Goal: Task Accomplishment & Management: Complete application form

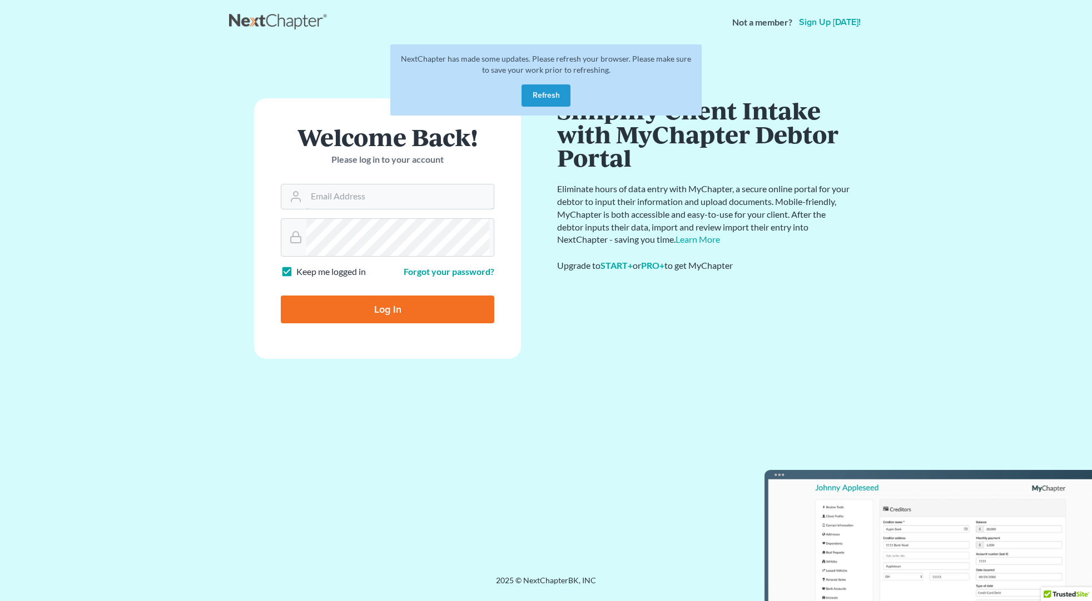
type input "[PERSON_NAME][EMAIL_ADDRESS][DOMAIN_NAME]"
click at [324, 323] on input "Log In" at bounding box center [387, 310] width 213 height 28
type input "Thinking..."
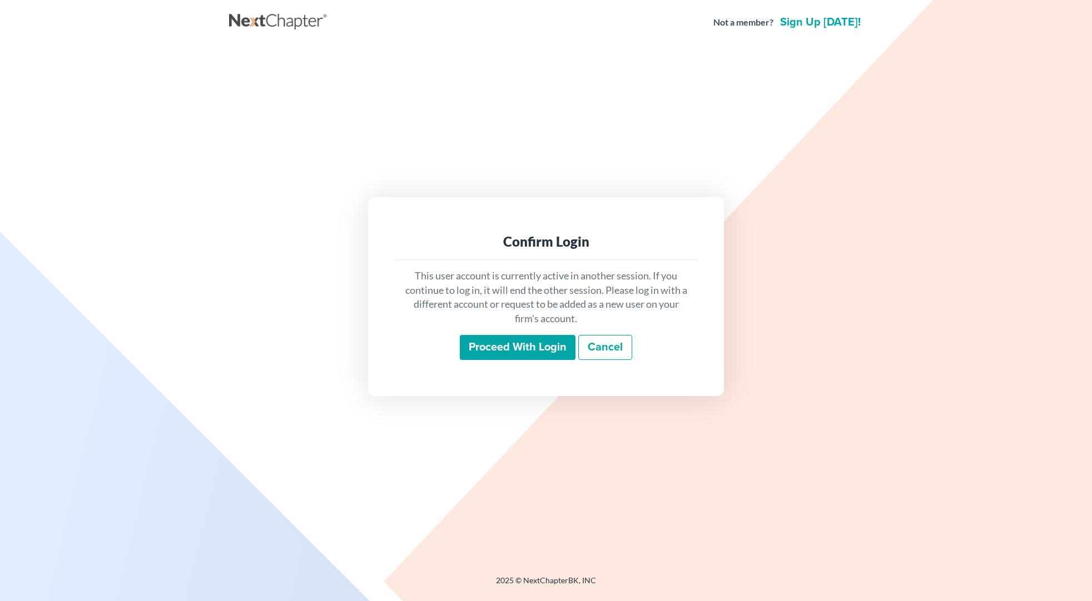
click at [506, 361] on input "Proceed with login" at bounding box center [518, 348] width 116 height 26
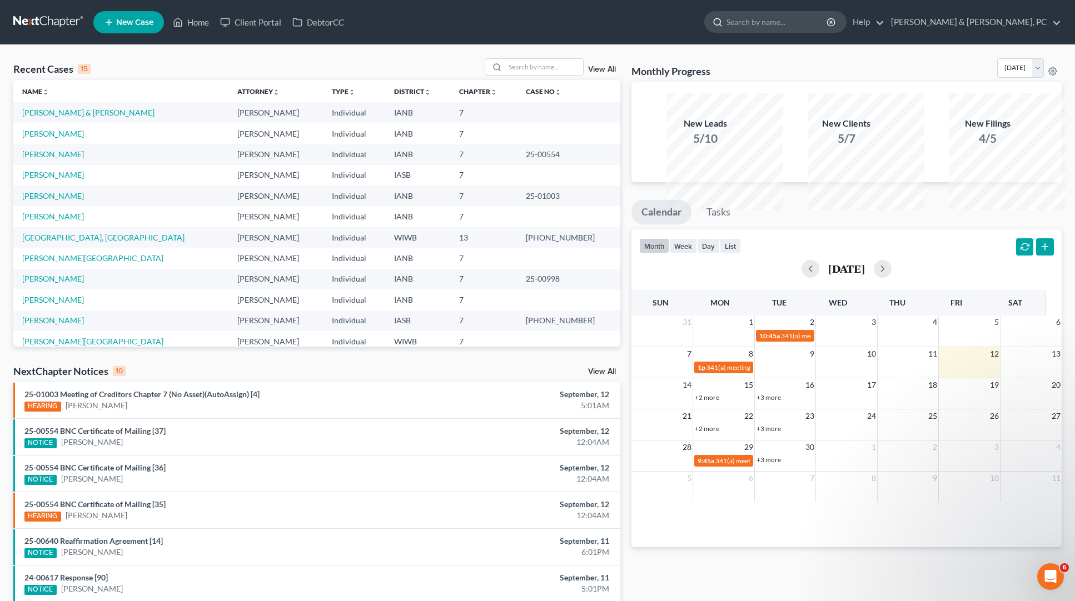
click at [777, 32] on input "search" at bounding box center [777, 22] width 102 height 21
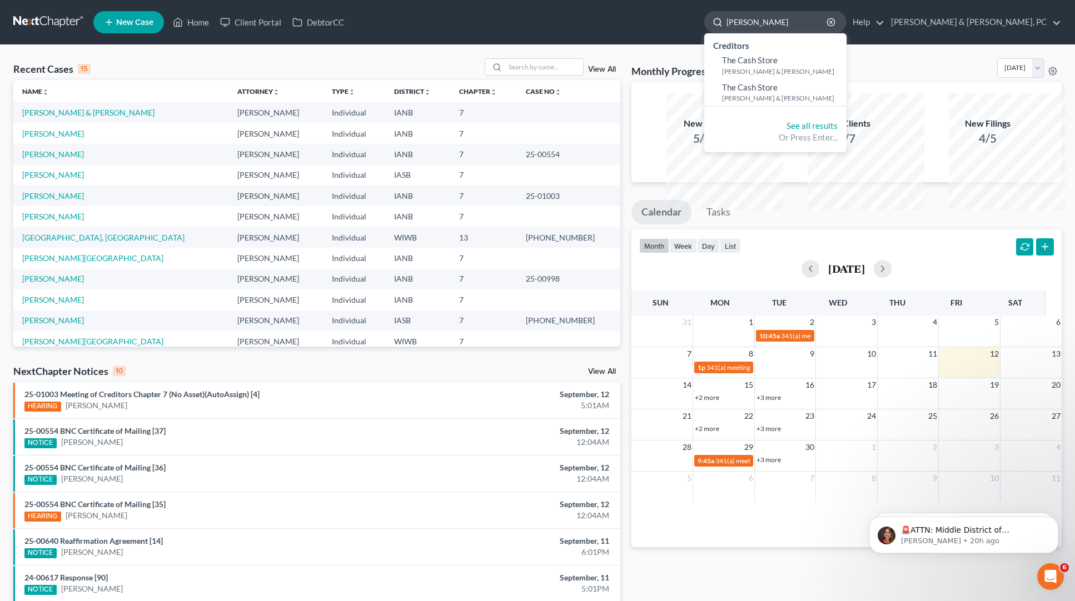
drag, startPoint x: 749, startPoint y: 27, endPoint x: 725, endPoint y: 32, distance: 23.9
click at [725, 32] on div "carl stone" at bounding box center [775, 22] width 142 height 22
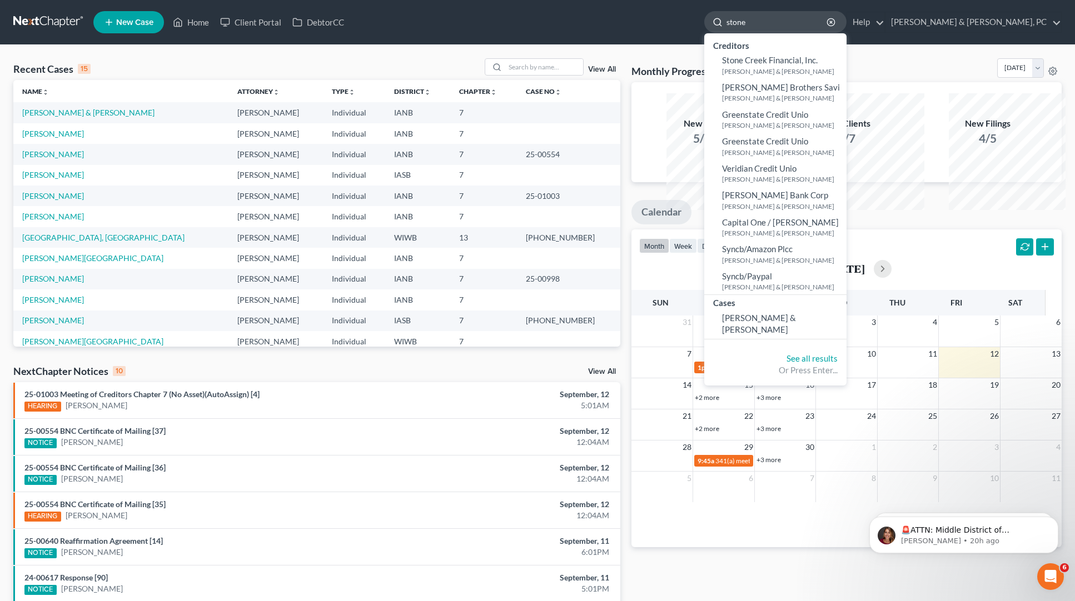
click at [766, 26] on input "stone" at bounding box center [777, 22] width 102 height 21
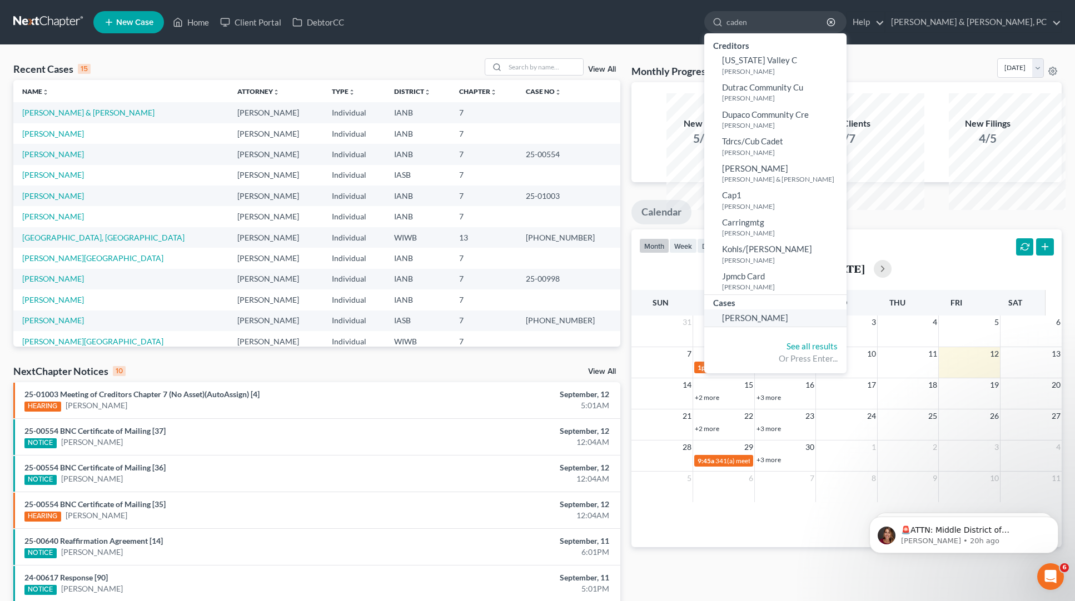
type input "caden"
click at [767, 323] on span "Peil, Caden" at bounding box center [755, 318] width 66 height 10
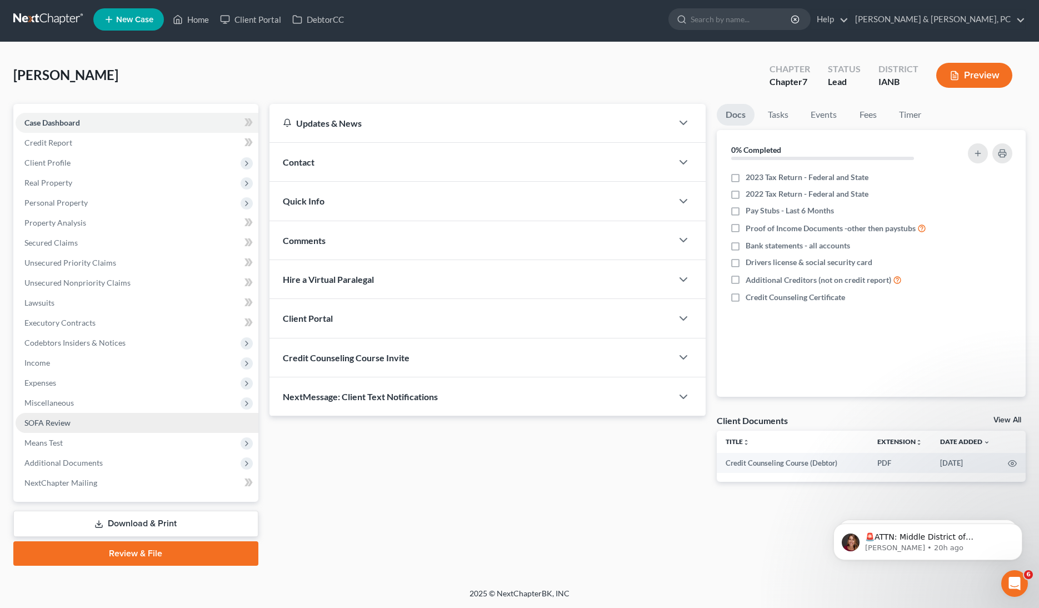
scroll to position [217, 0]
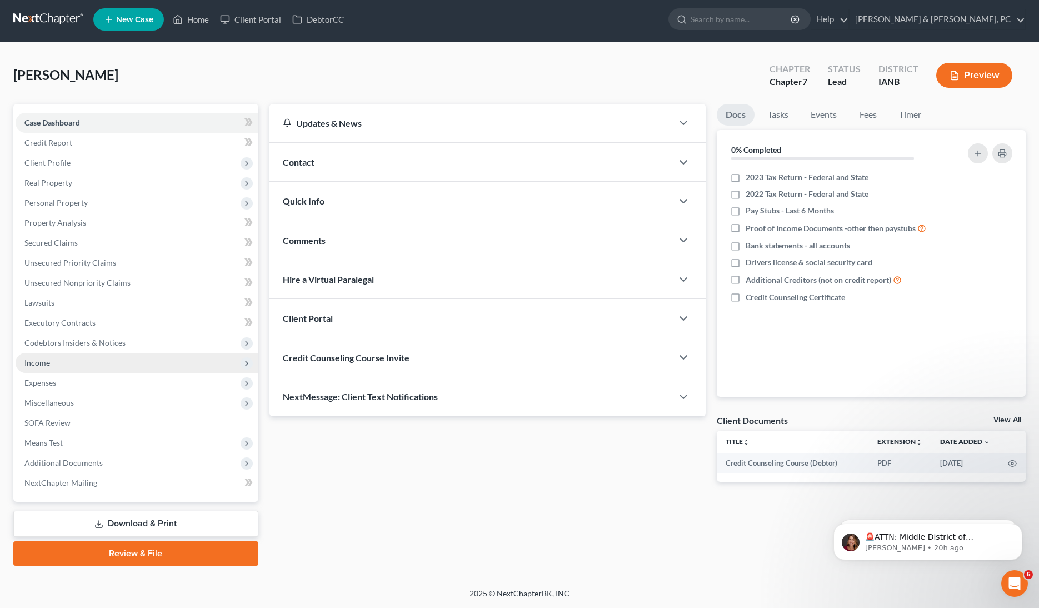
click at [103, 353] on span "Income" at bounding box center [137, 363] width 243 height 20
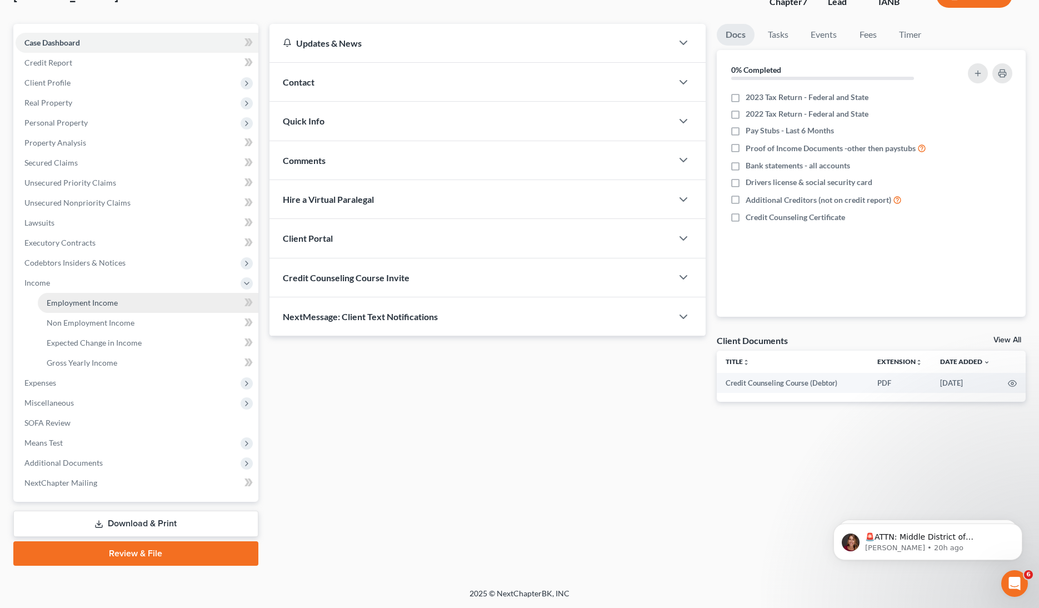
click at [118, 307] on span "Employment Income" at bounding box center [82, 302] width 71 height 9
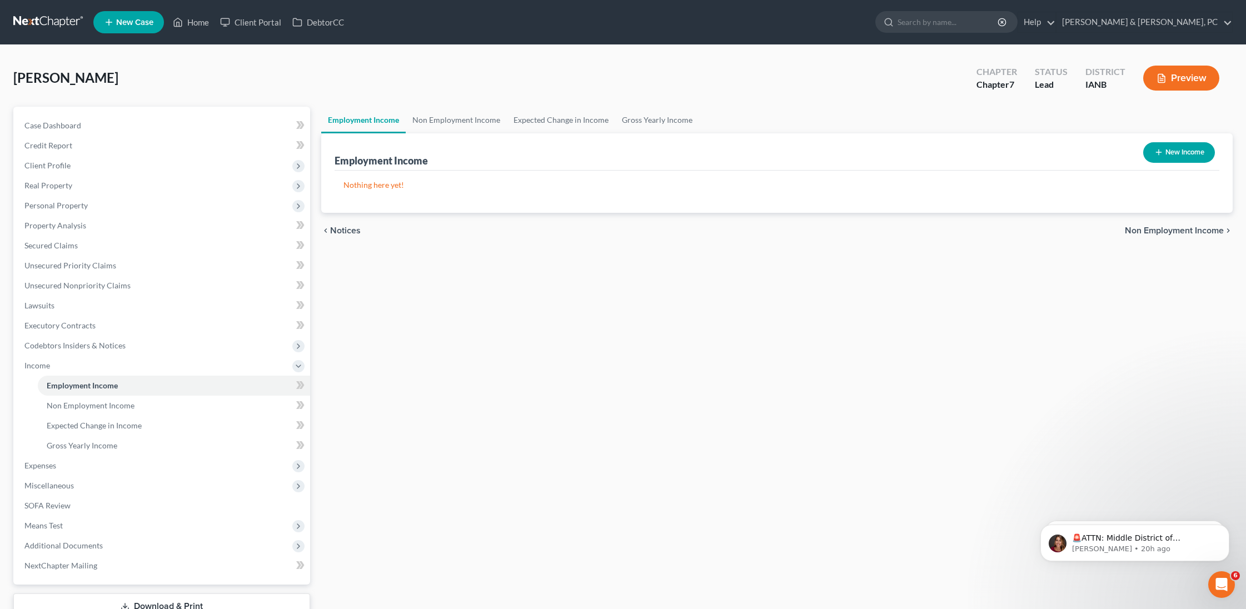
click at [1091, 163] on button "New Income" at bounding box center [1179, 152] width 72 height 21
select select "0"
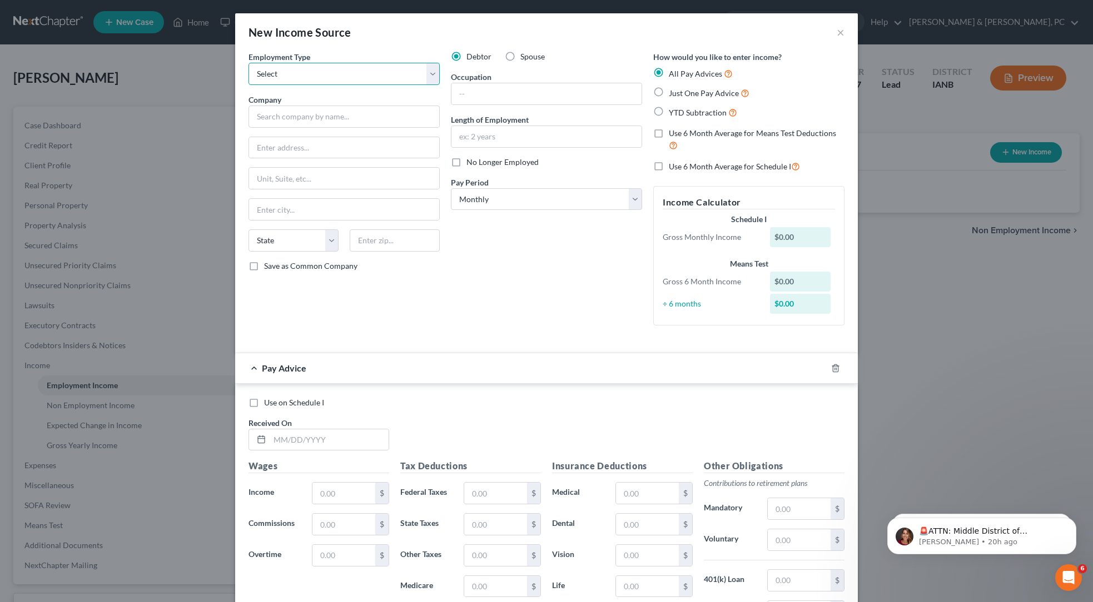
click at [248, 85] on select "Select Full or Part Time Employment Self Employment" at bounding box center [343, 74] width 191 height 22
select select "0"
click at [248, 85] on select "Select Full or Part Time Employment Self Employment" at bounding box center [343, 74] width 191 height 22
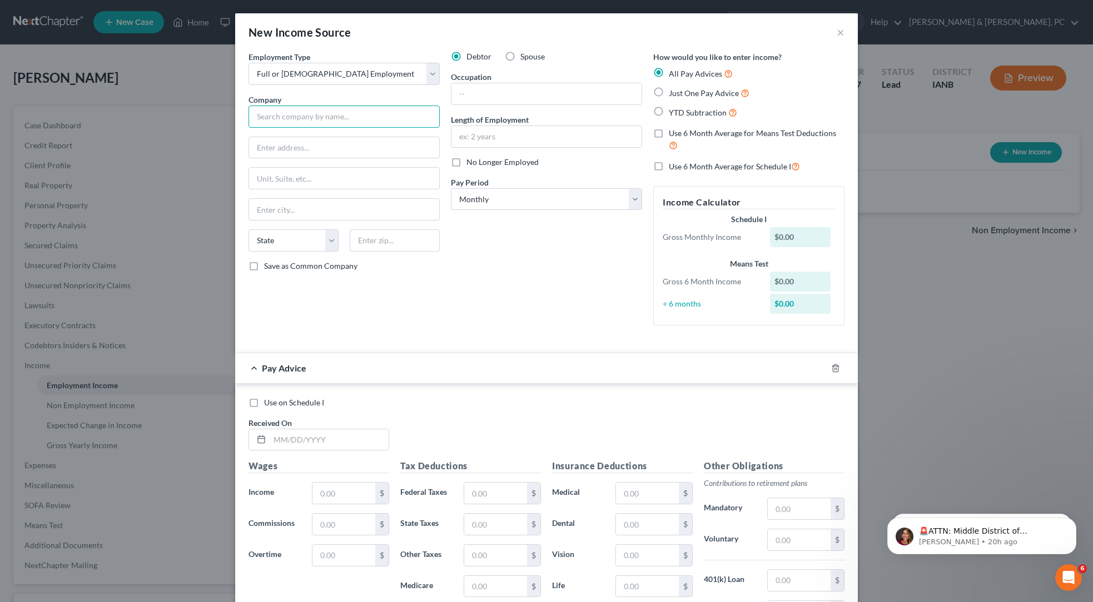
click at [248, 128] on input "text" at bounding box center [343, 117] width 191 height 22
paste input "STONEHILL FRANCISCAN SERVICES"
type input "STONEHILL FRANCISCAN SERVICES"
click at [249, 158] on input "text" at bounding box center [344, 147] width 190 height 21
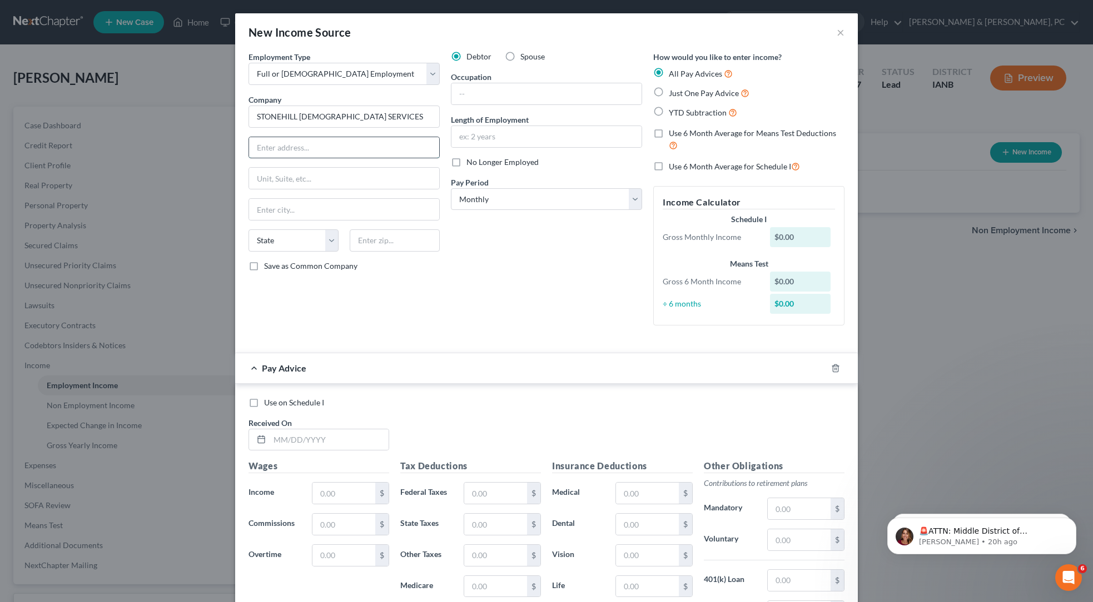
paste input "3485 WINDSOR AVENUE"
type input "3485 WINDSOR AVENUE"
click at [353, 252] on input "text" at bounding box center [395, 241] width 90 height 22
paste input "52001"
type input "52001"
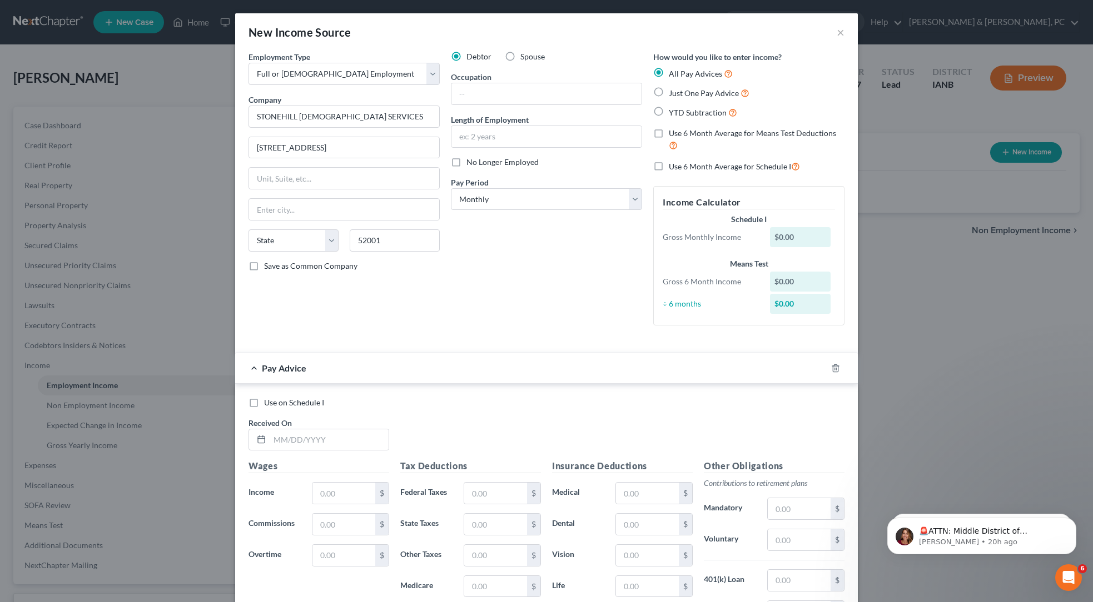
click at [560, 335] on div "Debtor Spouse Occupation Length of Employment No Longer Employed Pay Period * S…" at bounding box center [546, 192] width 202 height 283
type input "Dubuque"
select select "16"
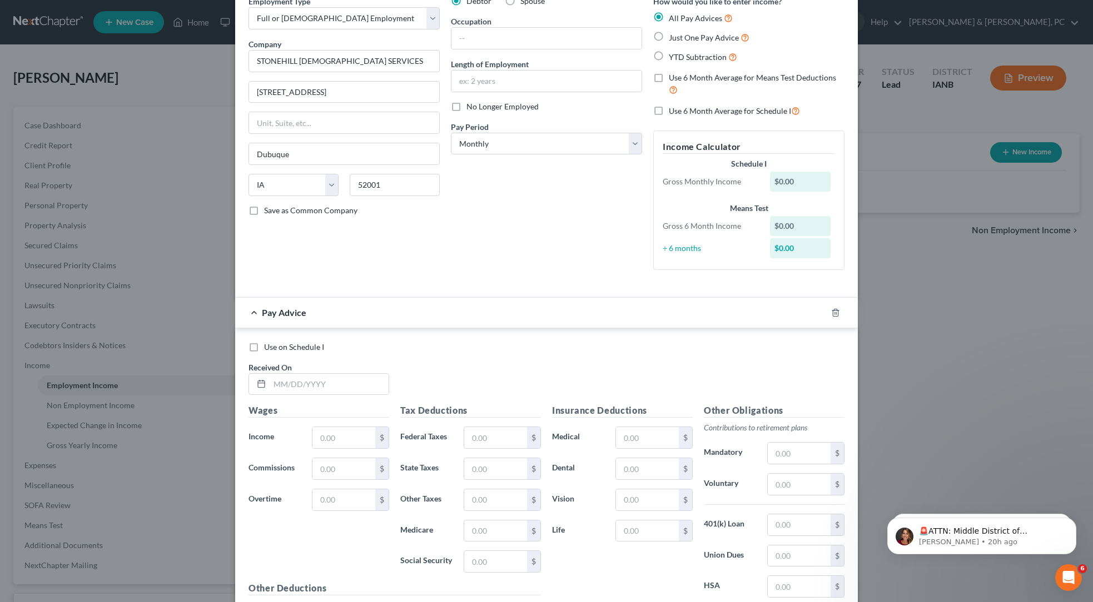
scroll to position [181, 0]
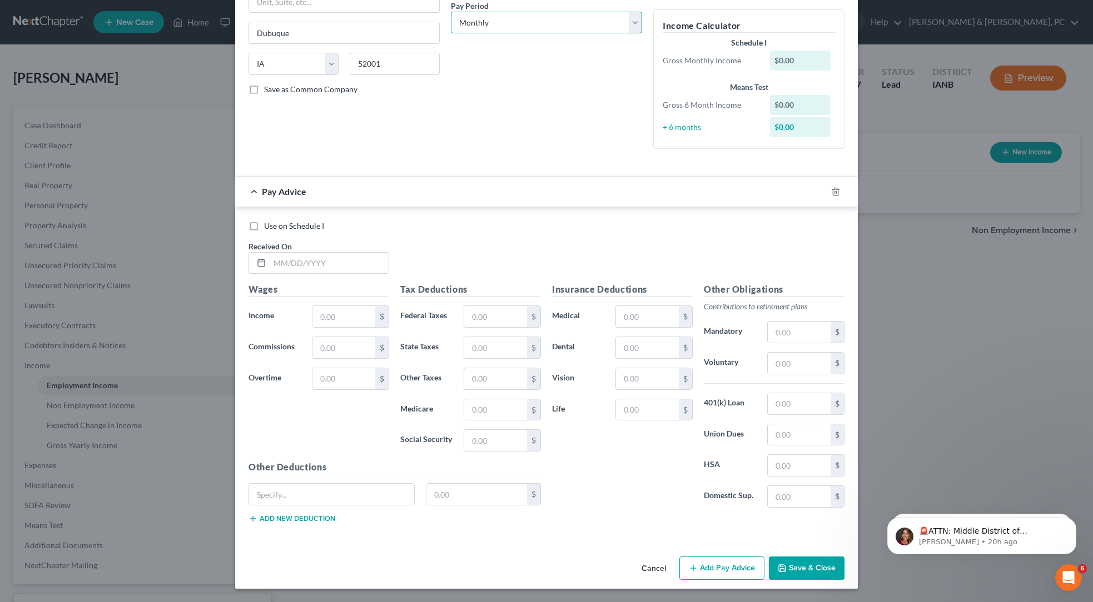
click at [535, 34] on select "Select Monthly Twice Monthly Every Other Week Weekly" at bounding box center [546, 23] width 191 height 22
select select "1"
click at [451, 34] on select "Select Monthly Twice Monthly Every Other Week Weekly" at bounding box center [546, 23] width 191 height 22
click at [312, 327] on input "text" at bounding box center [343, 316] width 63 height 21
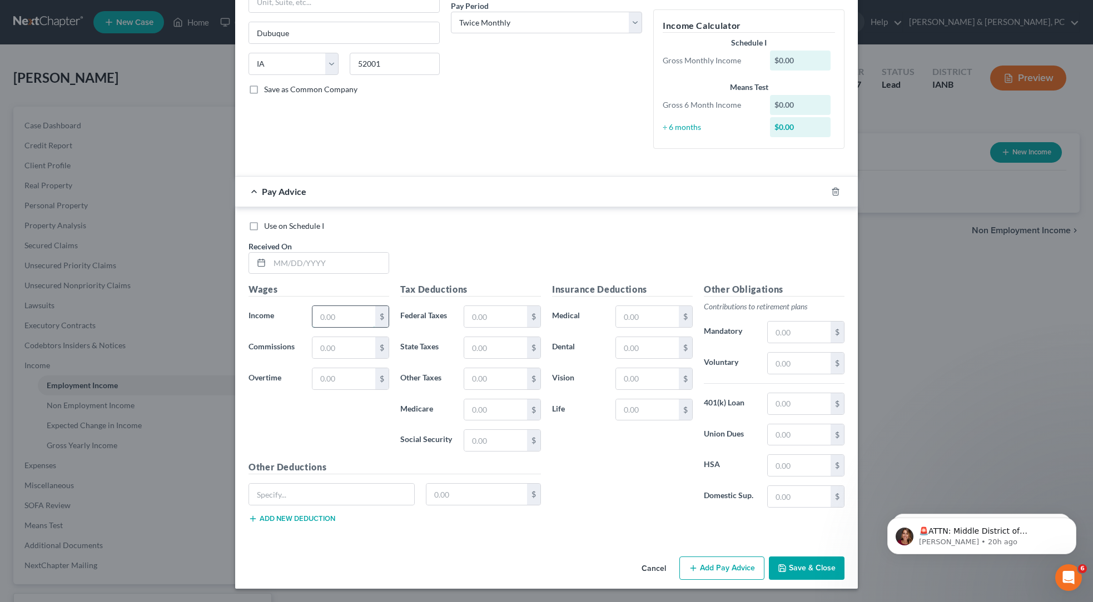
paste input "$511.50"
type input "$511.50"
click at [488, 245] on div "Use on Schedule I Received On *" at bounding box center [546, 252] width 607 height 63
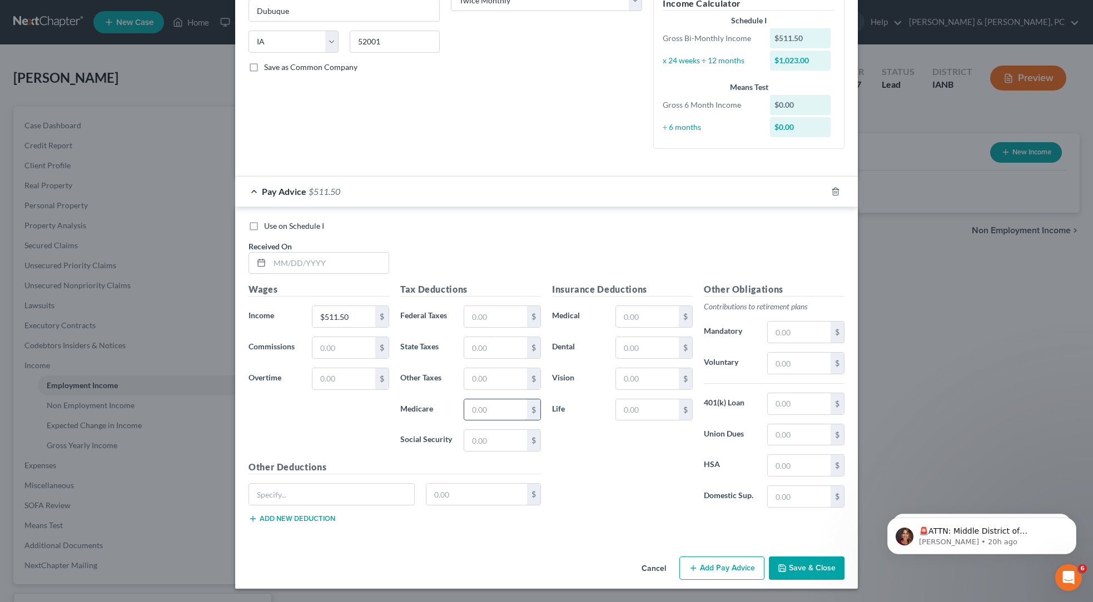
click at [464, 421] on input "text" at bounding box center [495, 410] width 63 height 21
paste input "7.42"
type input "7.42"
click at [464, 451] on input "text" at bounding box center [495, 440] width 63 height 21
paste input "31.71"
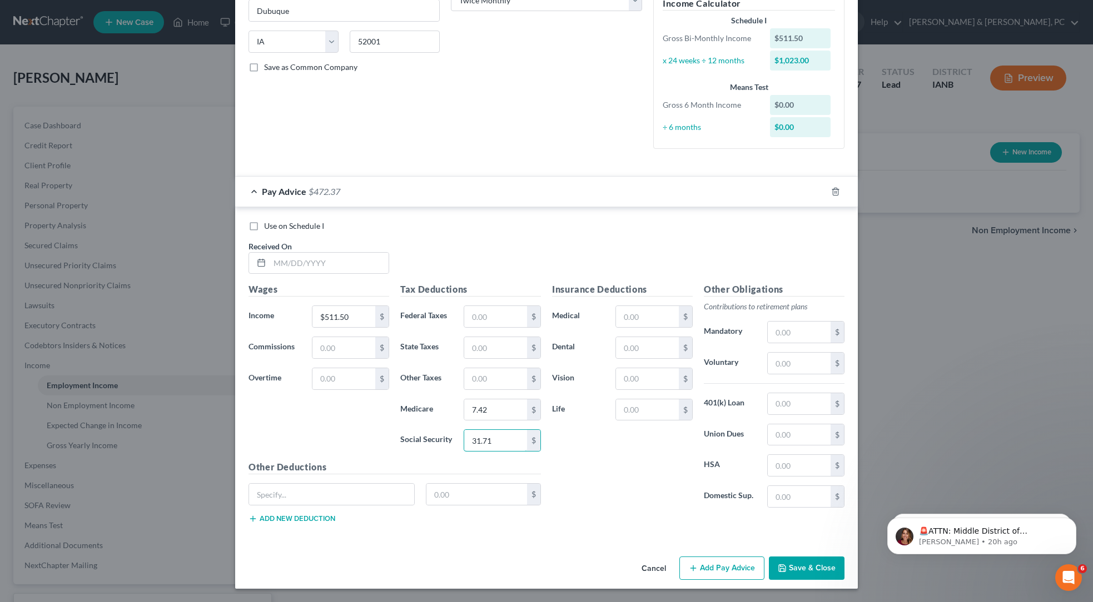
type input "31.71"
click at [464, 358] on input "text" at bounding box center [495, 347] width 63 height 21
paste input "1.32"
type input "1.32"
click at [596, 283] on div "Use on Schedule I Received On *" at bounding box center [546, 252] width 607 height 63
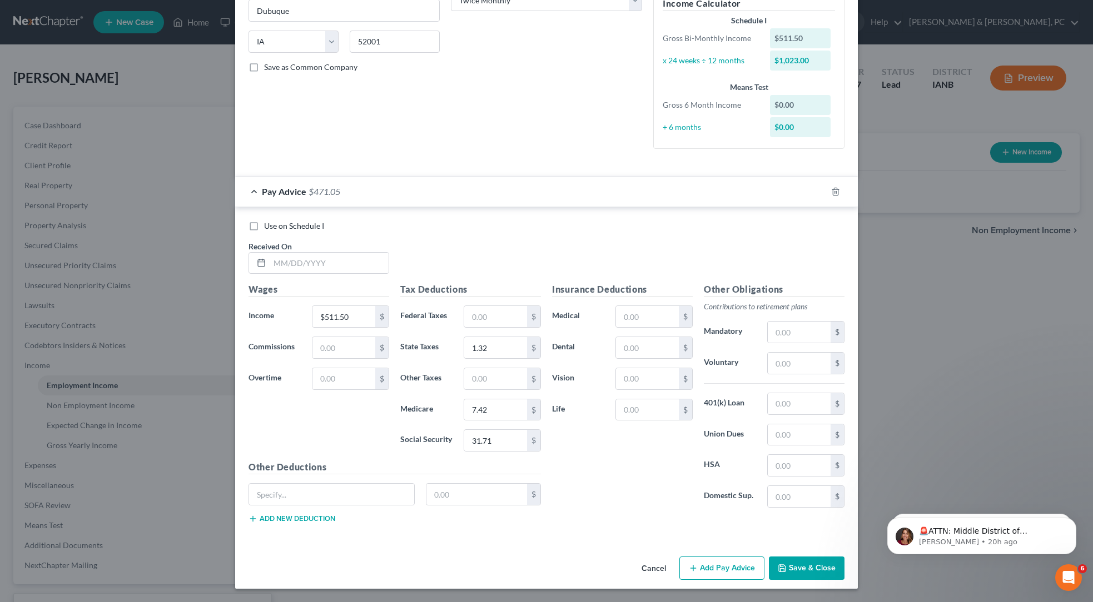
scroll to position [574, 0]
click at [830, 394] on input "text" at bounding box center [799, 404] width 63 height 21
paste input "15.35"
type input "15.35"
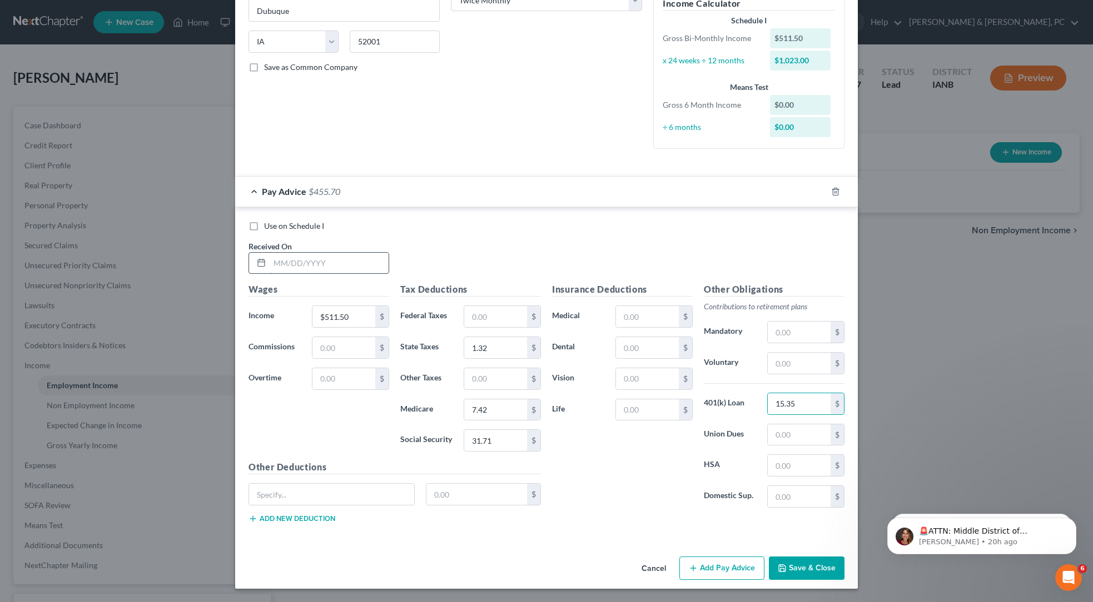
click at [270, 255] on input "text" at bounding box center [329, 263] width 119 height 21
paste input "[DATE]"
type input "[DATE]"
click at [503, 246] on div "Use on Schedule I Received On * [DATE]" at bounding box center [546, 252] width 607 height 63
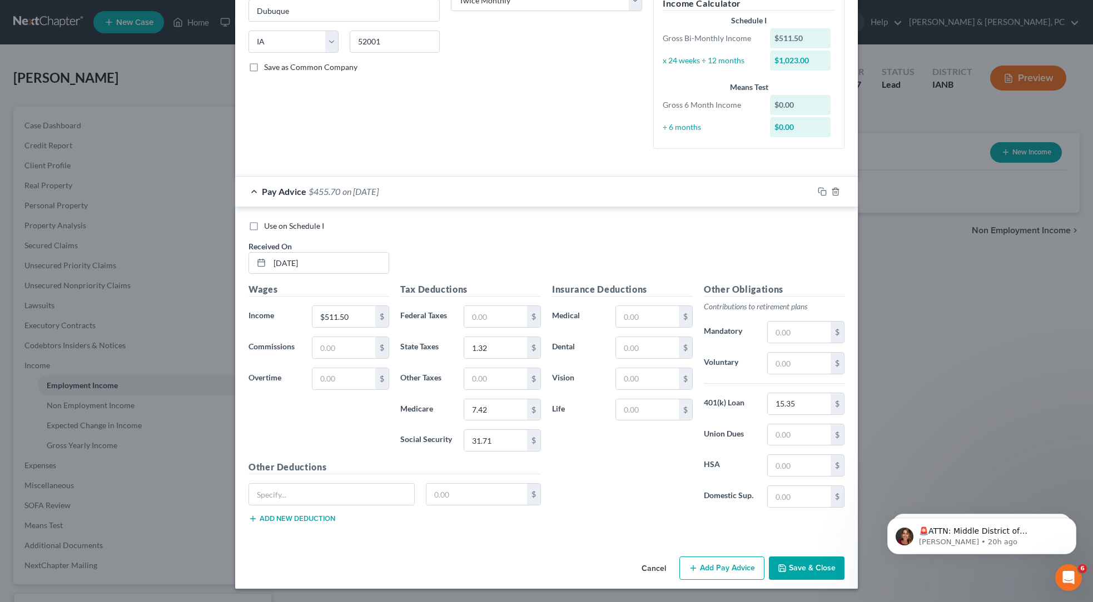
click at [764, 558] on button "Add Pay Advice" at bounding box center [721, 568] width 85 height 23
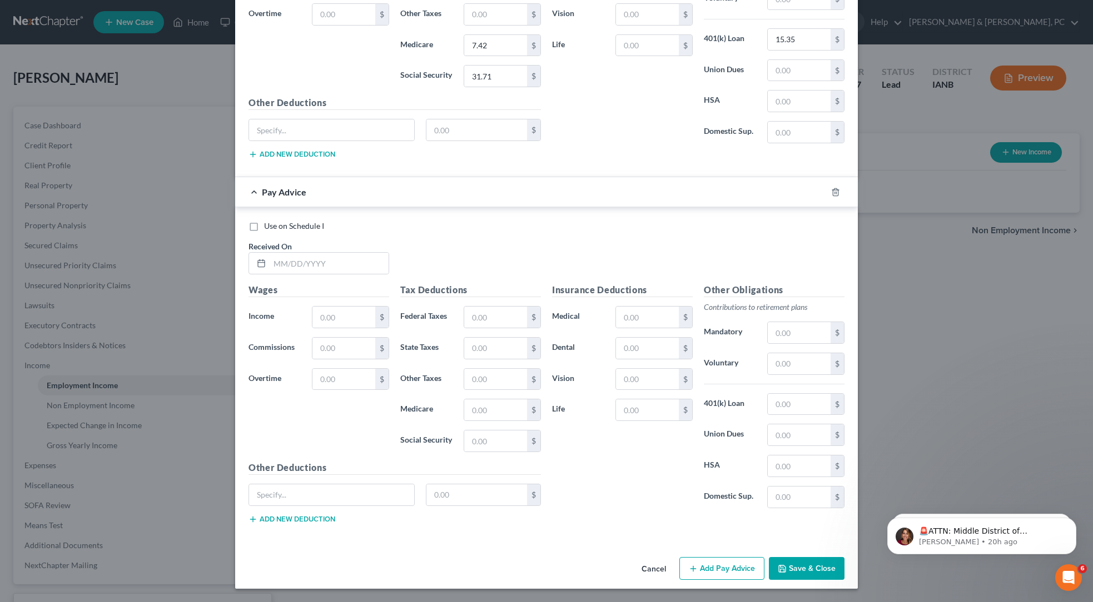
scroll to position [1114, 0]
click at [270, 253] on input "text" at bounding box center [329, 263] width 119 height 21
paste input "[DATE]"
type input "[DATE]"
click at [312, 307] on input "text" at bounding box center [343, 317] width 63 height 21
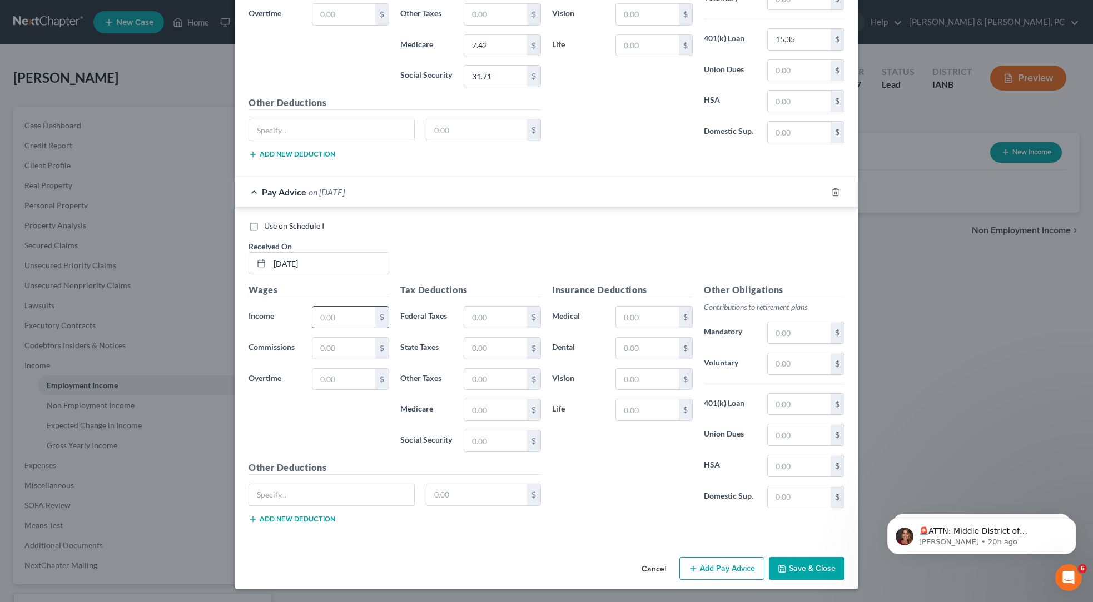
paste input "$461.75"
type input "$461.75"
click at [464, 400] on input "text" at bounding box center [495, 410] width 63 height 21
paste input "6.70"
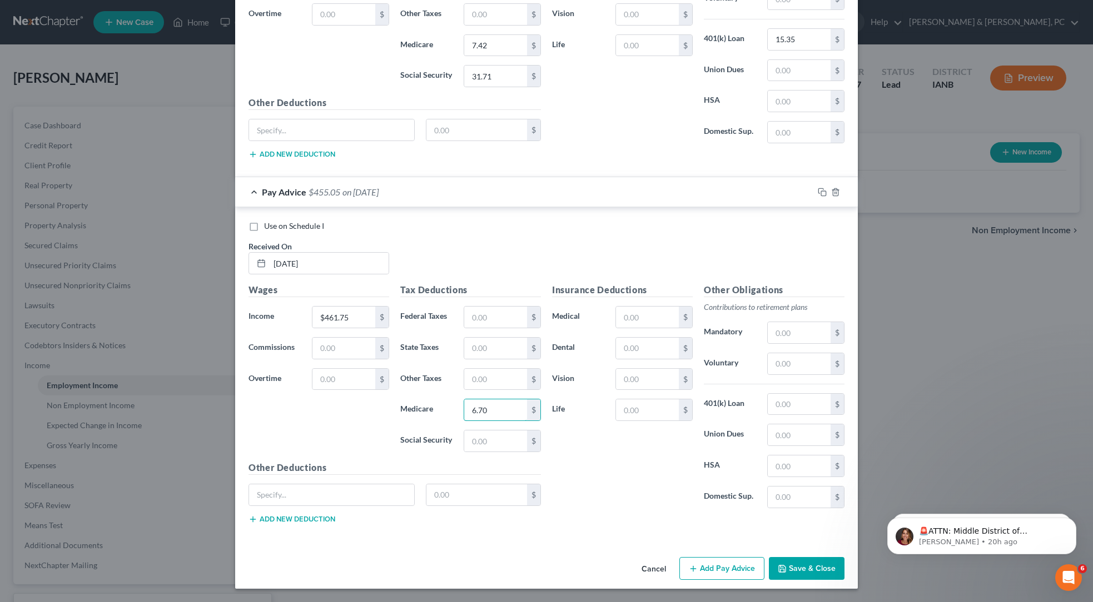
type input "6.70"
click at [830, 353] on input "text" at bounding box center [799, 363] width 63 height 21
paste input "13.85"
type input "13.85"
click at [464, 431] on input "text" at bounding box center [495, 441] width 63 height 21
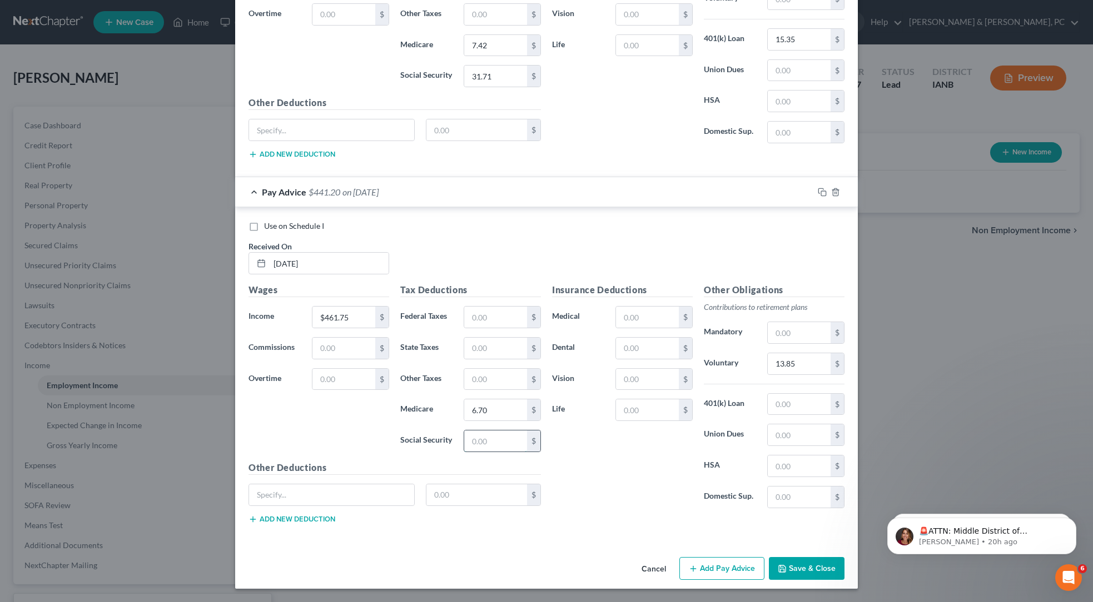
paste input "28.63"
drag, startPoint x: 425, startPoint y: 370, endPoint x: 663, endPoint y: 385, distance: 237.8
click at [663, 385] on div "Wages Income * $461.75 $ Commissions $ Overtime $ Tax Deductions Federal Taxes …" at bounding box center [546, 408] width 607 height 250
type input "28.63"
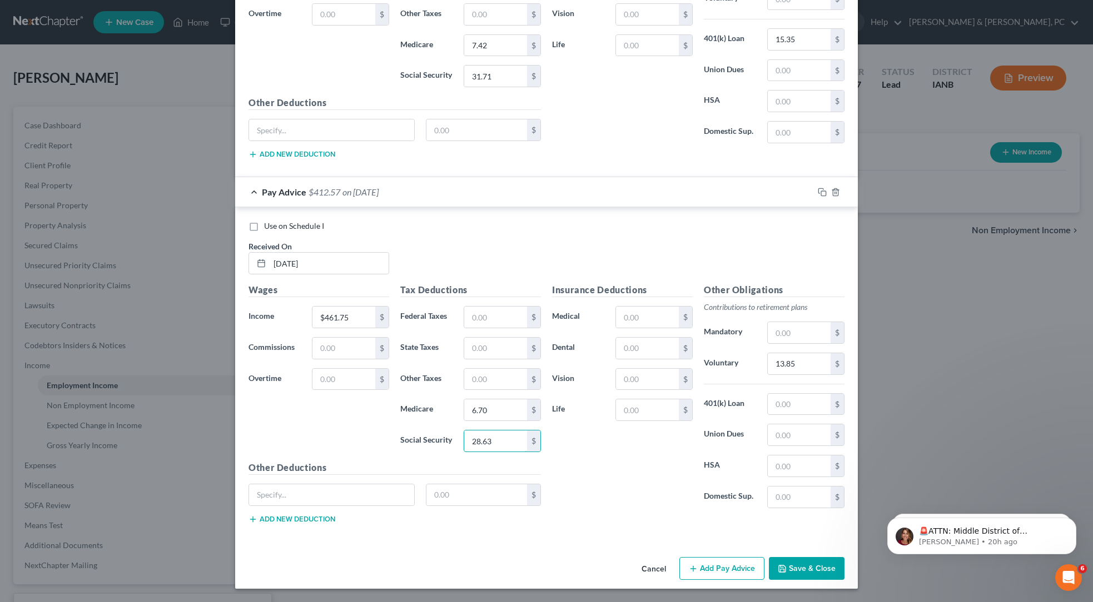
scroll to position [1114, 0]
click at [764, 557] on button "Add Pay Advice" at bounding box center [721, 568] width 85 height 23
click at [270, 253] on input "text" at bounding box center [329, 263] width 119 height 21
paste input "[DATE]"
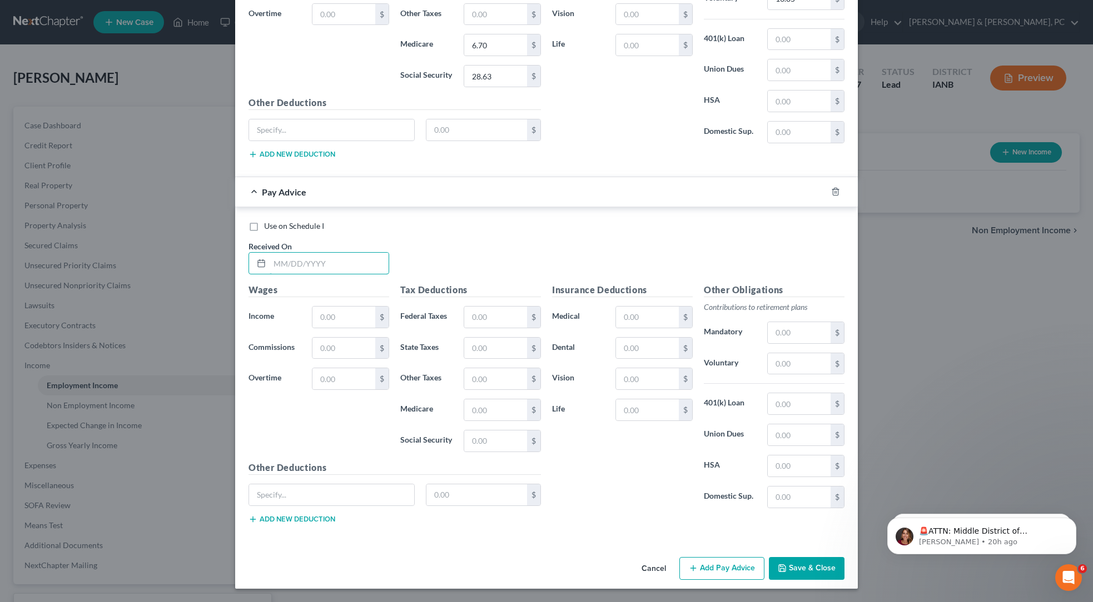
type input "[DATE]"
click at [542, 221] on div "Use on Schedule I Received On * 04/25/2025" at bounding box center [546, 252] width 607 height 63
click at [312, 307] on input "text" at bounding box center [343, 317] width 63 height 21
paste input "$165.25"
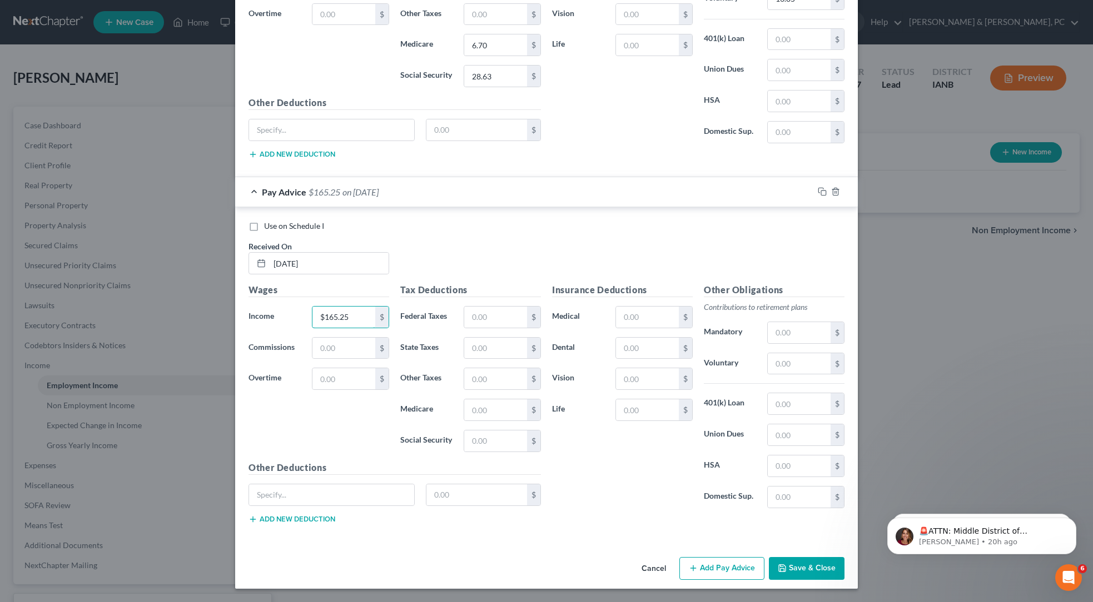
type input "$165.25"
click at [830, 369] on input "text" at bounding box center [799, 363] width 63 height 21
paste input "4.96"
type input "4.96"
click at [484, 421] on input "text" at bounding box center [495, 410] width 63 height 21
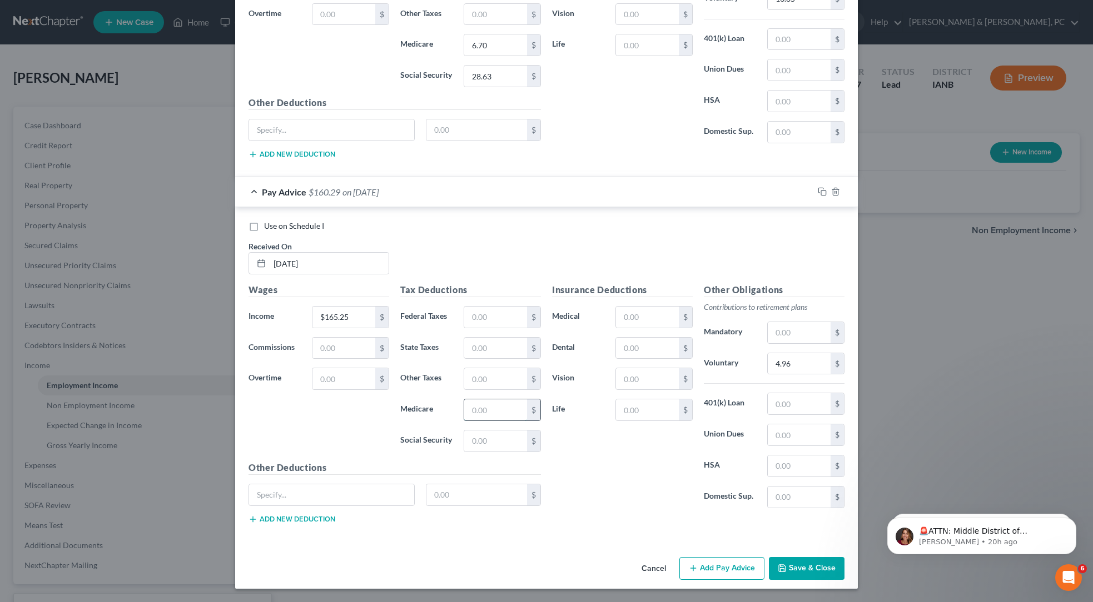
paste input "2.40"
type input "2.40"
click at [449, 451] on div "Tax Deductions Federal Taxes $ State Taxes $ Other Taxes $ Medicare 2.40 $ Soci…" at bounding box center [471, 372] width 152 height 178
click at [464, 452] on input "text" at bounding box center [495, 441] width 63 height 21
paste input "10.25"
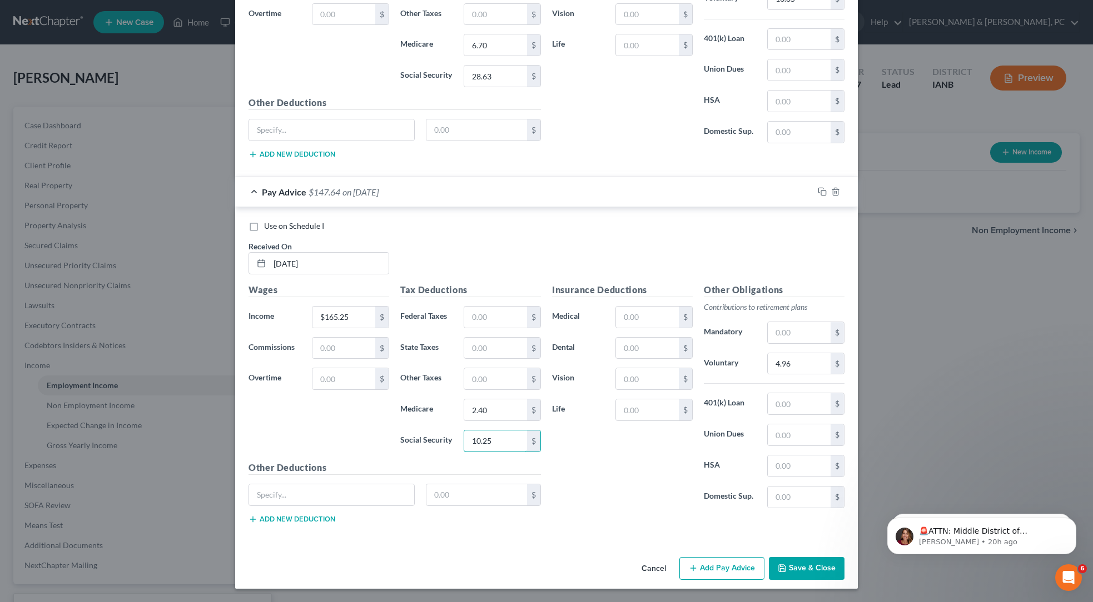
type input "10.25"
click at [598, 444] on div "Insurance Deductions Medical $ Dental $ Vision $ Life $" at bounding box center [622, 400] width 152 height 234
click at [698, 564] on icon "button" at bounding box center [693, 568] width 9 height 9
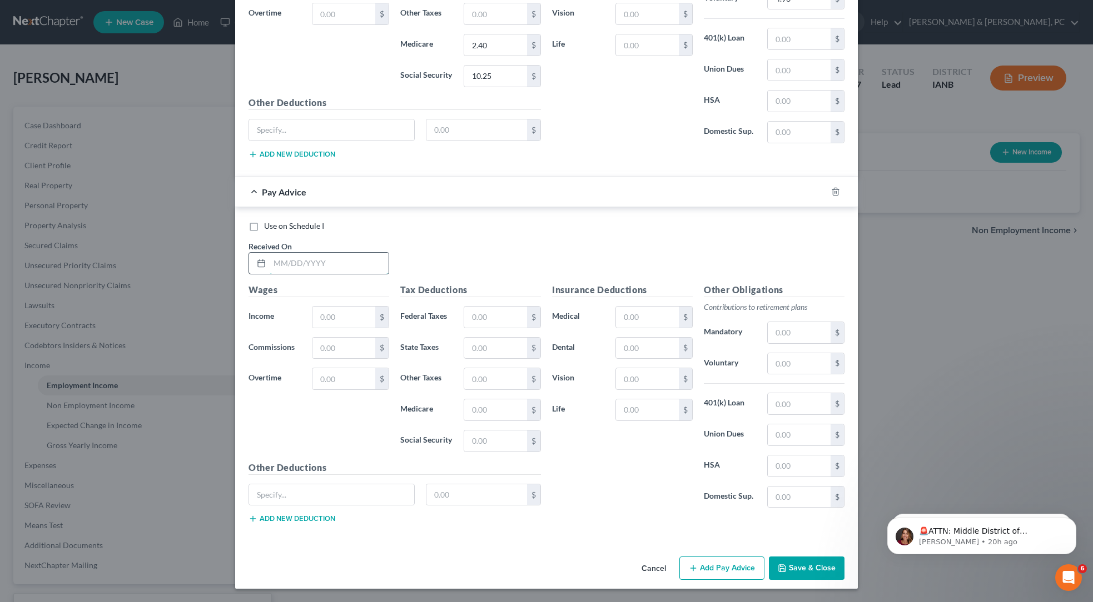
click at [270, 269] on input "text" at bounding box center [329, 263] width 119 height 21
paste input "[DATE]"
drag, startPoint x: 171, startPoint y: 269, endPoint x: 524, endPoint y: 241, distance: 354.0
click at [497, 246] on div "Use on Schedule I Received On * 04/11/2025" at bounding box center [546, 252] width 607 height 63
type input "[DATE]"
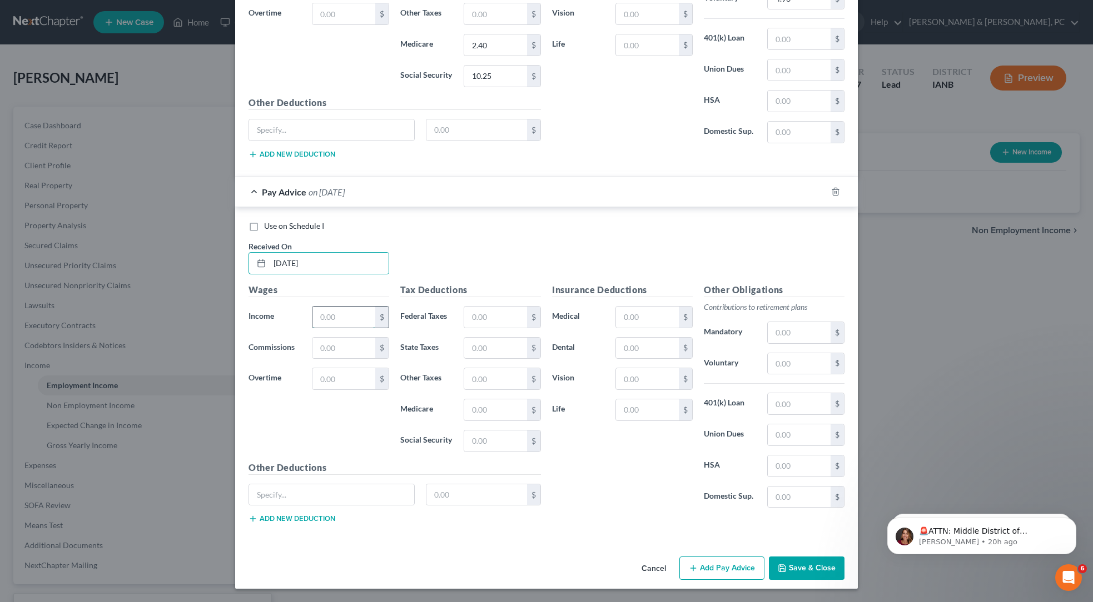
click at [312, 328] on input "text" at bounding box center [343, 317] width 63 height 21
paste input "$288.75"
drag, startPoint x: 207, startPoint y: 350, endPoint x: 551, endPoint y: 230, distance: 364.4
click at [492, 233] on div "Use on Schedule I Received On * 04/11/2025 Wages Income * $288.75 $ Commissions…" at bounding box center [546, 377] width 596 height 312
type input "$288.75"
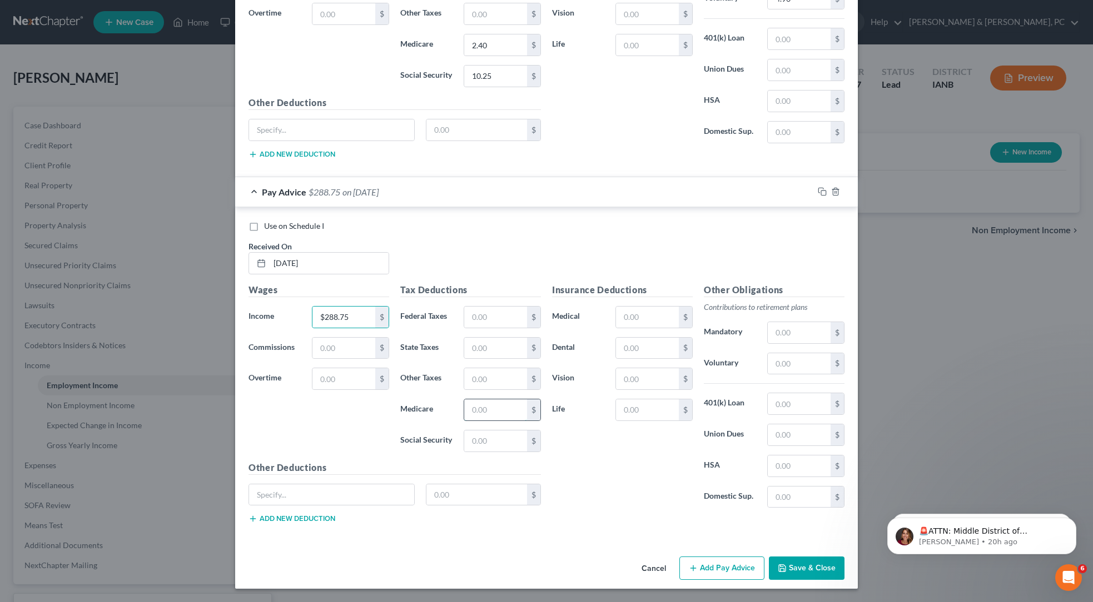
click at [464, 421] on input "text" at bounding box center [495, 410] width 63 height 21
paste input "4.19"
type input "4.19"
click at [464, 452] on input "text" at bounding box center [495, 441] width 63 height 21
paste input "17.90"
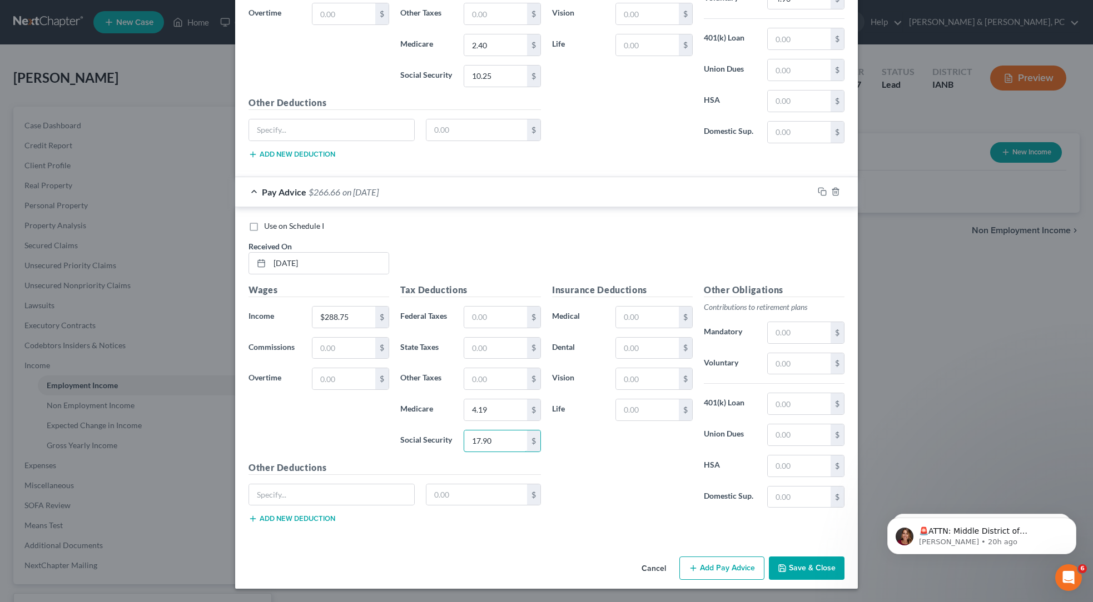
type input "17.90"
drag, startPoint x: 548, startPoint y: 315, endPoint x: 817, endPoint y: 237, distance: 279.9
click at [548, 315] on div "Insurance Deductions Medical $ Dental $ Vision $ Life $" at bounding box center [622, 400] width 152 height 234
click at [830, 375] on input "text" at bounding box center [799, 363] width 63 height 21
paste input "8.66"
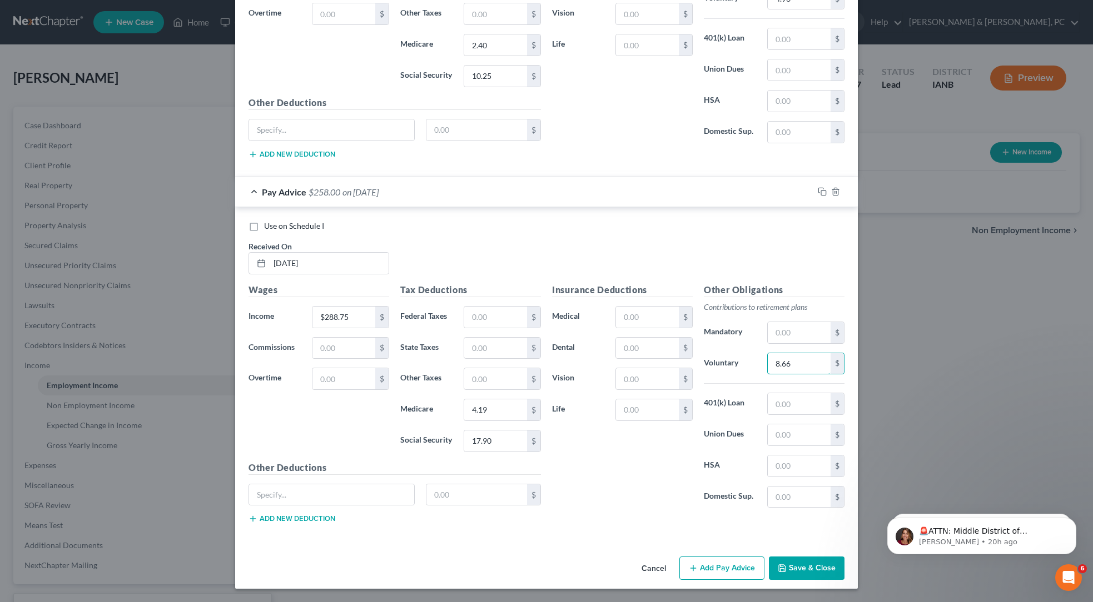
type input "8.66"
click at [664, 269] on div "Use on Schedule I Received On * 04/11/2025" at bounding box center [546, 252] width 607 height 63
click at [844, 580] on button "Save & Close" at bounding box center [807, 568] width 76 height 23
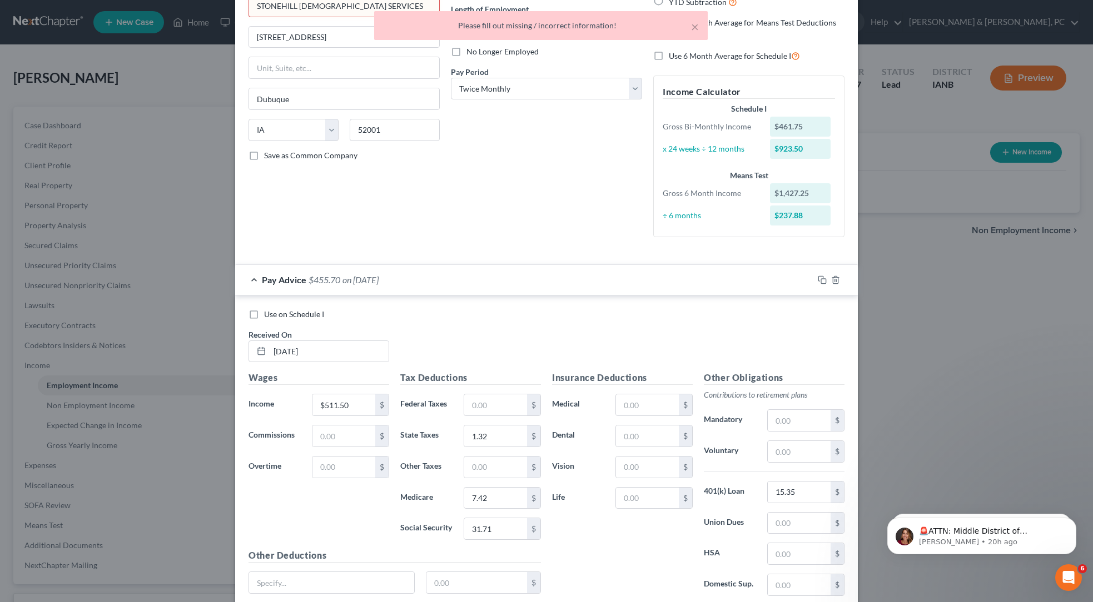
scroll to position [0, 0]
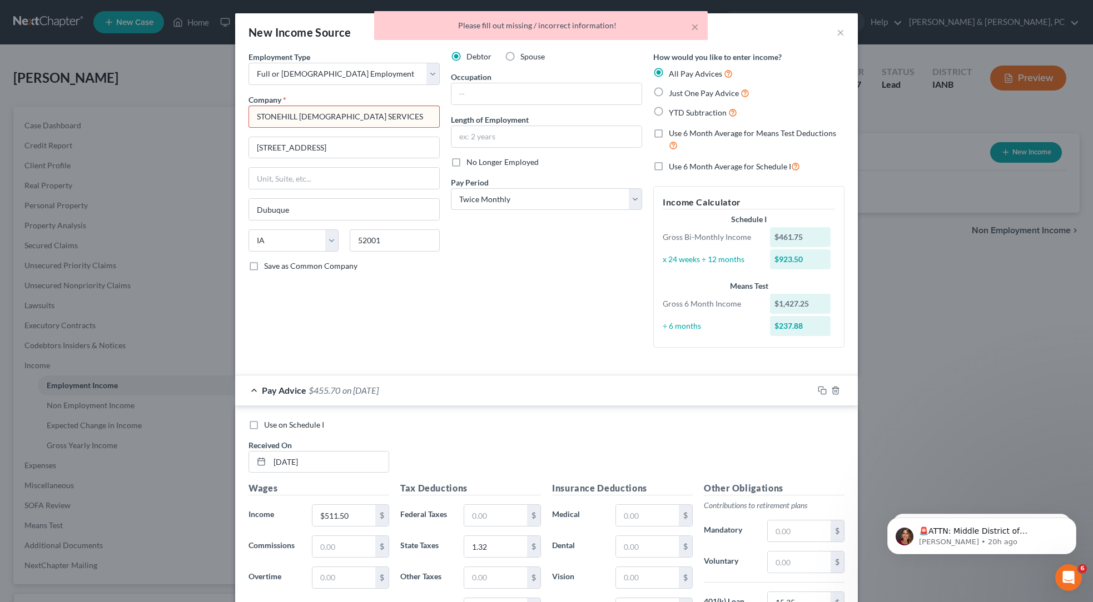
click at [248, 128] on input "STONEHILL FRANCISCAN SERVICES" at bounding box center [343, 117] width 191 height 22
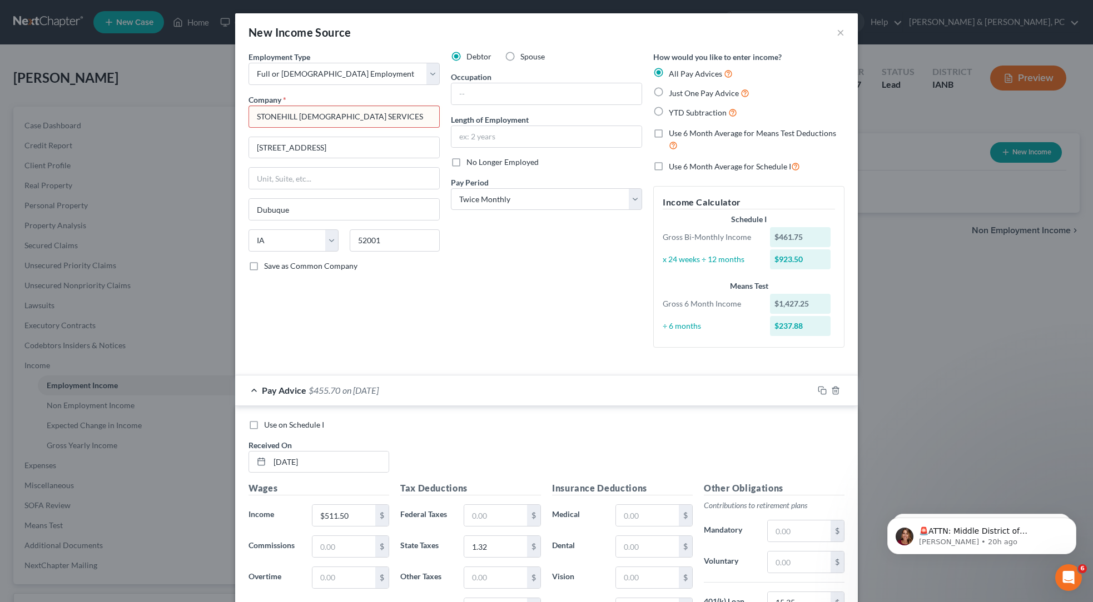
drag, startPoint x: 311, startPoint y: 183, endPoint x: 322, endPoint y: 185, distance: 11.7
click at [311, 128] on input "STONEHILL FRANCISCAN SERVICES" at bounding box center [343, 117] width 191 height 22
click at [445, 345] on div "Debtor Spouse Occupation Length of Employment No Longer Employed Pay Period * S…" at bounding box center [546, 204] width 202 height 306
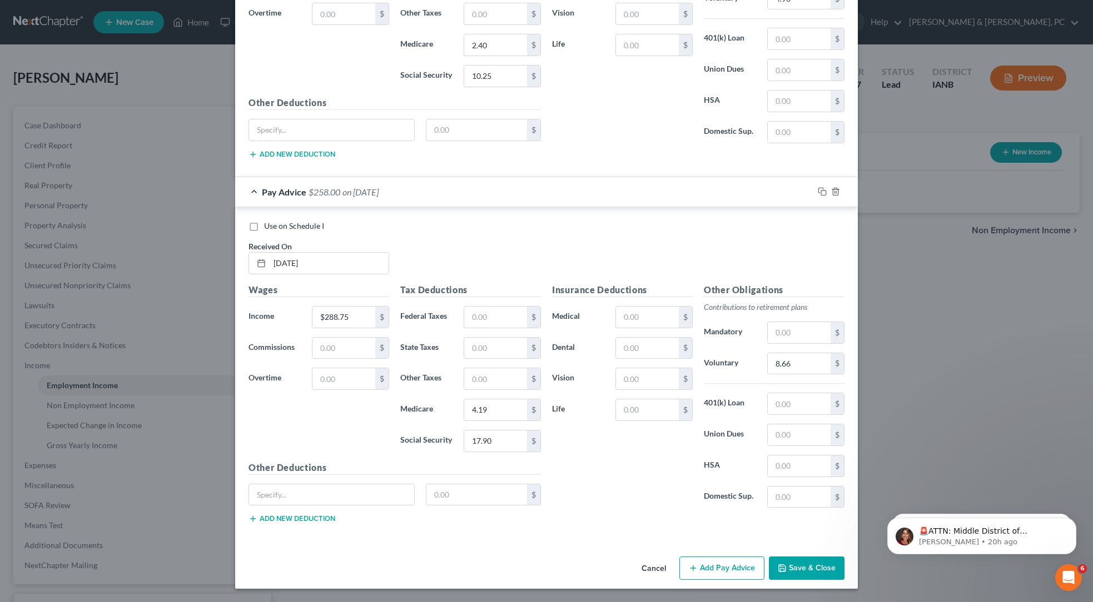
scroll to position [2159, 0]
click at [844, 580] on button "Save & Close" at bounding box center [807, 568] width 76 height 23
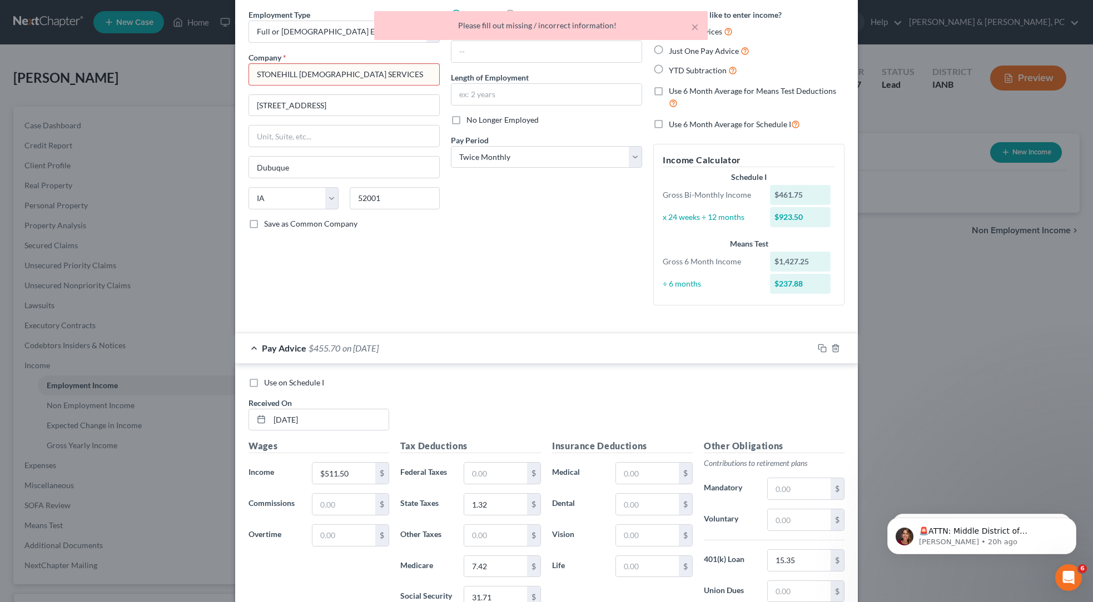
scroll to position [0, 0]
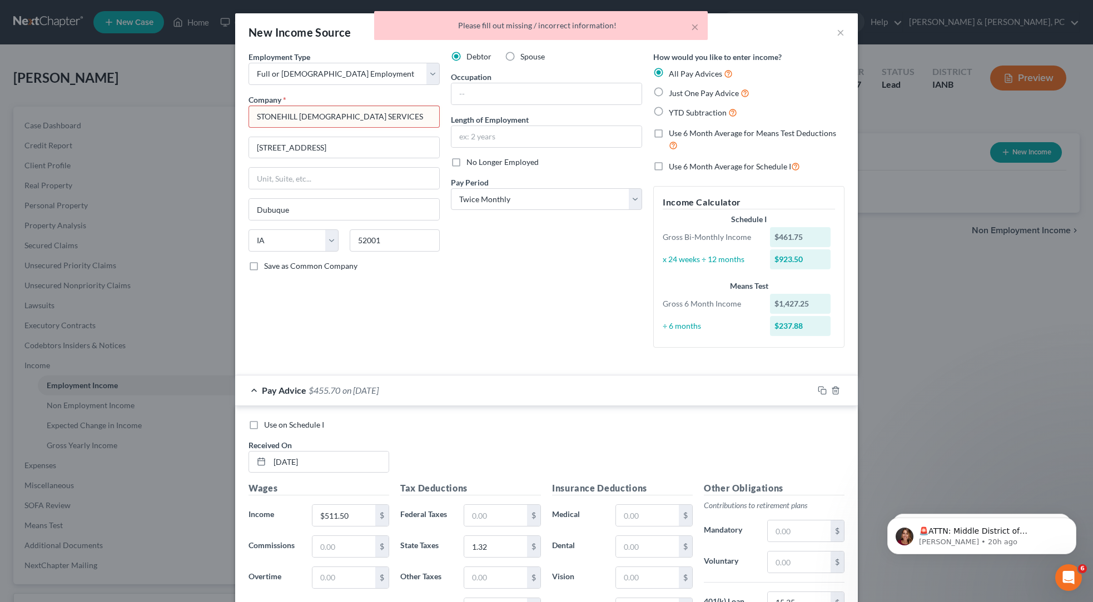
click at [316, 128] on input "STONEHILL FRANCISCAN SERVICES" at bounding box center [343, 117] width 191 height 22
drag, startPoint x: 308, startPoint y: 172, endPoint x: 244, endPoint y: 175, distance: 64.5
click at [248, 128] on input "STONEHILL FRANCISCAN SERVICES" at bounding box center [343, 117] width 191 height 22
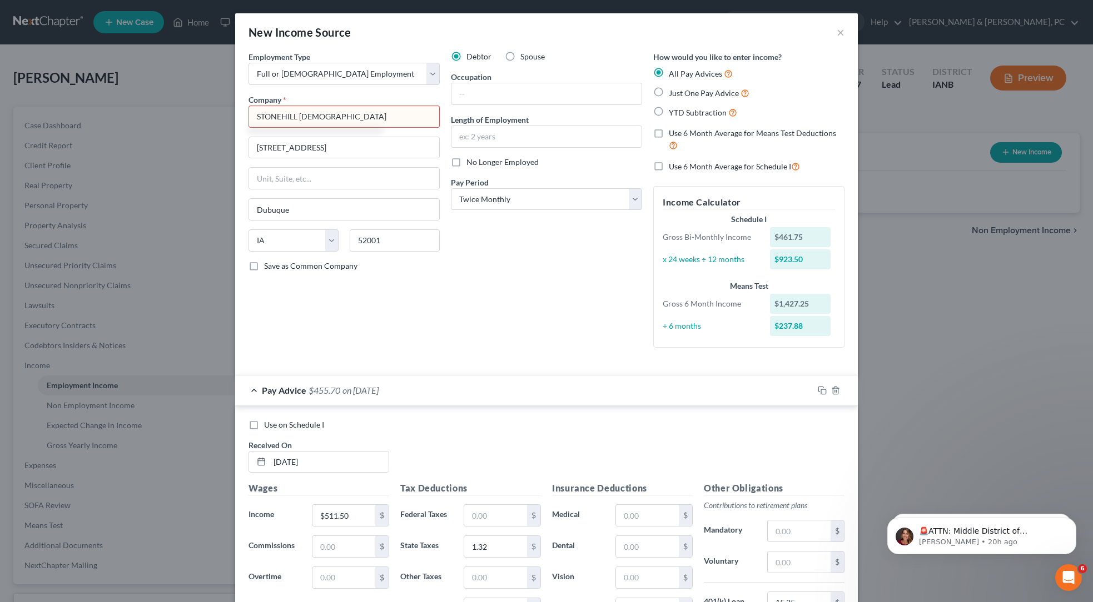
click at [265, 128] on input "STONEHILL FRANCISCAN" at bounding box center [343, 117] width 191 height 22
click at [490, 357] on div "Debtor Spouse Occupation Length of Employment No Longer Employed Pay Period * S…" at bounding box center [546, 204] width 202 height 306
click at [248, 128] on input "Stonehill" at bounding box center [343, 117] width 191 height 22
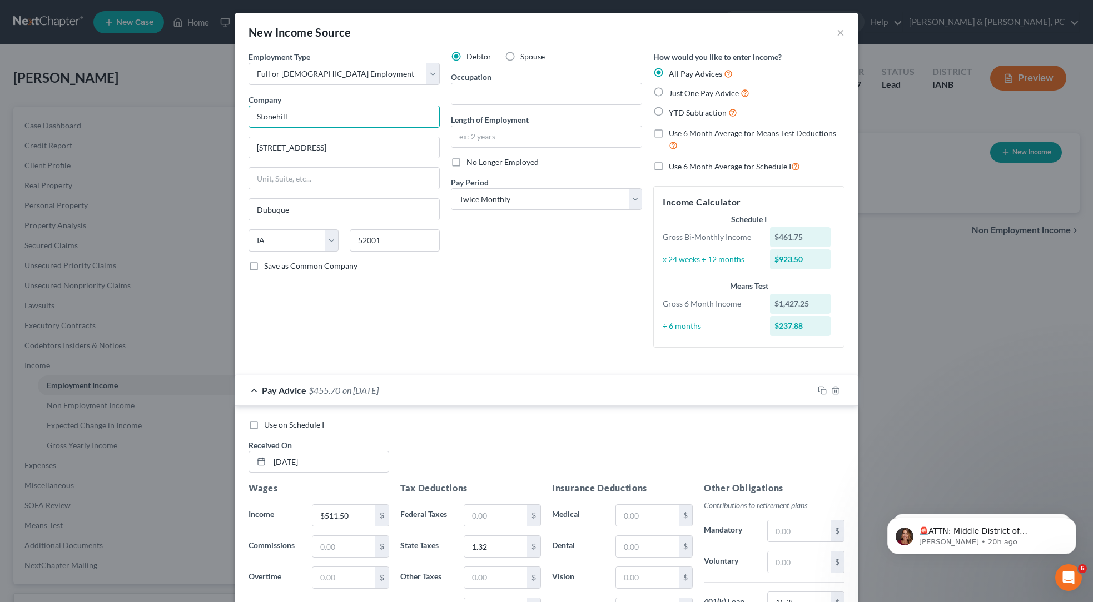
paste input "FRANCISCAN SERVICES"
drag, startPoint x: 507, startPoint y: 409, endPoint x: 426, endPoint y: 390, distance: 83.9
click at [507, 357] on div "Debtor Spouse Occupation Length of Employment No Longer Employed Pay Period * S…" at bounding box center [546, 204] width 202 height 306
drag, startPoint x: 153, startPoint y: 171, endPoint x: 99, endPoint y: 165, distance: 53.8
click at [248, 128] on input "Stonehill FRANCISCAN SERVICES" at bounding box center [343, 117] width 191 height 22
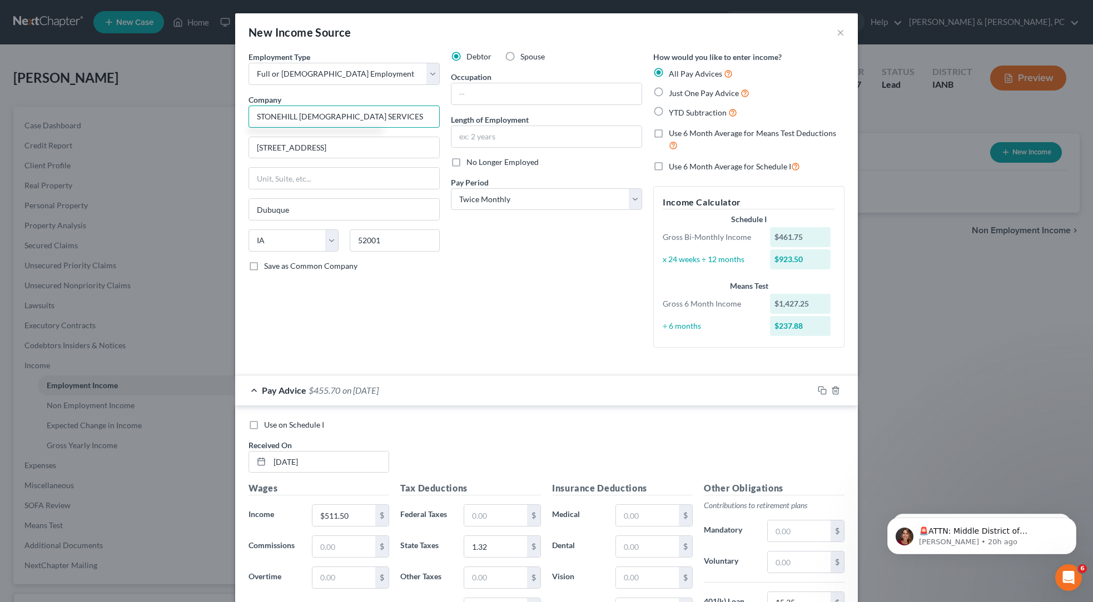
type input "STONEHILL FRANCISCAN SERVICES"
click at [527, 357] on div "Debtor Spouse Occupation Length of Employment No Longer Employed Pay Period * S…" at bounding box center [546, 204] width 202 height 306
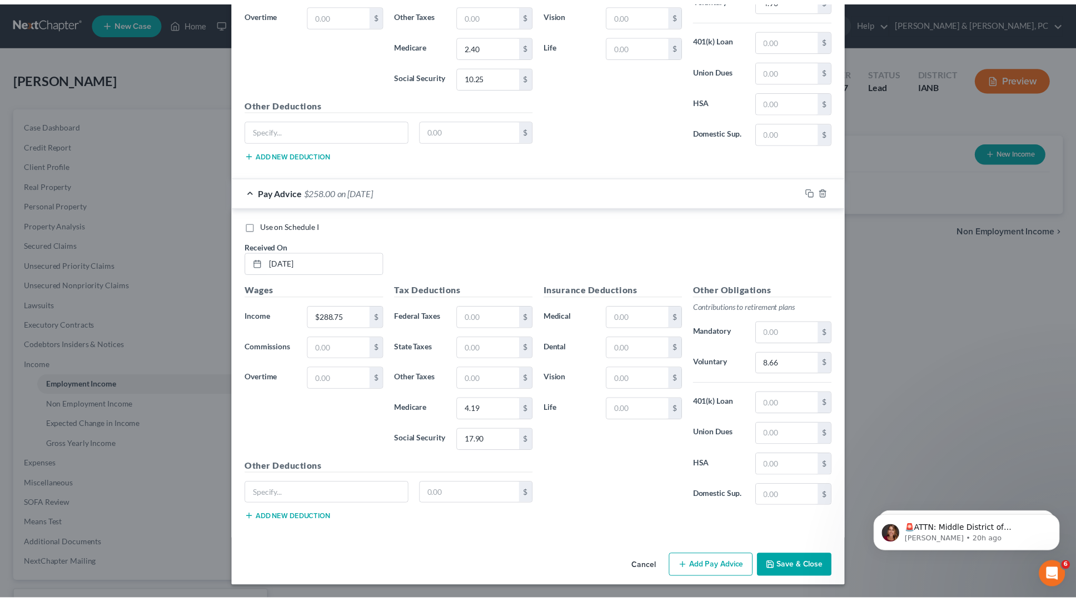
scroll to position [2181, 0]
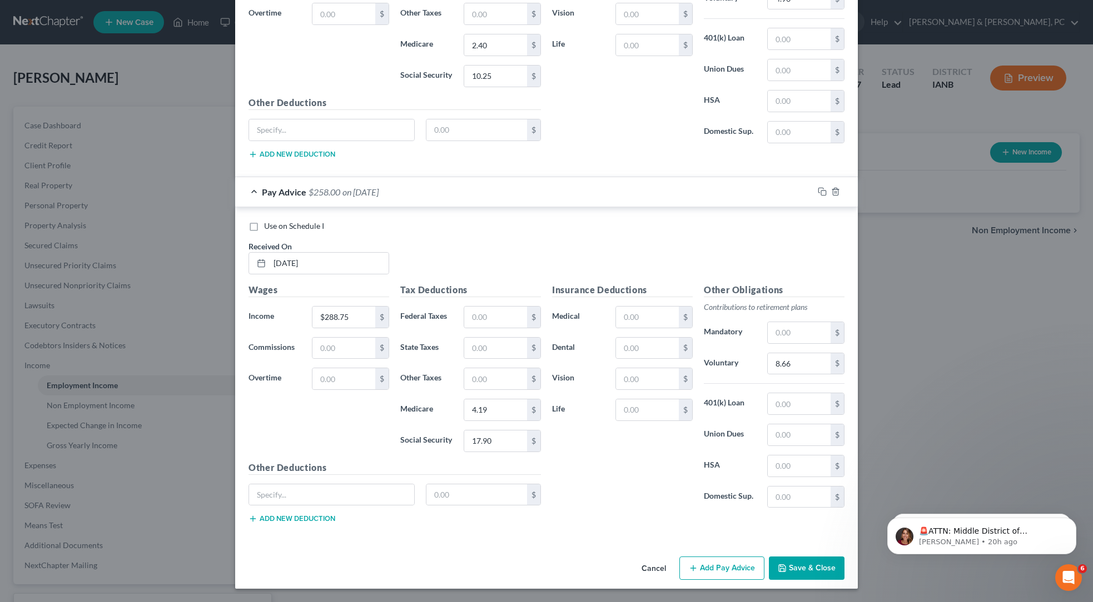
click at [897, 570] on html "🚨ATTN: Middle District of Florida The court has added a new Credit Counseling F…" at bounding box center [981, 534] width 222 height 78
click at [844, 576] on button "Save & Close" at bounding box center [807, 568] width 76 height 23
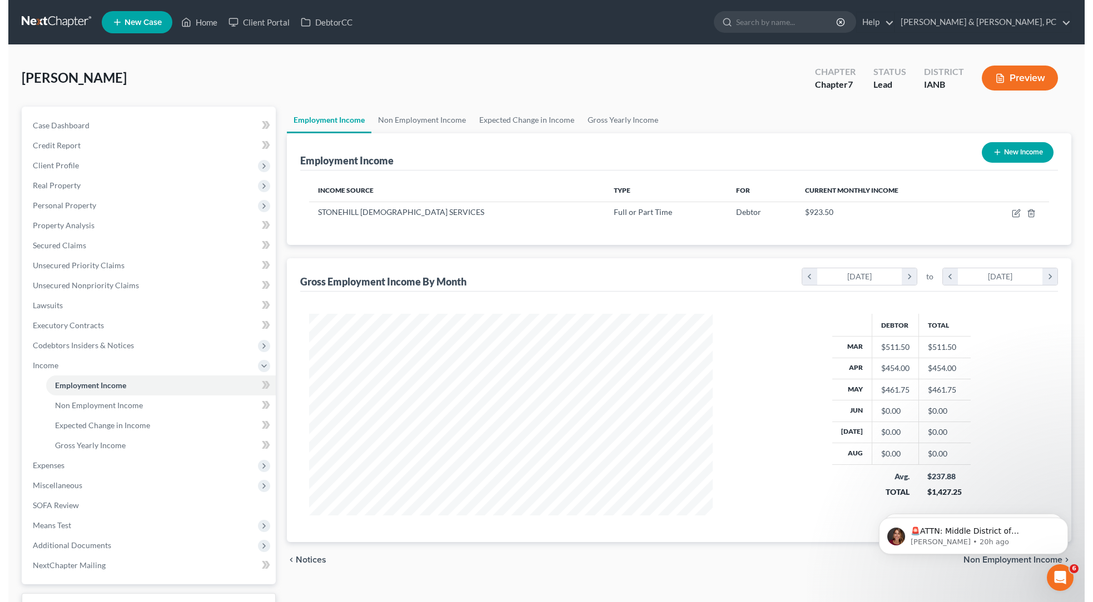
scroll to position [297, 426]
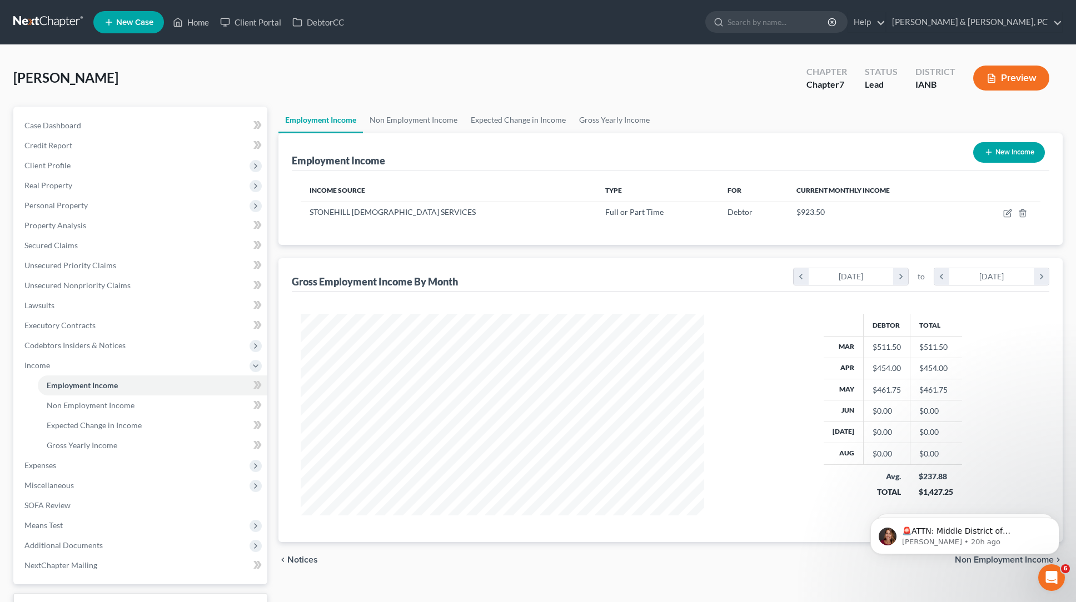
click at [973, 163] on button "New Income" at bounding box center [1009, 152] width 72 height 21
select select "0"
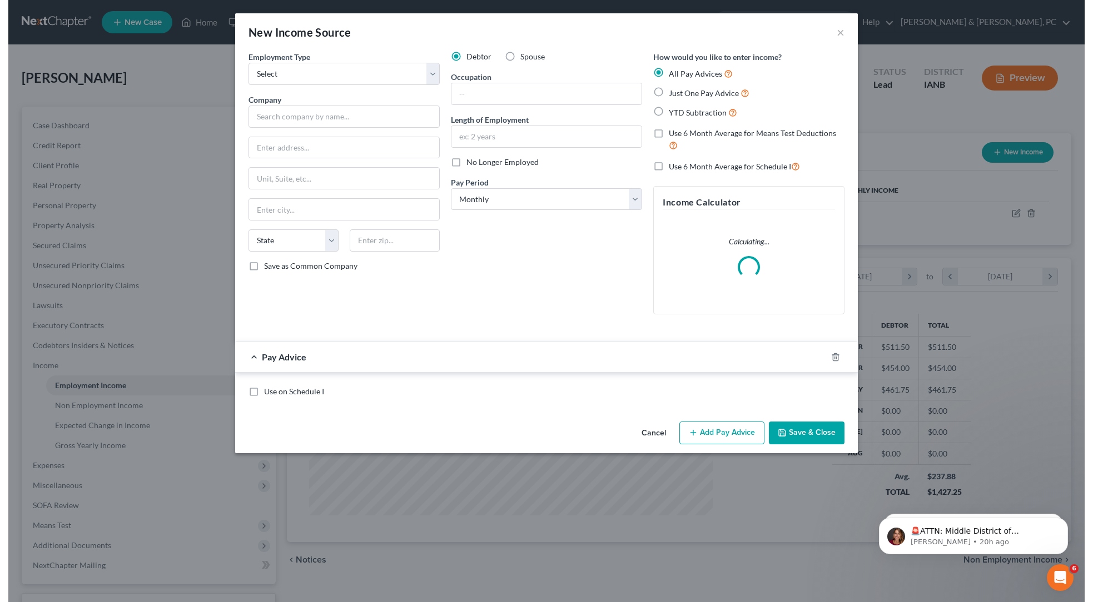
scroll to position [297, 433]
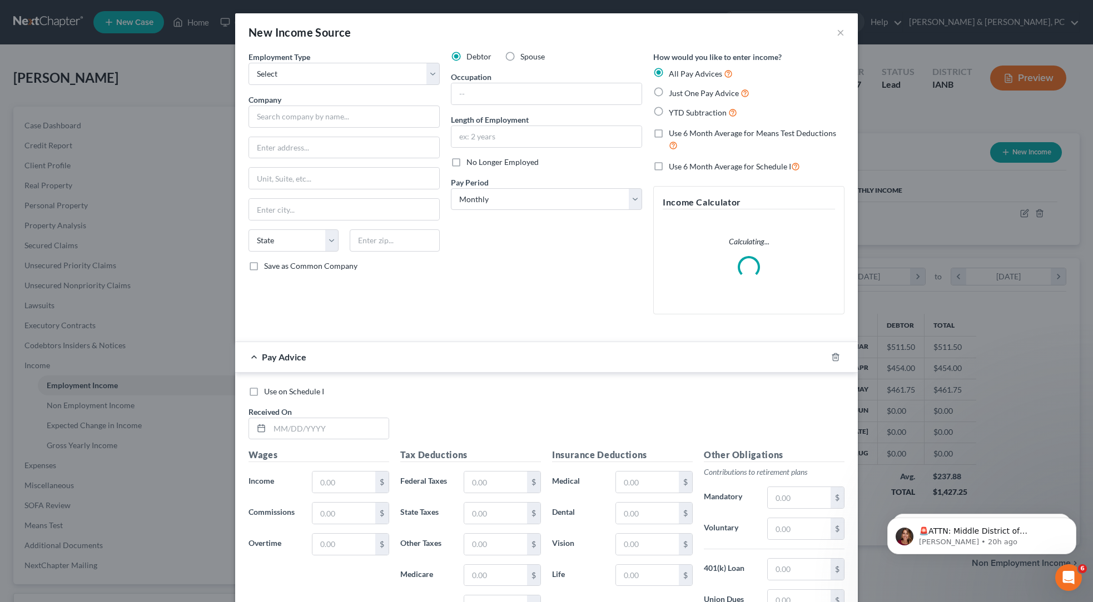
click at [524, 61] on span "Spouse" at bounding box center [532, 56] width 24 height 9
click at [525, 58] on input "Spouse" at bounding box center [528, 54] width 7 height 7
radio input "true"
click at [263, 85] on select "Select Full or Part Time Employment Self Employment" at bounding box center [343, 74] width 191 height 22
select select "0"
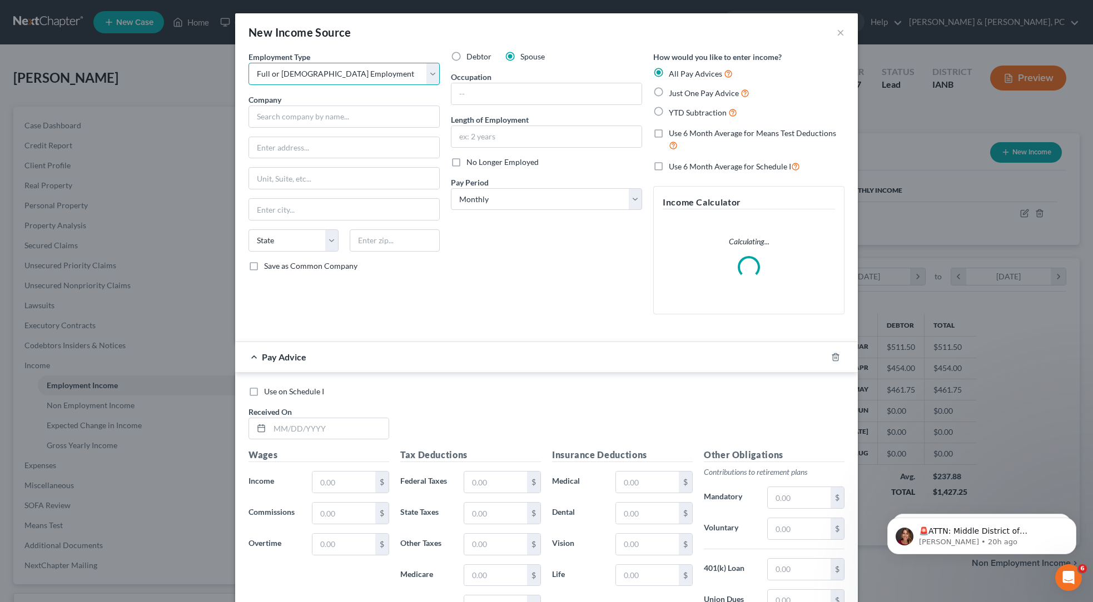
click at [248, 85] on select "Select Full or Part Time Employment Self Employment" at bounding box center [343, 74] width 191 height 22
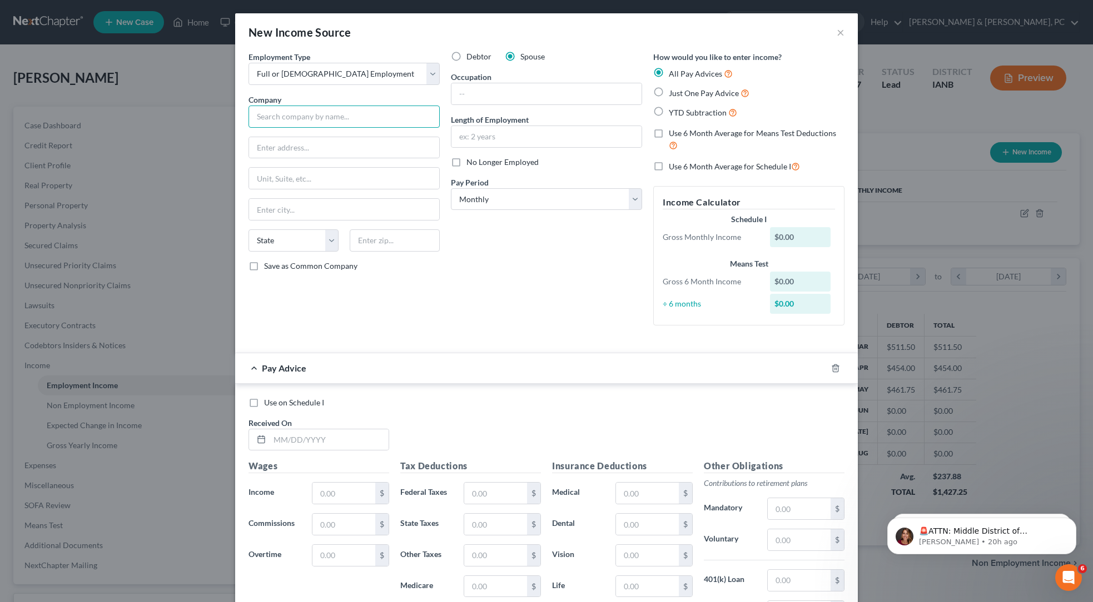
click at [248, 128] on input "text" at bounding box center [343, 117] width 191 height 22
paste input "Hills & Dales Child Development Center"
type input "Hills & Dales Child Development Center"
click at [475, 335] on div "Debtor Spouse Occupation Length of Employment No Longer Employed Pay Period * S…" at bounding box center [546, 192] width 202 height 283
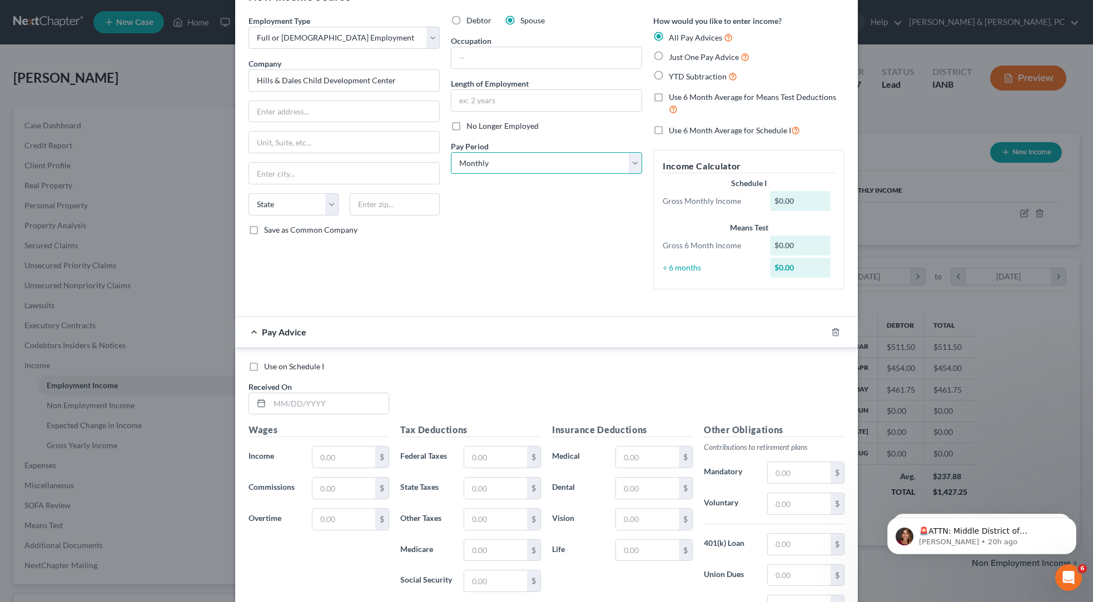
click at [500, 175] on select "Select Monthly Twice Monthly Every Other Week Weekly" at bounding box center [546, 163] width 191 height 22
select select "1"
click at [451, 175] on select "Select Monthly Twice Monthly Every Other Week Weekly" at bounding box center [546, 163] width 191 height 22
click at [459, 298] on div "Debtor Spouse Occupation Length of Employment No Longer Employed Pay Period * S…" at bounding box center [546, 156] width 202 height 283
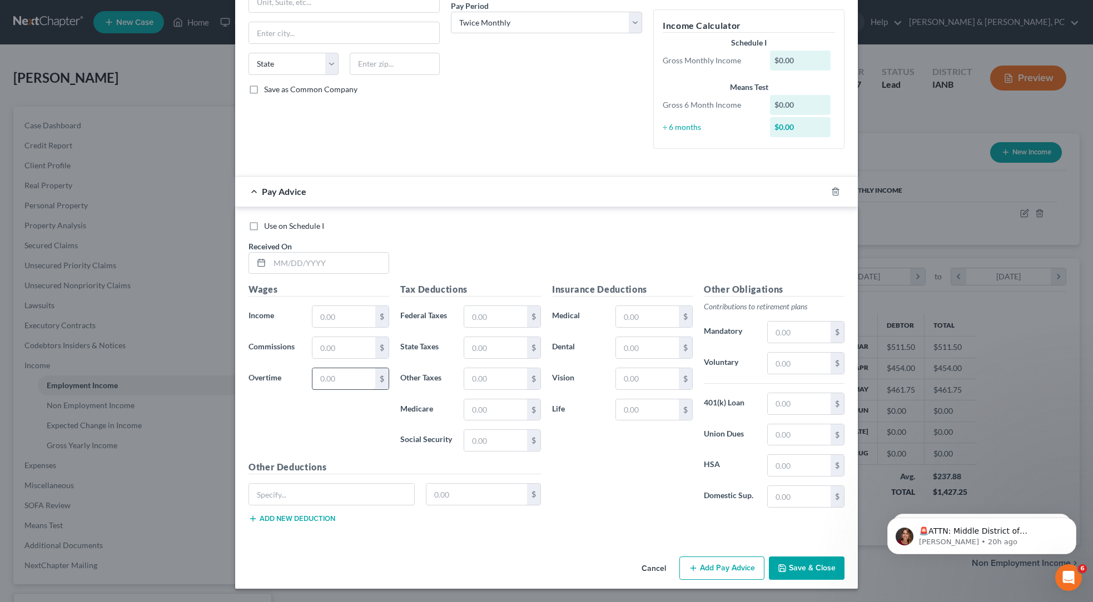
scroll to position [497, 0]
click at [270, 253] on input "text" at bounding box center [329, 263] width 119 height 21
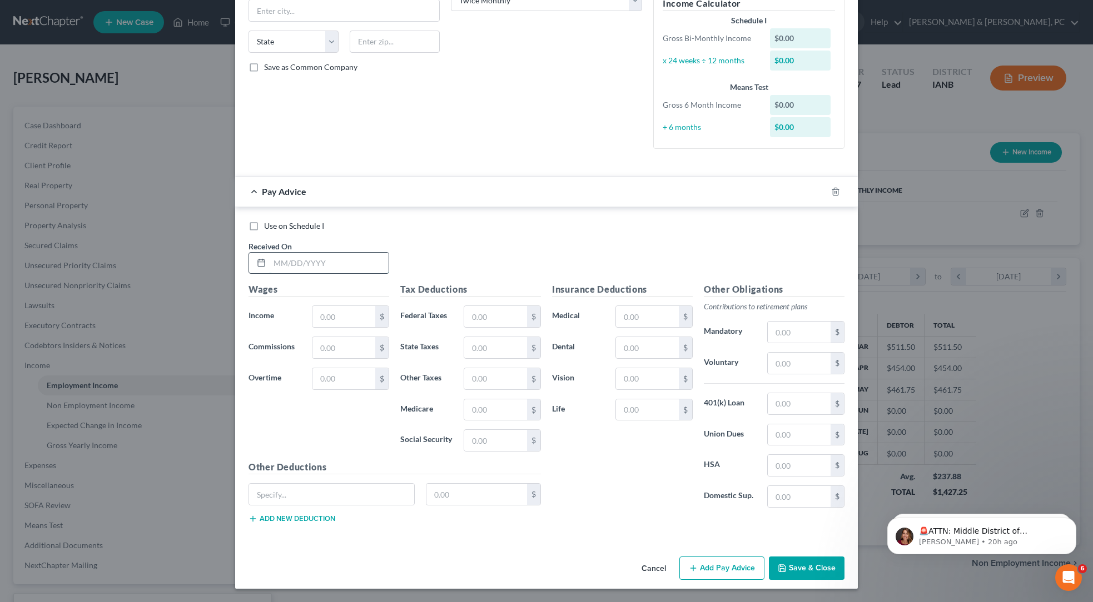
scroll to position [530, 0]
paste input "$1,090.70"
type input "$1,090.70"
click at [511, 221] on div "Use on Schedule I Received On * $1,090.70" at bounding box center [546, 252] width 607 height 63
click at [464, 430] on input "text" at bounding box center [495, 440] width 63 height 21
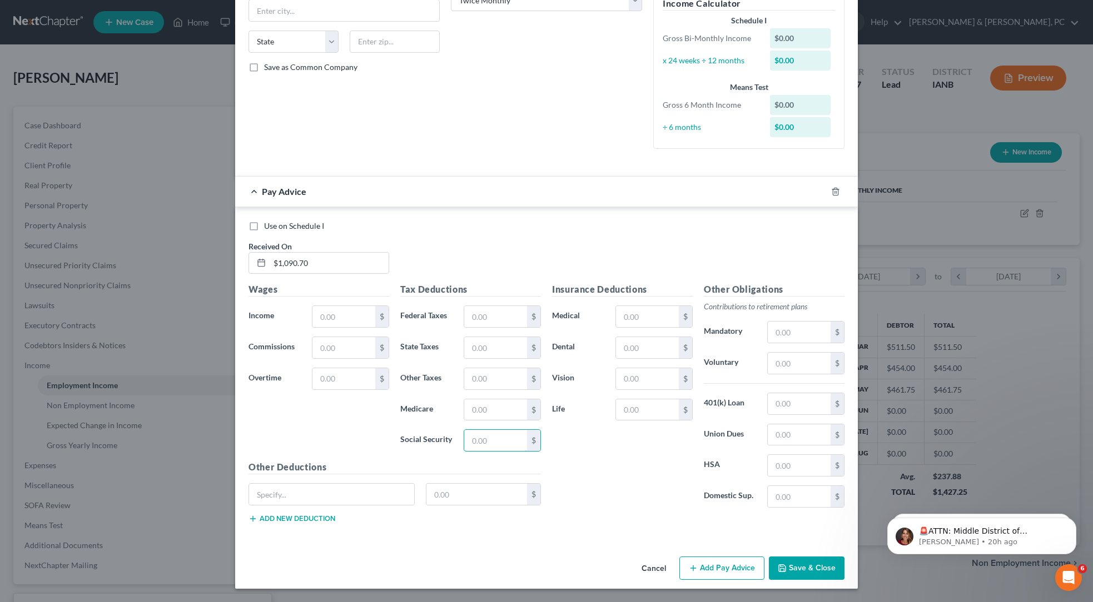
paste input "67.62"
type input "67.62"
click at [673, 441] on div "Insurance Deductions Medical $ Dental $ Vision $ Life $" at bounding box center [622, 400] width 152 height 234
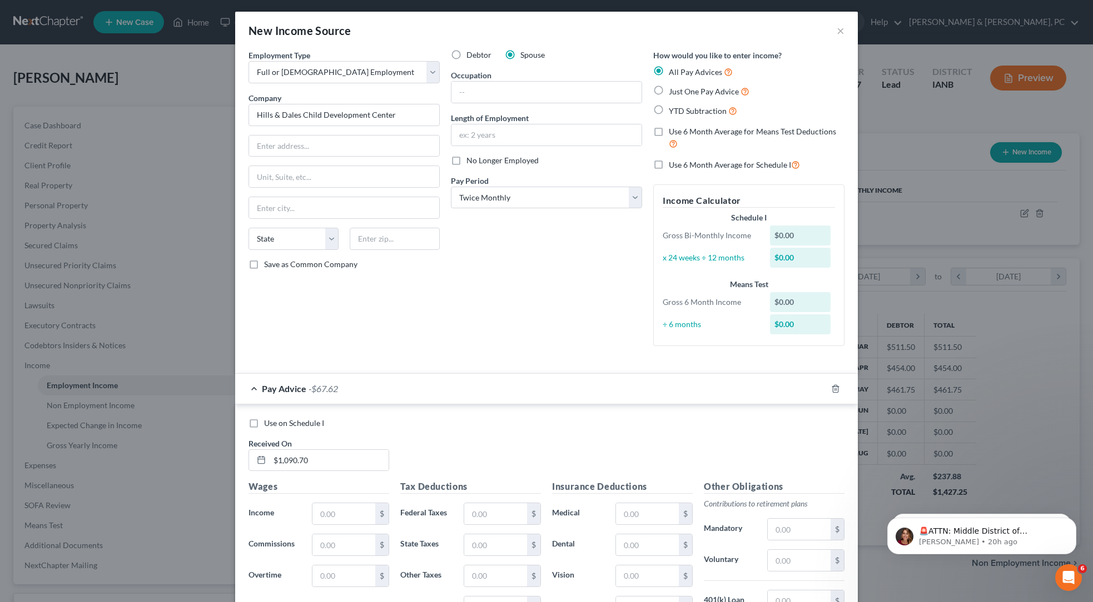
scroll to position [0, 0]
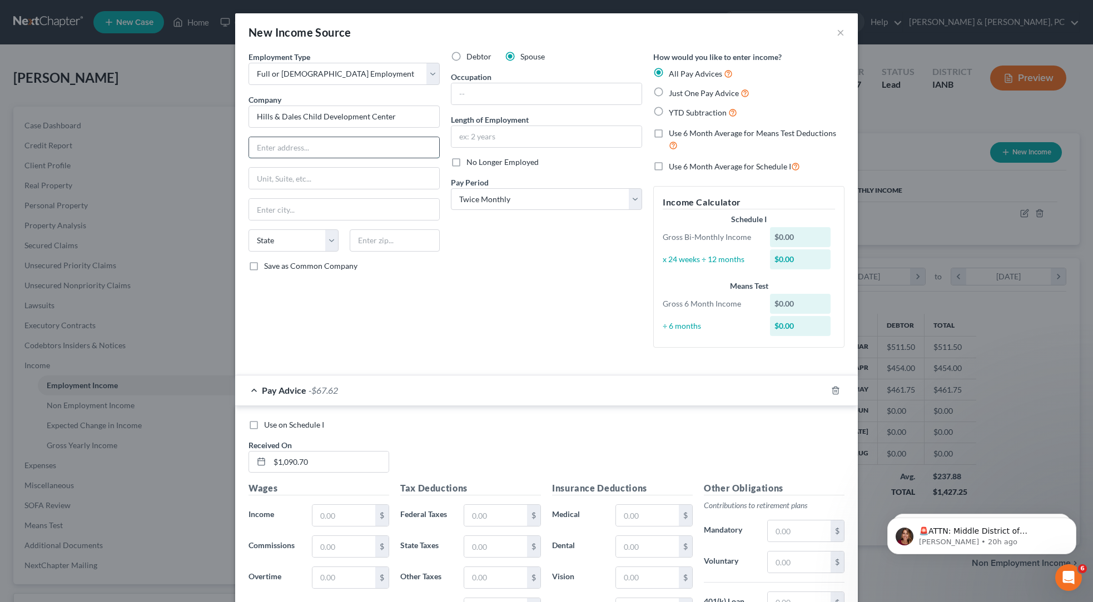
click at [249, 158] on input "text" at bounding box center [344, 147] width 190 height 21
paste input "1011 Davis Street"
type input "1011 Davis Street"
click at [500, 357] on div "Debtor Spouse Occupation Length of Employment No Longer Employed Pay Period * S…" at bounding box center [546, 204] width 202 height 306
click at [249, 220] on input "text" at bounding box center [344, 209] width 190 height 21
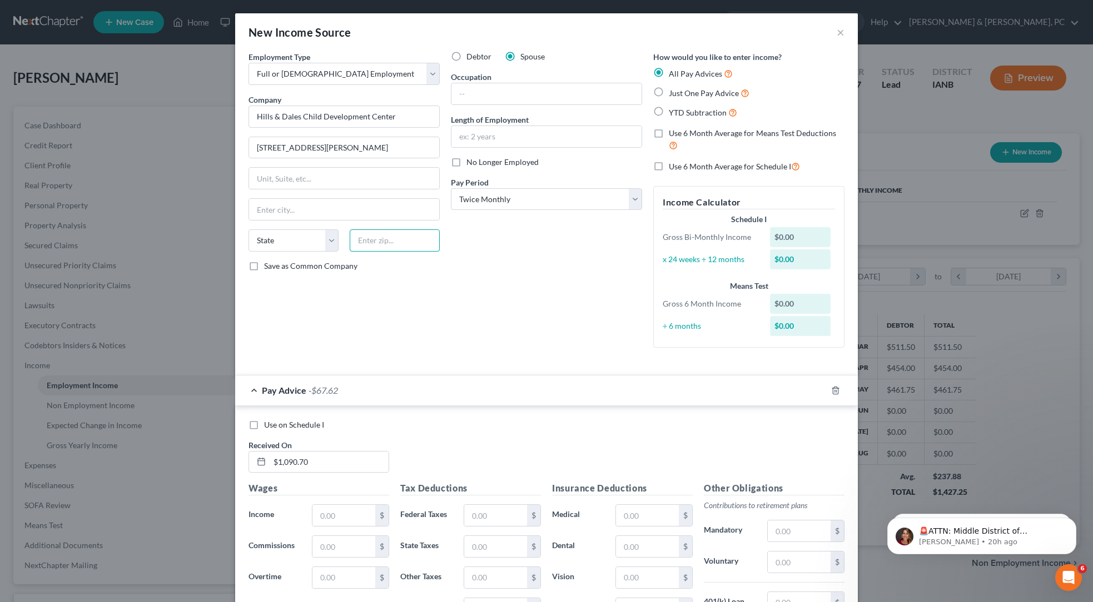
click at [350, 252] on input "text" at bounding box center [395, 241] width 90 height 22
paste input "52001"
type input "52001"
type input "Dubuque"
select select "16"
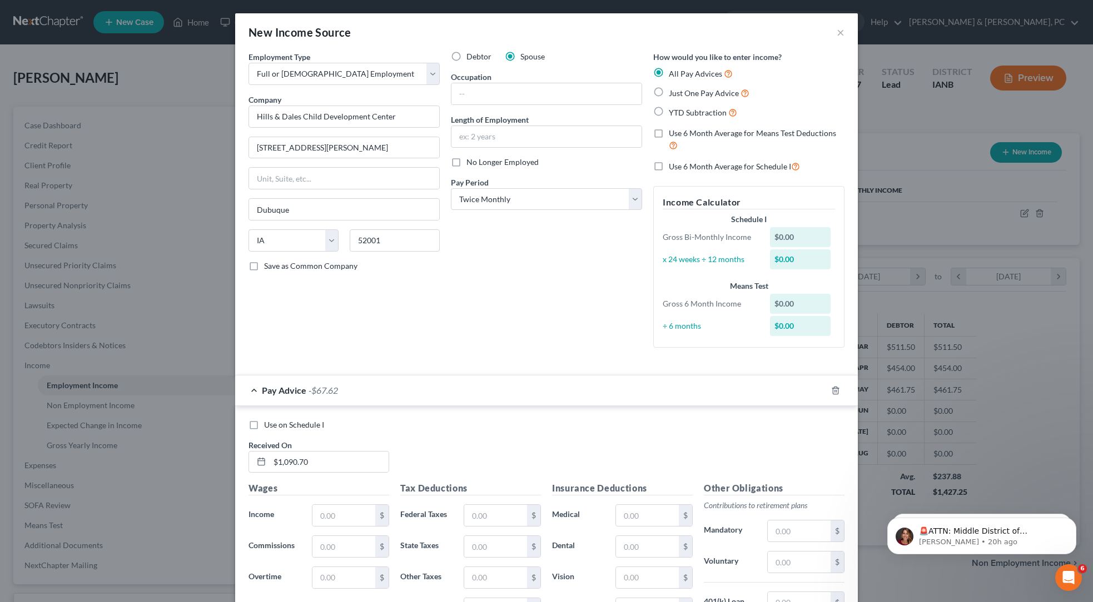
click at [558, 357] on div "Debtor Spouse Occupation Length of Employment No Longer Employed Pay Period * S…" at bounding box center [546, 204] width 202 height 306
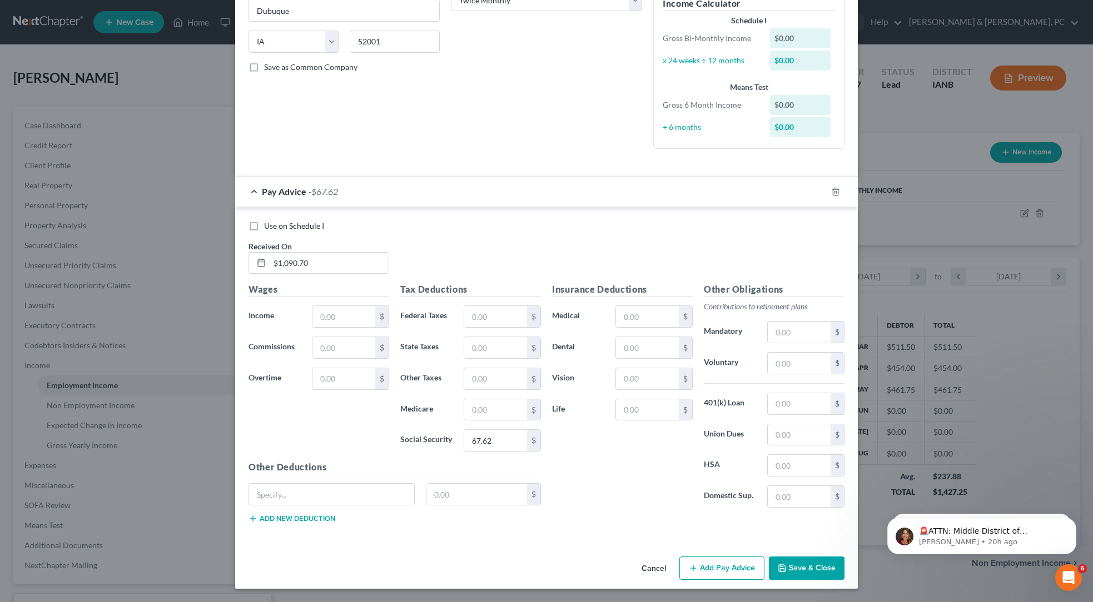
scroll to position [538, 0]
click at [270, 253] on input "$1,090.70" at bounding box center [329, 263] width 119 height 21
drag, startPoint x: 228, startPoint y: 232, endPoint x: 227, endPoint y: 221, distance: 11.1
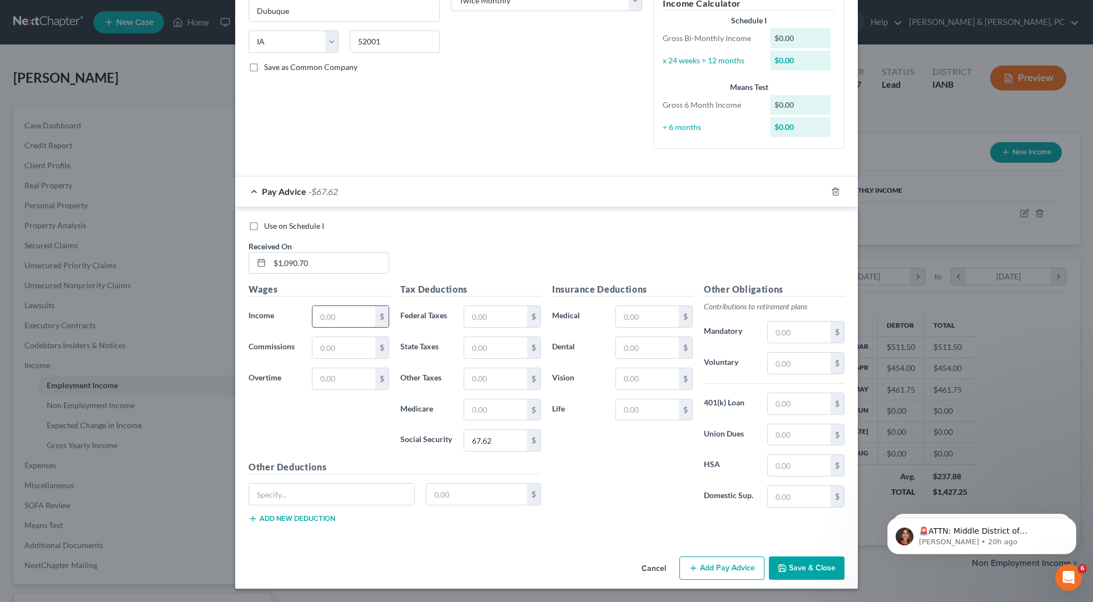
click at [243, 283] on div "Wages Income * $ Commissions $ Overtime $" at bounding box center [319, 372] width 152 height 178
click at [312, 306] on input "text" at bounding box center [343, 316] width 63 height 21
paste input "$1,090.70"
type input "$1,090.70"
click at [270, 253] on input "$1,090.70" at bounding box center [329, 263] width 119 height 21
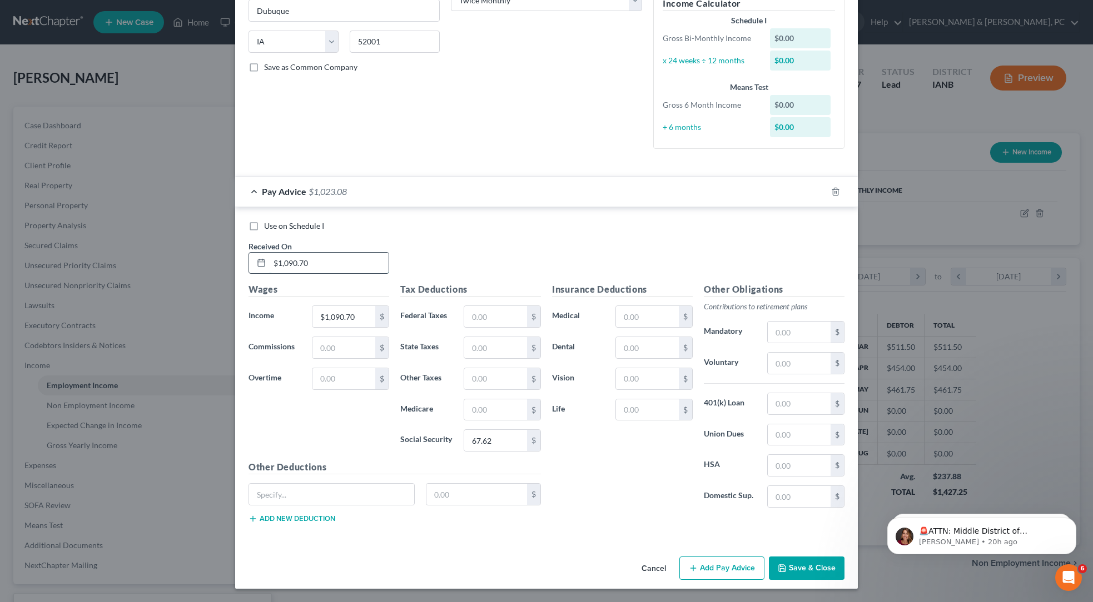
click at [270, 253] on input "$1,090.70" at bounding box center [329, 263] width 119 height 21
click at [464, 306] on input "text" at bounding box center [495, 316] width 63 height 21
paste input "52.48"
type input "52.48"
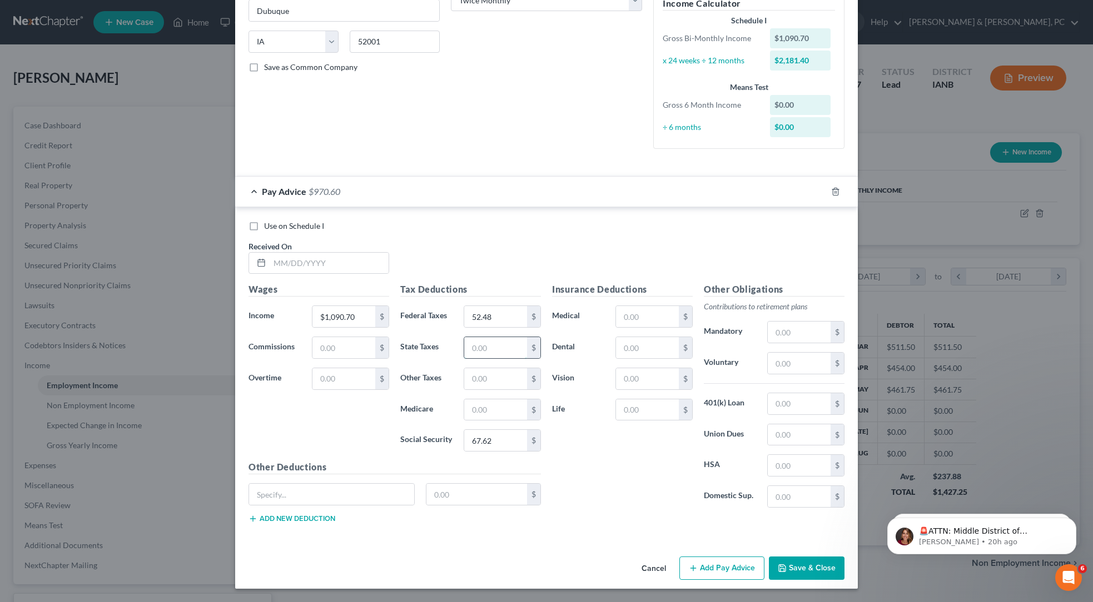
click at [464, 337] on input "text" at bounding box center [495, 347] width 63 height 21
paste input "23.91"
type input "23.91"
click at [698, 397] on div "Insurance Deductions Medical $ Dental $ Vision $ Life $" at bounding box center [622, 400] width 152 height 234
click at [464, 400] on input "text" at bounding box center [495, 410] width 63 height 21
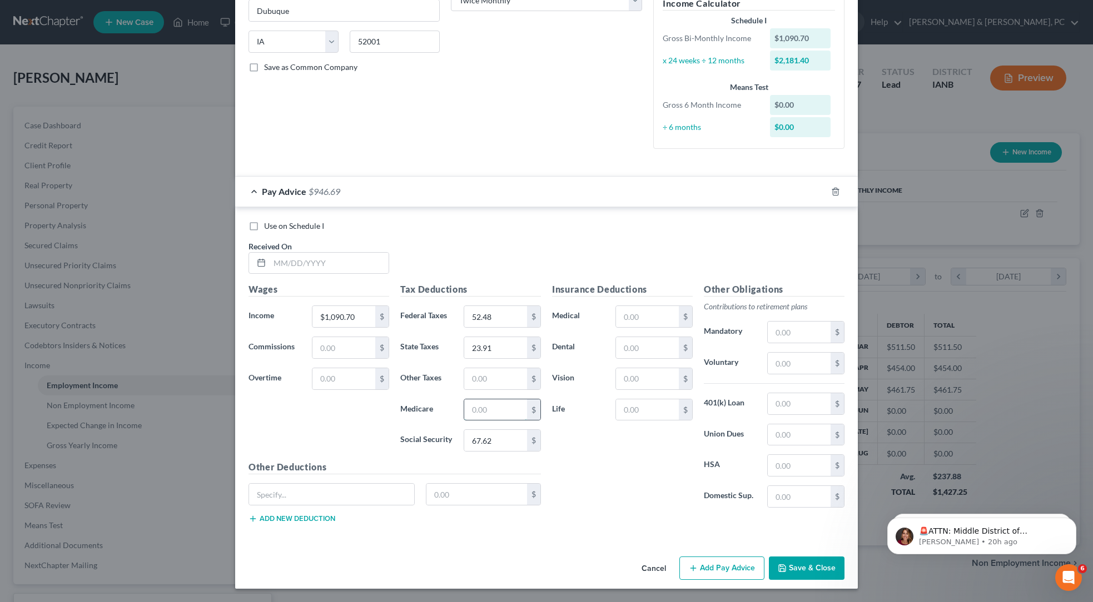
paste input "15.82"
type input "15.82"
click at [587, 422] on div "Insurance Deductions Medical $ Dental $ Vision $ Life $" at bounding box center [622, 400] width 152 height 234
click at [270, 253] on input "text" at bounding box center [329, 263] width 119 height 21
paste input "4/4/2025"
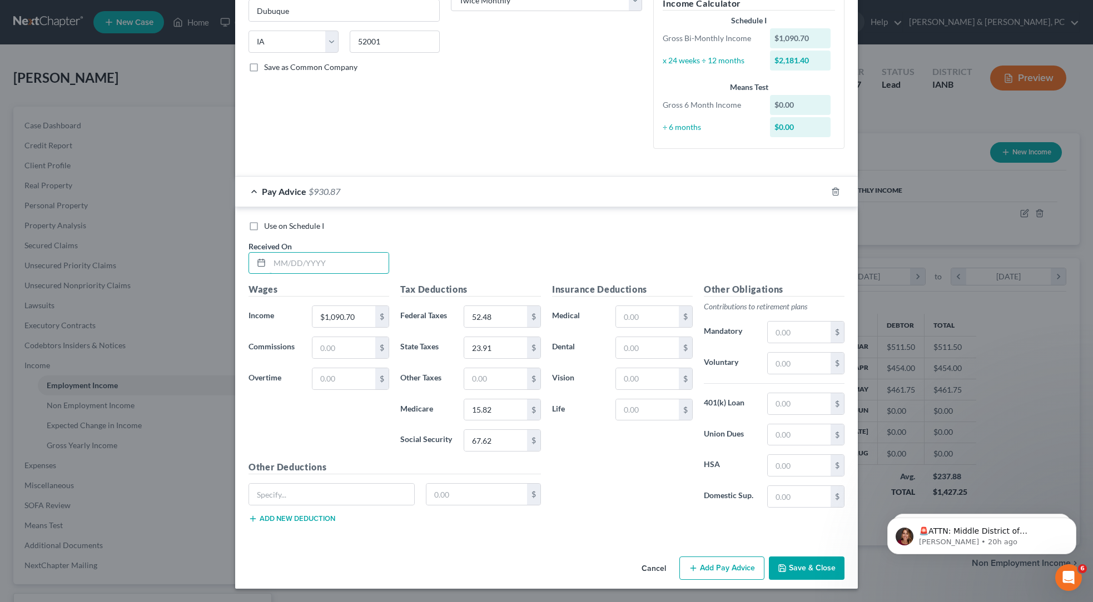
type input "4/4/2025"
click at [564, 221] on div "Use on Schedule I Received On * 4/4/2025" at bounding box center [546, 252] width 607 height 63
click at [764, 557] on button "Add Pay Advice" at bounding box center [721, 568] width 85 height 23
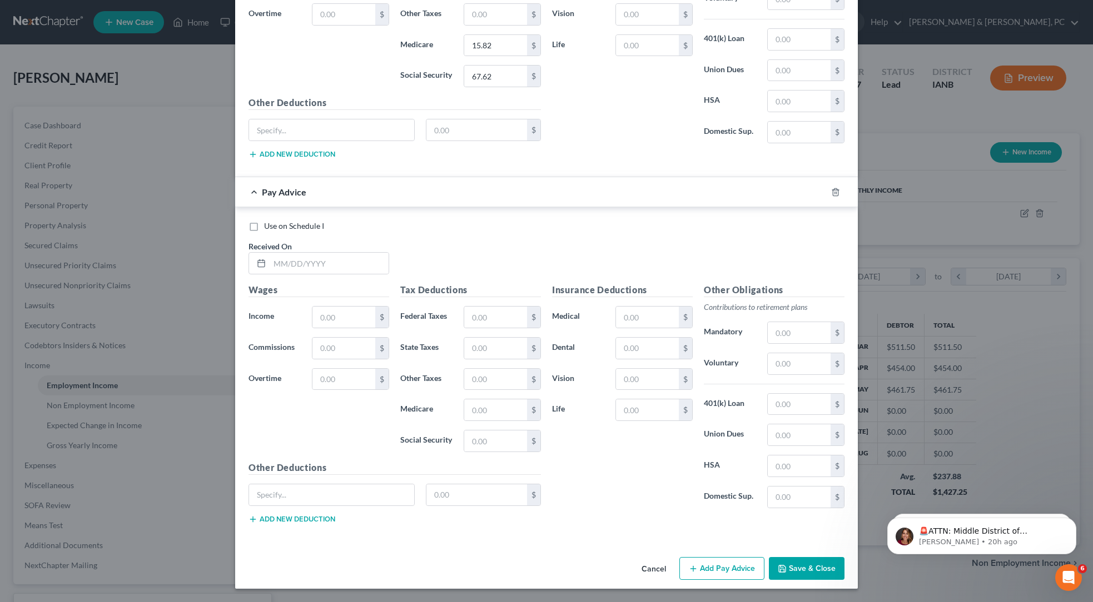
scroll to position [968, 0]
click at [270, 253] on input "text" at bounding box center [329, 263] width 119 height 21
paste input "8/22/2025"
drag, startPoint x: 170, startPoint y: 252, endPoint x: 547, endPoint y: 271, distance: 377.3
click at [547, 271] on div "Use on Schedule I Received On * 8/22/2025" at bounding box center [546, 252] width 607 height 63
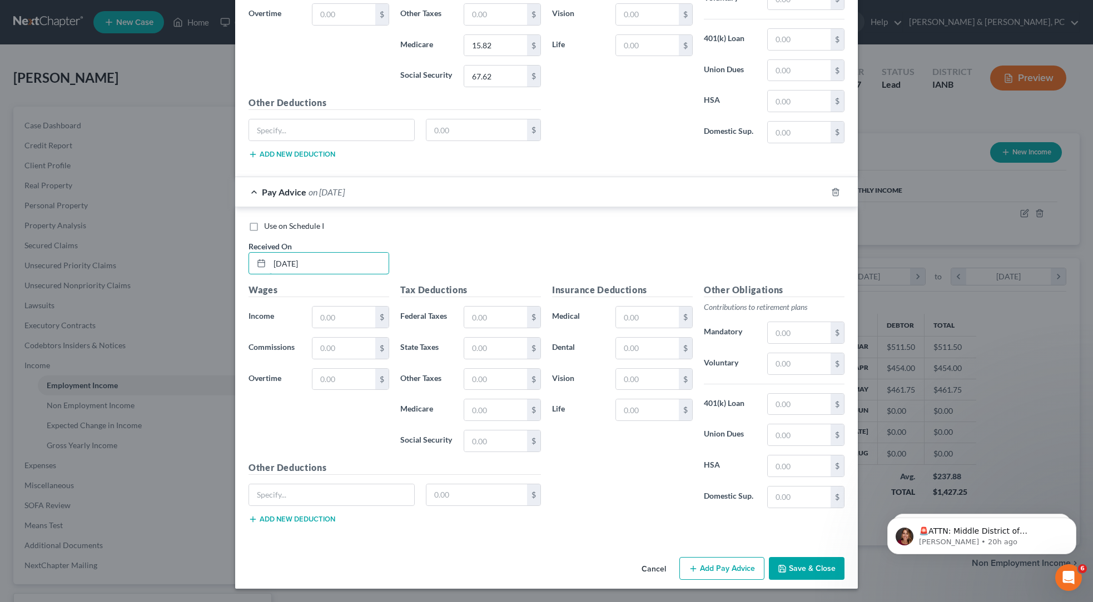
type input "8/22/2025"
click at [312, 328] on input "text" at bounding box center [343, 317] width 63 height 21
paste input "$1,647.28"
type input "$1,647.28"
click at [427, 270] on div "Use on Schedule I Received On * 8/22/2025" at bounding box center [546, 252] width 607 height 63
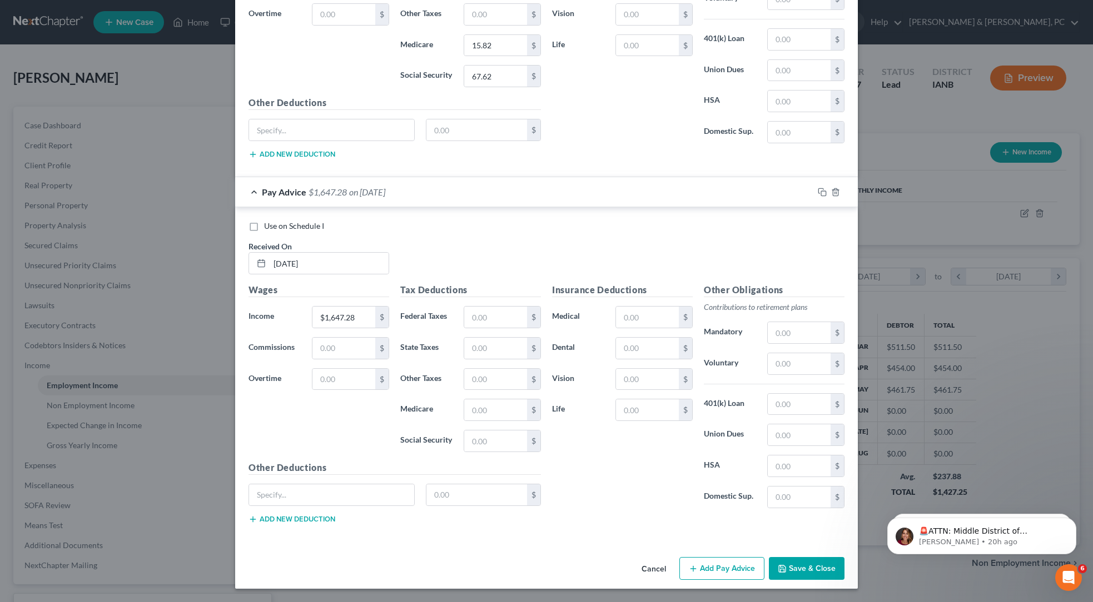
scroll to position [1114, 0]
click at [464, 431] on input "text" at bounding box center [495, 441] width 63 height 21
paste input "97.12"
type input "97.12"
click at [464, 400] on input "text" at bounding box center [495, 410] width 63 height 21
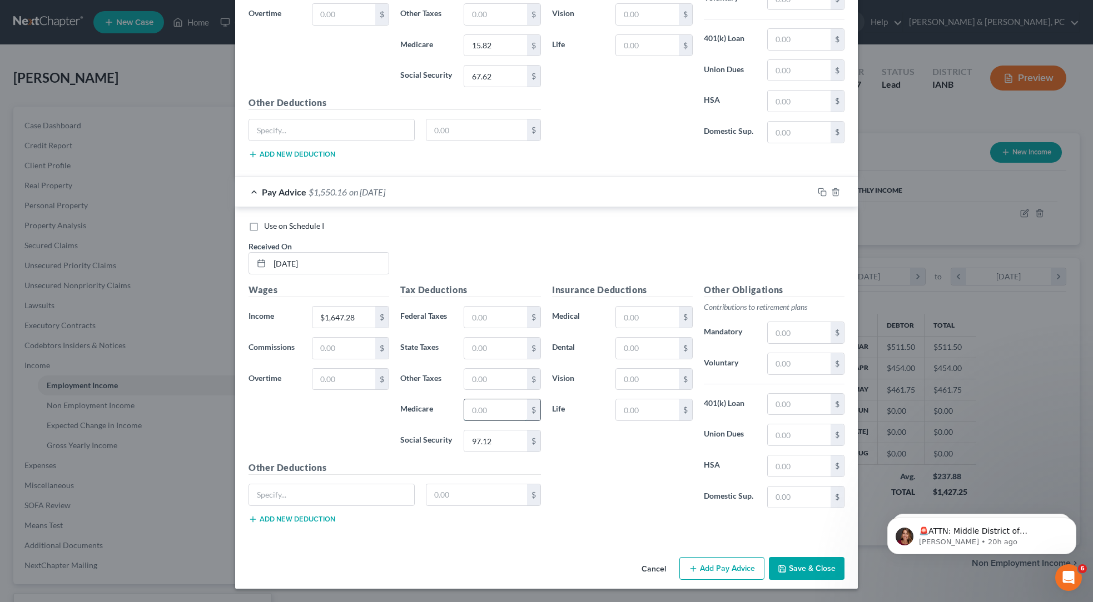
paste input "22.71"
type input "22.71"
click at [577, 384] on div "Insurance Deductions Medical $ Dental $ Vision $ Life $" at bounding box center [622, 400] width 152 height 234
click at [464, 307] on input "text" at bounding box center [495, 317] width 63 height 21
paste input "109.57"
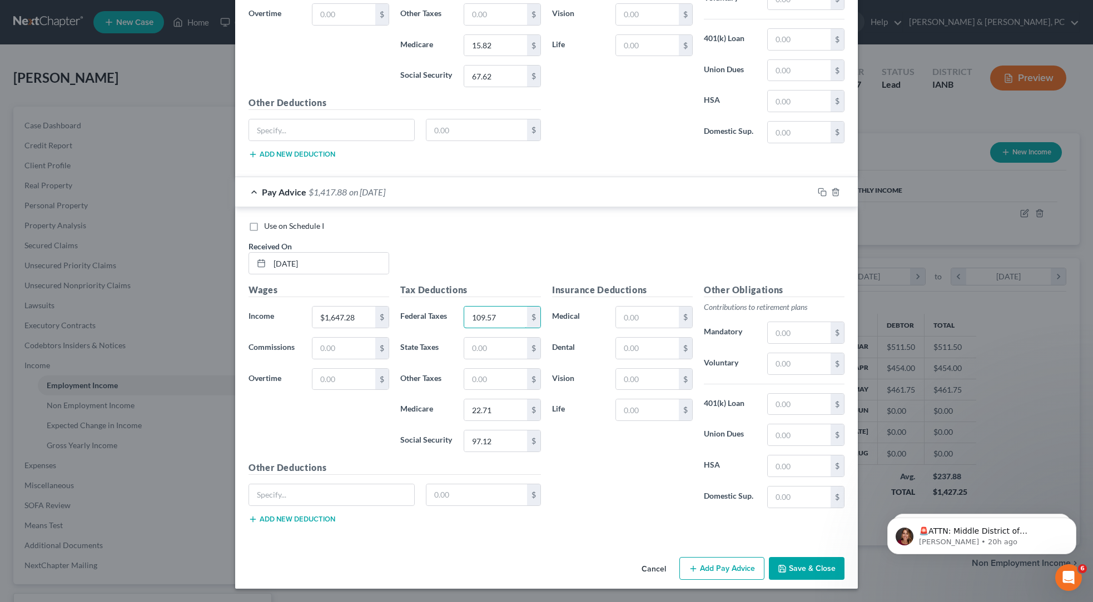
type input "109.57"
click at [464, 338] on input "text" at bounding box center [495, 348] width 63 height 21
paste input "41.99"
type input "41.99"
click at [579, 372] on div "Insurance Deductions Medical $ Dental $ Vision $ Life $" at bounding box center [622, 400] width 152 height 234
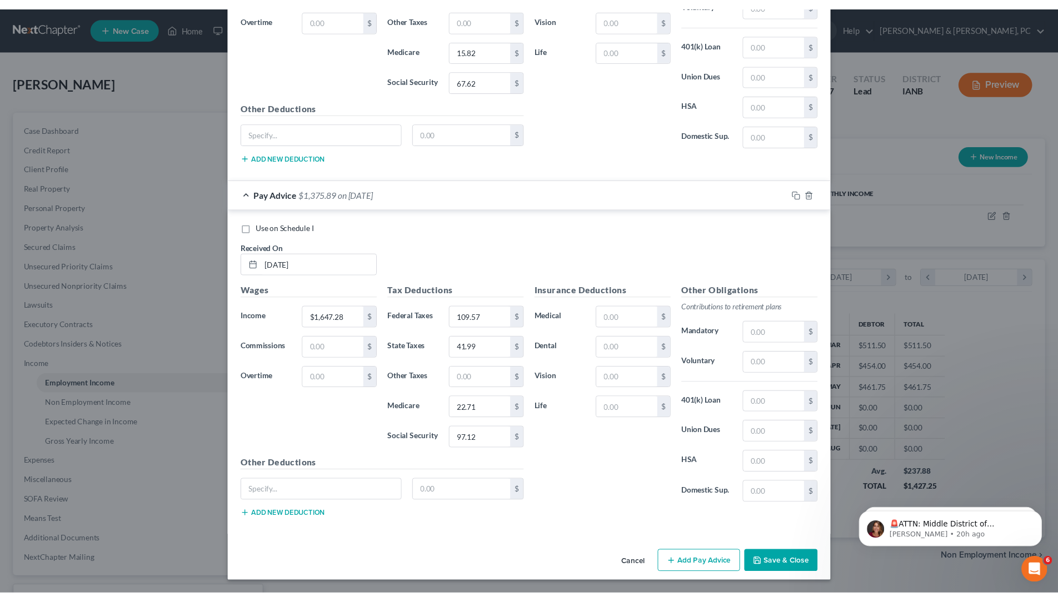
scroll to position [948, 0]
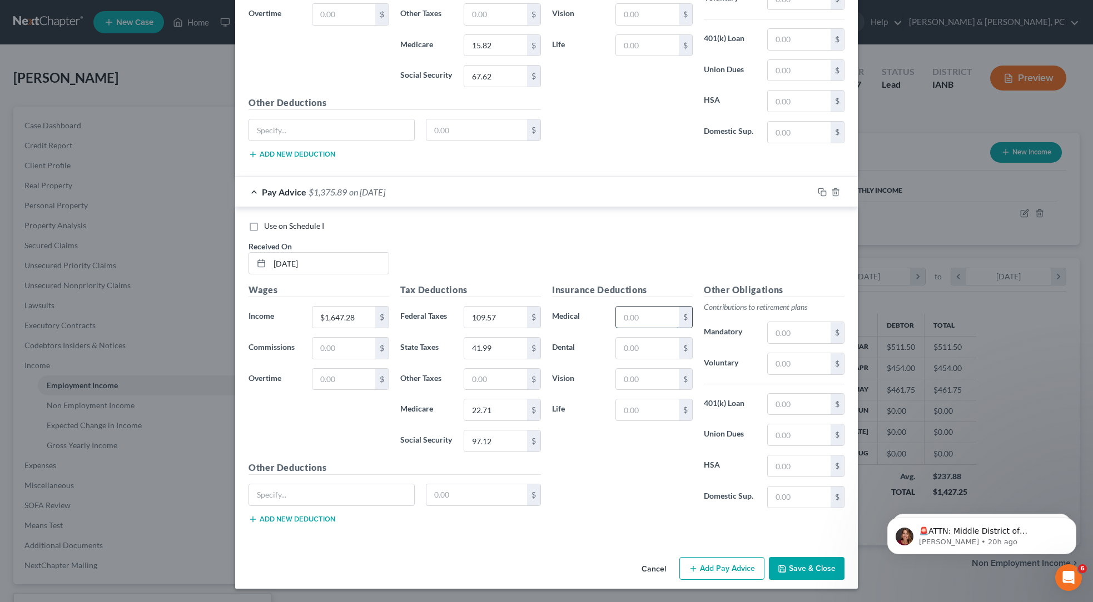
click at [679, 328] on input "text" at bounding box center [647, 317] width 63 height 21
paste input "70.63"
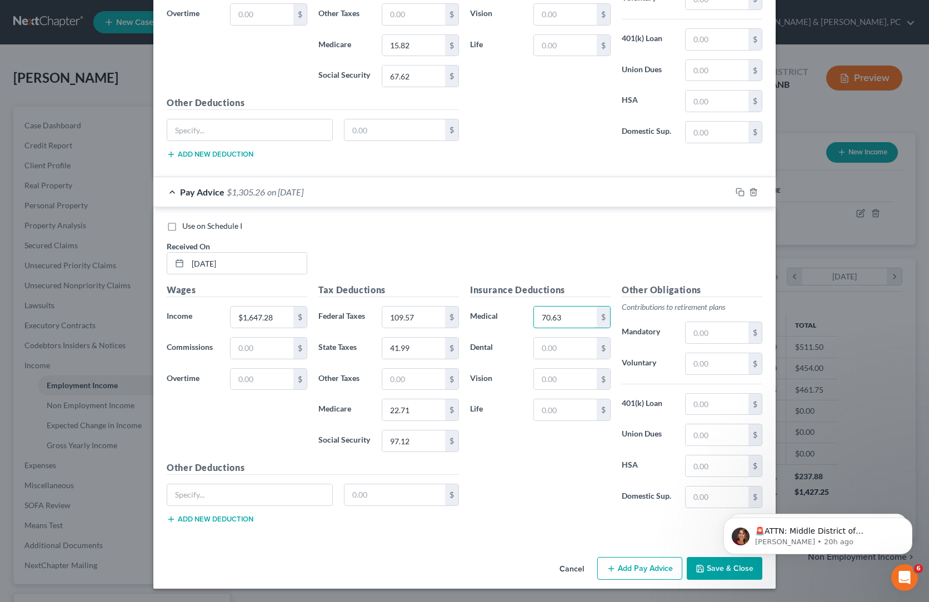
scroll to position [555515, 555450]
type input "70.63"
click at [577, 359] on input "text" at bounding box center [565, 348] width 63 height 21
paste input "4.53"
type input "4.53"
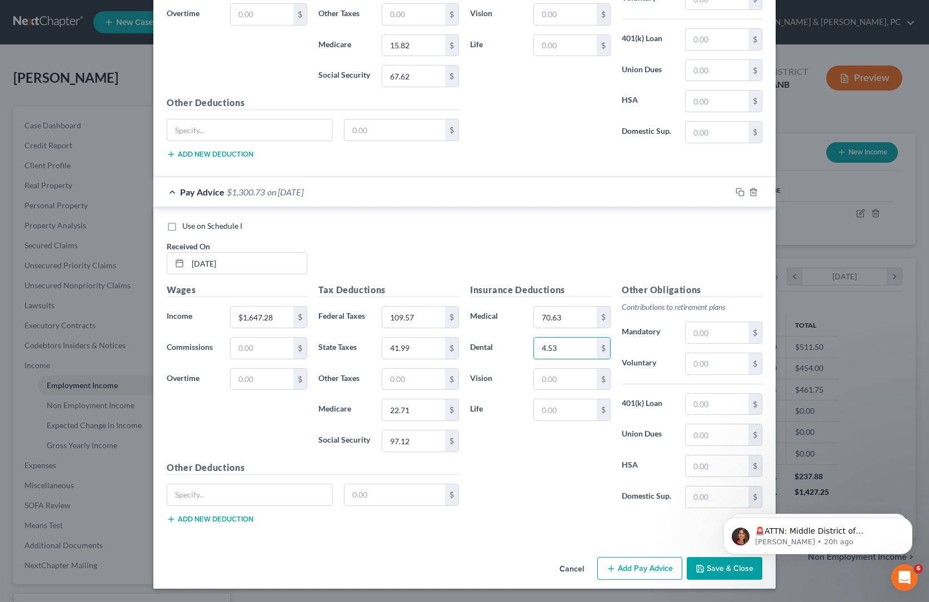
click at [768, 248] on div "Use on Schedule I Received On * 8/22/2025" at bounding box center [464, 252] width 607 height 63
click at [585, 390] on input "text" at bounding box center [565, 379] width 63 height 21
paste input "5.69"
type input "5.69"
click at [644, 262] on div "Use on Schedule I Received On * 8/22/2025" at bounding box center [464, 252] width 607 height 63
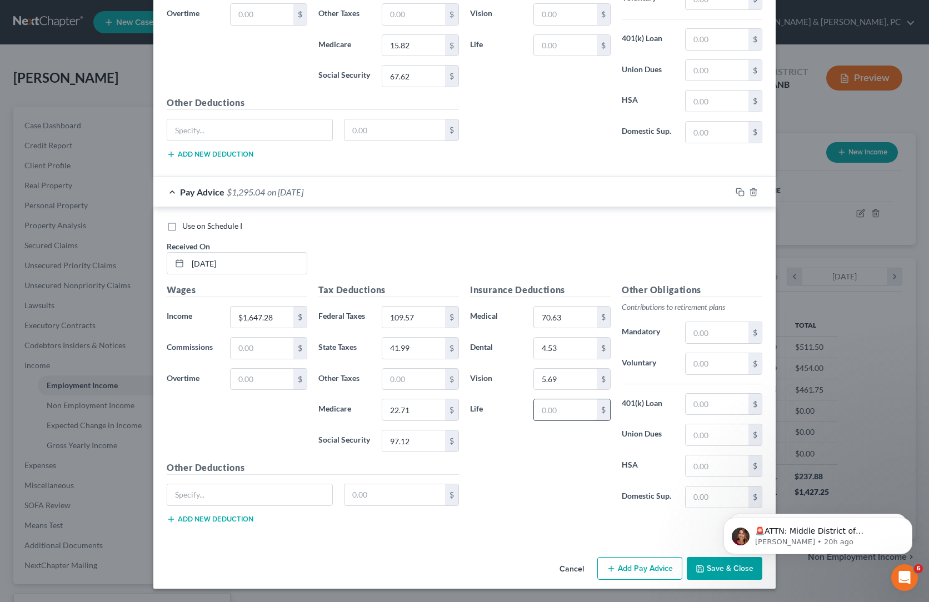
click at [578, 421] on input "text" at bounding box center [565, 410] width 63 height 21
paste input "1.66"
type input "1.66"
click at [528, 421] on label "Life" at bounding box center [496, 410] width 63 height 22
drag, startPoint x: 847, startPoint y: 162, endPoint x: 821, endPoint y: 176, distance: 28.9
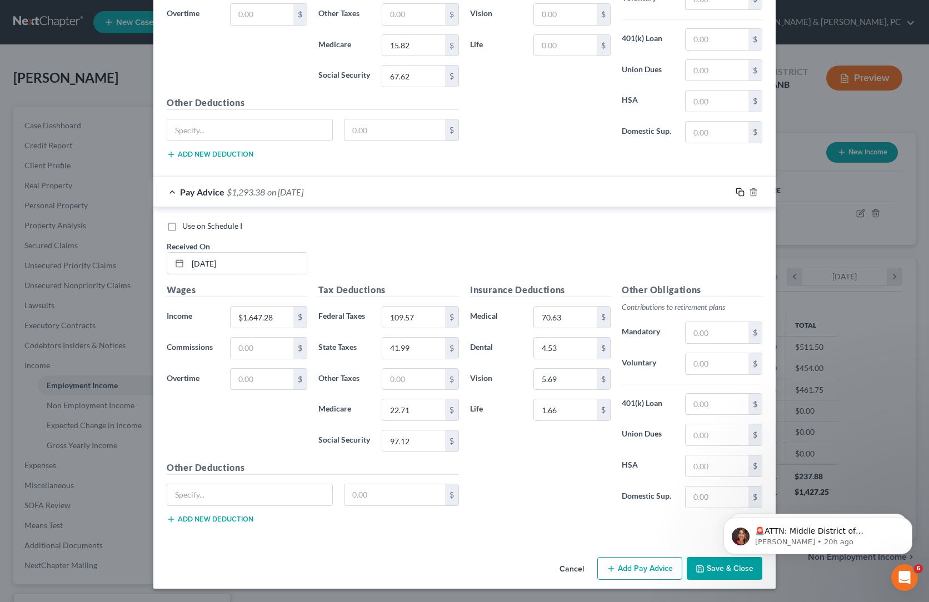
click at [745, 188] on icon "button" at bounding box center [740, 192] width 9 height 9
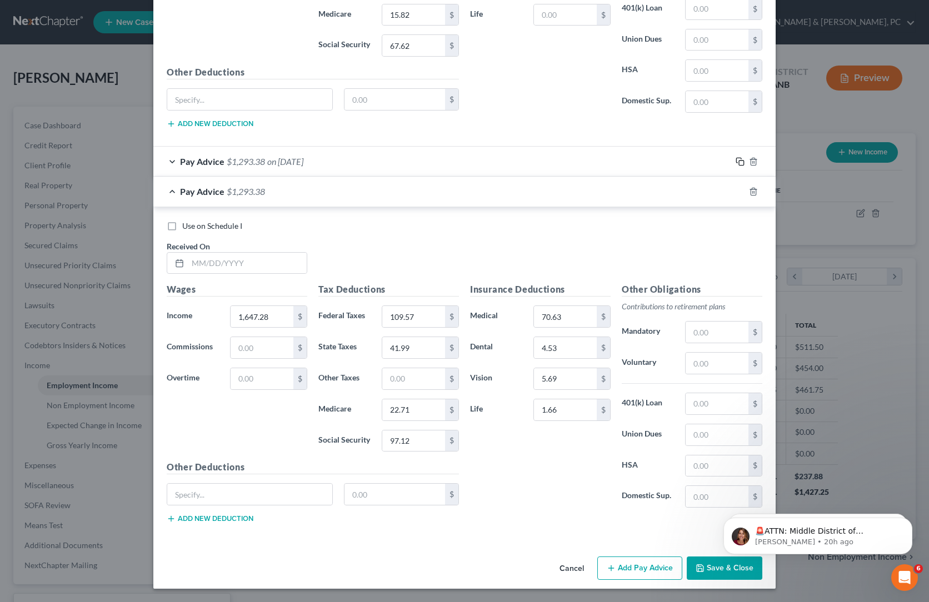
scroll to position [1176, 0]
click at [231, 306] on input "1,647.28" at bounding box center [262, 316] width 63 height 21
paste input "$1,696.4"
type input "$1,696.48"
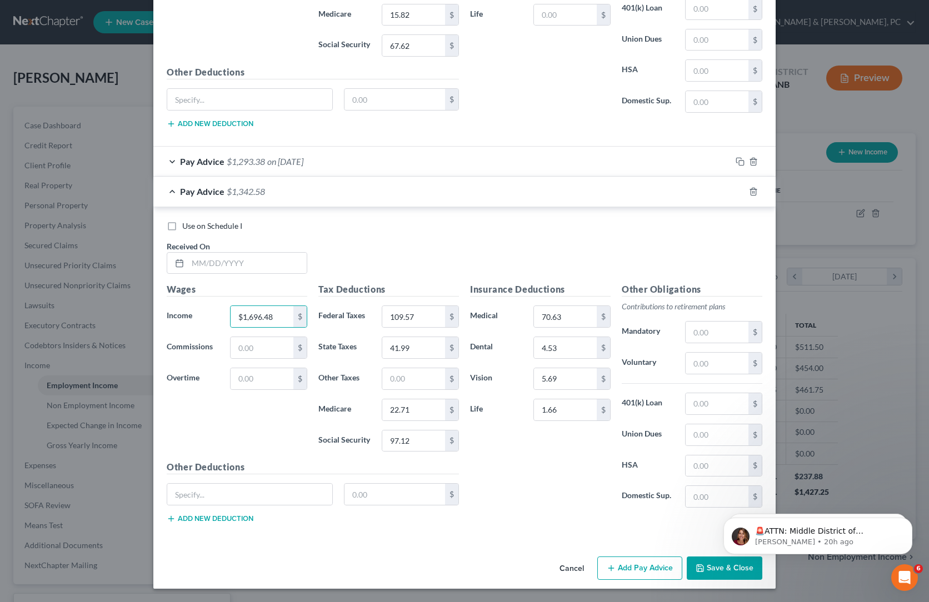
click at [473, 221] on div "Use on Schedule I Received On *" at bounding box center [464, 252] width 607 height 63
click at [396, 431] on input "97.12" at bounding box center [413, 441] width 63 height 21
paste input "100.17"
type input "100.17"
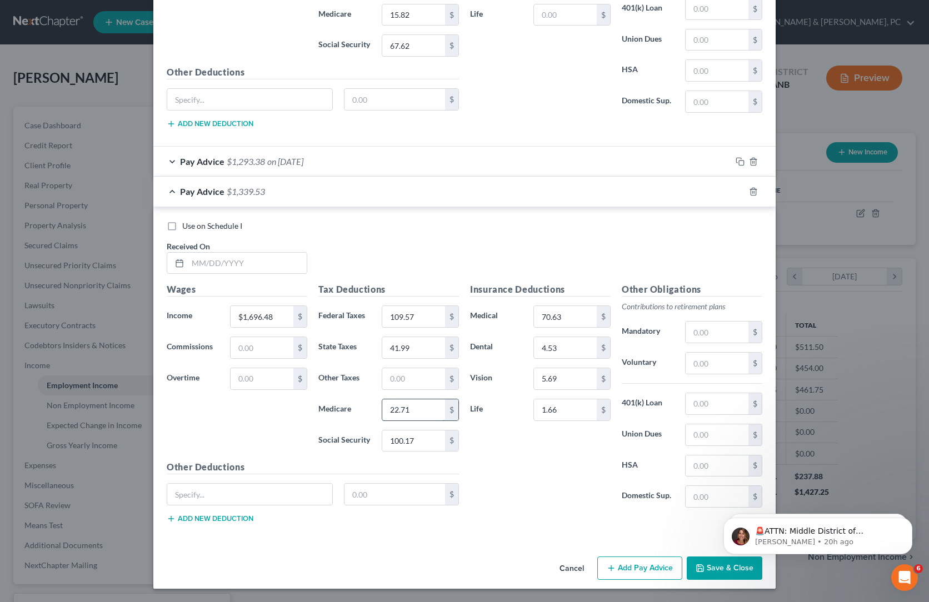
click at [389, 400] on input "22.71" at bounding box center [413, 410] width 63 height 21
paste input "3.43"
type input "23.43"
click at [550, 422] on div "Insurance Deductions Medical 70.63 $ Dental 4.53 $ Vision 5.69 $ Life 1.66 $" at bounding box center [541, 400] width 152 height 234
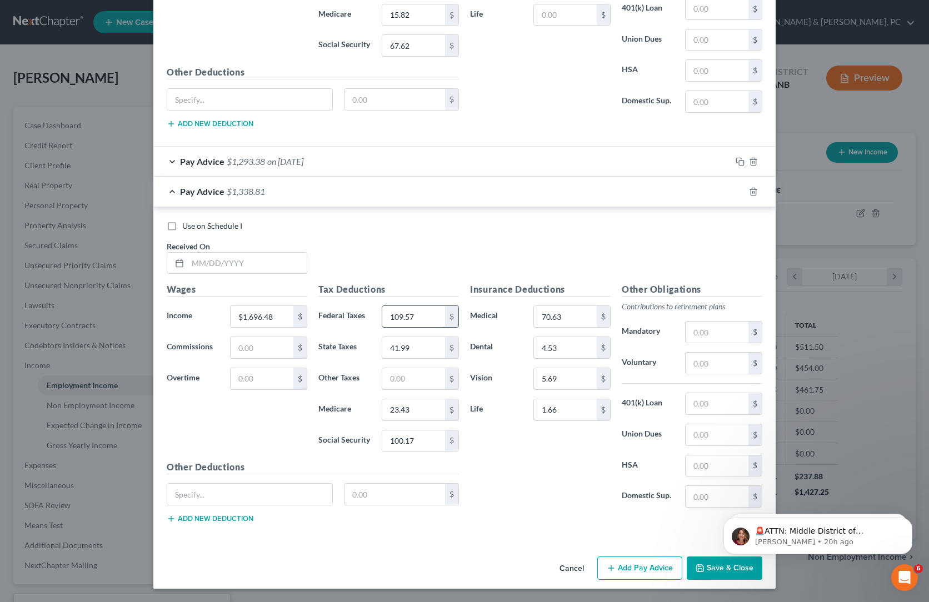
click at [386, 306] on input "109.57" at bounding box center [413, 316] width 63 height 21
paste input "15.47"
type input "115.47"
click at [525, 360] on div "Insurance Deductions Medical 70.63 $ Dental 4.53 $ Vision 5.69 $ Life 1.66 $" at bounding box center [541, 400] width 152 height 234
click at [391, 337] on input "41.99" at bounding box center [413, 347] width 63 height 21
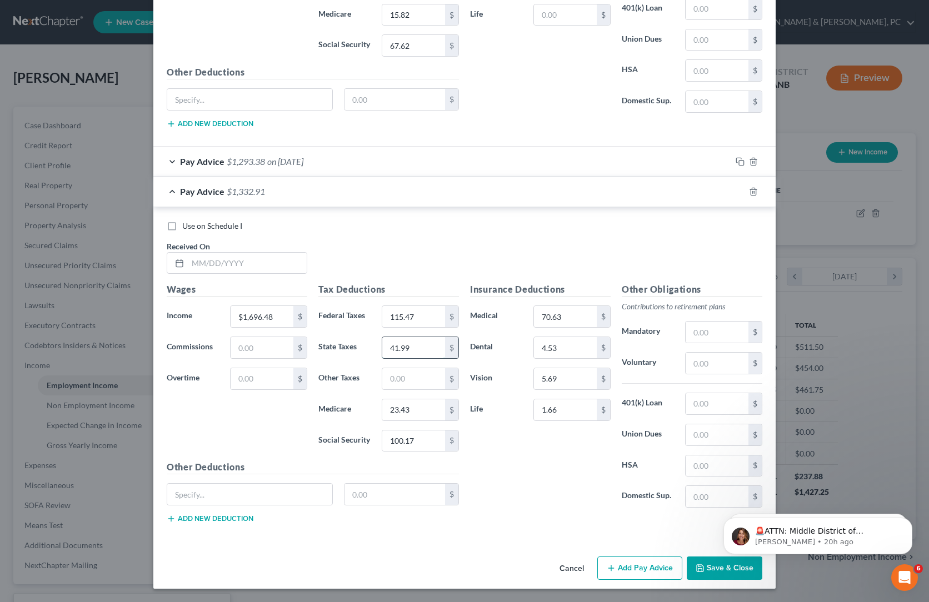
paste input "3.86"
type input "43.86"
click at [524, 364] on div "Insurance Deductions Medical 70.63 $ Dental 4.53 $ Vision 5.69 $ Life 1.66 $" at bounding box center [541, 400] width 152 height 234
click at [188, 253] on input "text" at bounding box center [247, 263] width 119 height 21
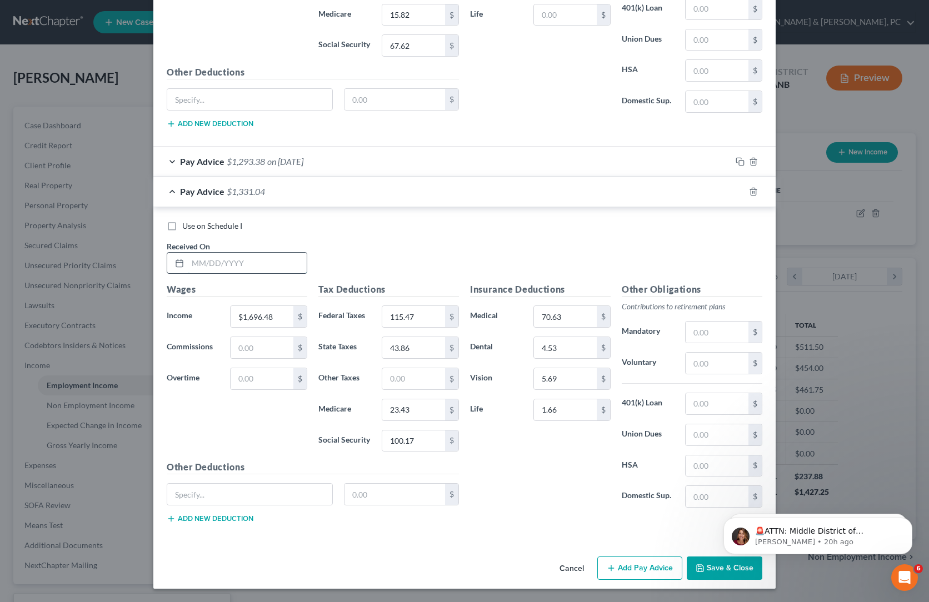
paste input "8/8/2025"
type input "8/8/2025"
click at [447, 221] on div "Use on Schedule I Received On * 8/8/2025" at bounding box center [464, 252] width 607 height 63
drag, startPoint x: 845, startPoint y: 34, endPoint x: 753, endPoint y: 76, distance: 101.8
click at [745, 187] on icon "button" at bounding box center [740, 191] width 9 height 9
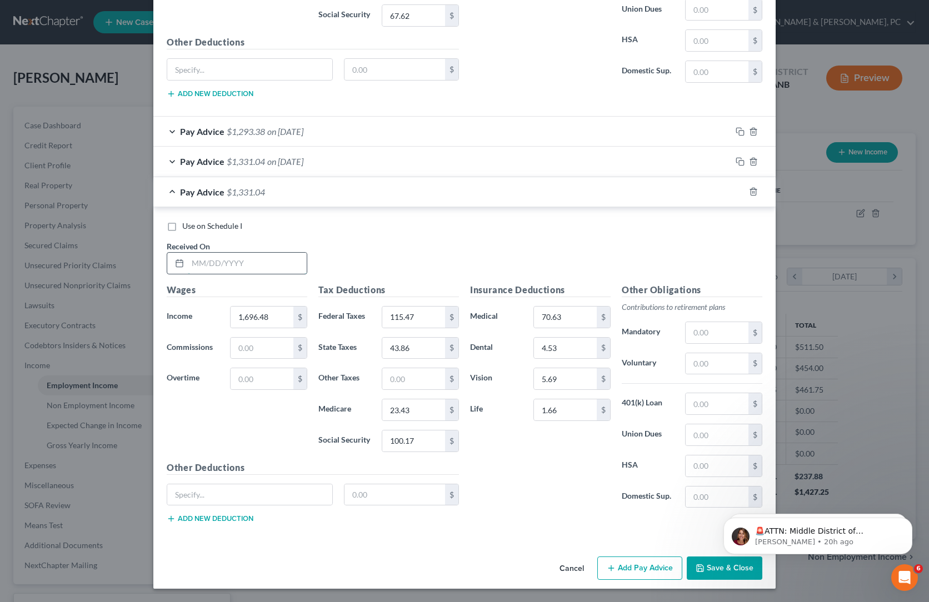
click at [188, 253] on input "text" at bounding box center [247, 263] width 119 height 21
paste input "7/25/2025"
type input "7/25/2025"
click at [231, 307] on input "1,696.48" at bounding box center [262, 317] width 63 height 21
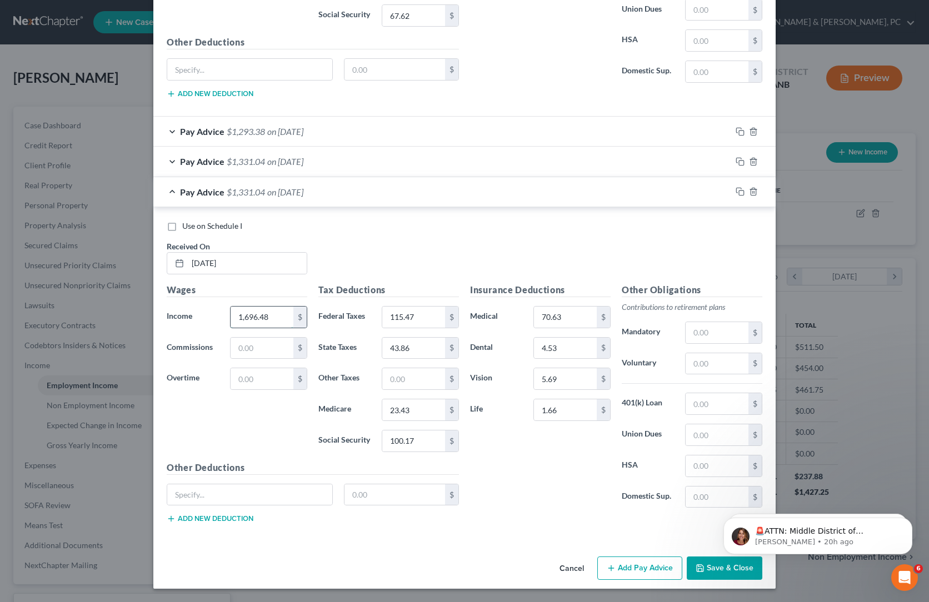
paste input "$1,719.64"
type input "$1,719.64"
click at [382, 307] on input "115.47" at bounding box center [413, 317] width 63 height 21
paste input "01.60"
type input "101.60"
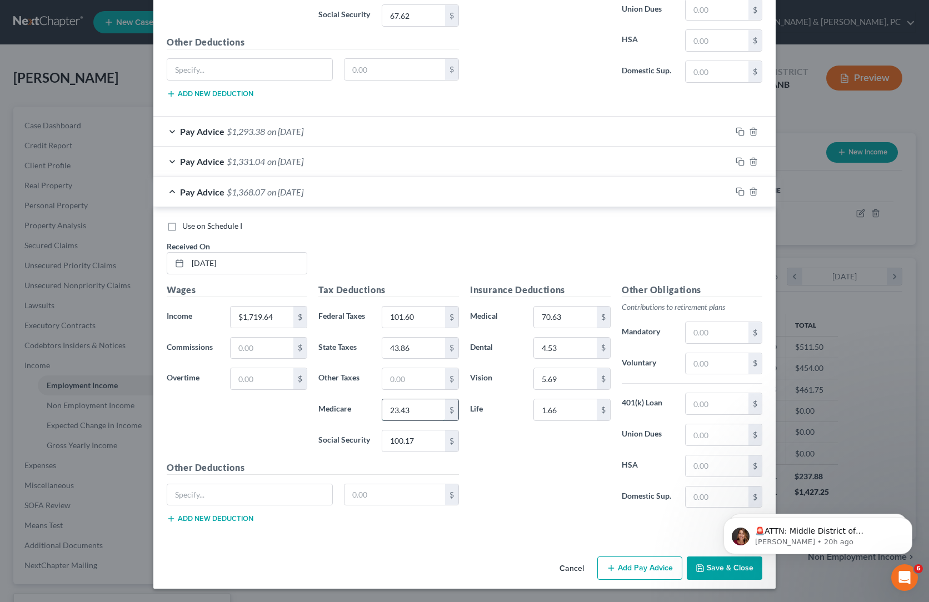
click at [382, 405] on input "23.43" at bounding box center [413, 410] width 63 height 21
paste input "76"
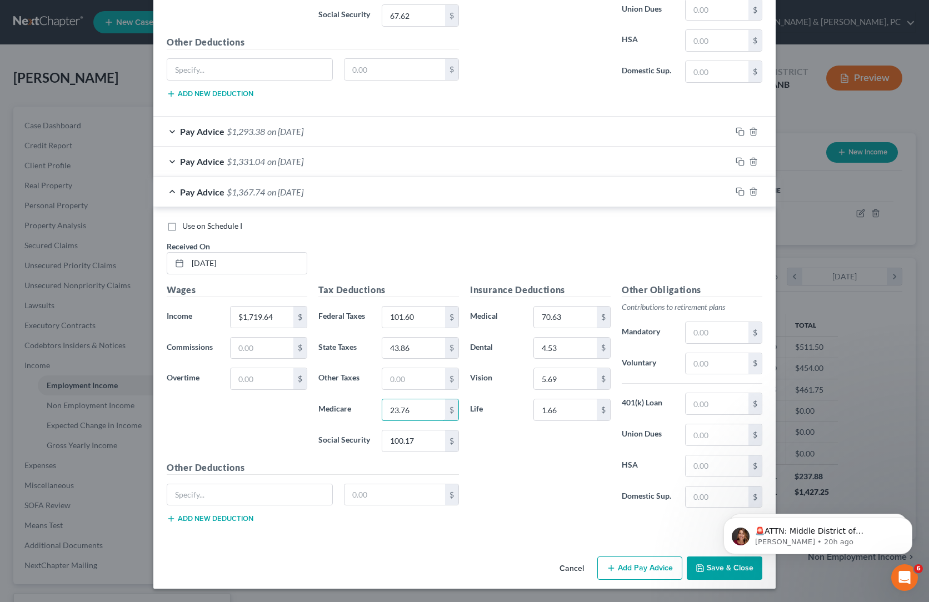
type input "23.76"
click at [490, 451] on div "Insurance Deductions Medical 70.63 $ Dental 4.53 $ Vision 5.69 $ Life 1.66 $" at bounding box center [541, 400] width 152 height 234
click at [400, 307] on input "101.60" at bounding box center [413, 317] width 63 height 21
paste input "18.25"
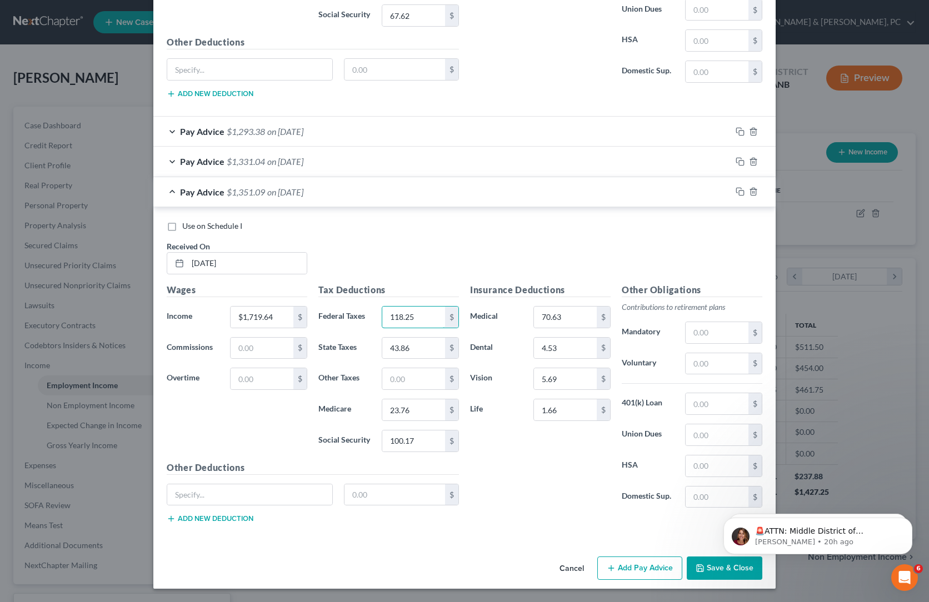
type input "118.25"
click at [382, 338] on input "43.86" at bounding box center [413, 348] width 63 height 21
paste input "4.74"
type input "44.74"
click at [382, 451] on input "100.17" at bounding box center [413, 441] width 63 height 21
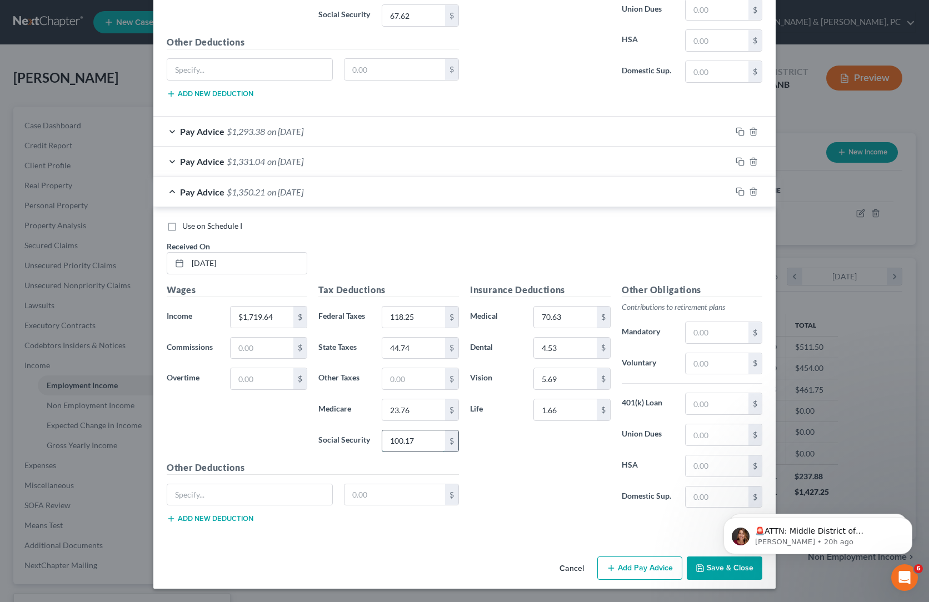
click at [382, 451] on input "100.17" at bounding box center [413, 441] width 63 height 21
paste input "1.60"
type input "101.60"
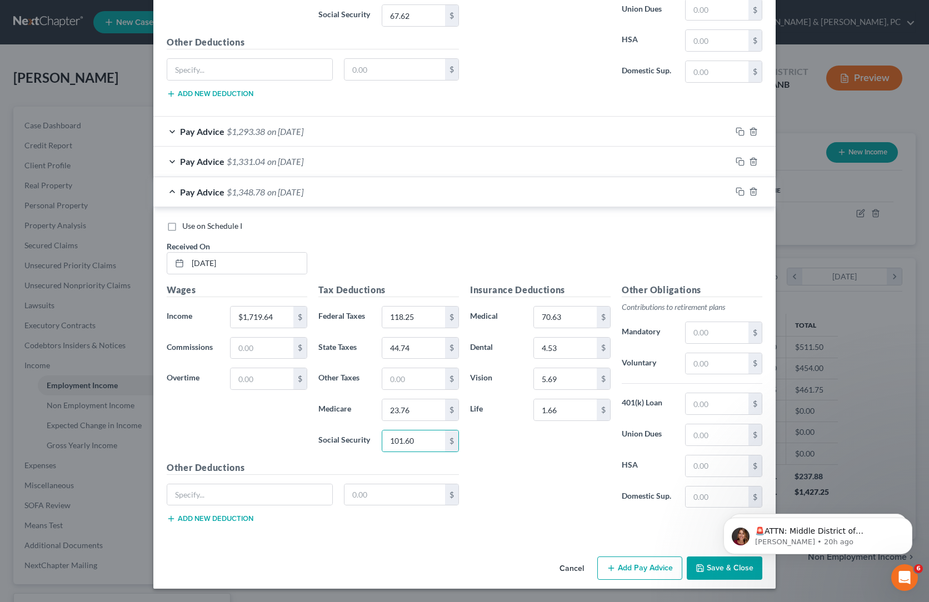
click at [195, 434] on div "Wages Income * $1,719.64 $ Commissions $ Overtime $" at bounding box center [237, 372] width 152 height 178
drag, startPoint x: 167, startPoint y: 424, endPoint x: 182, endPoint y: 429, distance: 15.5
click at [167, 424] on div "Wages Income * $1,719.64 $ Commissions $ Overtime $" at bounding box center [237, 372] width 152 height 178
click at [745, 187] on icon "button" at bounding box center [740, 191] width 9 height 9
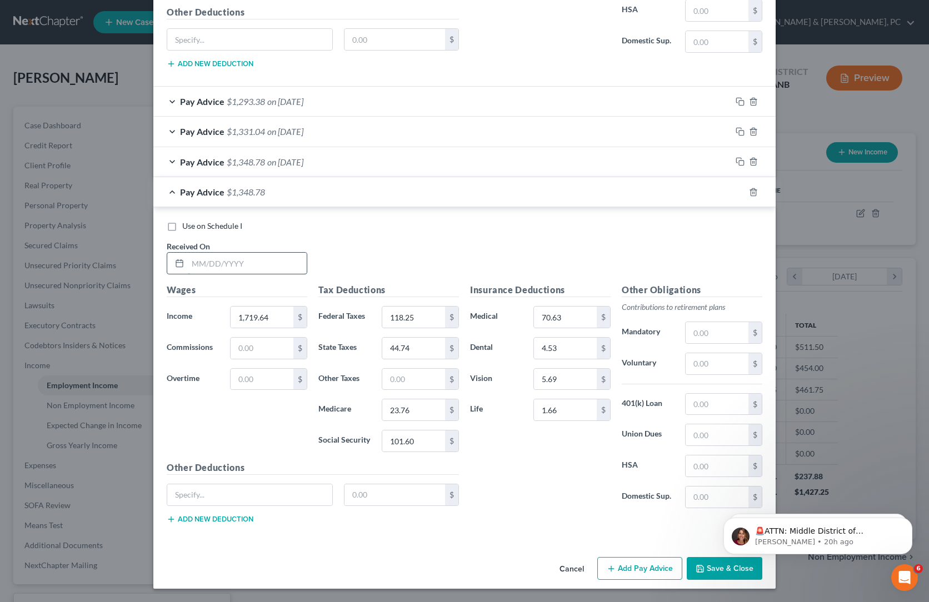
click at [188, 253] on input "text" at bounding box center [247, 263] width 119 height 21
paste input "7/11/2025"
type input "7/11/2025"
click at [231, 307] on input "1,719.64" at bounding box center [262, 317] width 63 height 21
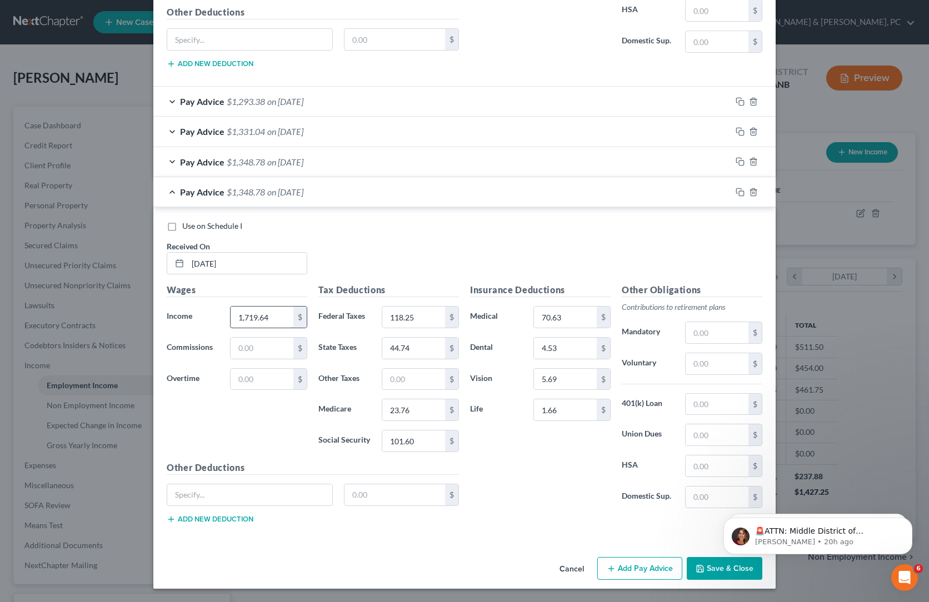
click at [231, 307] on input "1,719.64" at bounding box center [262, 317] width 63 height 21
paste input "$1,997.22"
type input "$1,997.22"
drag, startPoint x: 381, startPoint y: 203, endPoint x: 573, endPoint y: 185, distance: 192.6
click at [382, 221] on div "Use on Schedule I Received On * 7/11/2025" at bounding box center [464, 252] width 607 height 63
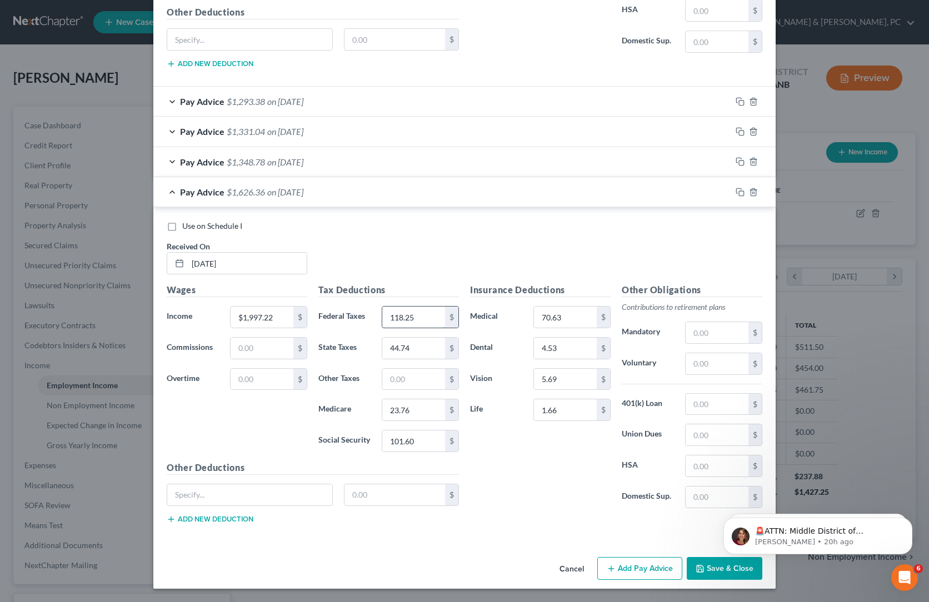
click at [394, 316] on input "118.25" at bounding box center [413, 317] width 63 height 21
paste input "82"
type input "118.82"
click at [407, 421] on input "23.76" at bounding box center [413, 410] width 63 height 21
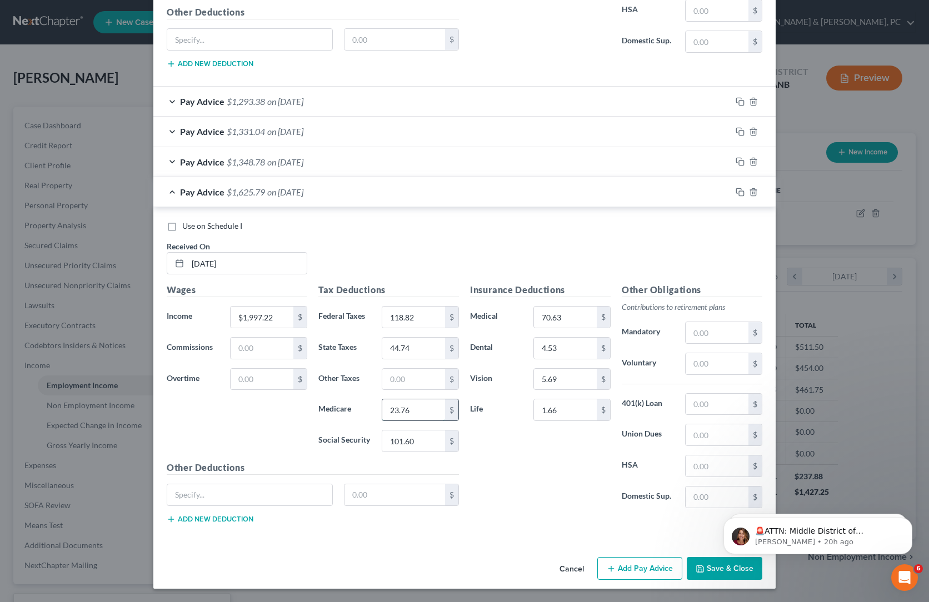
paste input "7.79"
type input "27.79"
click at [545, 421] on div "1.66 $" at bounding box center [572, 410] width 88 height 22
click at [397, 321] on input "118.82" at bounding box center [413, 317] width 63 height 21
paste input "51.56"
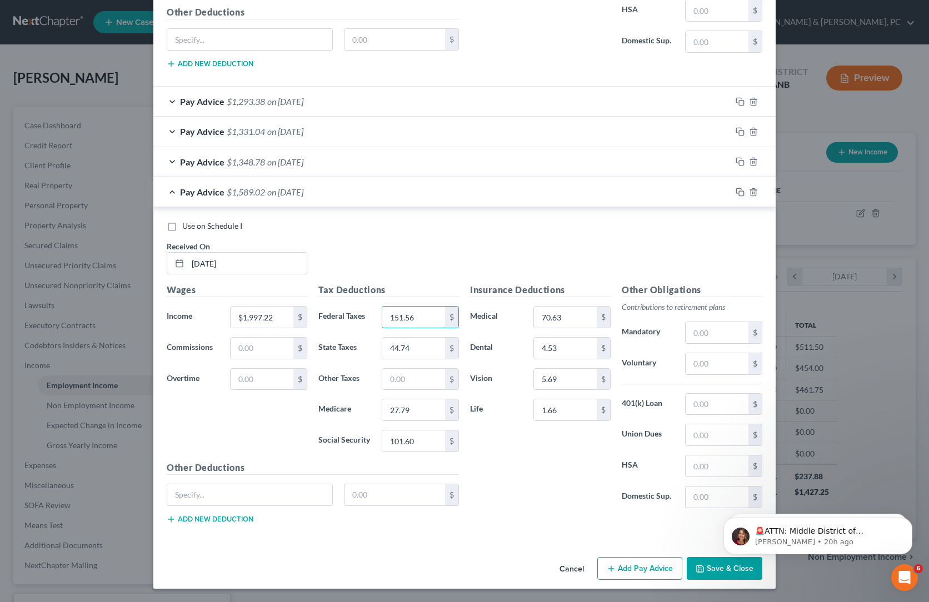
type input "151.56"
click at [394, 452] on input "101.60" at bounding box center [413, 441] width 63 height 21
paste input "18.82"
type input "118.82"
click at [385, 355] on input "44.74" at bounding box center [413, 348] width 63 height 21
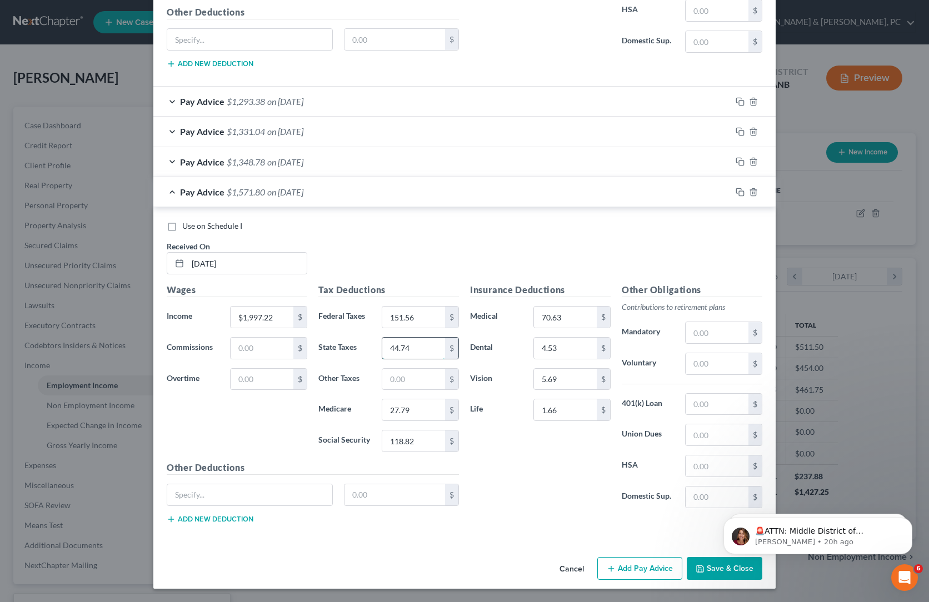
paste input "55.28"
type input "55.28"
drag, startPoint x: 568, startPoint y: 514, endPoint x: 576, endPoint y: 511, distance: 9.0
click at [568, 514] on div "Insurance Deductions Medical 70.63 $ Dental 4.53 $ Vision 5.69 $ Life 1.66 $" at bounding box center [541, 400] width 152 height 234
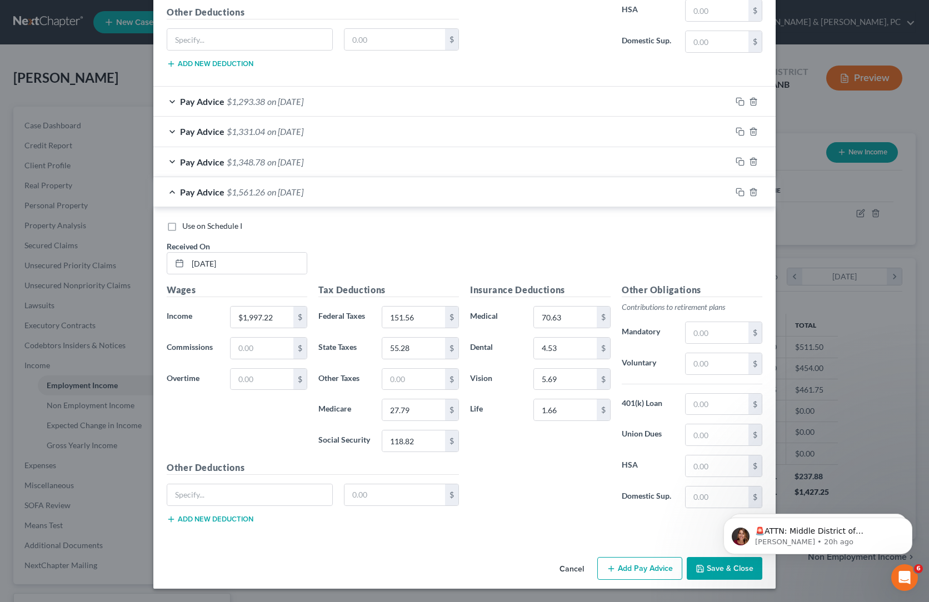
click at [668, 557] on button "Add Pay Advice" at bounding box center [639, 568] width 85 height 23
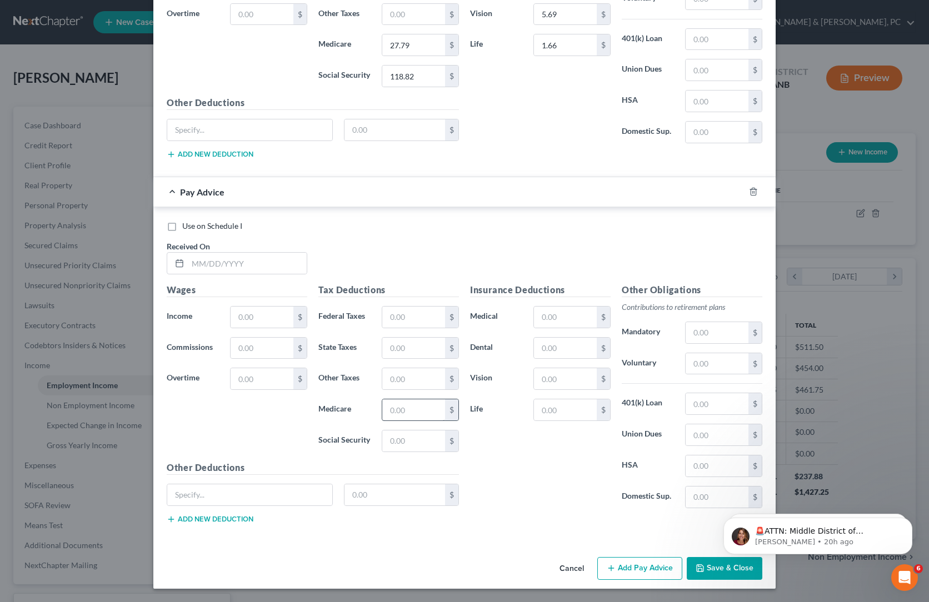
scroll to position [1685, 0]
paste input "6/30/2025"
type input "6/30/2025"
click at [231, 307] on input "text" at bounding box center [262, 317] width 63 height 21
paste input "$166.47"
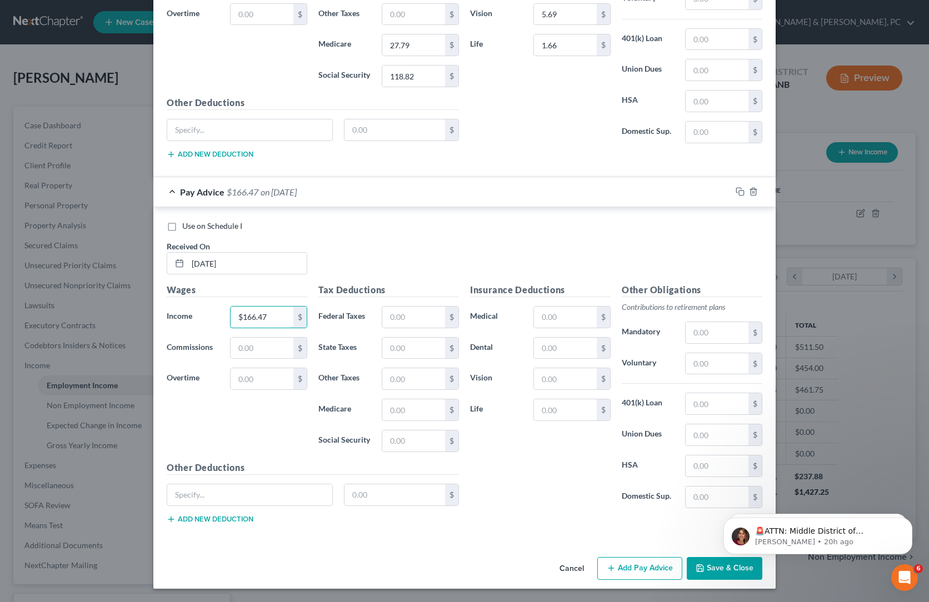
type input "$166.47"
click at [382, 452] on input "text" at bounding box center [413, 441] width 63 height 21
paste input "10.32"
type input "10.32"
click at [382, 421] on input "text" at bounding box center [413, 410] width 63 height 21
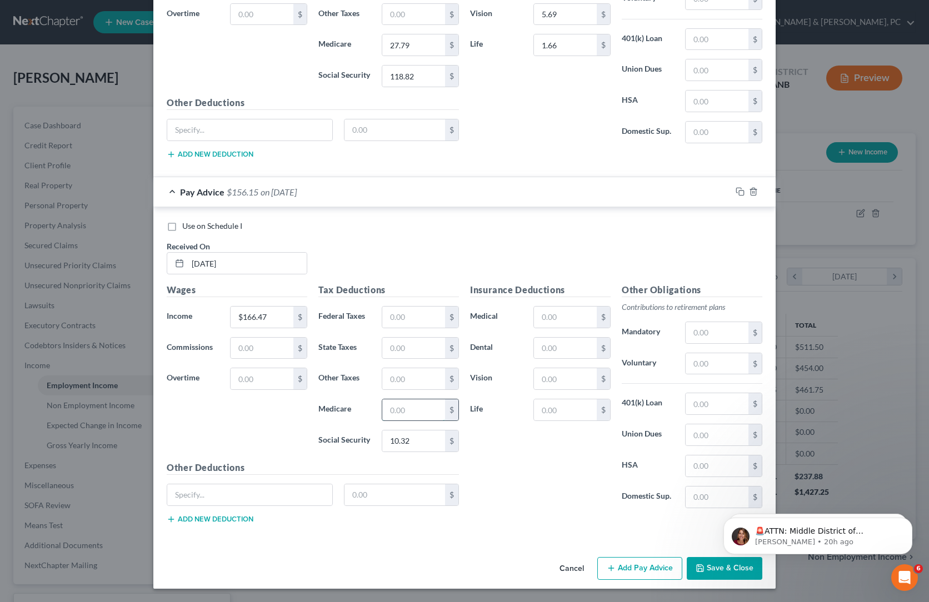
paste input "2.41"
type input "2.41"
click at [395, 307] on input "text" at bounding box center [413, 317] width 63 height 21
paste input "36.62"
type input "36.62"
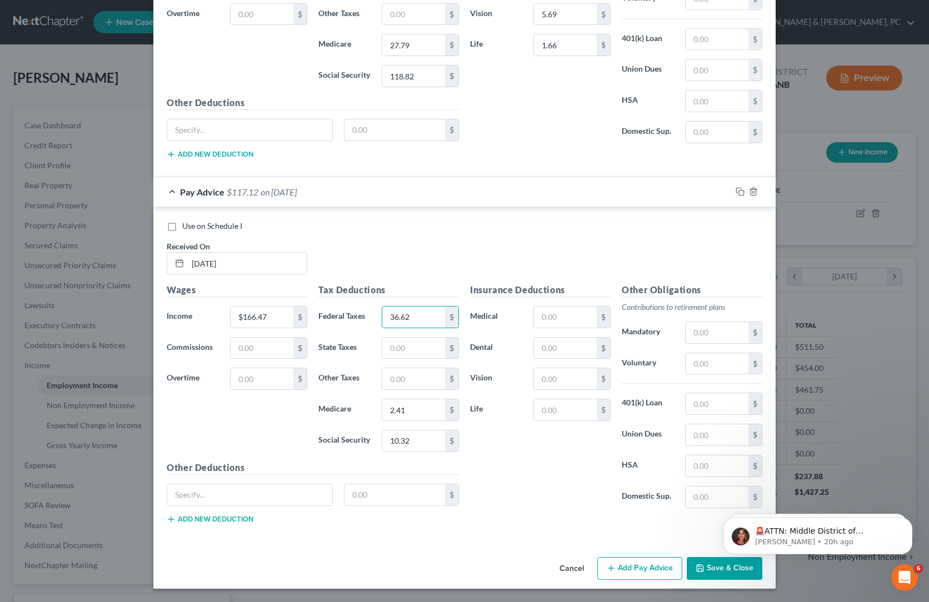
click at [903, 267] on div "New Income Source × Employment Type * Select Full or Part Time Employment Self …" at bounding box center [464, 301] width 929 height 602
click at [389, 343] on input "text" at bounding box center [413, 348] width 63 height 21
paste input "6.33"
type input "6.33"
click at [384, 221] on div "Use on Schedule I Received On * 6/30/2025" at bounding box center [464, 252] width 607 height 63
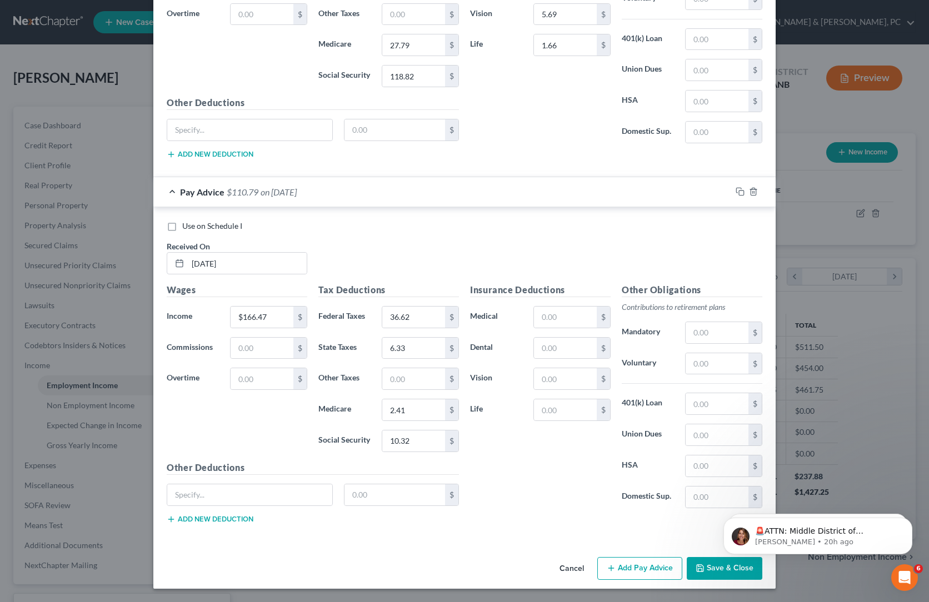
scroll to position [1246, 0]
click at [188, 252] on input "text" at bounding box center [247, 262] width 119 height 21
paste input "$1,468.83"
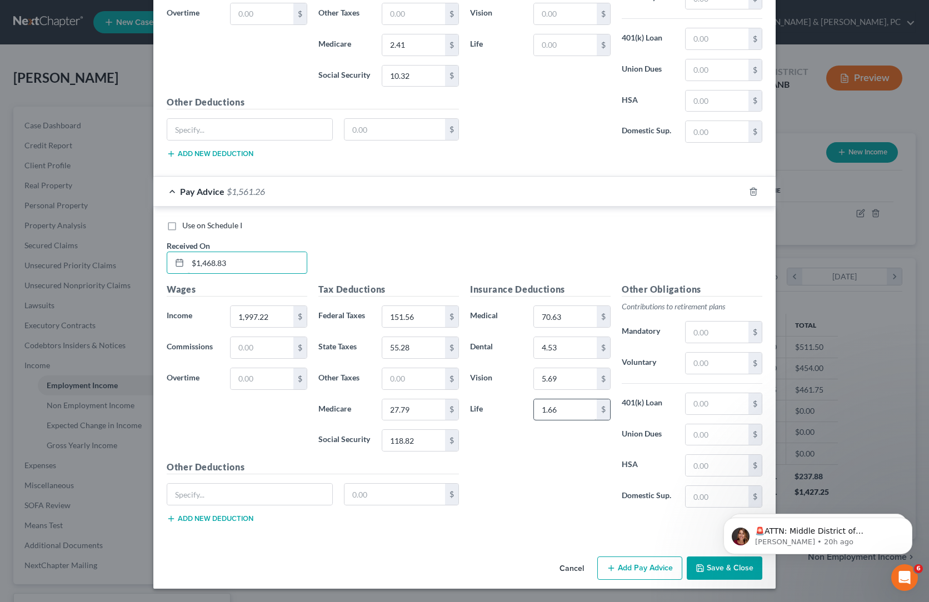
type input "$1,468.83"
click at [580, 400] on input "1.66" at bounding box center [565, 410] width 63 height 21
click at [561, 389] on div "Insurance Deductions Medical 70.63 $ Dental 4.53 $ Vision 5.69 $ Life $" at bounding box center [541, 400] width 152 height 234
click at [188, 252] on input "$1,468.83" at bounding box center [247, 262] width 119 height 21
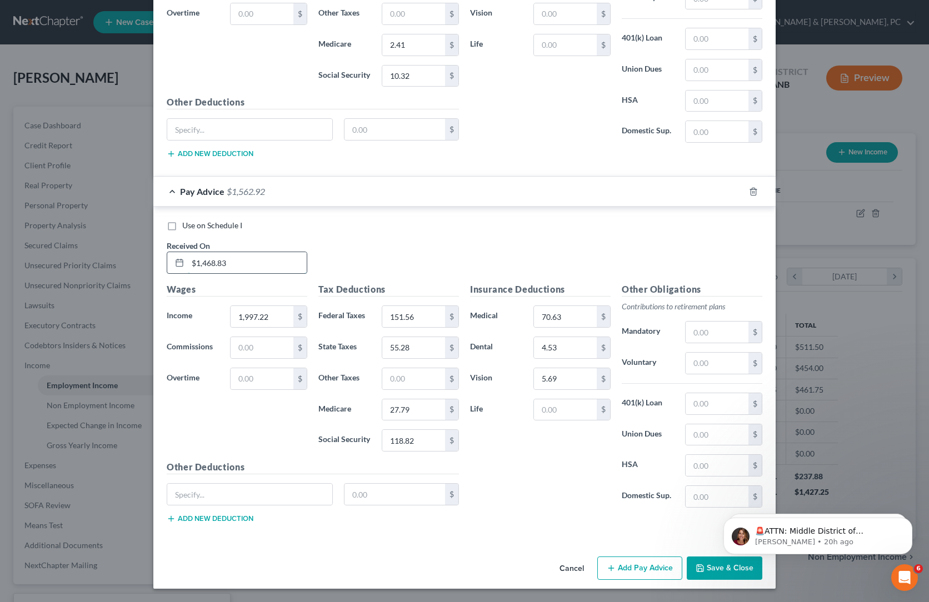
click at [188, 252] on input "$1,468.83" at bounding box center [247, 262] width 119 height 21
click at [231, 306] on input "1,997.22" at bounding box center [262, 316] width 63 height 21
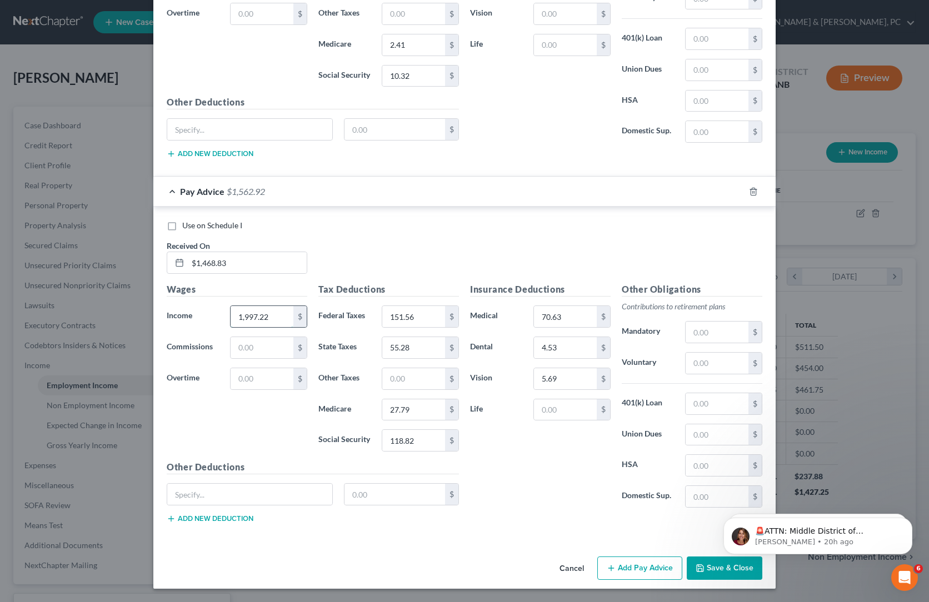
paste input "$1,468.83"
type input "$1,468.83"
click at [188, 252] on input "$1,468.83" at bounding box center [247, 262] width 119 height 21
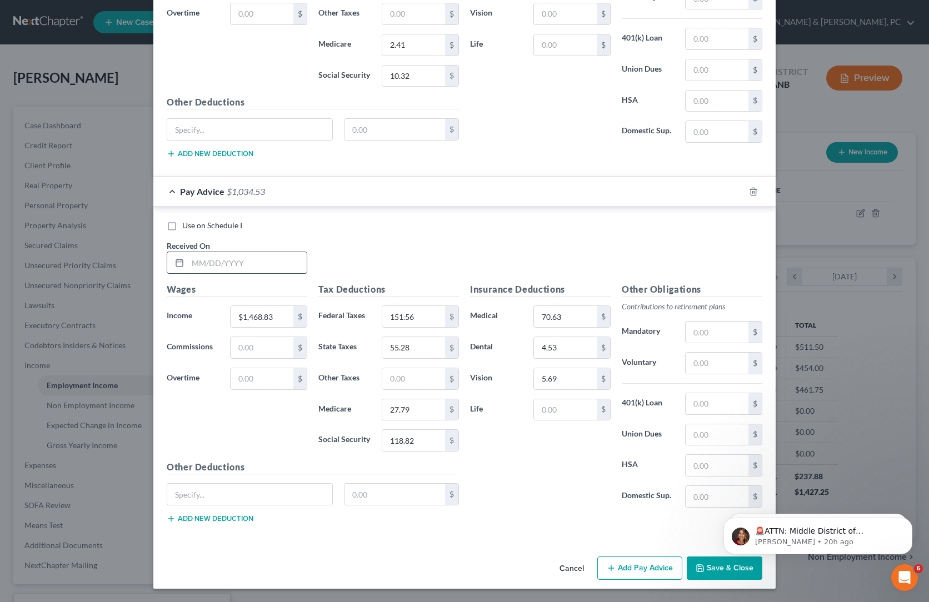
click at [188, 252] on input "text" at bounding box center [247, 262] width 119 height 21
paste input "6/27/2025"
type input "6/27/2025"
click at [522, 365] on div "Insurance Deductions Medical 70.63 $ Dental 4.53 $ Vision 5.69 $ Life $" at bounding box center [541, 400] width 152 height 234
click at [391, 430] on input "118.82" at bounding box center [413, 440] width 63 height 21
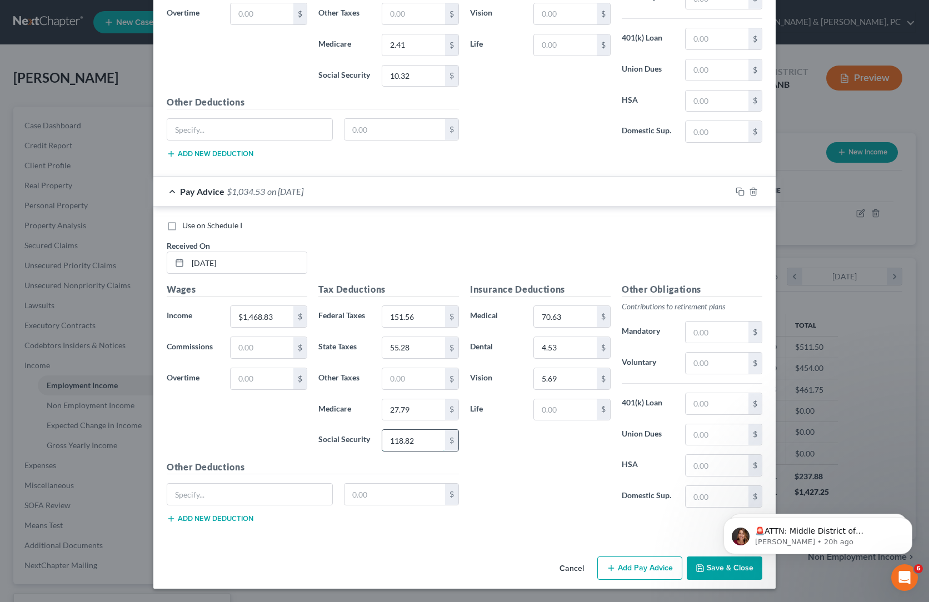
click at [391, 430] on input "118.82" at bounding box center [413, 440] width 63 height 21
paste input "86.05"
type input "86.05"
click at [382, 400] on input "27.79" at bounding box center [413, 410] width 63 height 21
paste input "0.13"
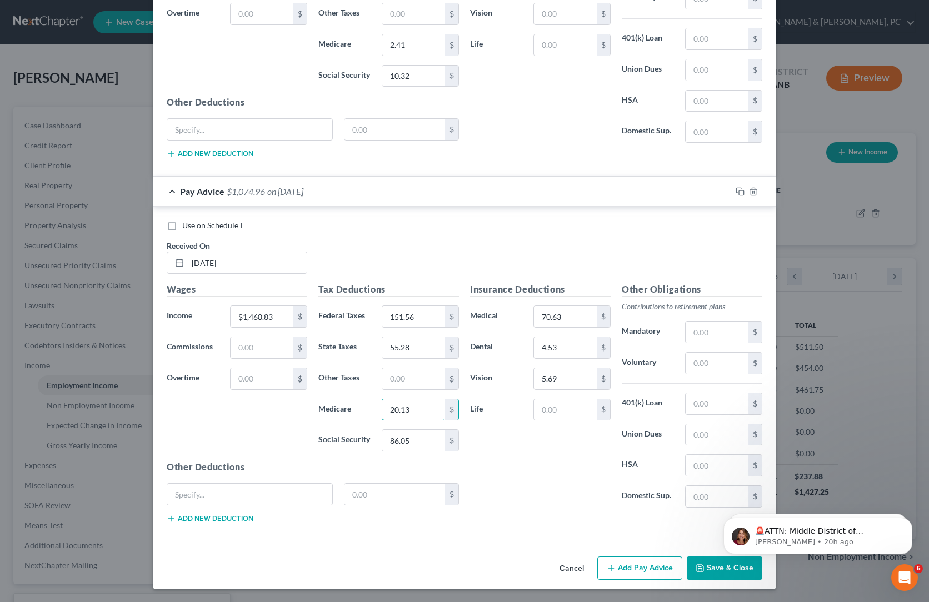
type input "20.13"
click at [398, 306] on input "151.56" at bounding box center [413, 316] width 63 height 21
paste input "88.15"
type input "88.15"
click at [386, 337] on input "55.28" at bounding box center [413, 347] width 63 height 21
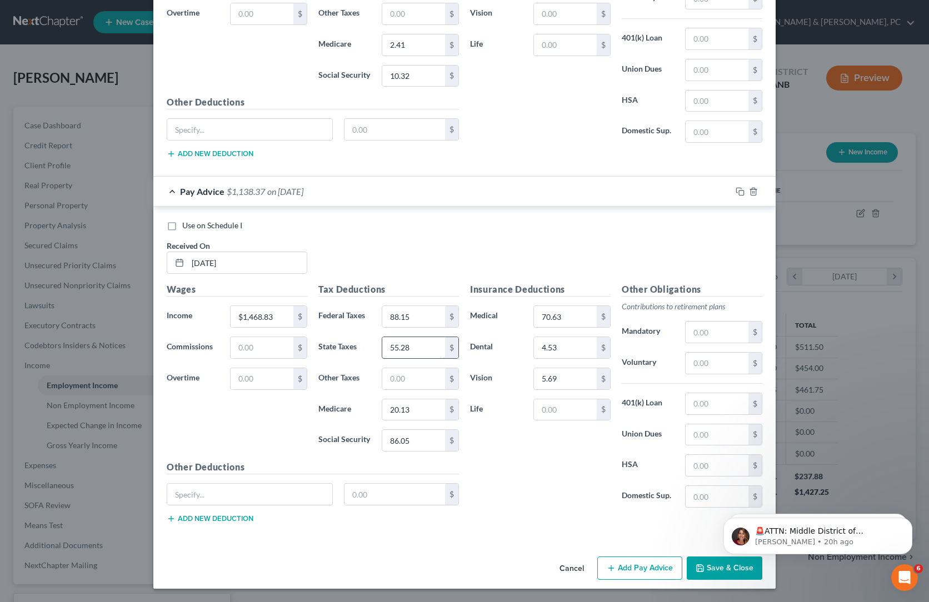
paste input "35.20"
type input "35.20"
click at [439, 220] on div "Use on Schedule I Received On * 6/27/2025" at bounding box center [464, 251] width 607 height 63
click at [763, 580] on button "Save & Close" at bounding box center [725, 568] width 76 height 23
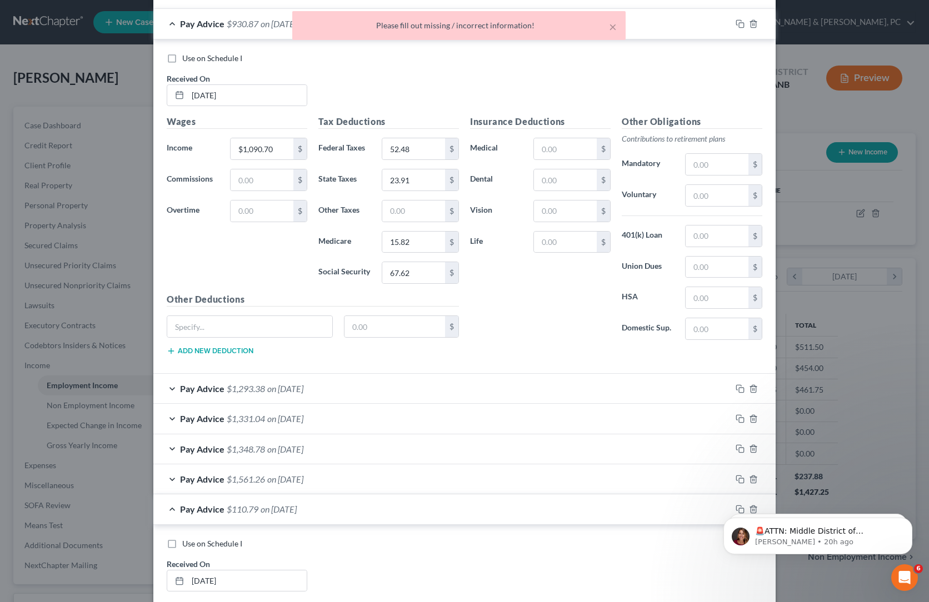
scroll to position [0, 0]
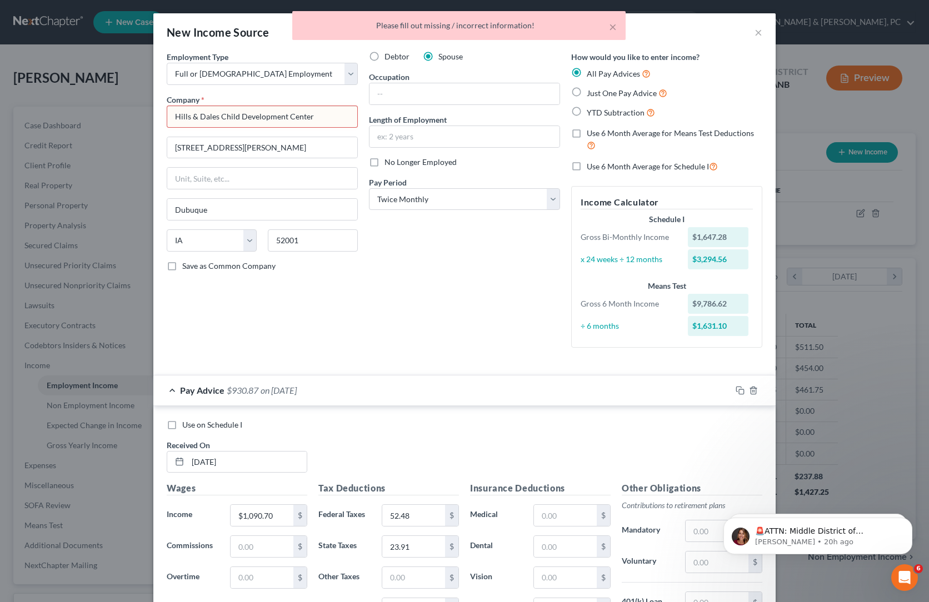
click at [167, 128] on input "Hills & Dales Child Development Center" at bounding box center [262, 117] width 191 height 22
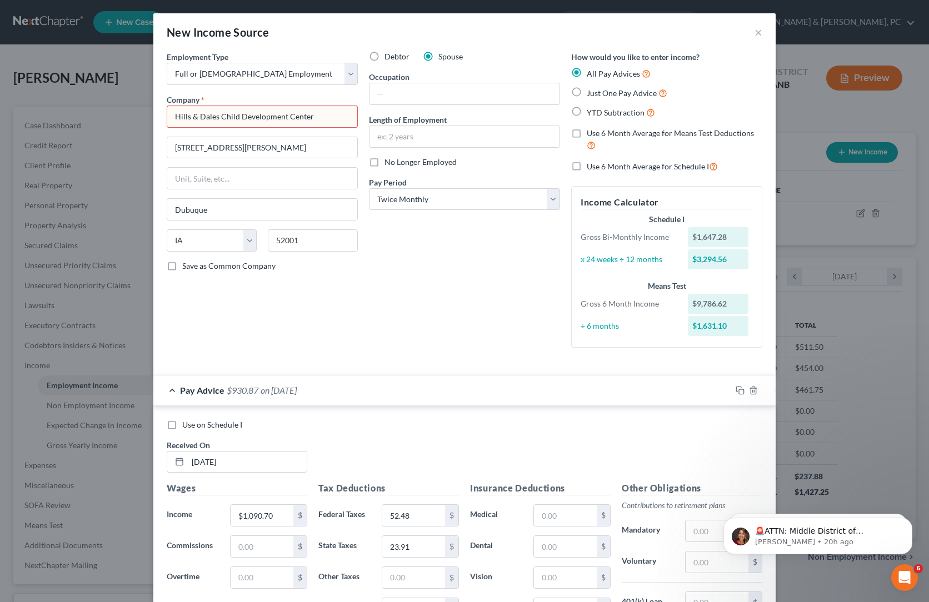
click at [167, 128] on input "Hills & Dales Child Development Center" at bounding box center [262, 117] width 191 height 22
drag, startPoint x: 401, startPoint y: 409, endPoint x: 380, endPoint y: 407, distance: 20.7
click at [400, 357] on div "Debtor Spouse Occupation Length of Employment No Longer Employed Pay Period * S…" at bounding box center [465, 204] width 202 height 306
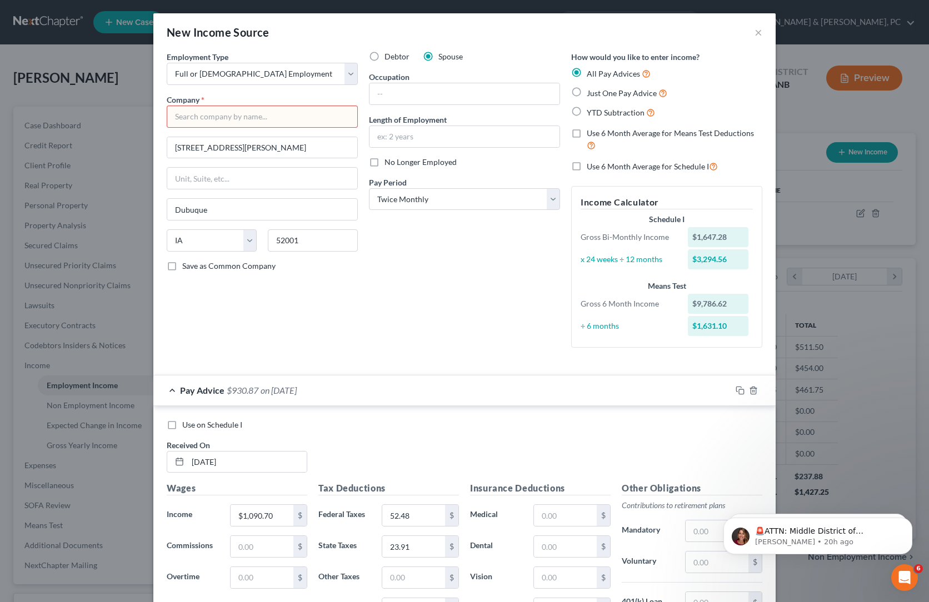
click at [167, 128] on input "text" at bounding box center [262, 117] width 191 height 22
click at [369, 357] on div "Debtor Spouse Occupation Length of Employment No Longer Employed Pay Period * S…" at bounding box center [465, 204] width 202 height 306
click at [167, 128] on input "Hills" at bounding box center [262, 117] width 191 height 22
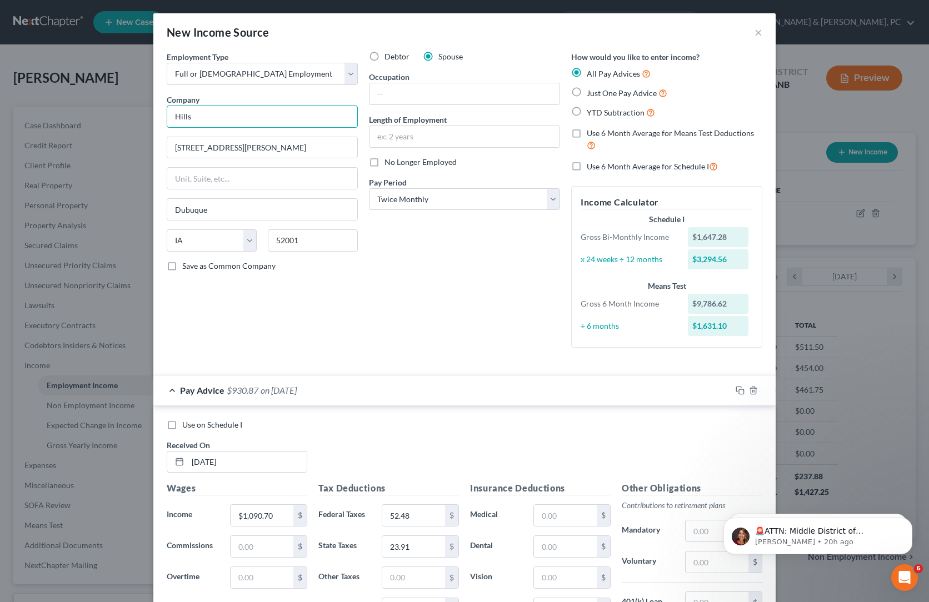
paste input "& Dales Child Development Center"
type input "Hills & Dales Child Development Center"
drag, startPoint x: 462, startPoint y: 387, endPoint x: 462, endPoint y: 394, distance: 6.1
click at [462, 357] on div "Debtor Spouse Occupation Length of Employment No Longer Employed Pay Period * S…" at bounding box center [465, 204] width 202 height 306
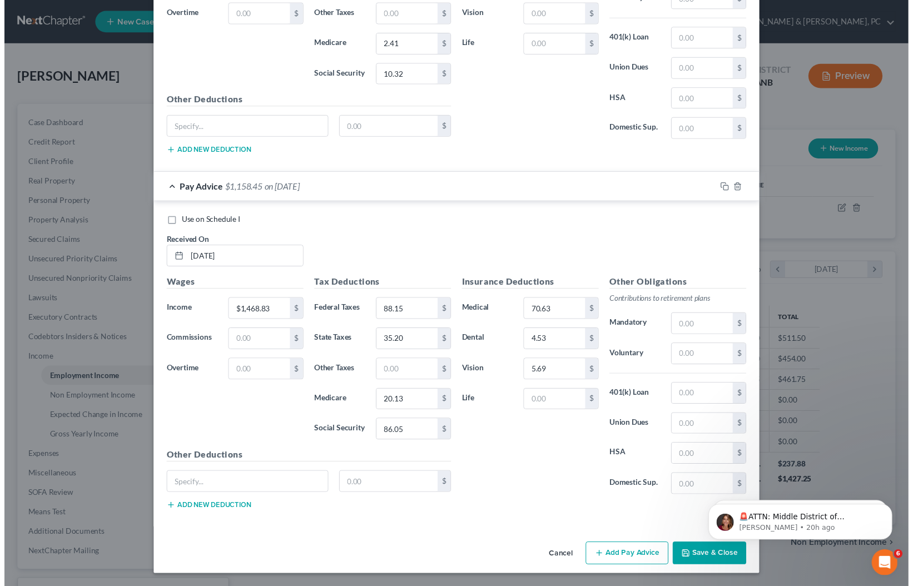
scroll to position [1827, 0]
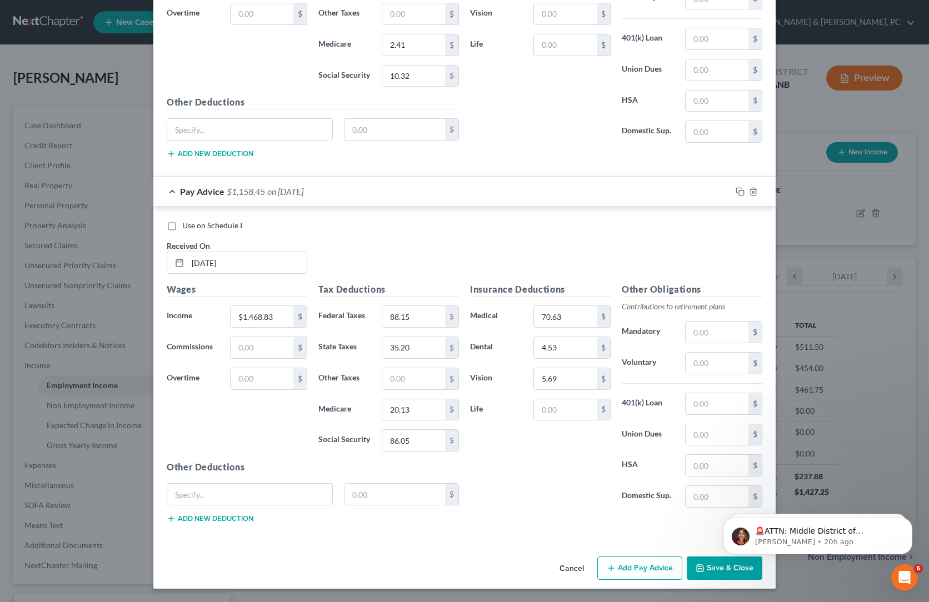
click at [763, 574] on button "Save & Close" at bounding box center [725, 568] width 76 height 23
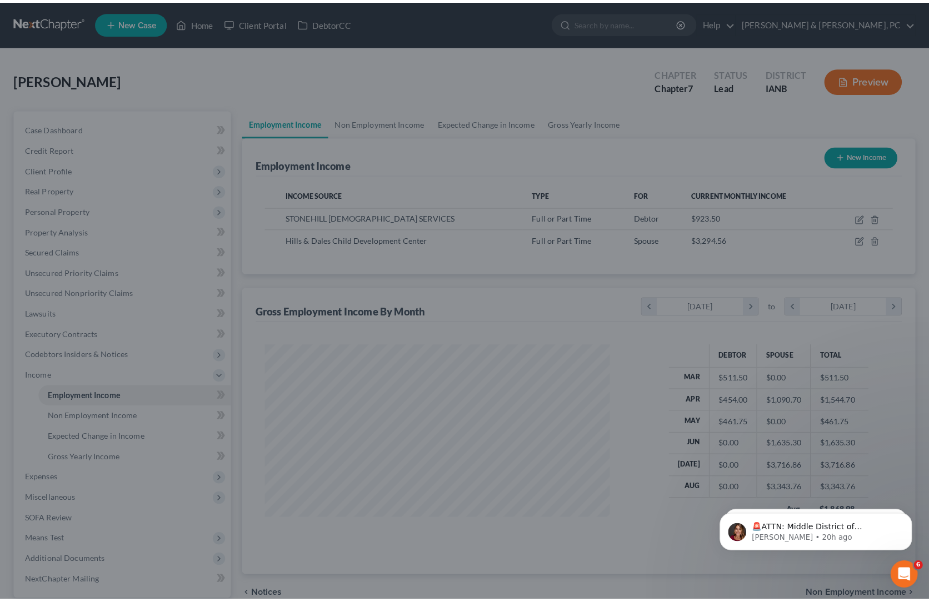
scroll to position [555515, 555457]
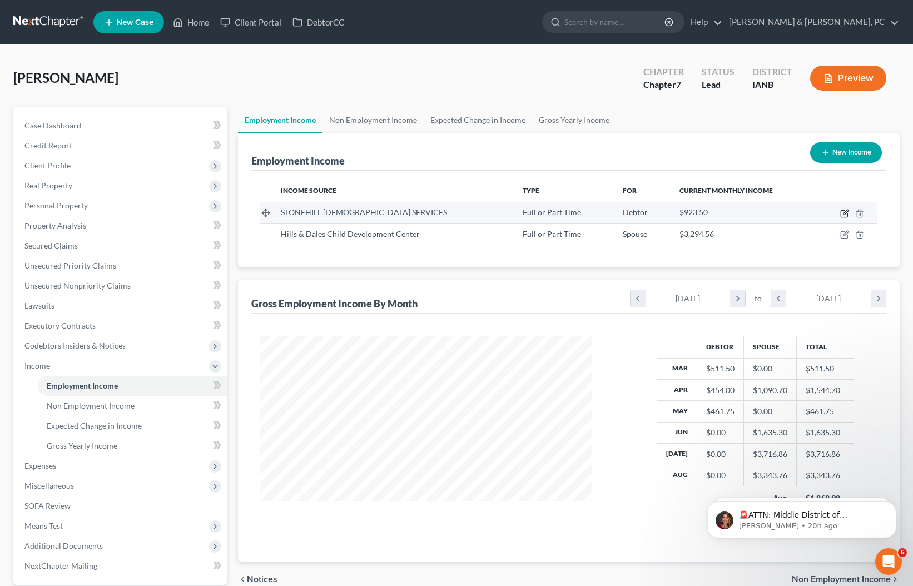
click at [840, 218] on button "button" at bounding box center [844, 213] width 9 height 9
select select "0"
select select "16"
select select "1"
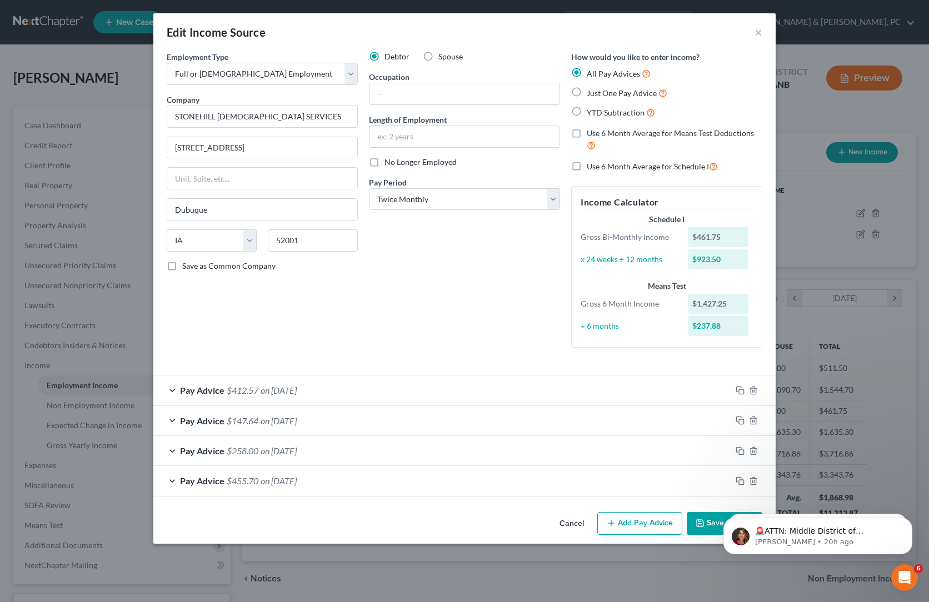
scroll to position [230, 0]
click at [667, 536] on button "Add Pay Advice" at bounding box center [639, 523] width 85 height 23
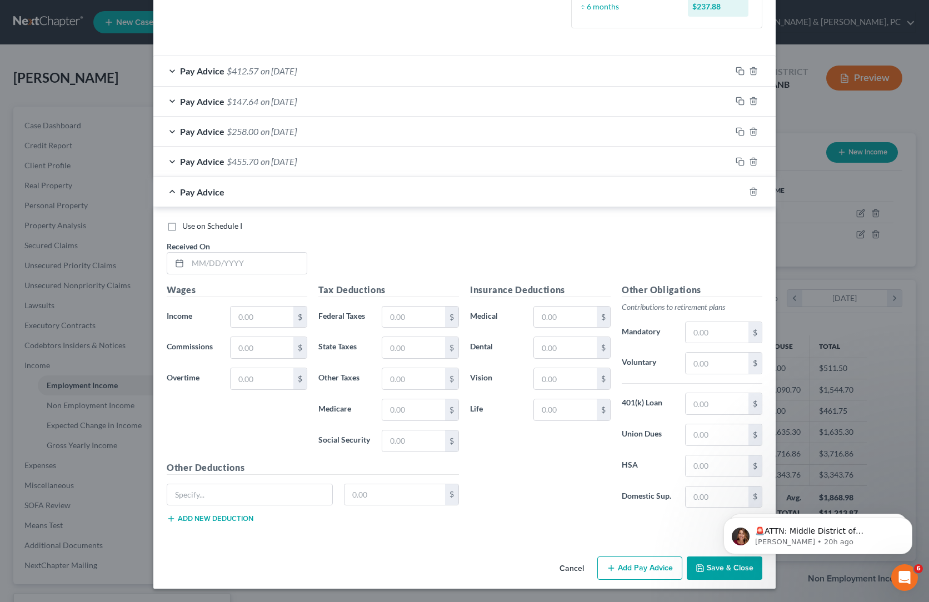
scroll to position [755, 0]
click at [188, 253] on input "text" at bounding box center [247, 263] width 119 height 21
paste input "[DATE]"
type input "[DATE]"
click at [412, 221] on div "Use on Schedule I Received On * 03/14/2025" at bounding box center [464, 252] width 607 height 63
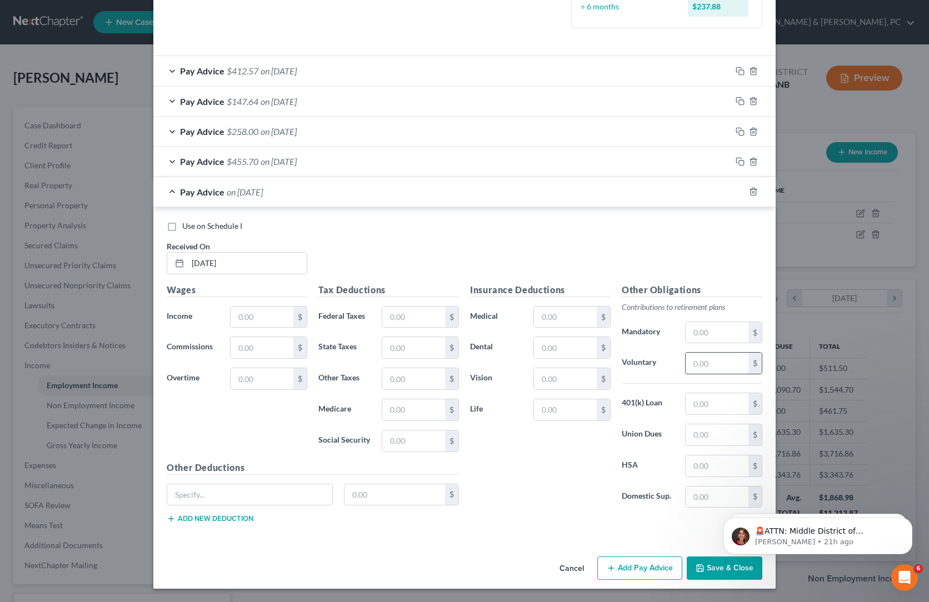
click at [749, 353] on input "text" at bounding box center [717, 363] width 63 height 21
paste input "6.84"
type input "6.84"
click at [231, 307] on input "text" at bounding box center [262, 317] width 63 height 21
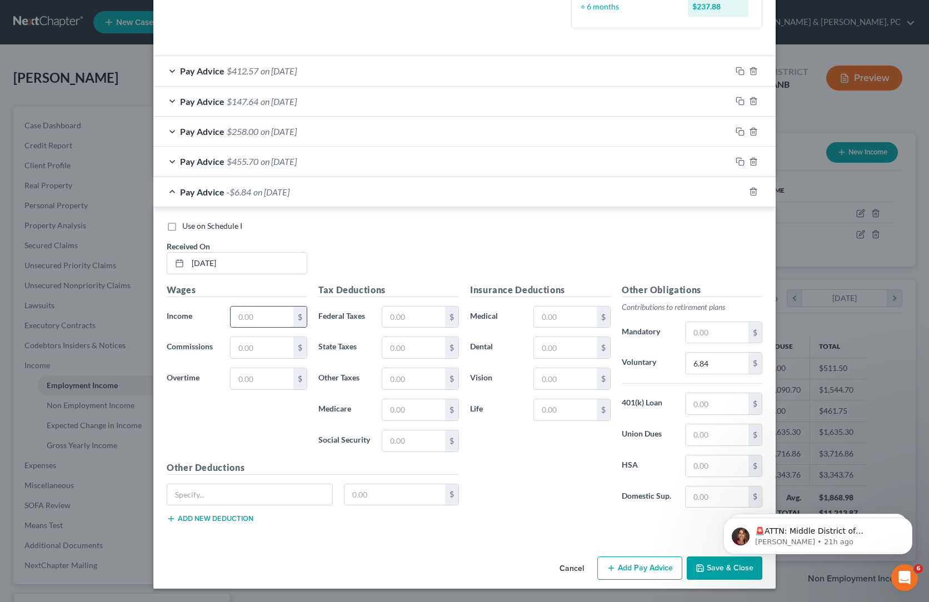
paste input "$228.00"
type input "$228.00"
click at [330, 221] on div "Use on Schedule I Received On * 03/14/2025" at bounding box center [464, 252] width 607 height 63
click at [395, 431] on input "text" at bounding box center [413, 441] width 63 height 21
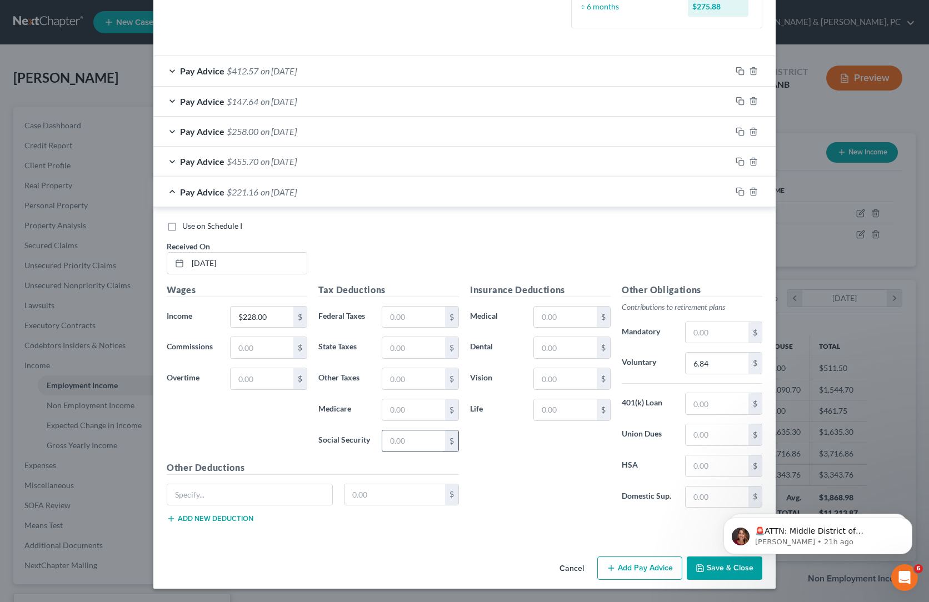
paste input "3.31"
paste input "14.14"
type input "14.14"
click at [382, 400] on input "text" at bounding box center [413, 410] width 63 height 21
paste input "3.31"
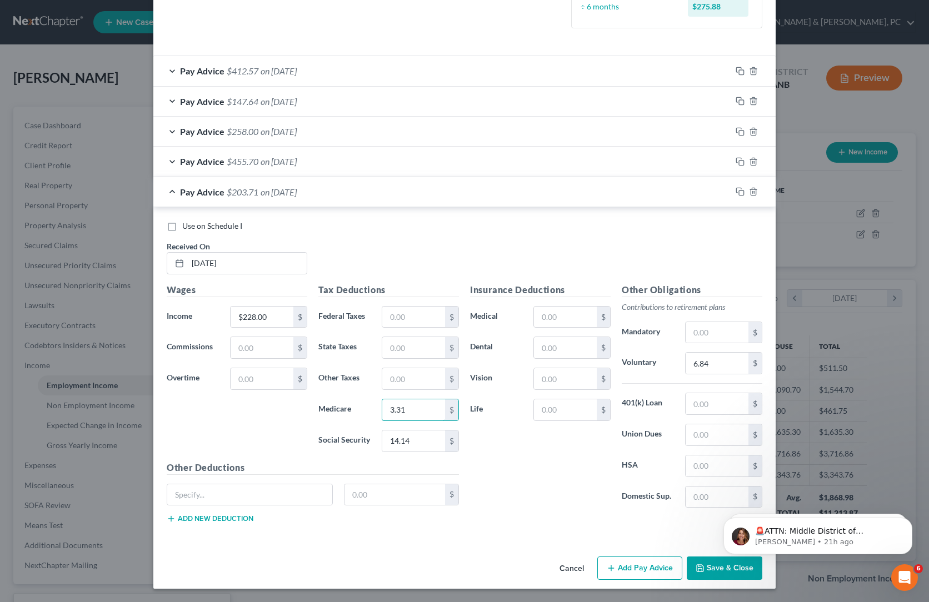
type input "3.31"
click at [502, 383] on div "Insurance Deductions Medical $ Dental $ Vision $ Life $" at bounding box center [541, 400] width 152 height 234
click at [616, 564] on icon "button" at bounding box center [611, 568] width 9 height 9
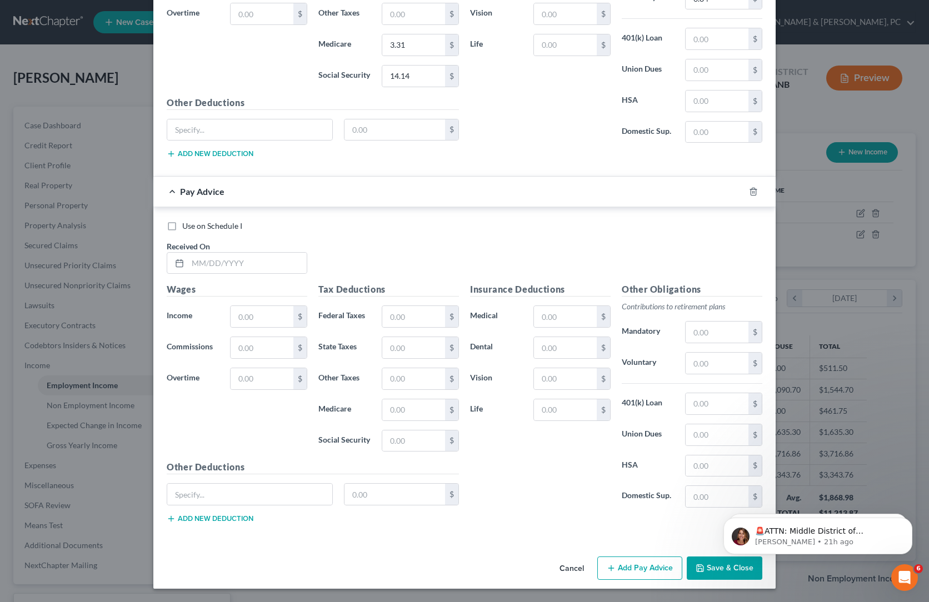
scroll to position [1152, 0]
click at [188, 254] on input "text" at bounding box center [247, 263] width 119 height 21
paste input "[DATE]"
type input "[DATE]"
click at [307, 283] on div "Use on Schedule I Received On * [DATE]" at bounding box center [464, 252] width 607 height 63
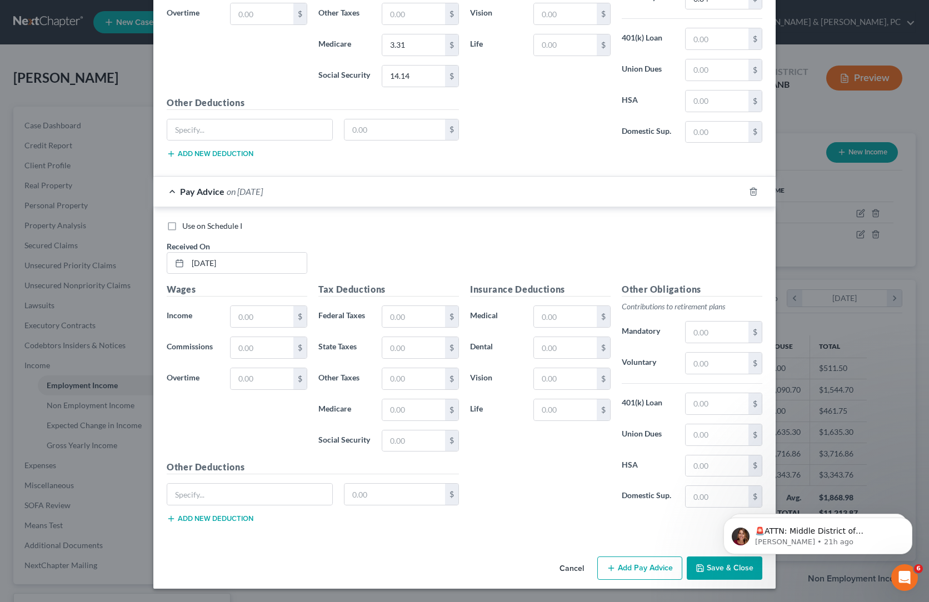
scroll to position [1311, 0]
click at [231, 306] on input "text" at bounding box center [262, 316] width 63 height 21
paste input "$322.00"
type input "$322.00"
click at [503, 374] on div "Insurance Deductions Medical $ Dental $ Vision $ Life $" at bounding box center [541, 400] width 152 height 234
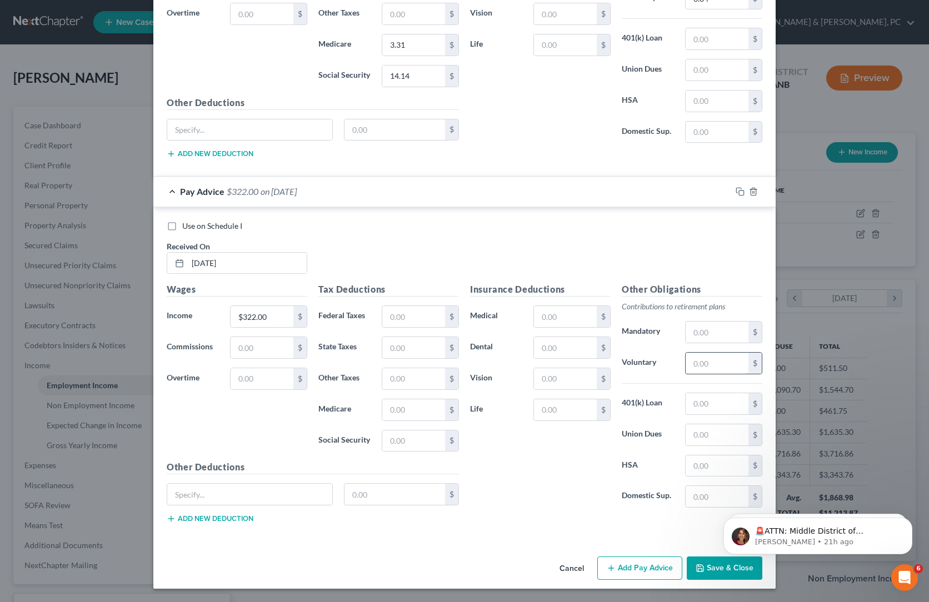
click at [749, 353] on input "text" at bounding box center [717, 363] width 63 height 21
paste input "9.66"
type input "9.66"
click at [385, 431] on input "text" at bounding box center [413, 441] width 63 height 21
paste input "4.67"
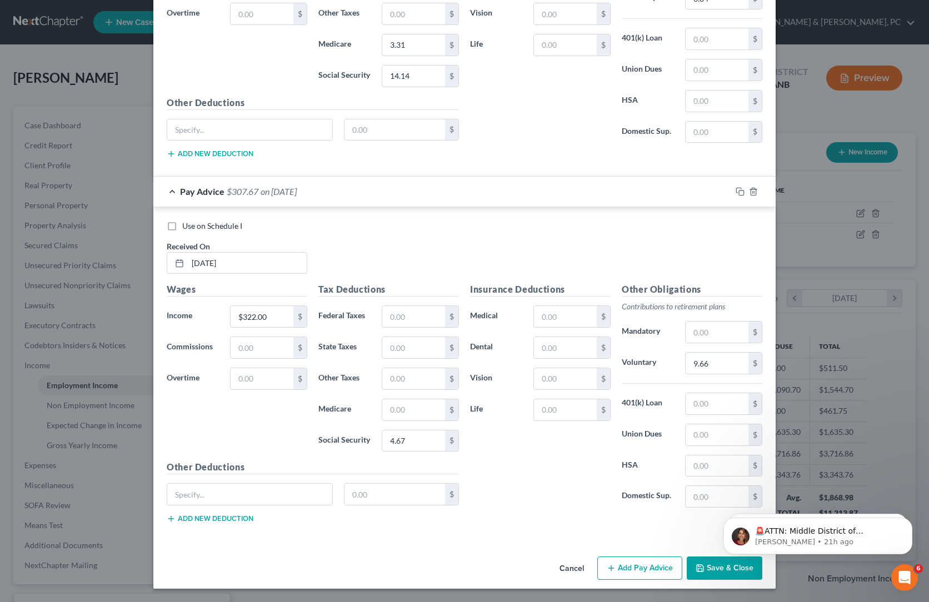
drag, startPoint x: 531, startPoint y: 397, endPoint x: 609, endPoint y: 391, distance: 78.1
click at [531, 397] on div "Insurance Deductions Medical $ Dental $ Vision $ Life $" at bounding box center [541, 400] width 152 height 234
click at [382, 431] on input "4.67" at bounding box center [413, 441] width 63 height 21
paste input "19.96"
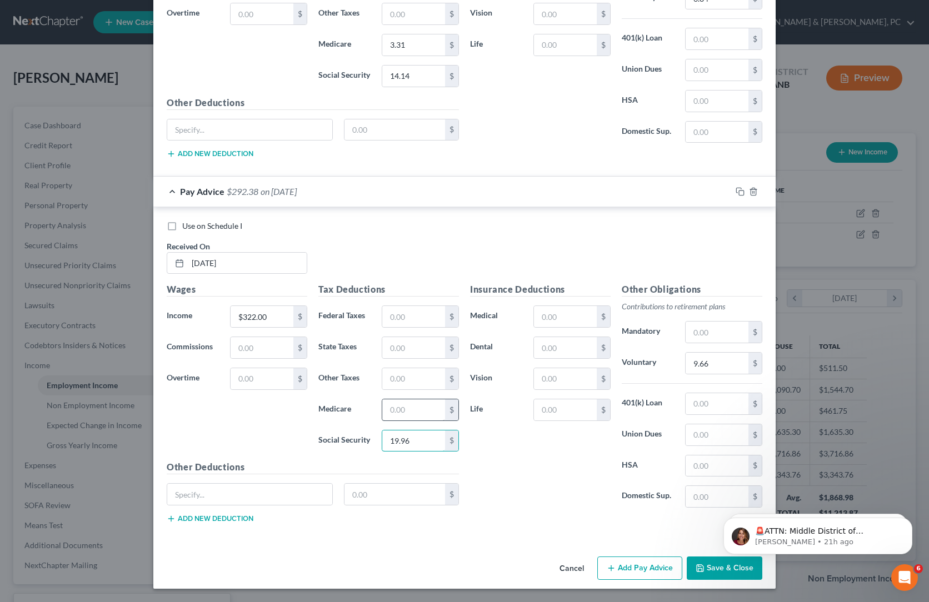
type input "19.96"
click at [382, 400] on input "text" at bounding box center [413, 410] width 63 height 21
type input "4.67"
click at [509, 391] on div "Insurance Deductions Medical $ Dental $ Vision $ Life $" at bounding box center [541, 400] width 152 height 234
click at [616, 564] on icon "button" at bounding box center [611, 568] width 9 height 9
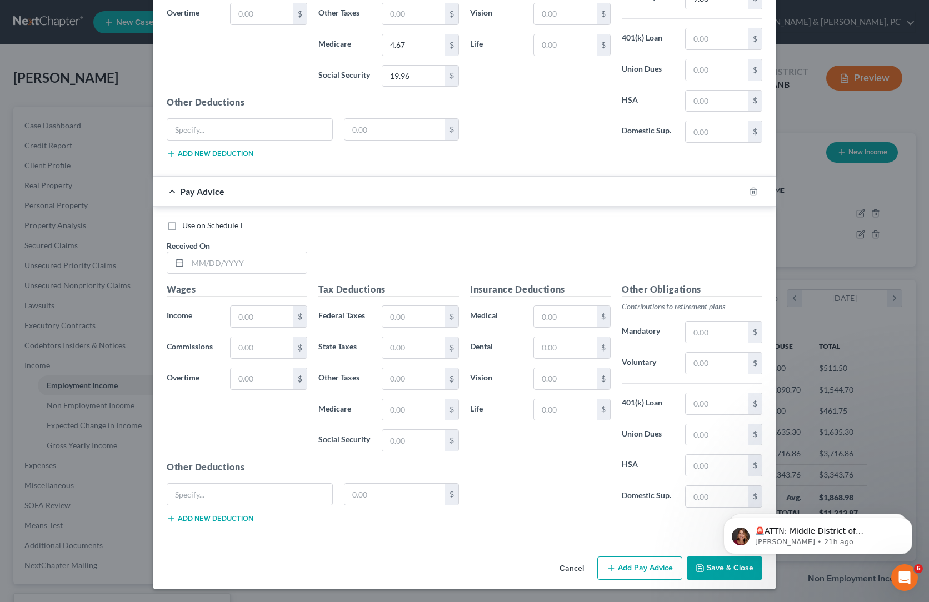
scroll to position [1809, 0]
click at [188, 252] on input "text" at bounding box center [247, 262] width 119 height 21
paste input "[DATE]"
type input "[DATE]"
click at [451, 220] on div "Use on Schedule I Received On * 01/31/2025" at bounding box center [464, 251] width 607 height 63
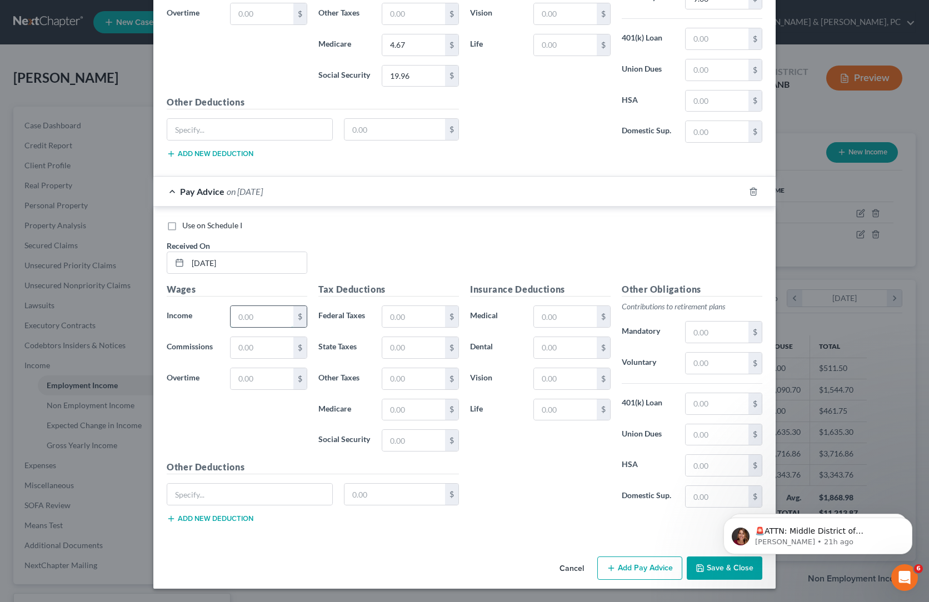
click at [231, 306] on input "text" at bounding box center [262, 316] width 63 height 21
paste input "$378.48"
type input "$378.48"
drag, startPoint x: 590, startPoint y: 419, endPoint x: 739, endPoint y: 396, distance: 151.3
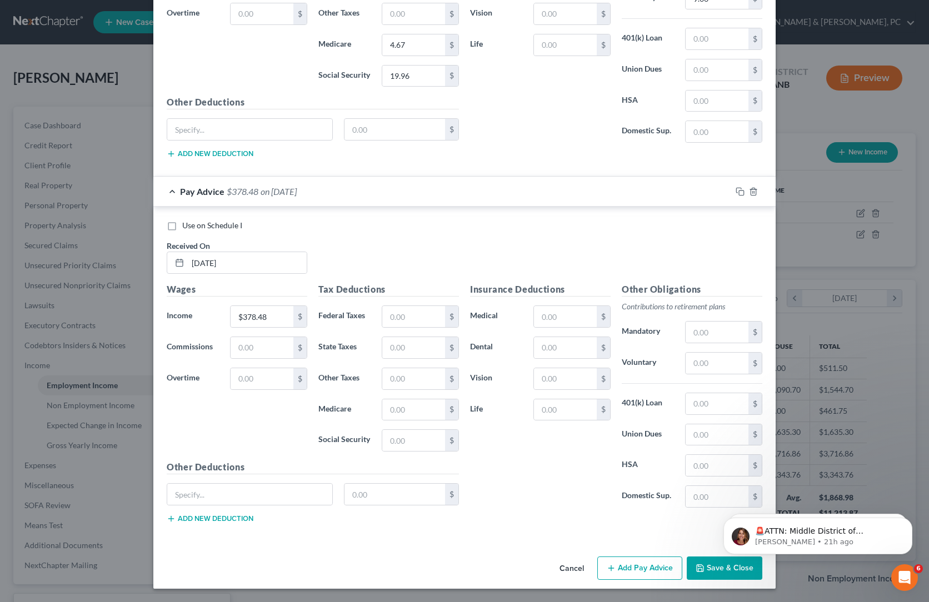
click at [590, 419] on div "Insurance Deductions Medical $ Dental $ Vision $ Life $" at bounding box center [541, 400] width 152 height 234
click at [749, 353] on input "text" at bounding box center [717, 363] width 63 height 21
paste input "11.35"
type input "11.35"
click at [382, 400] on input "text" at bounding box center [413, 410] width 63 height 21
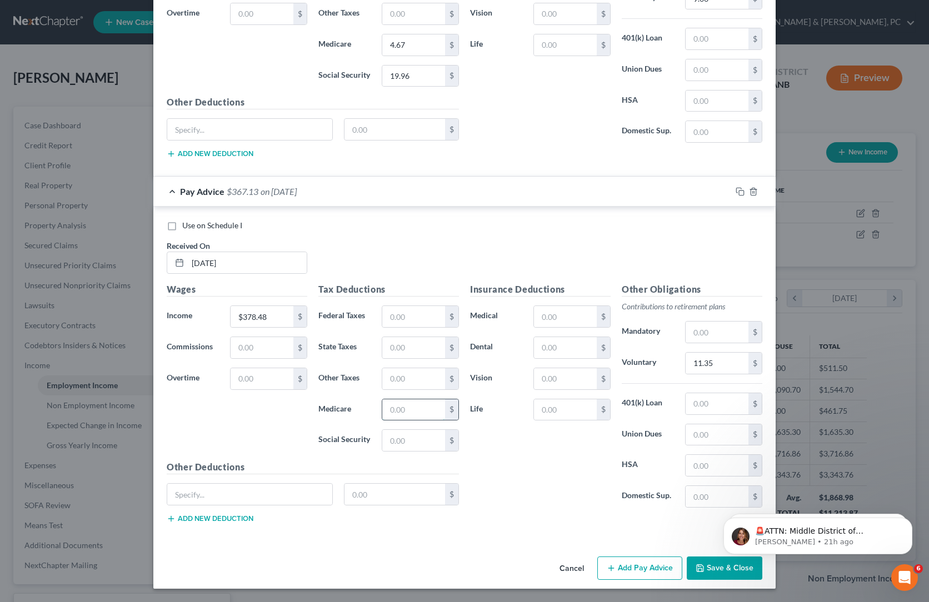
paste input "5.49"
type input "5.49"
click at [382, 430] on input "text" at bounding box center [413, 440] width 63 height 21
paste input "23.47"
type input "23.47"
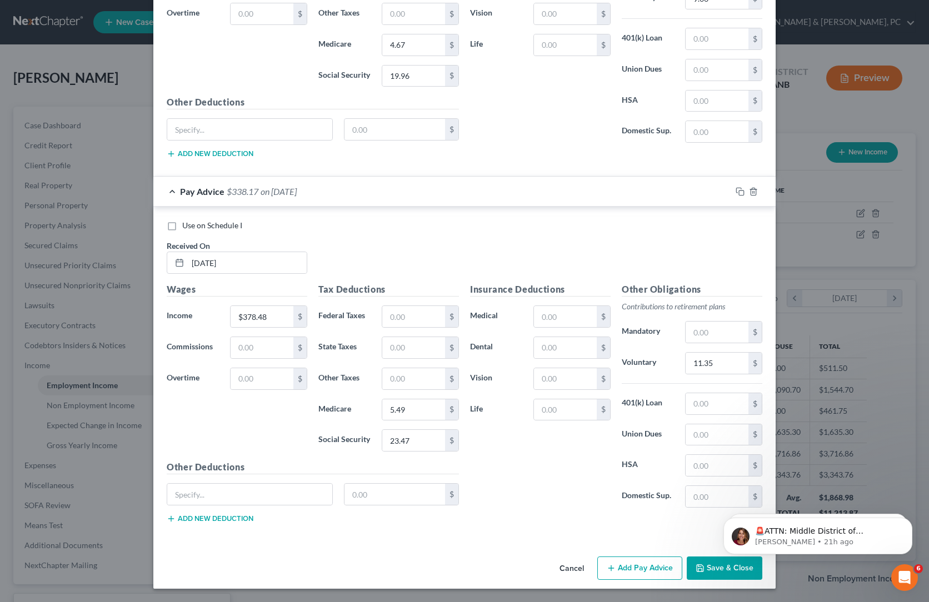
click at [542, 425] on div "Insurance Deductions Medical $ Dental $ Vision $ Life $" at bounding box center [541, 400] width 152 height 234
drag, startPoint x: 687, startPoint y: 564, endPoint x: 604, endPoint y: 514, distance: 97.5
click at [683, 564] on button "Add Pay Advice" at bounding box center [639, 568] width 85 height 23
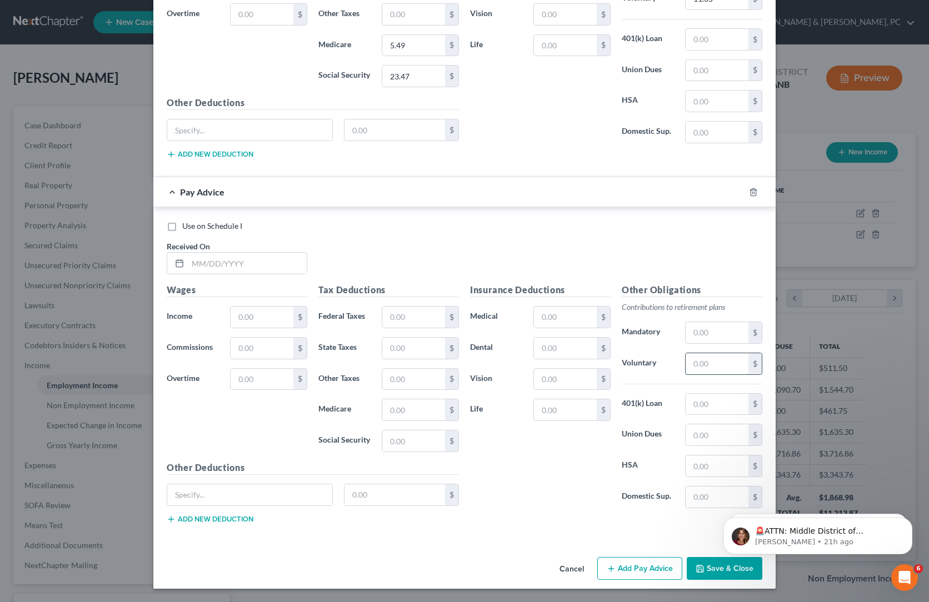
click at [749, 353] on input "text" at bounding box center [717, 363] width 63 height 21
paste input "34.03"
type input "34.03"
paste input "53.62"
type input "53.62"
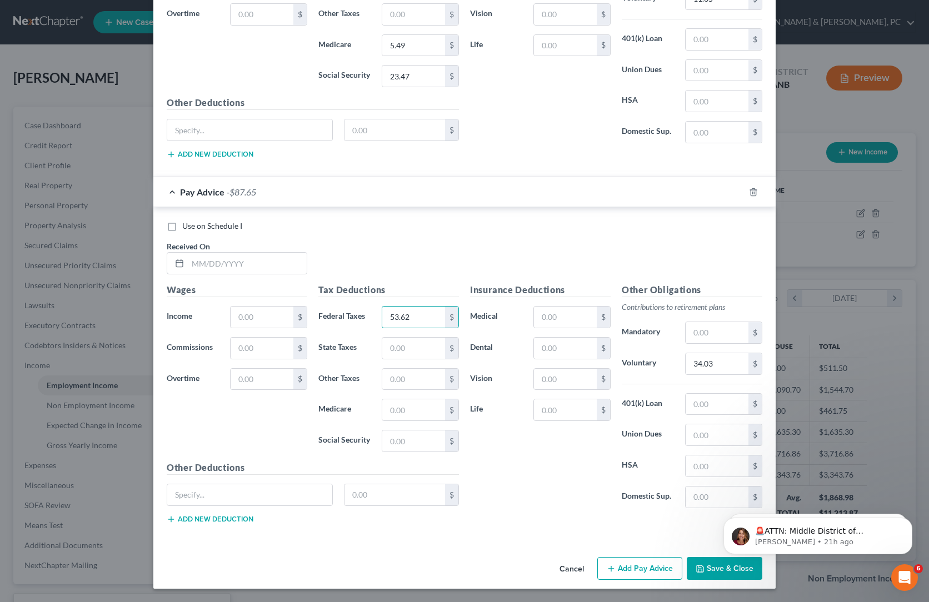
click at [395, 335] on div "Tax Deductions Federal Taxes 53.62 $ State Taxes $ Other Taxes $ Medicare $ Soc…" at bounding box center [389, 372] width 152 height 178
click at [397, 400] on input "text" at bounding box center [413, 410] width 63 height 21
paste input "16.45"
type input "16.45"
click at [382, 431] on input "text" at bounding box center [413, 441] width 63 height 21
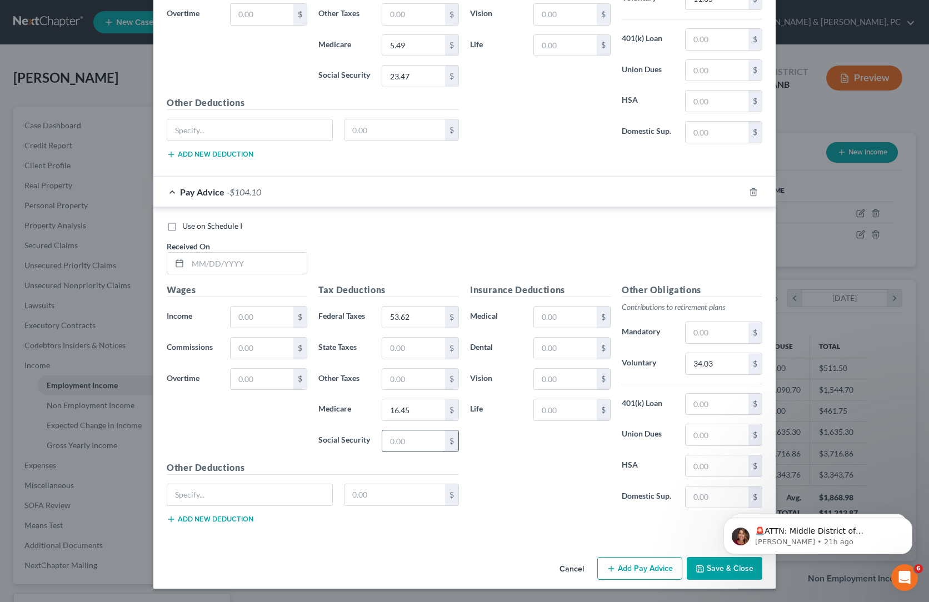
paste input "70.32"
type input "70.32"
click at [382, 338] on input "text" at bounding box center [413, 348] width 63 height 21
paste input "22.73"
type input "22.73"
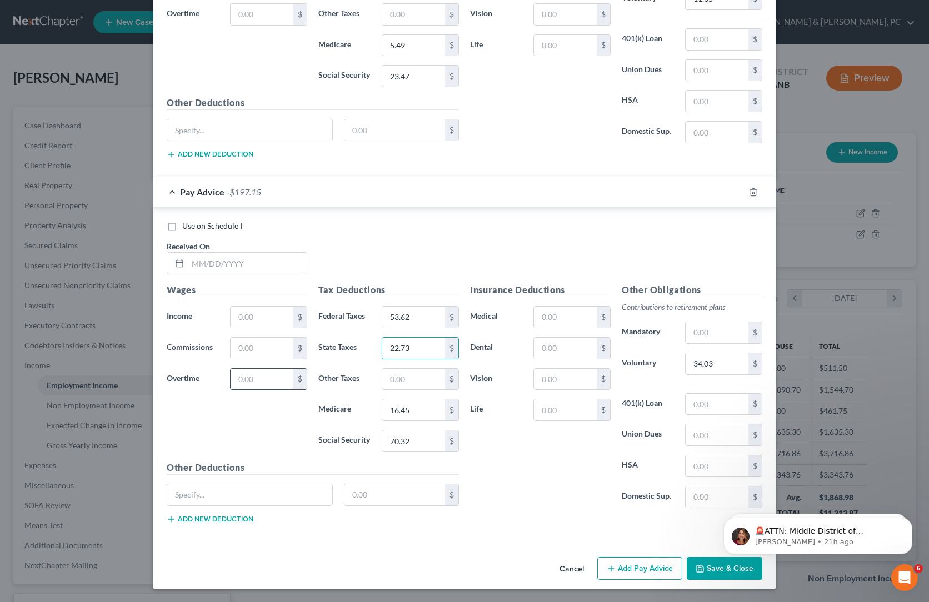
click at [231, 369] on input "text" at bounding box center [262, 379] width 63 height 21
click at [231, 307] on input "text" at bounding box center [262, 317] width 63 height 21
paste
type input "1,134.25"
click at [555, 391] on div "Insurance Deductions Medical $ Dental $ Vision $ Life $" at bounding box center [541, 400] width 152 height 234
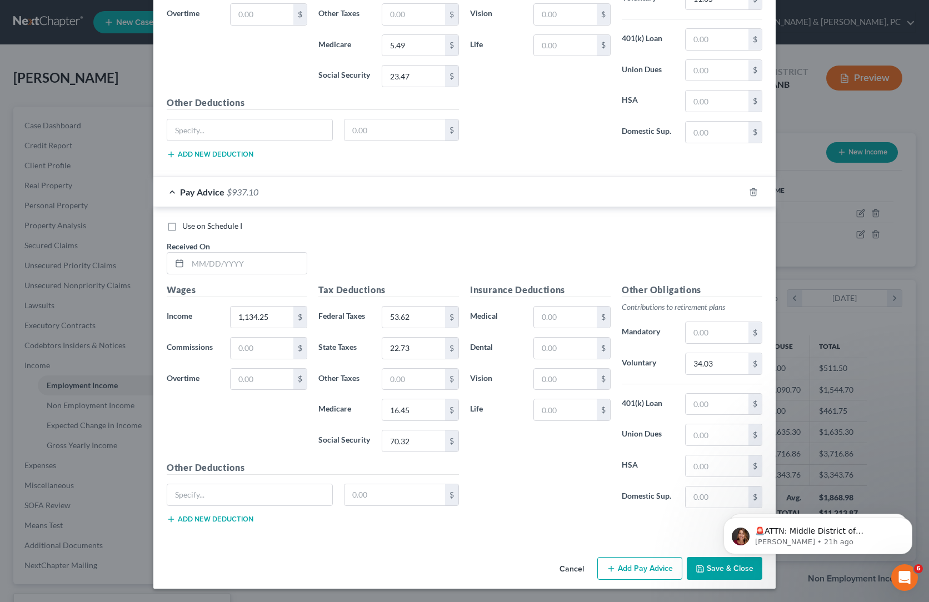
scroll to position [2306, 0]
click at [188, 253] on input "text" at bounding box center [247, 263] width 119 height 21
type input "[DATE]"
click at [420, 221] on div "Use on Schedule I Received On * 01/17/2025" at bounding box center [464, 252] width 607 height 63
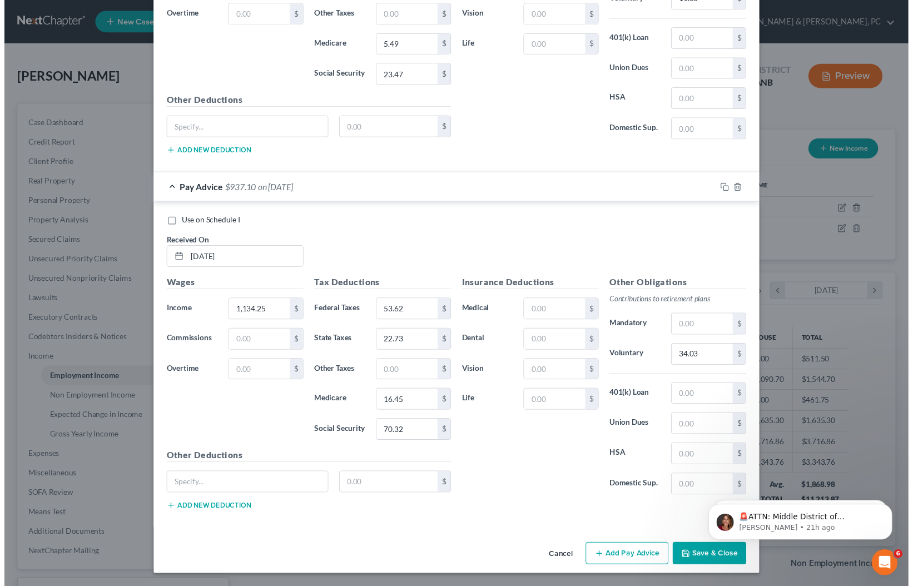
scroll to position [2358, 0]
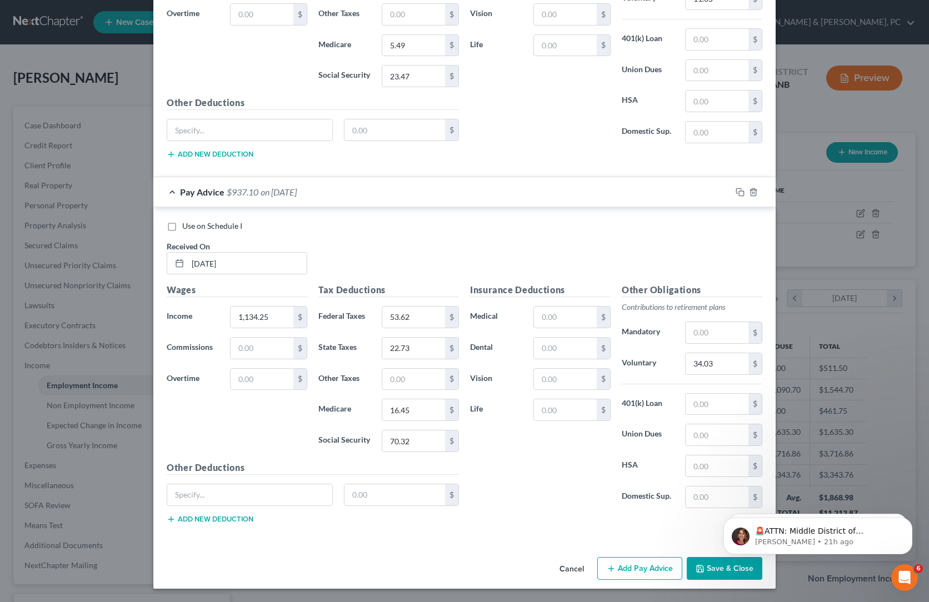
click at [763, 581] on button "Save & Close" at bounding box center [725, 568] width 76 height 23
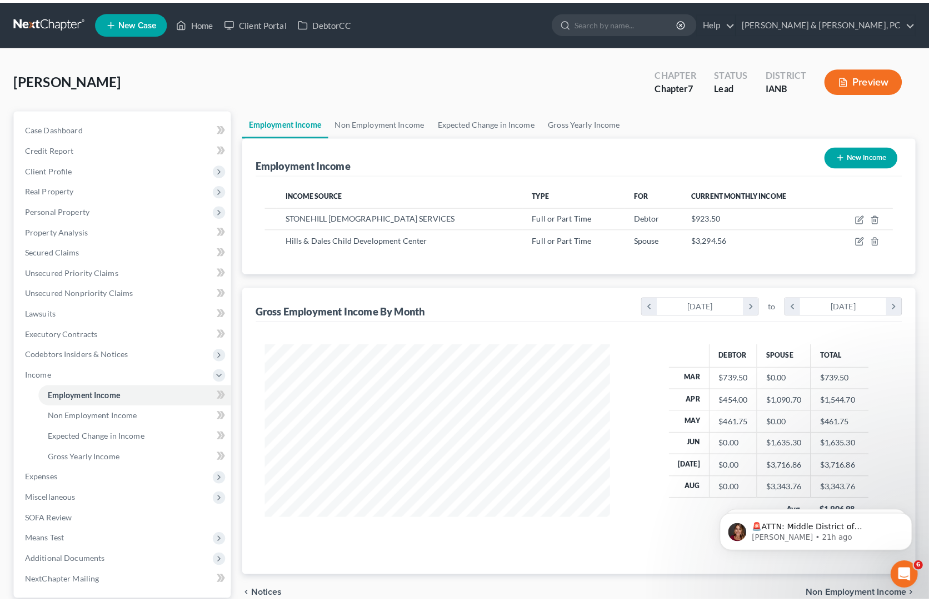
scroll to position [555515, 555457]
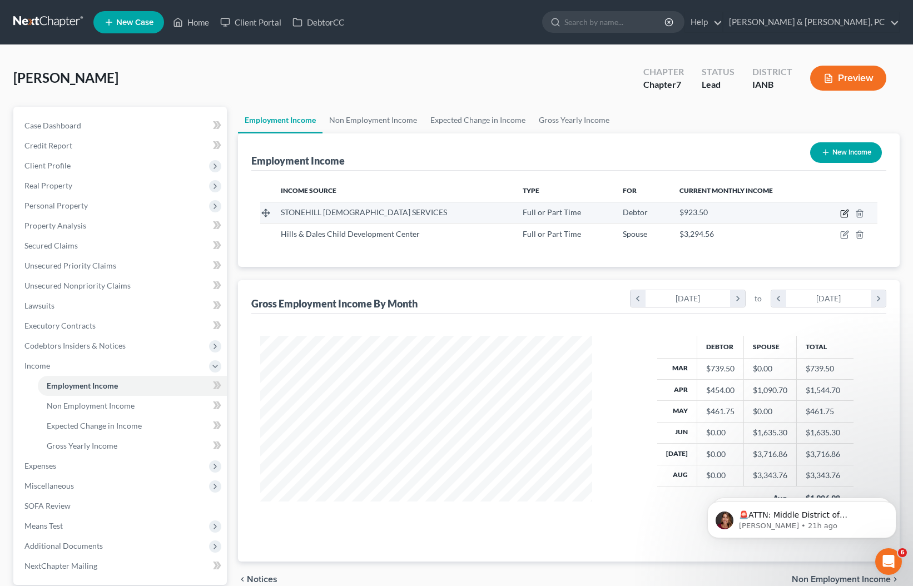
click at [840, 218] on icon "button" at bounding box center [844, 213] width 9 height 9
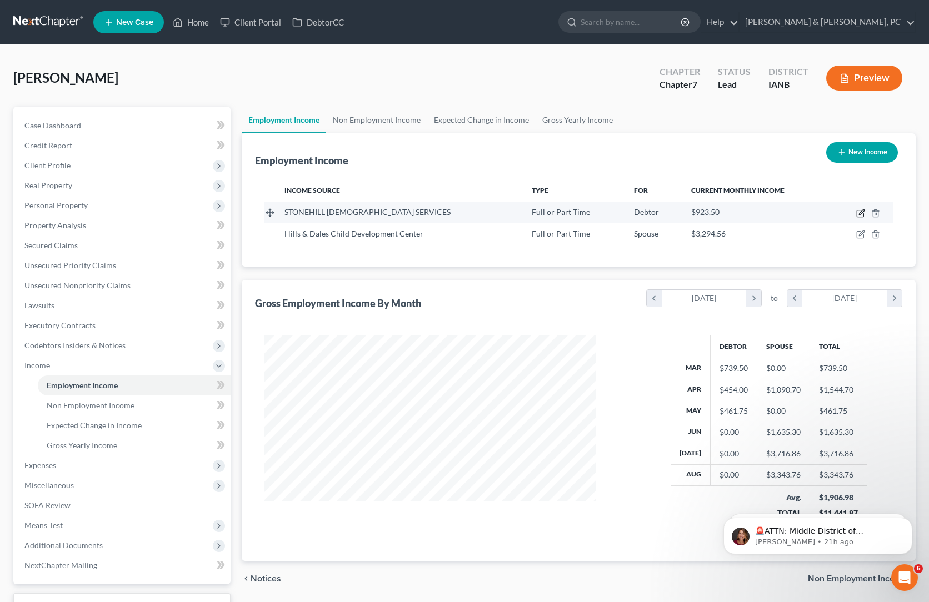
select select "0"
select select "16"
select select "1"
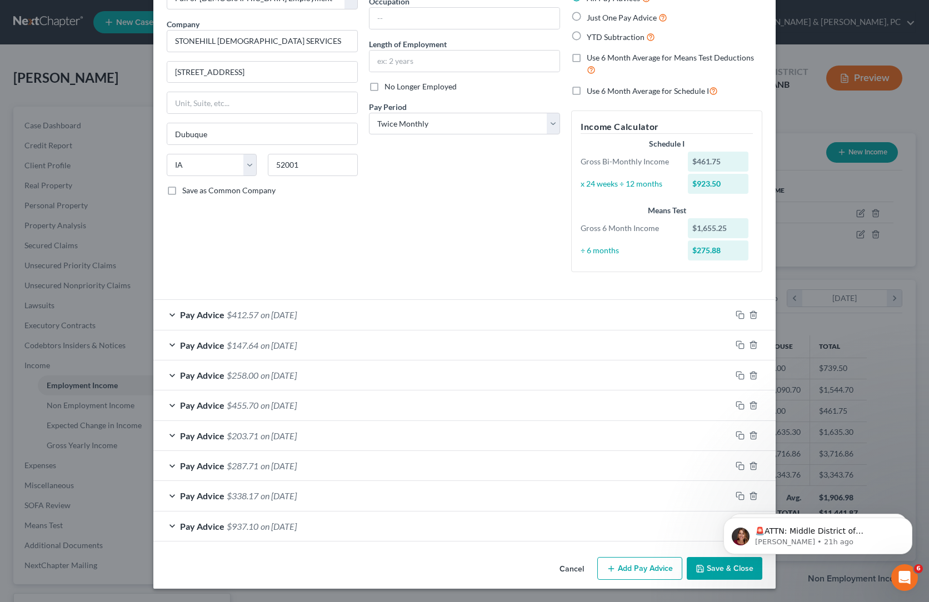
scroll to position [375, 0]
click at [681, 581] on button "Add Pay Advice" at bounding box center [639, 568] width 85 height 23
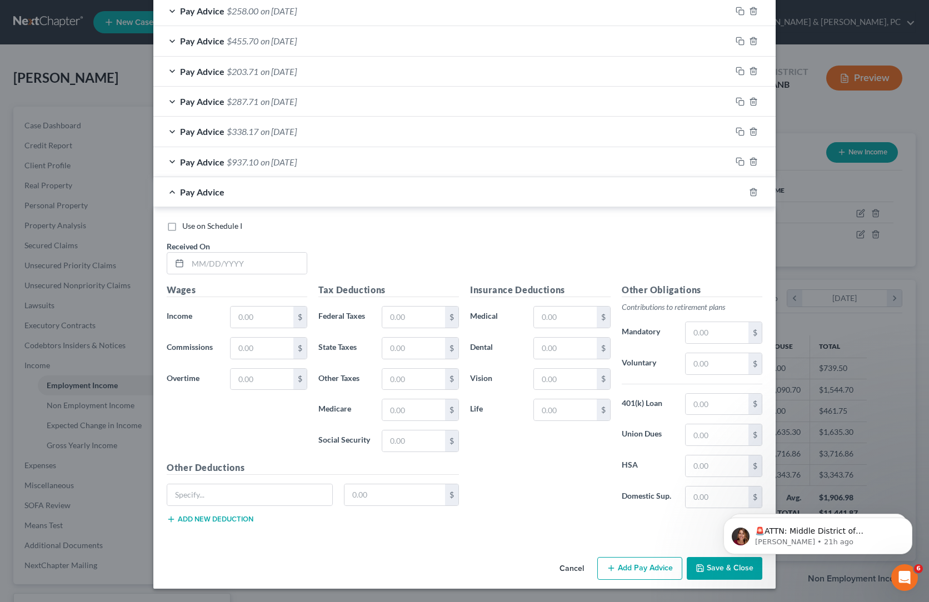
scroll to position [797, 0]
click at [188, 253] on input "text" at bounding box center [247, 263] width 119 height 21
type input "[DATE]"
click at [444, 275] on div "Use on Schedule I Received On * 02/14/2025" at bounding box center [464, 252] width 607 height 63
click at [231, 328] on input "text" at bounding box center [262, 317] width 63 height 21
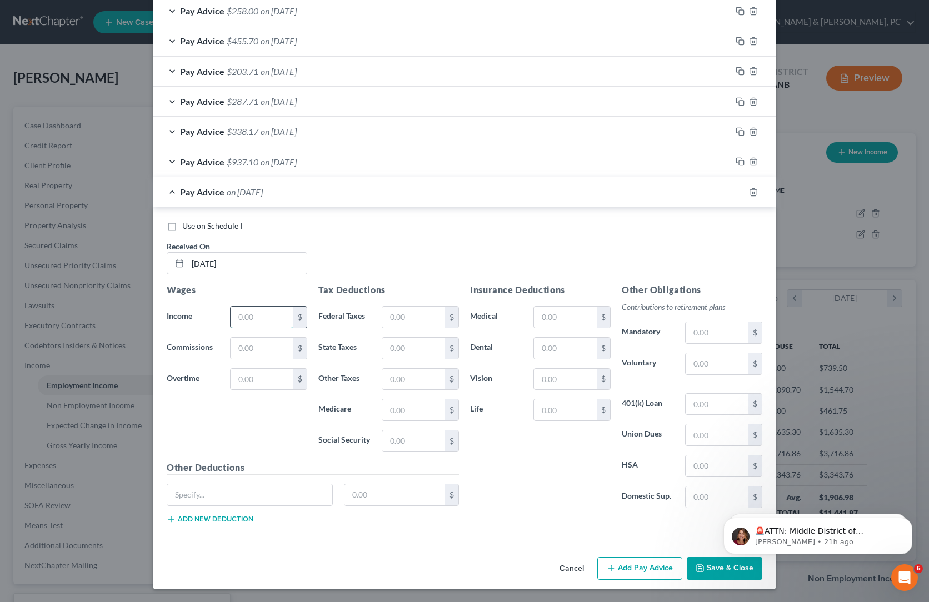
click at [231, 328] on input "text" at bounding box center [262, 317] width 63 height 21
type input "$389.50"
click at [482, 240] on div "Use on Schedule I Received On * 02/14/2025" at bounding box center [464, 252] width 607 height 63
click at [749, 375] on input "text" at bounding box center [717, 363] width 63 height 21
type input "11.69"
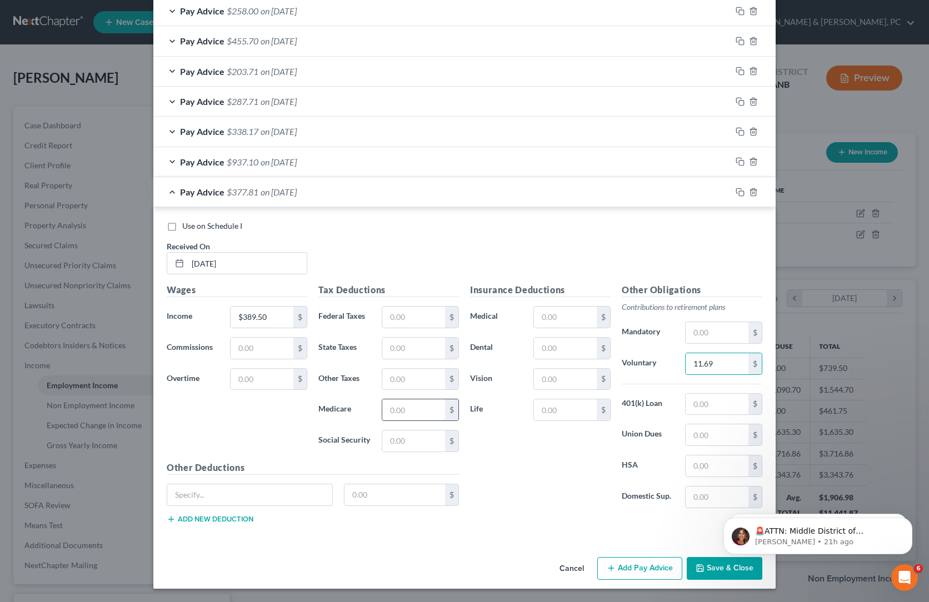
click at [391, 421] on input "text" at bounding box center [413, 410] width 63 height 21
type input "5.65"
click at [407, 452] on input "text" at bounding box center [413, 441] width 63 height 21
type input "24.15"
click at [513, 506] on div "Insurance Deductions Medical $ Dental $ Vision $ Life $" at bounding box center [541, 400] width 152 height 234
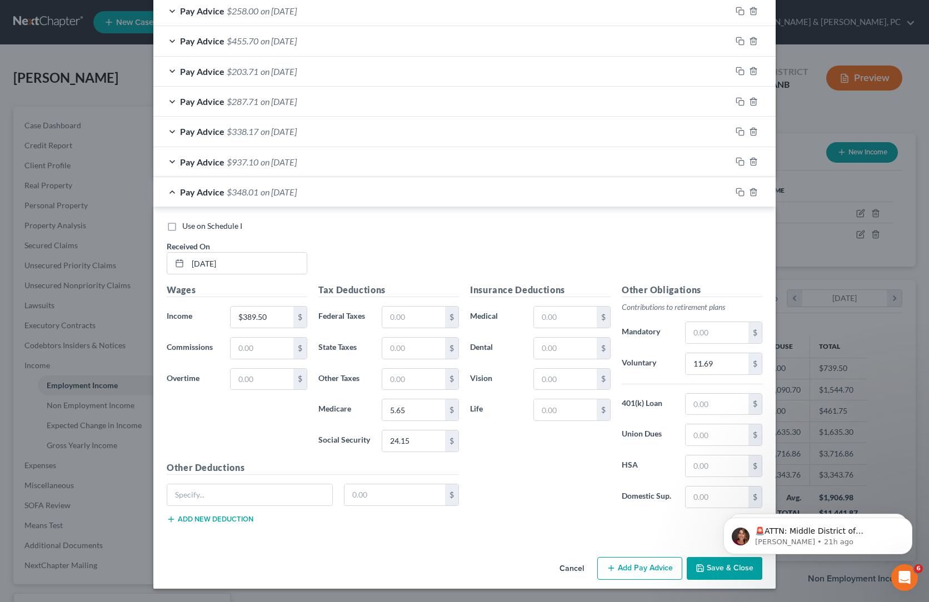
scroll to position [918, 0]
click at [664, 577] on button "Add Pay Advice" at bounding box center [639, 568] width 85 height 23
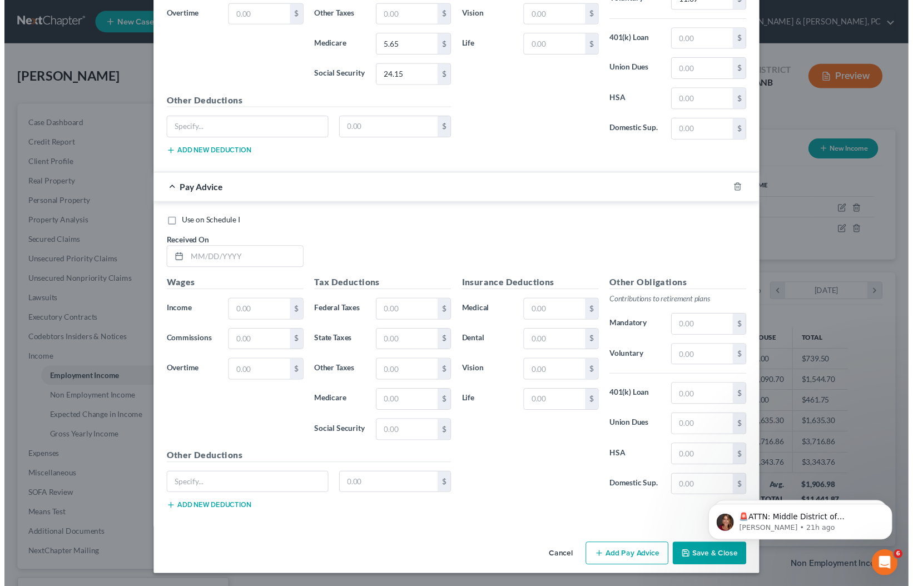
scroll to position [1468, 0]
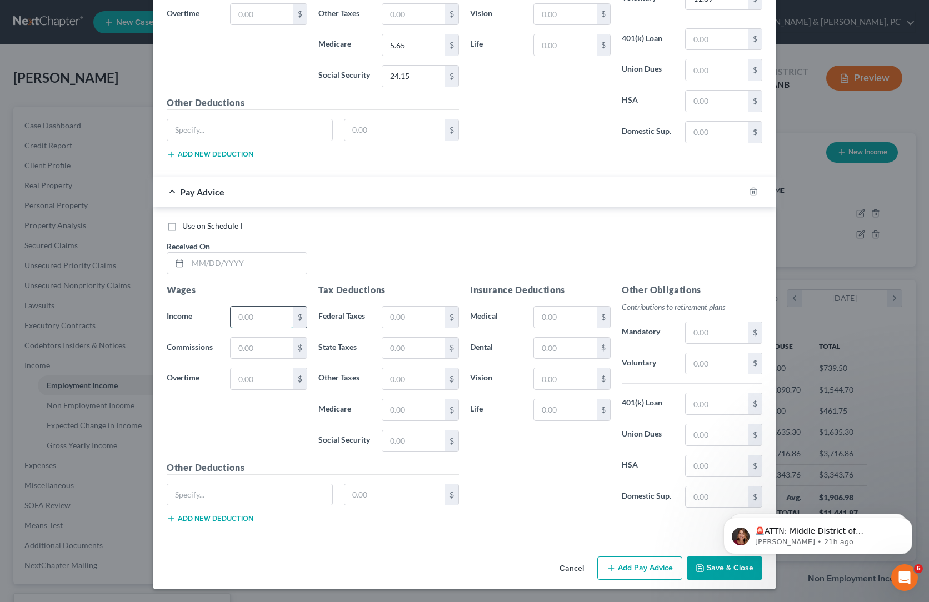
click at [231, 307] on input "text" at bounding box center [262, 317] width 63 height 21
type input "$1,135.25"
click at [749, 353] on input "text" at bounding box center [717, 363] width 63 height 21
type input "34.06"
click at [382, 307] on input "text" at bounding box center [413, 317] width 63 height 21
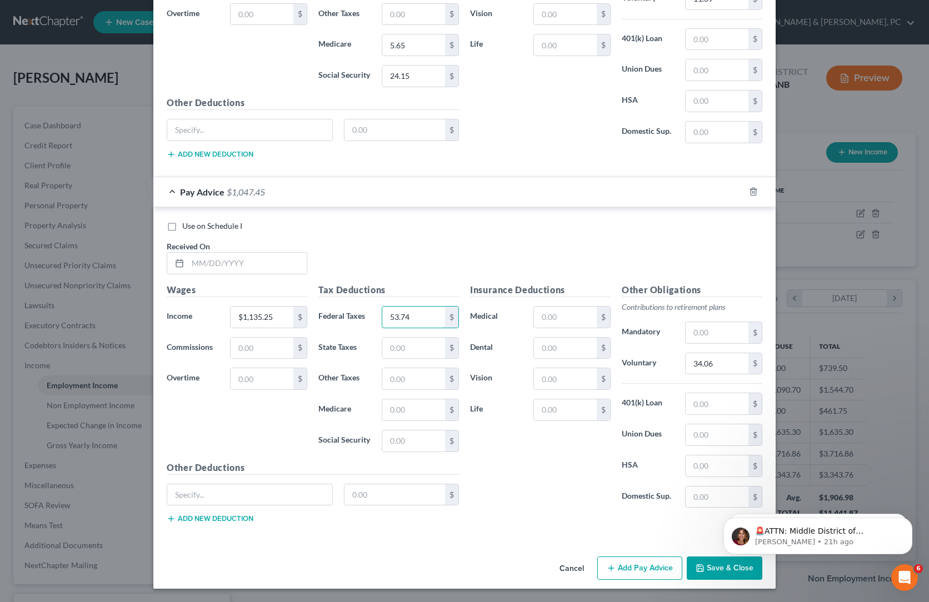
type input "53.74"
click at [382, 400] on input "text" at bounding box center [413, 410] width 63 height 21
type input "16.46"
click at [382, 431] on input "text" at bounding box center [413, 441] width 63 height 21
type input "70.39"
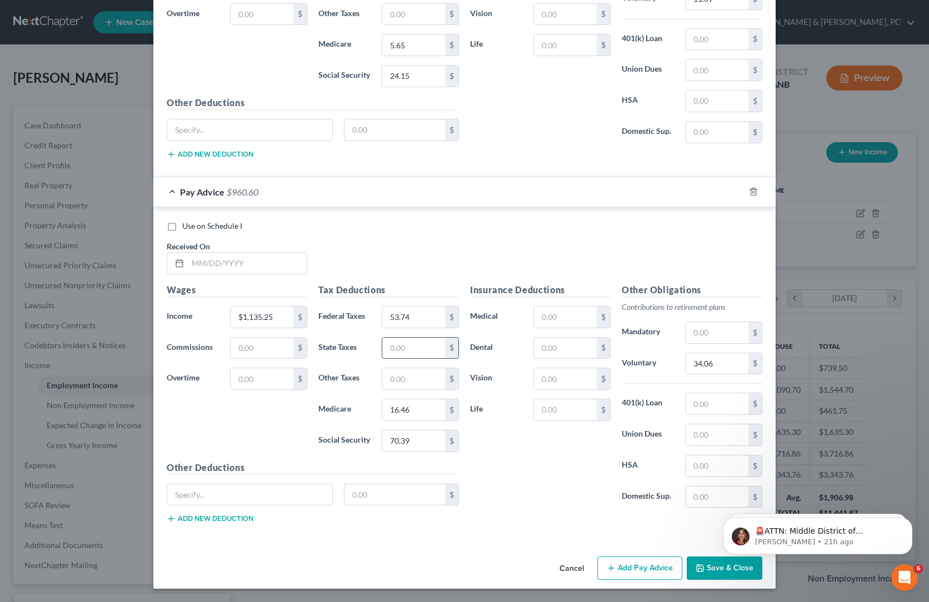
click at [382, 338] on input "text" at bounding box center [413, 348] width 63 height 21
type input "22.77"
click at [556, 383] on div "Insurance Deductions Medical $ Dental $ Vision $ Life $" at bounding box center [541, 400] width 152 height 234
click at [188, 253] on input "text" at bounding box center [247, 263] width 119 height 21
type input "[DATE]"
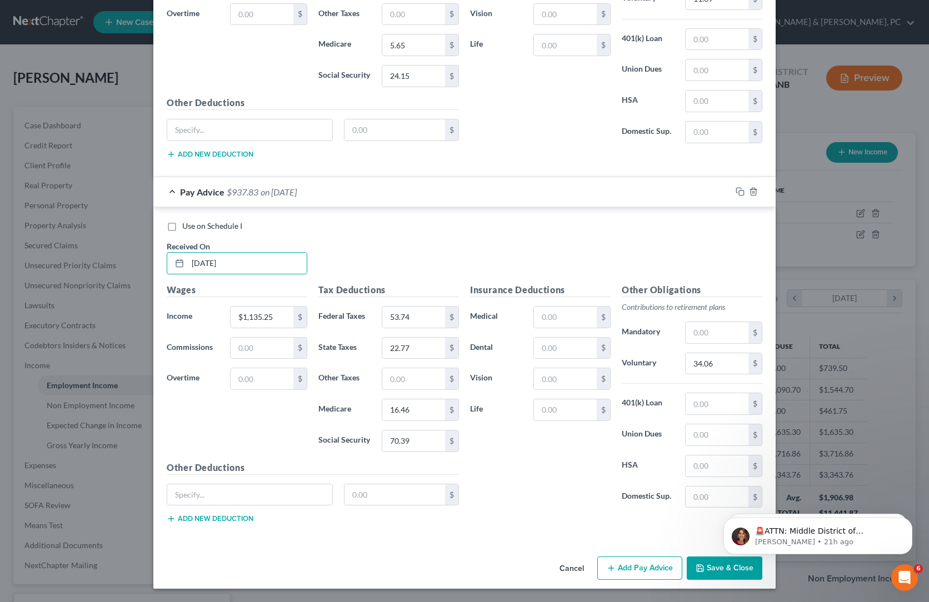
click at [586, 424] on div "Insurance Deductions Medical $ Dental $ Vision $ Life $" at bounding box center [541, 400] width 152 height 234
click at [763, 580] on button "Save & Close" at bounding box center [725, 568] width 76 height 23
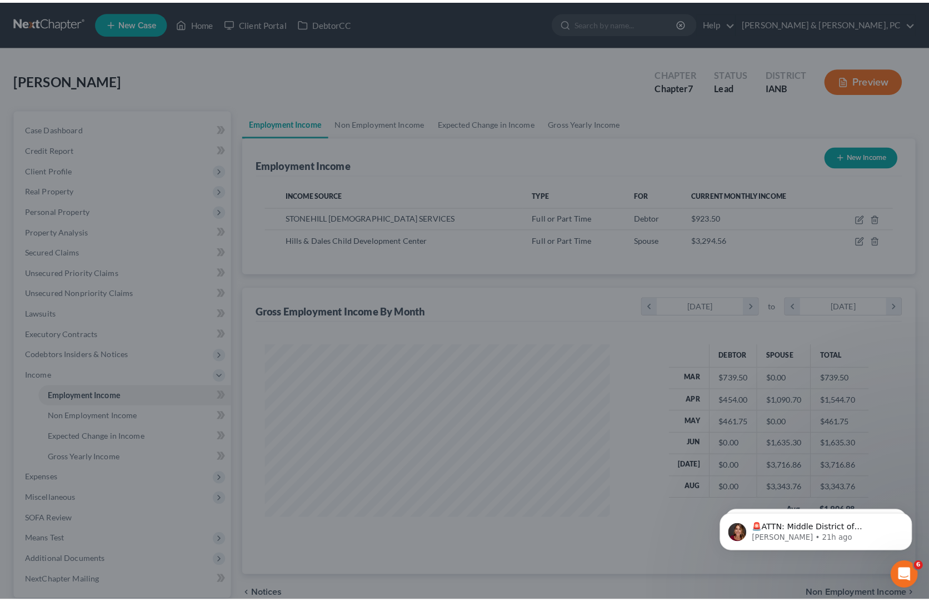
scroll to position [555515, 555457]
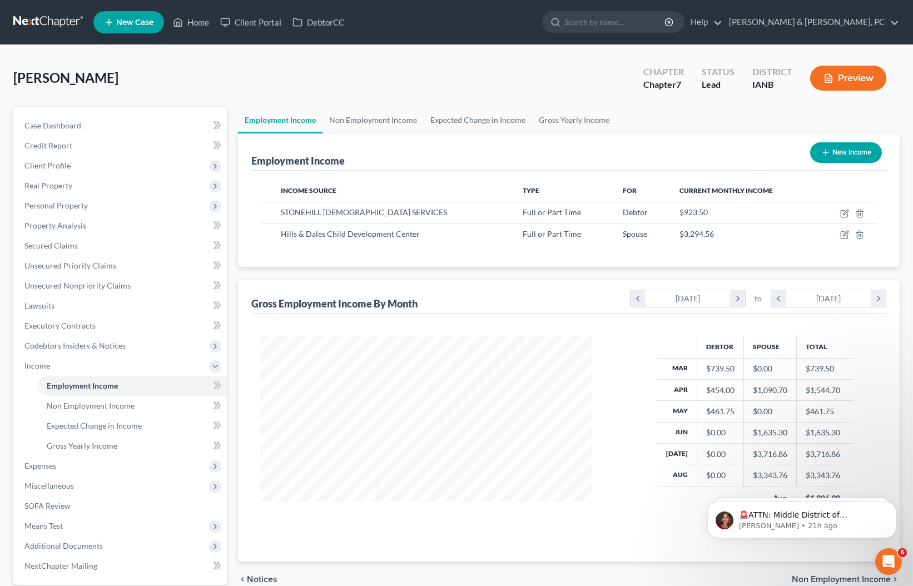
click at [821, 157] on icon "button" at bounding box center [825, 152] width 9 height 9
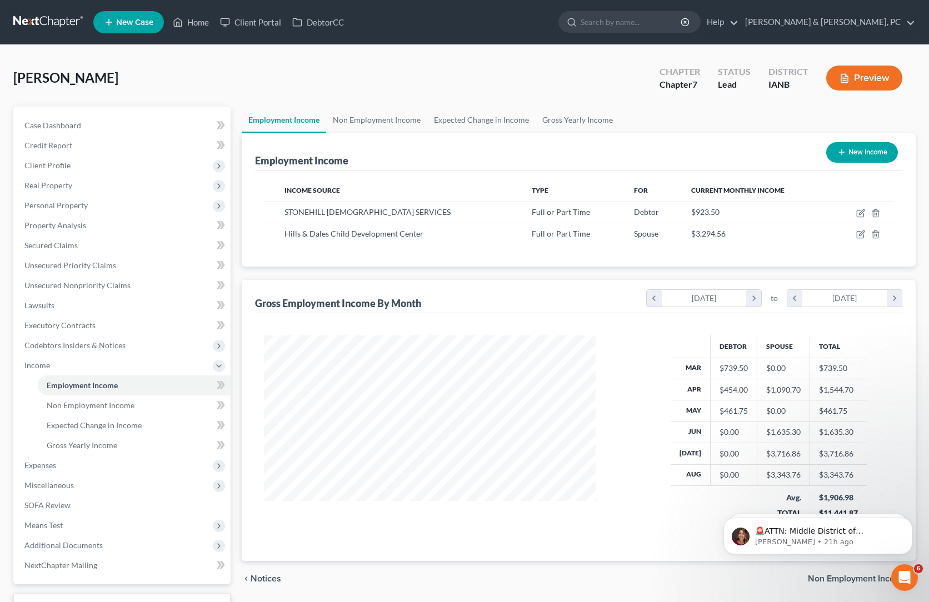
select select "0"
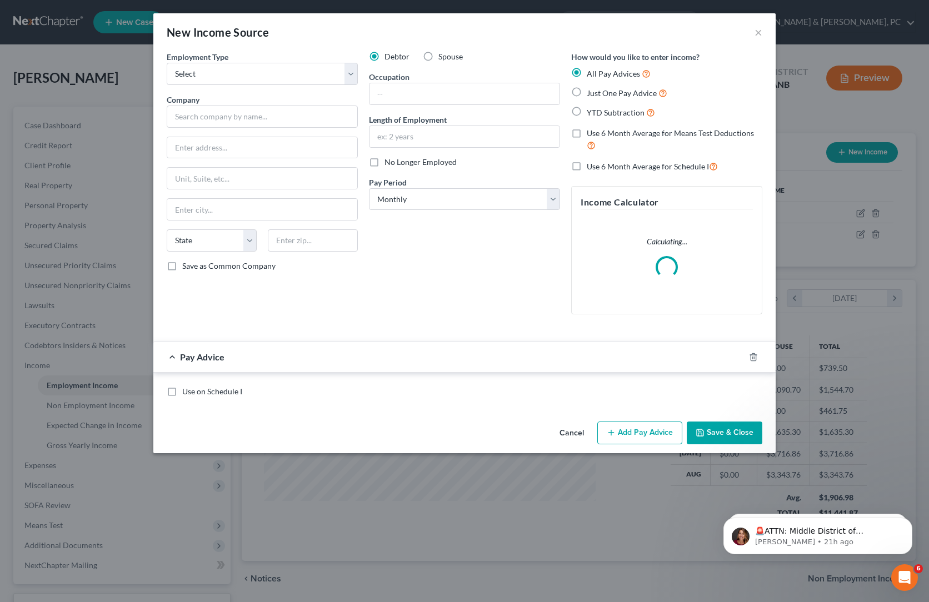
scroll to position [297, 362]
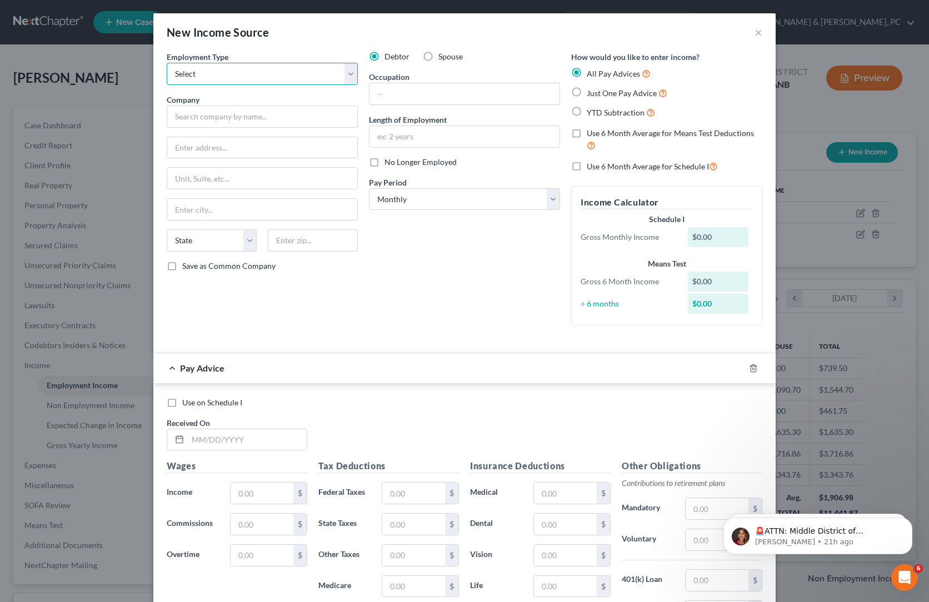
click at [167, 85] on select "Select Full or Part Time Employment Self Employment" at bounding box center [262, 74] width 191 height 22
click at [168, 85] on select "Select Full or Part Time Employment Self Employment" at bounding box center [262, 74] width 191 height 22
select select "0"
click at [167, 85] on select "Select Full or Part Time Employment Self Employment" at bounding box center [262, 74] width 191 height 22
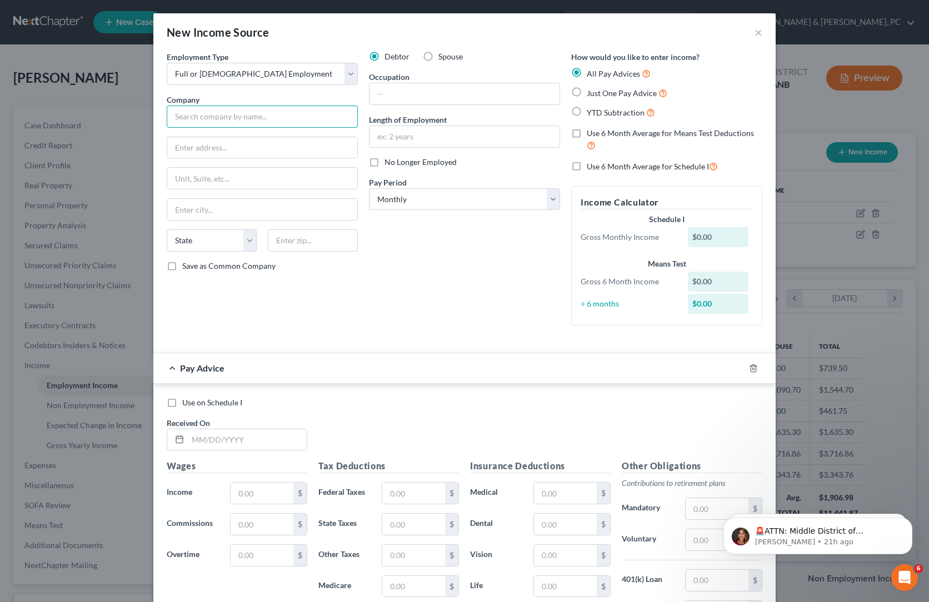
click at [167, 128] on input "text" at bounding box center [262, 117] width 191 height 22
click at [507, 332] on div "Debtor Spouse Occupation Length of Employment No Longer Employed Pay Period * S…" at bounding box center [465, 192] width 202 height 283
click at [167, 128] on input "Dales" at bounding box center [262, 117] width 191 height 22
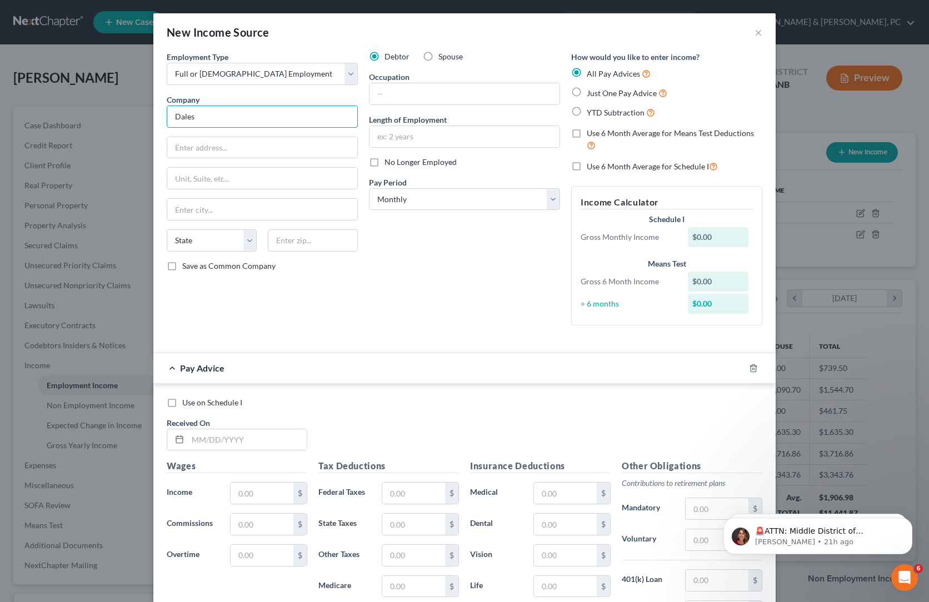
click at [167, 128] on input "Dales" at bounding box center [262, 117] width 191 height 22
type input "Hills & Dales Child Development Center"
click at [458, 335] on div "Debtor Spouse Occupation Length of Employment No Longer Employed Pay Period * S…" at bounding box center [465, 192] width 202 height 283
click at [167, 158] on input "text" at bounding box center [262, 147] width 190 height 21
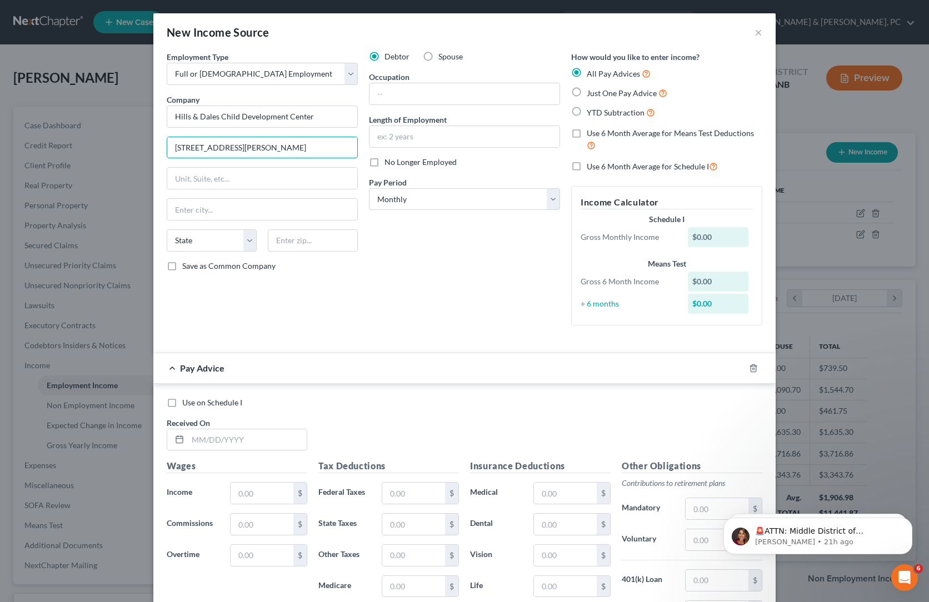
drag, startPoint x: 131, startPoint y: 225, endPoint x: 443, endPoint y: 355, distance: 338.4
click at [443, 344] on div "Employment Type * Select Full or Part Time Employment Self Employment Company *…" at bounding box center [464, 197] width 607 height 293
type input "1011 Davis Street"
click at [268, 252] on input "text" at bounding box center [313, 241] width 90 height 22
type input "52001"
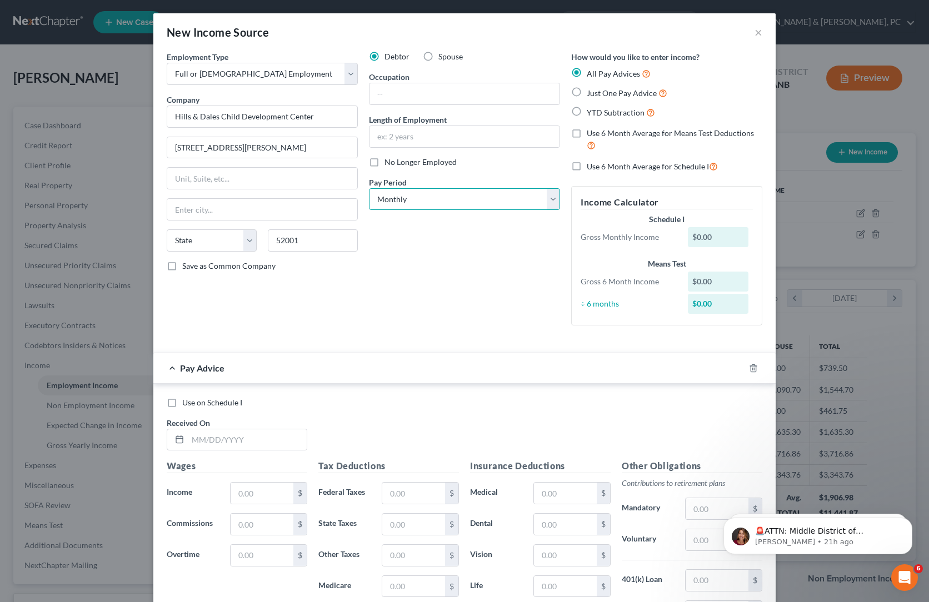
click at [404, 211] on select "Select Monthly Twice Monthly Every Other Week Weekly" at bounding box center [464, 199] width 191 height 22
type input "Dubuque"
select select "16"
select select "1"
click at [369, 211] on select "Select Monthly Twice Monthly Every Other Week Weekly" at bounding box center [464, 199] width 191 height 22
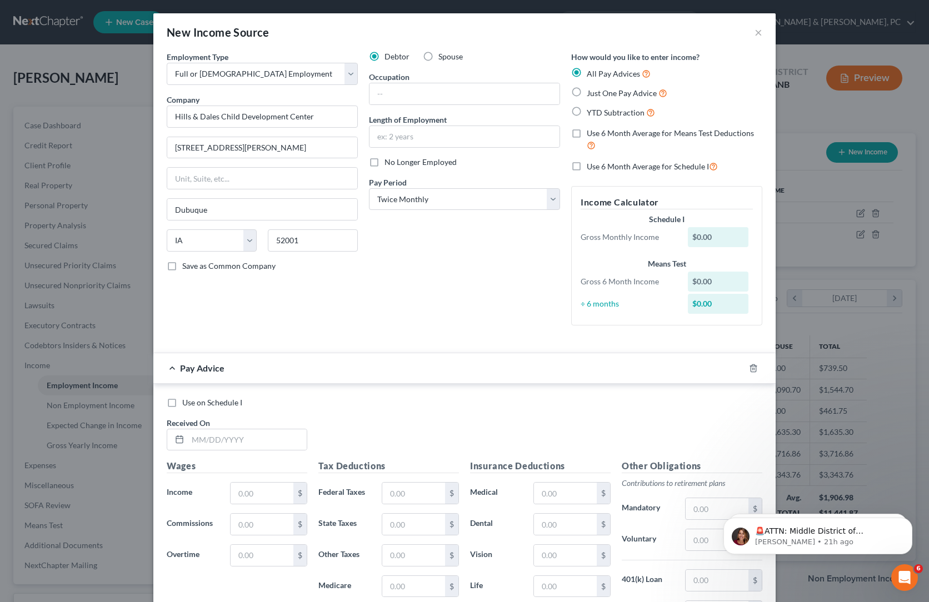
click at [402, 335] on div "Debtor Spouse Occupation Length of Employment No Longer Employed Pay Period * S…" at bounding box center [465, 192] width 202 height 283
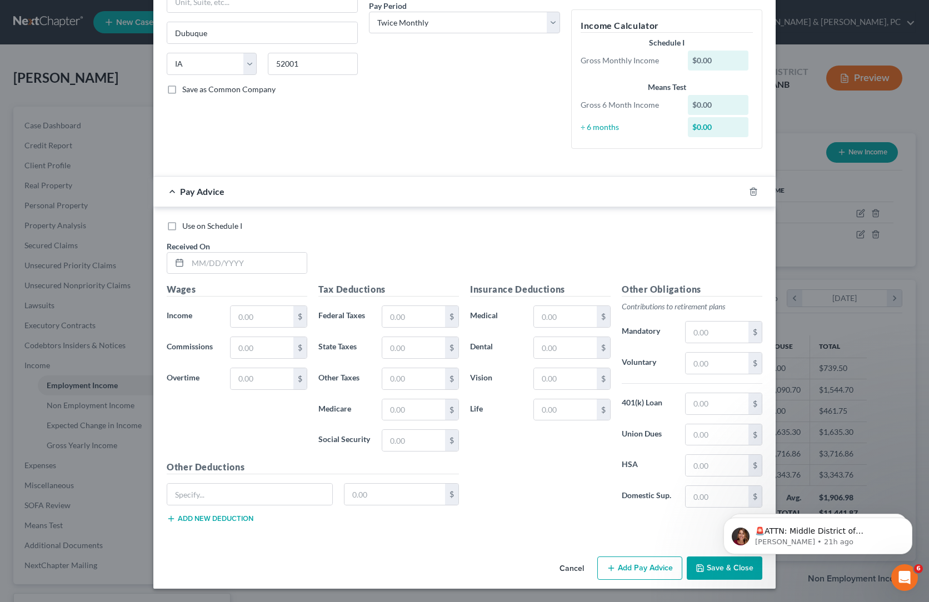
scroll to position [561, 0]
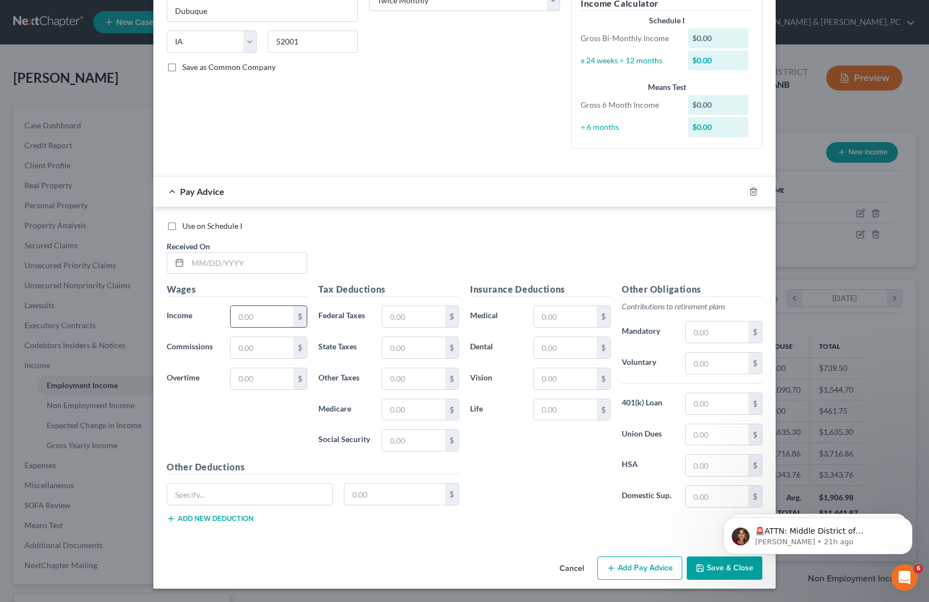
click at [231, 306] on input "text" at bounding box center [262, 316] width 63 height 21
type input "$788.66"
click at [395, 430] on input "text" at bounding box center [413, 440] width 63 height 21
type input "48.90"
click at [378, 319] on div "Tax Deductions Federal Taxes $ State Taxes $ Other Taxes $ Medicare $ Social Se…" at bounding box center [389, 372] width 152 height 178
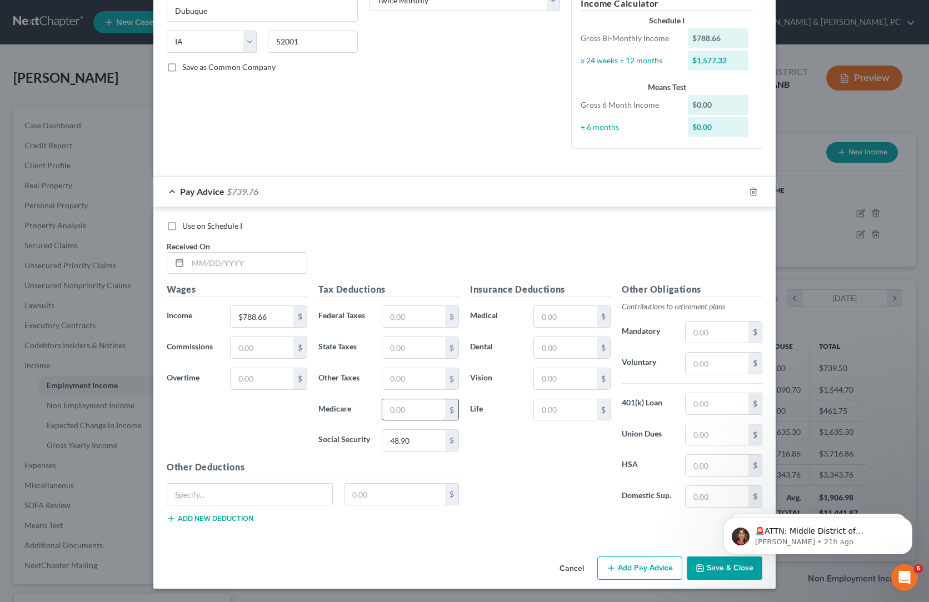
click at [382, 400] on input "text" at bounding box center [413, 410] width 63 height 21
type input "11.43"
click at [513, 384] on div "Insurance Deductions Medical $ Dental $ Vision $ Life $" at bounding box center [541, 400] width 152 height 234
click at [382, 306] on input "text" at bounding box center [413, 316] width 63 height 21
type input "55.43"
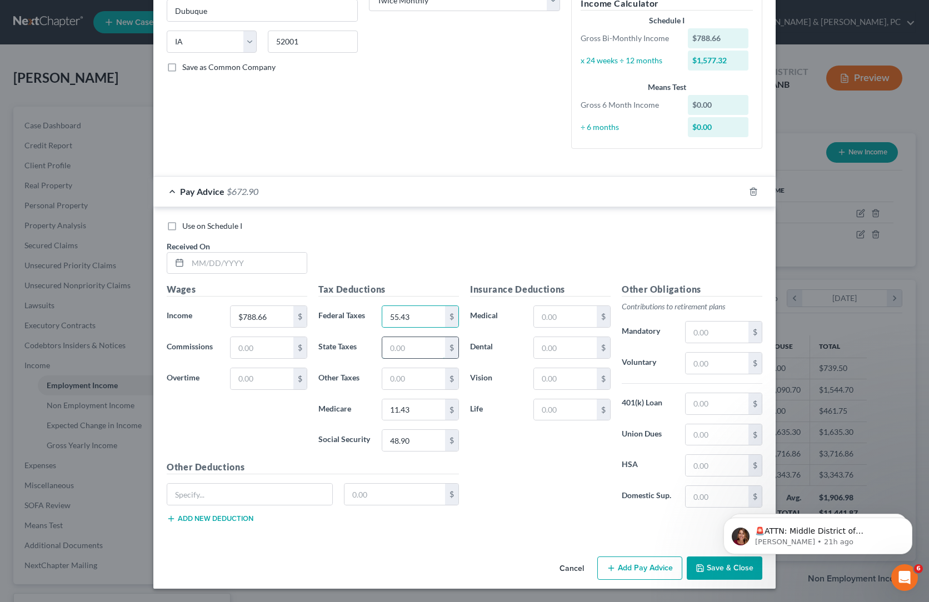
click at [382, 337] on input "text" at bounding box center [413, 347] width 63 height 21
type input "12.43"
click at [188, 253] on input "text" at bounding box center [247, 263] width 119 height 21
type input "6/27/2025"
click at [421, 221] on div "Use on Schedule I Received On * 6/27/2025" at bounding box center [464, 252] width 607 height 63
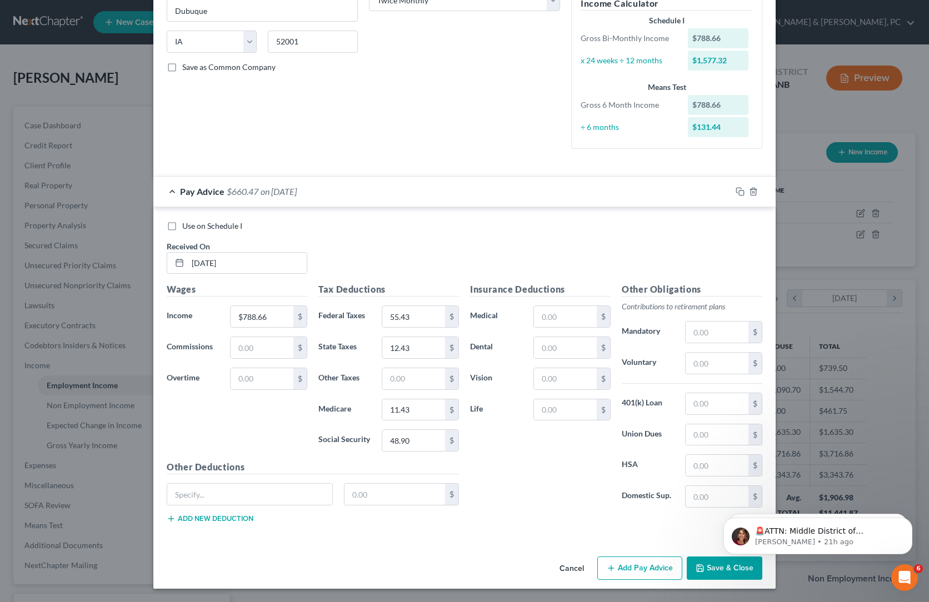
scroll to position [590, 0]
click at [650, 557] on button "Add Pay Advice" at bounding box center [639, 568] width 85 height 23
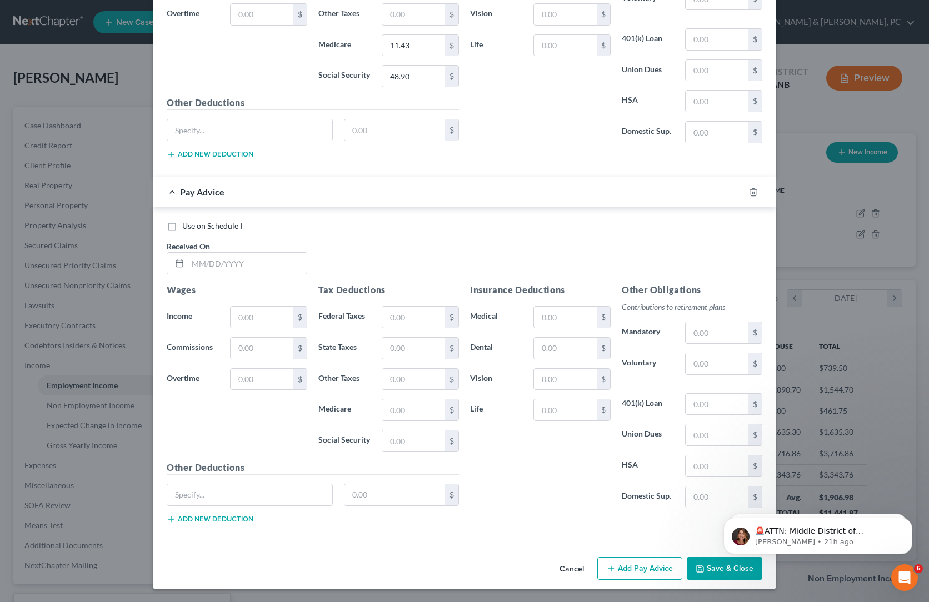
scroll to position [1131, 0]
click at [231, 307] on input "text" at bounding box center [262, 317] width 63 height 21
type input "$58.57"
click at [416, 431] on input "text" at bounding box center [413, 441] width 63 height 21
type input "3.63"
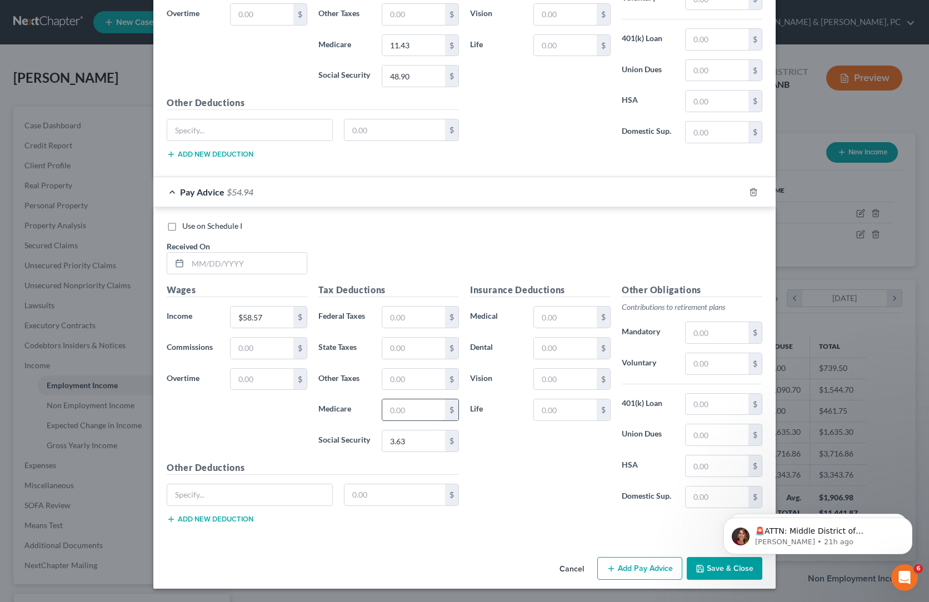
click at [382, 400] on input "text" at bounding box center [413, 410] width 63 height 21
type input "0.85"
click at [382, 307] on input "text" at bounding box center [413, 317] width 63 height 21
type input "12.89"
click at [556, 348] on div "Insurance Deductions Medical $ Dental $ Vision $ Life $" at bounding box center [541, 400] width 152 height 234
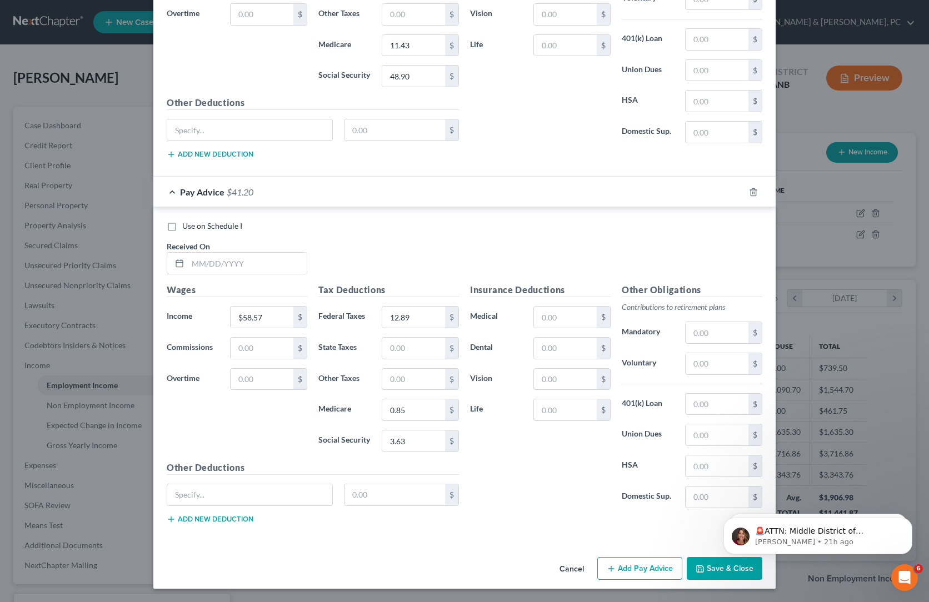
click at [376, 283] on div "Tax Deductions Federal Taxes 12.89 $ State Taxes $ Other Taxes $ Medicare 0.85 …" at bounding box center [389, 372] width 152 height 178
click at [382, 338] on input "text" at bounding box center [413, 348] width 63 height 21
type input "2.23"
click at [532, 384] on div "Insurance Deductions Medical $ Dental $ Vision $ Life $" at bounding box center [541, 400] width 152 height 234
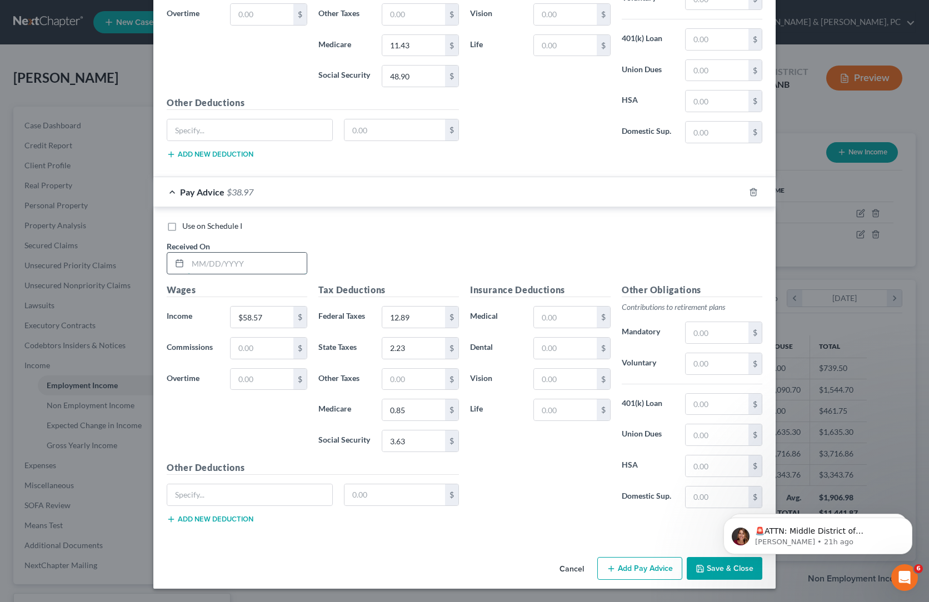
click at [188, 253] on input "text" at bounding box center [247, 263] width 119 height 21
type input "6/30/2025"
click at [450, 221] on div "Use on Schedule I Received On * 6/30/2025" at bounding box center [464, 252] width 607 height 63
click at [669, 557] on button "Add Pay Advice" at bounding box center [639, 568] width 85 height 23
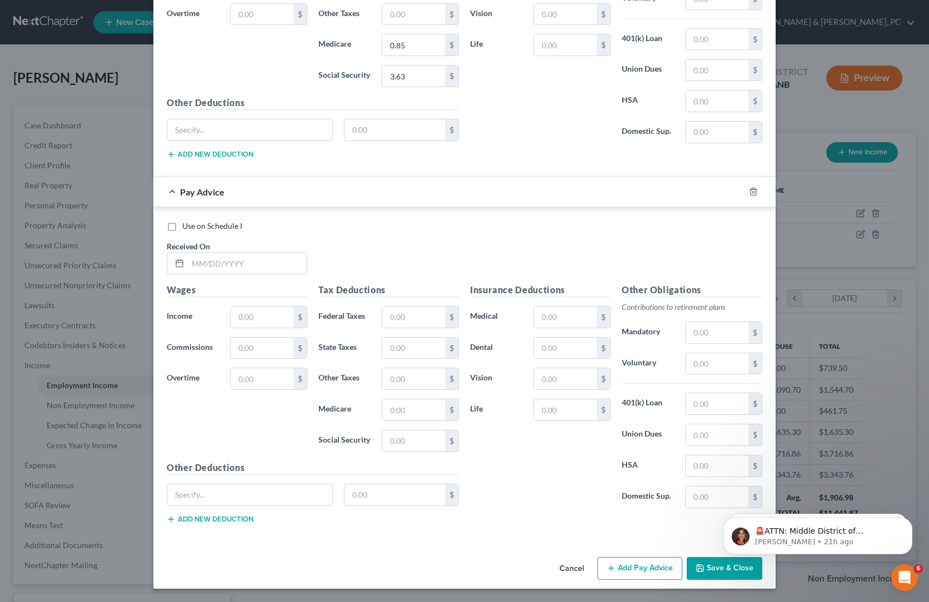
scroll to position [1671, 0]
click at [231, 307] on input "text" at bounding box center [262, 317] width 63 height 21
type input "$780.52"
click at [577, 358] on div "Insurance Deductions Medical $ Dental $ Vision $ Life $" at bounding box center [541, 400] width 152 height 234
click at [392, 431] on input "text" at bounding box center [413, 441] width 63 height 21
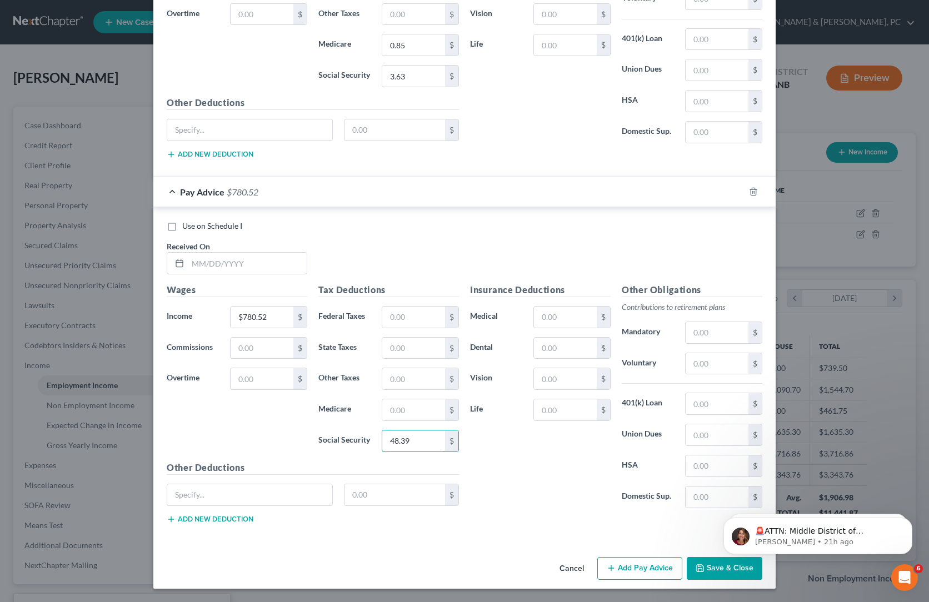
type input "48.39"
click at [382, 400] on input "text" at bounding box center [413, 410] width 63 height 21
type input "11.32"
click at [382, 307] on input "text" at bounding box center [413, 317] width 63 height 21
type input "54.46"
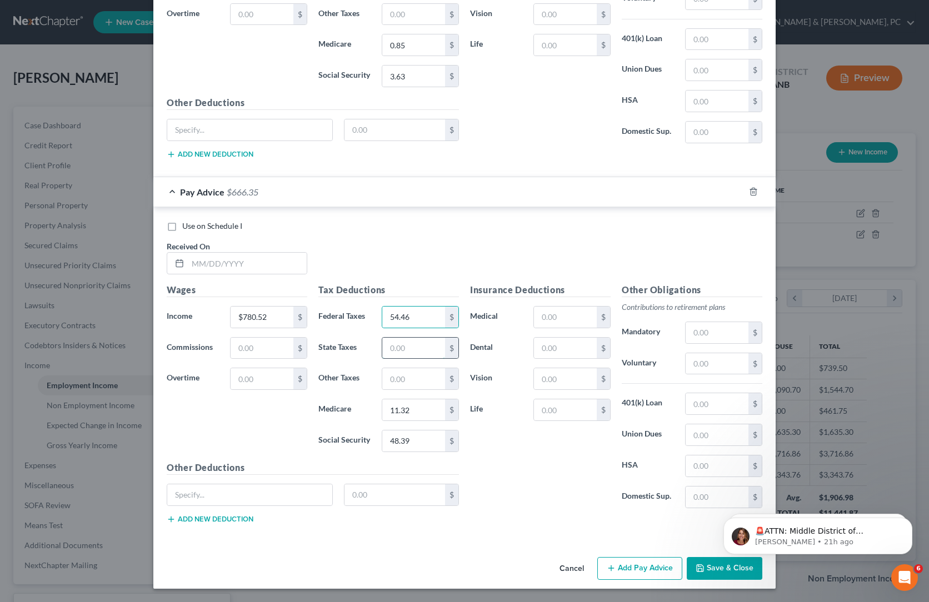
click at [382, 338] on input "text" at bounding box center [413, 348] width 63 height 21
type input "12.12"
click at [188, 253] on input "text" at bounding box center [247, 263] width 119 height 21
type input "6/13/2025"
click at [429, 221] on div "Use on Schedule I Received On * 6/13/2025" at bounding box center [464, 252] width 607 height 63
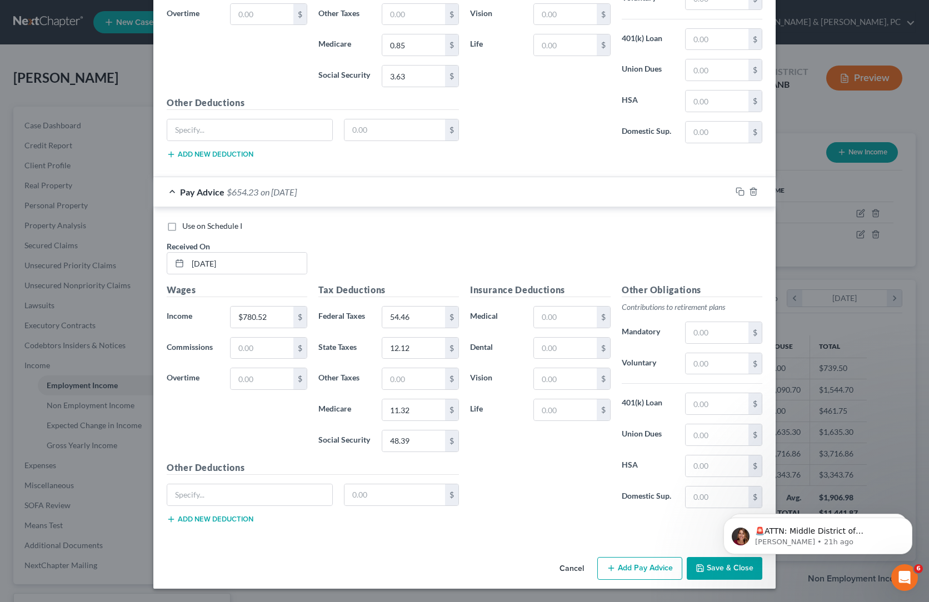
click at [663, 557] on button "Add Pay Advice" at bounding box center [639, 568] width 85 height 23
click at [231, 307] on input "text" at bounding box center [262, 317] width 63 height 21
type input "$1,964.15"
click at [507, 375] on div "Insurance Deductions Medical $ Dental $ Vision $ Life $" at bounding box center [541, 400] width 152 height 234
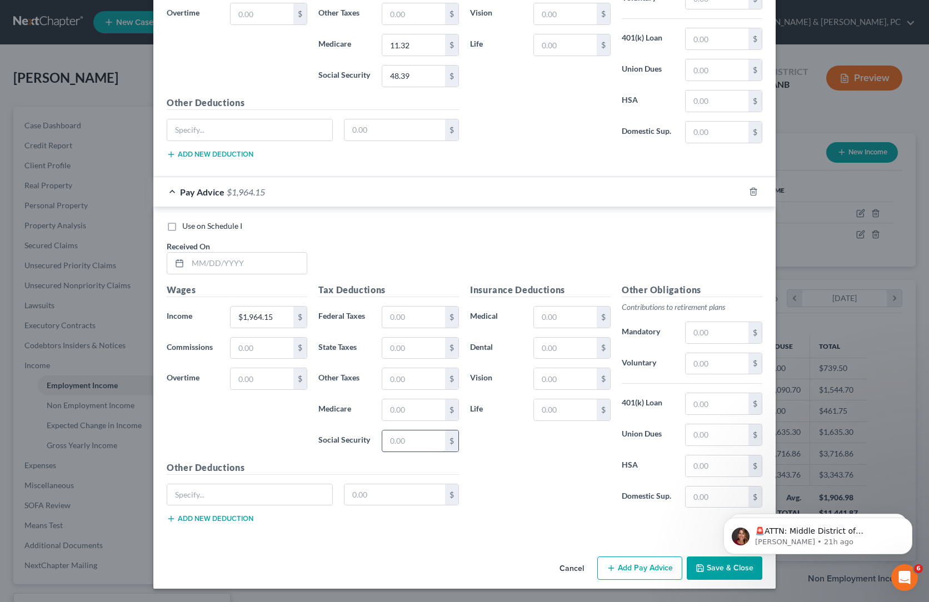
click at [382, 431] on input "text" at bounding box center [413, 441] width 63 height 21
type input "121.77"
drag, startPoint x: 512, startPoint y: 398, endPoint x: 566, endPoint y: 396, distance: 53.9
click at [512, 399] on div "Insurance Deductions Medical $ Dental $ Vision $ Life $" at bounding box center [541, 400] width 152 height 234
click at [382, 400] on input "text" at bounding box center [413, 410] width 63 height 21
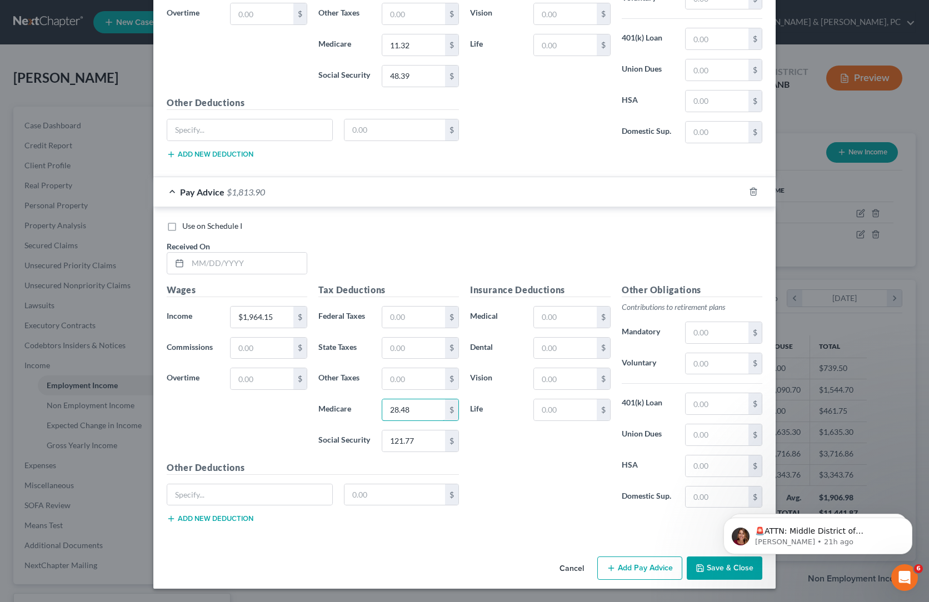
type input "28.48"
click at [382, 307] on input "text" at bounding box center [413, 317] width 63 height 21
type input "270.84"
click at [382, 338] on input "text" at bounding box center [413, 348] width 63 height 21
type input "57.10"
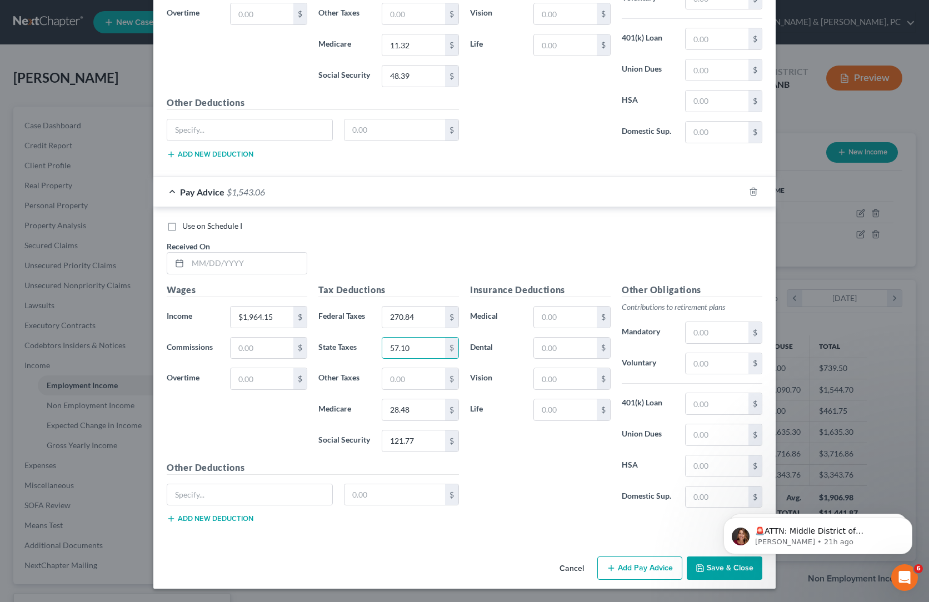
click at [540, 396] on div "Insurance Deductions Medical $ Dental $ Vision $ Life $" at bounding box center [541, 400] width 152 height 234
click at [188, 253] on input "text" at bounding box center [247, 263] width 119 height 21
type input "7/11/2025"
click at [599, 436] on div "Insurance Deductions Medical $ Dental $ Vision $ Life $" at bounding box center [541, 400] width 152 height 234
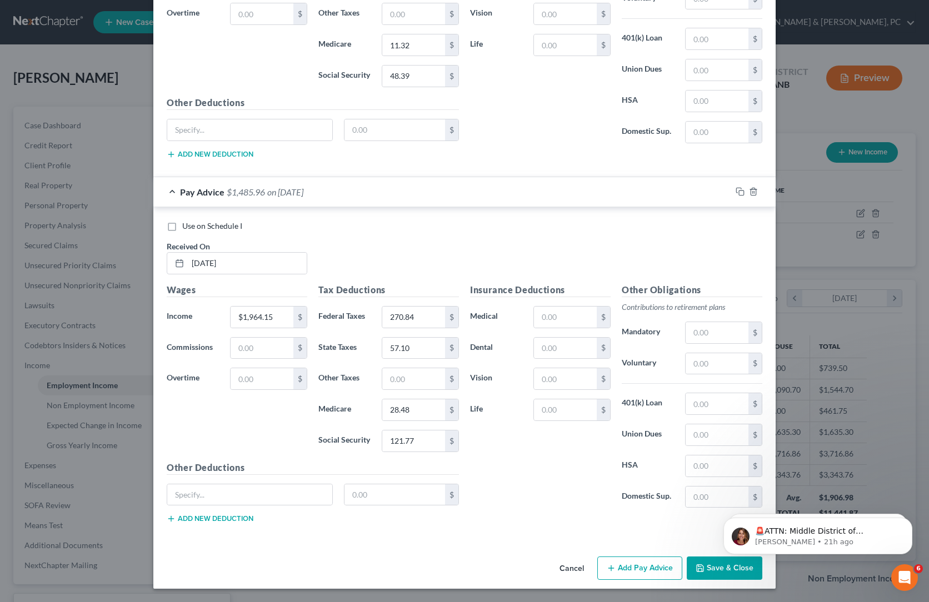
scroll to position [2211, 0]
click at [663, 557] on button "Add Pay Advice" at bounding box center [639, 568] width 85 height 23
click at [231, 307] on input "text" at bounding box center [262, 317] width 63 height 21
type input "$1,989.78"
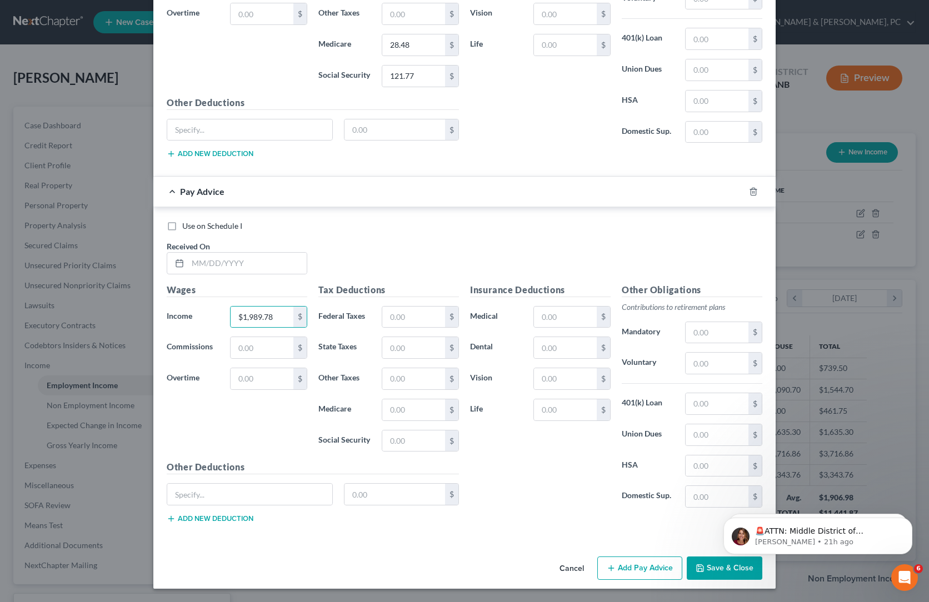
click at [534, 414] on div "Insurance Deductions Medical $ Dental $ Vision $ Life $" at bounding box center [541, 400] width 152 height 234
click at [396, 431] on input "text" at bounding box center [413, 441] width 63 height 21
type input "123.37"
click at [382, 400] on input "text" at bounding box center [413, 410] width 63 height 21
type input "28.85"
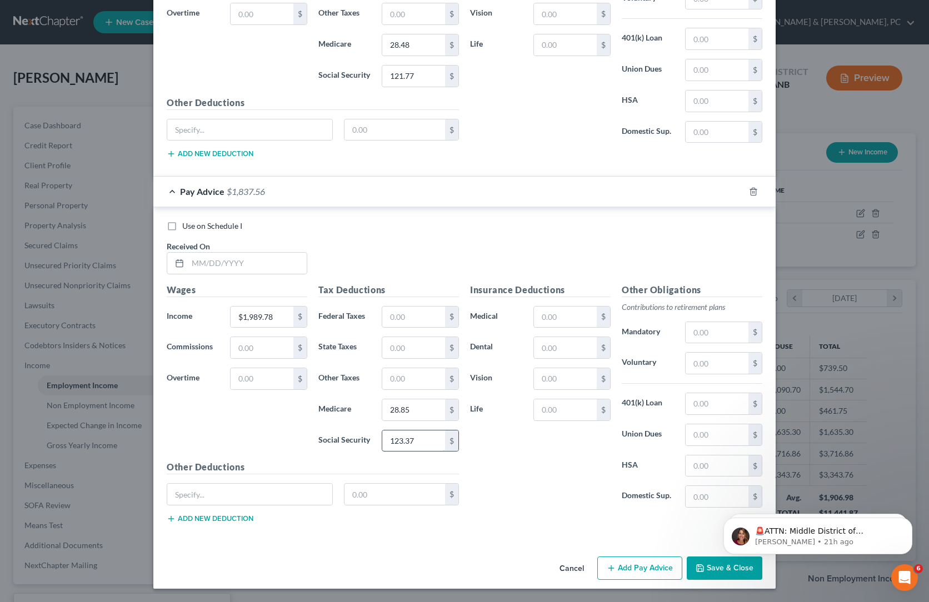
click at [382, 431] on input "123.37" at bounding box center [413, 441] width 63 height 21
type input "123.37"
drag, startPoint x: 520, startPoint y: 377, endPoint x: 660, endPoint y: 343, distance: 144.1
click at [520, 377] on div "Insurance Deductions Medical $ Dental $ Vision $ Life $" at bounding box center [541, 400] width 152 height 234
click at [382, 307] on input "text" at bounding box center [413, 317] width 63 height 21
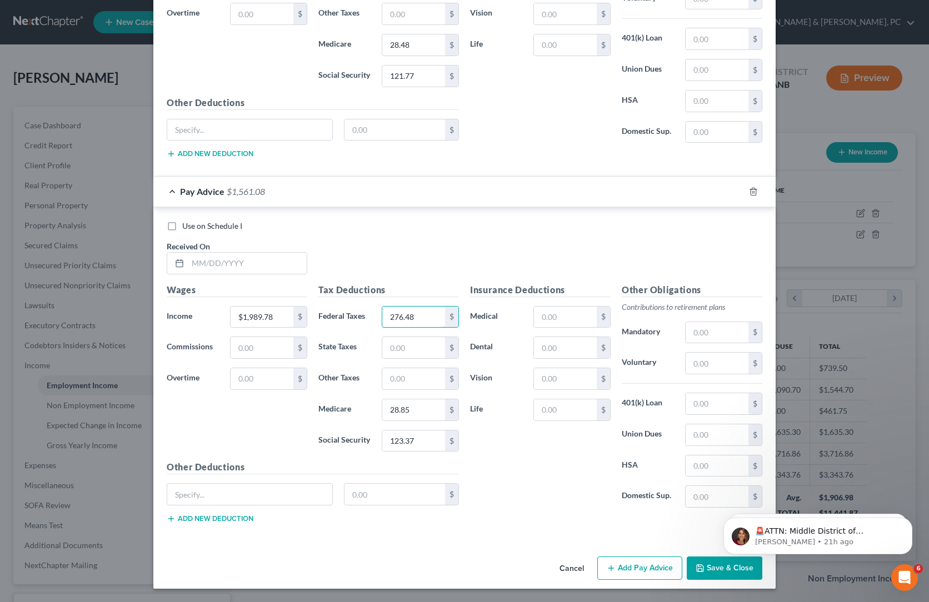
type input "276.48"
click at [540, 387] on div "Insurance Deductions Medical $ Dental $ Vision $ Life $" at bounding box center [541, 400] width 152 height 234
type input "123.37"
click at [382, 337] on input "text" at bounding box center [413, 347] width 63 height 21
type input "58.07"
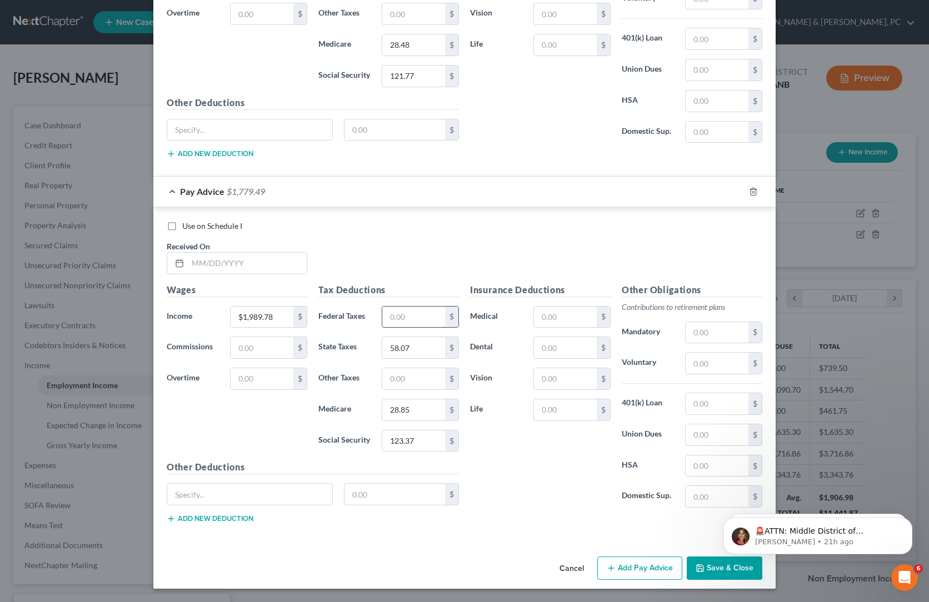
click at [382, 307] on input "text" at bounding box center [413, 317] width 63 height 21
type input "276.48"
click at [188, 253] on input "text" at bounding box center [247, 263] width 119 height 21
type input "5/30/2025"
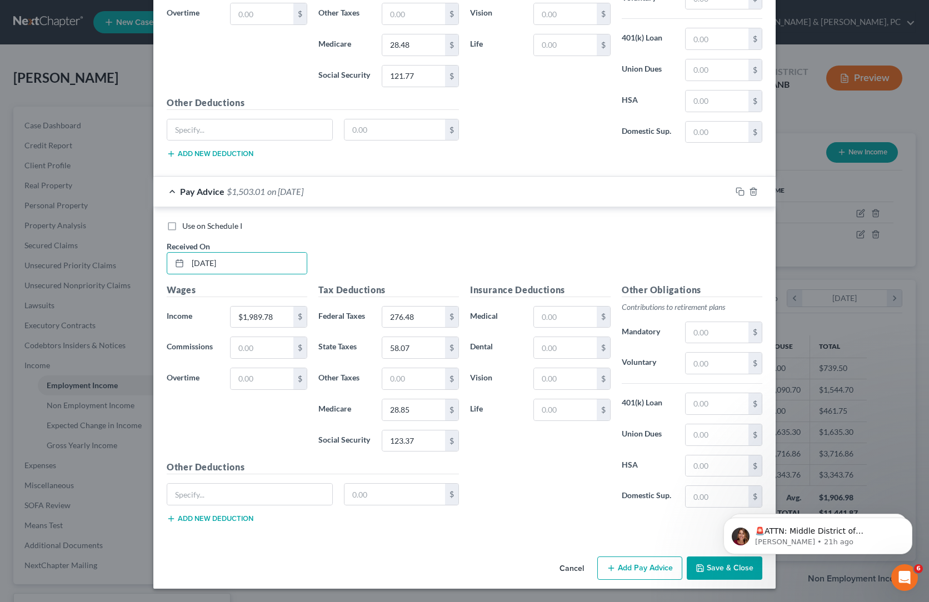
click at [324, 221] on div "Use on Schedule I Received On * 5/30/2025" at bounding box center [464, 252] width 607 height 63
click at [763, 573] on button "Save & Close" at bounding box center [725, 568] width 76 height 23
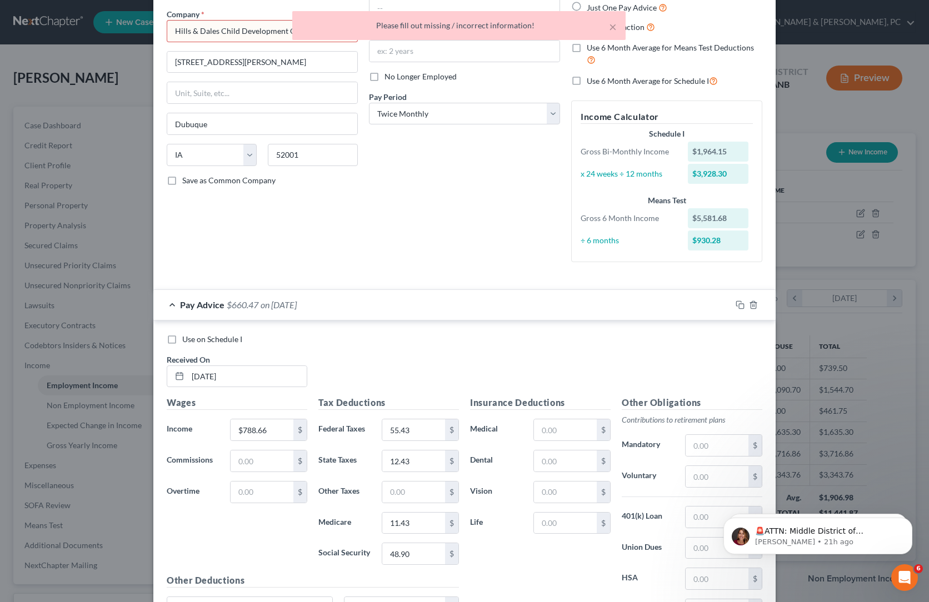
scroll to position [0, 0]
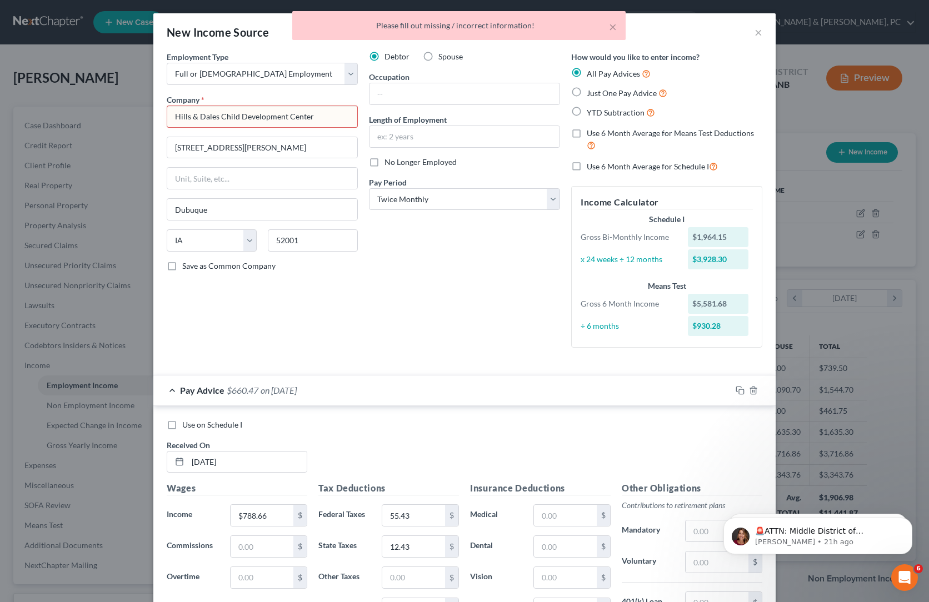
click at [181, 128] on input "Hills & Dales Child Development Center" at bounding box center [262, 117] width 191 height 22
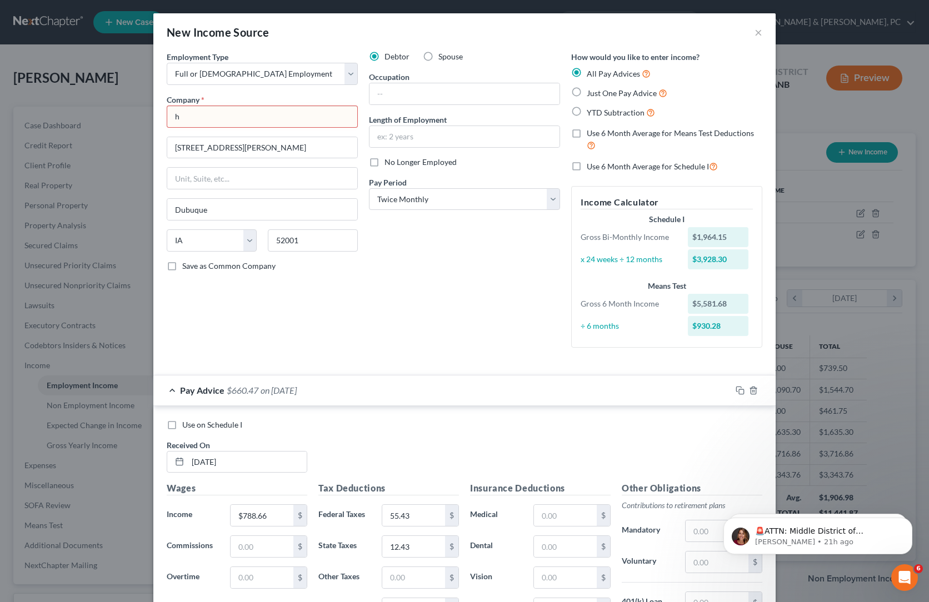
type input "h"
click at [430, 357] on div "Debtor Spouse Occupation Length of Employment No Longer Employed Pay Period * S…" at bounding box center [465, 204] width 202 height 306
click at [167, 128] on input "h" at bounding box center [262, 117] width 191 height 22
type input "v"
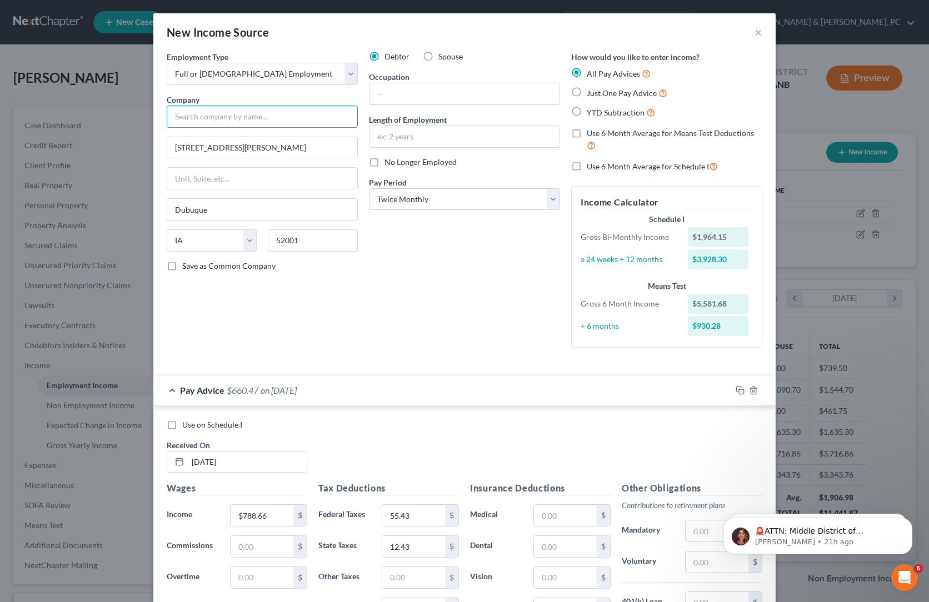
type input "v"
type input "Hills & Dales Child Development Center"
click at [435, 357] on div "Debtor Spouse Occupation Length of Employment No Longer Employed Pay Period * S…" at bounding box center [465, 204] width 202 height 306
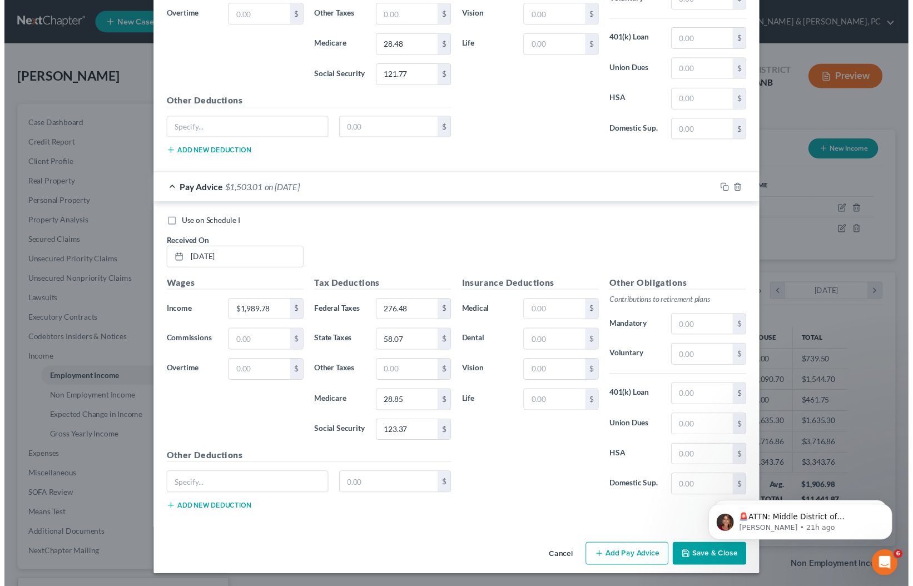
scroll to position [2738, 0]
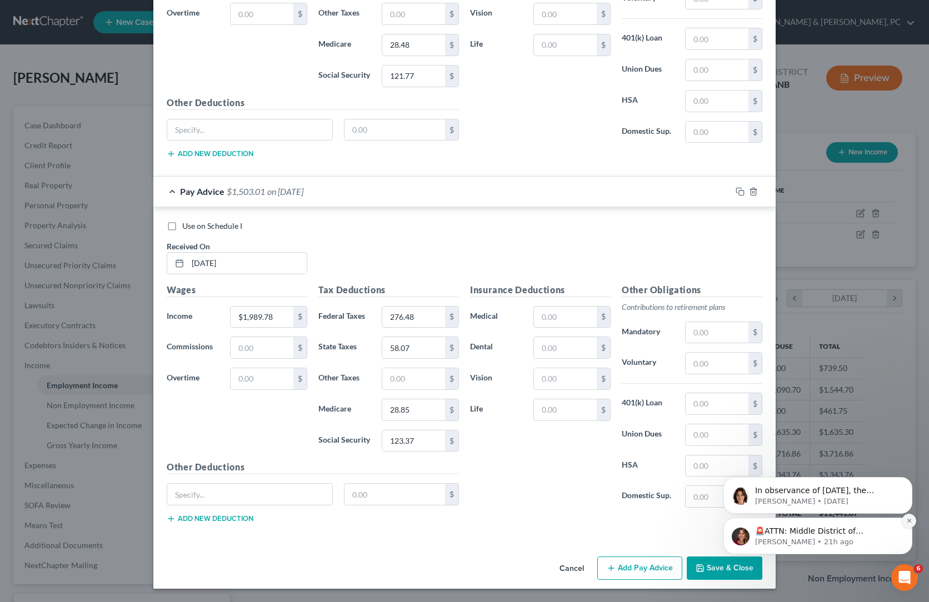
click at [909, 520] on icon "Dismiss notification" at bounding box center [910, 521] width 6 height 6
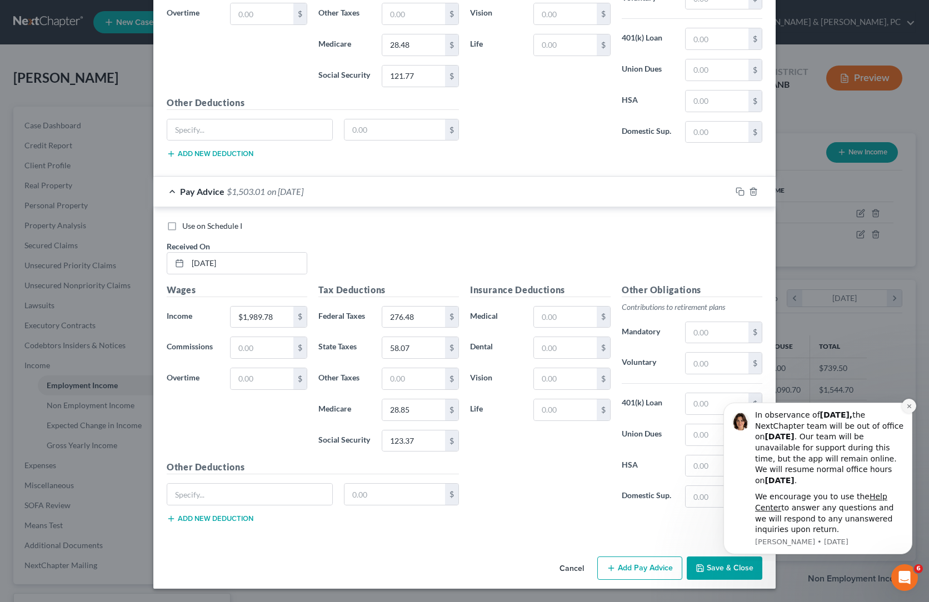
click at [907, 406] on icon "Dismiss notification" at bounding box center [910, 407] width 6 height 6
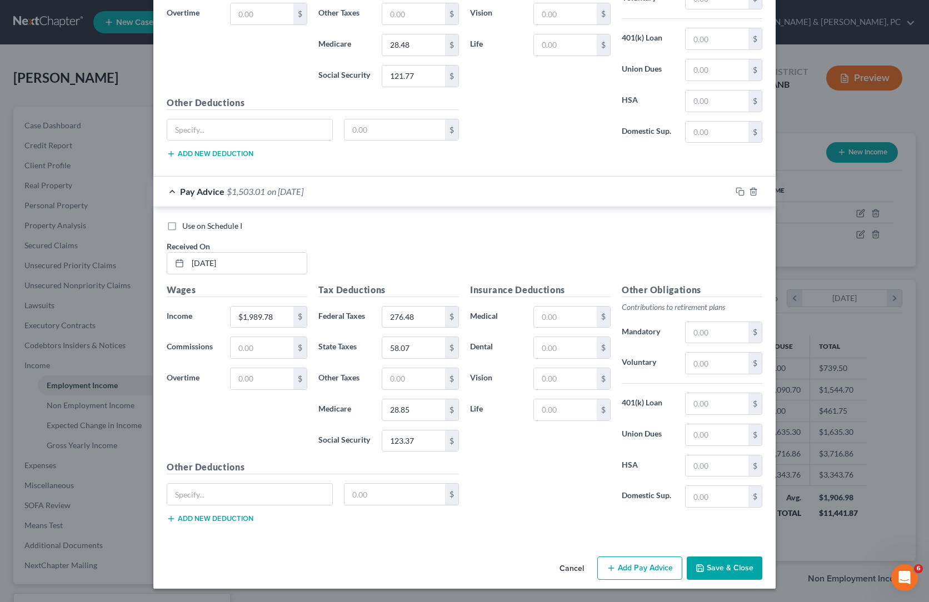
click at [763, 563] on button "Save & Close" at bounding box center [725, 568] width 76 height 23
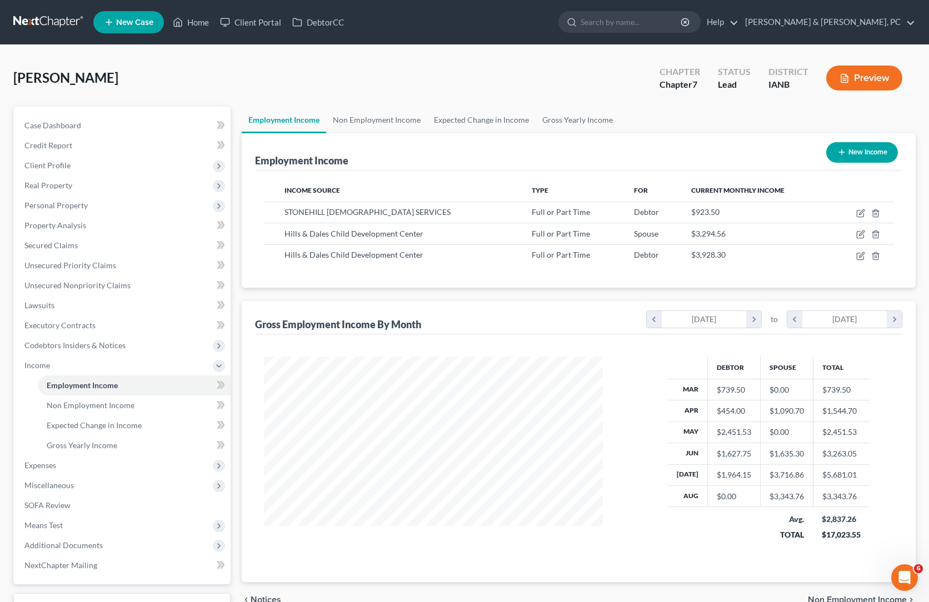
scroll to position [555515, 555457]
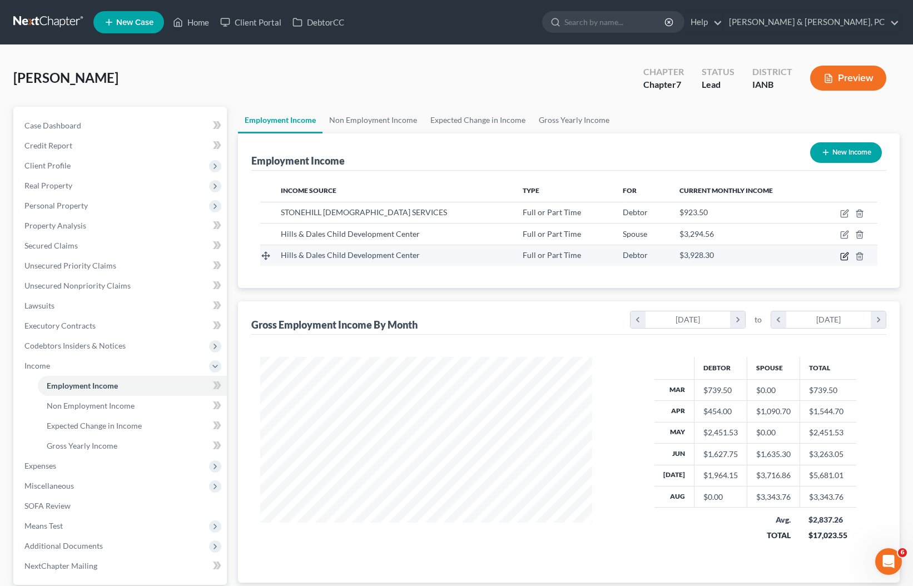
click at [843, 257] on icon "button" at bounding box center [845, 254] width 5 height 5
select select "0"
select select "16"
select select "1"
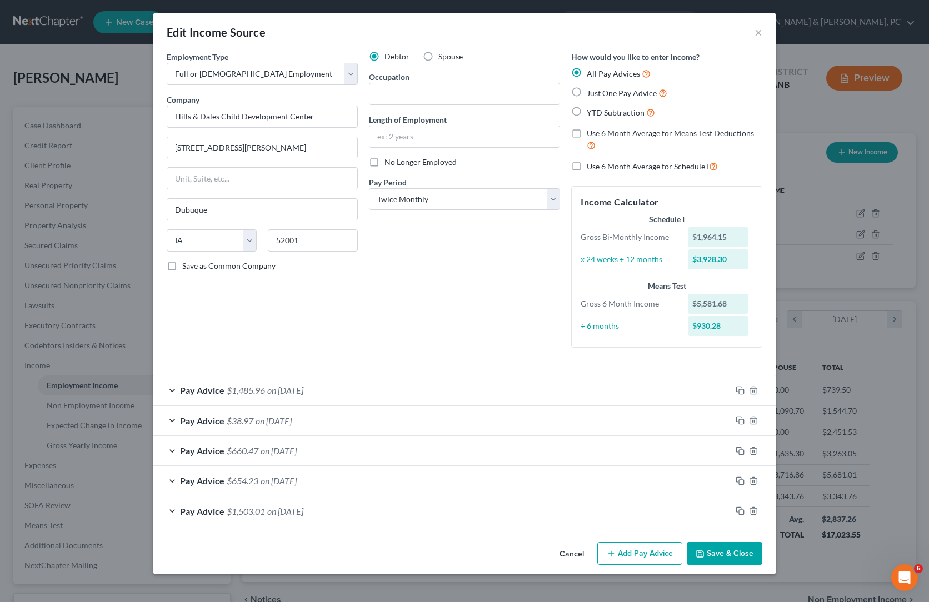
scroll to position [275, 0]
click at [683, 545] on button "Add Pay Advice" at bounding box center [639, 553] width 85 height 23
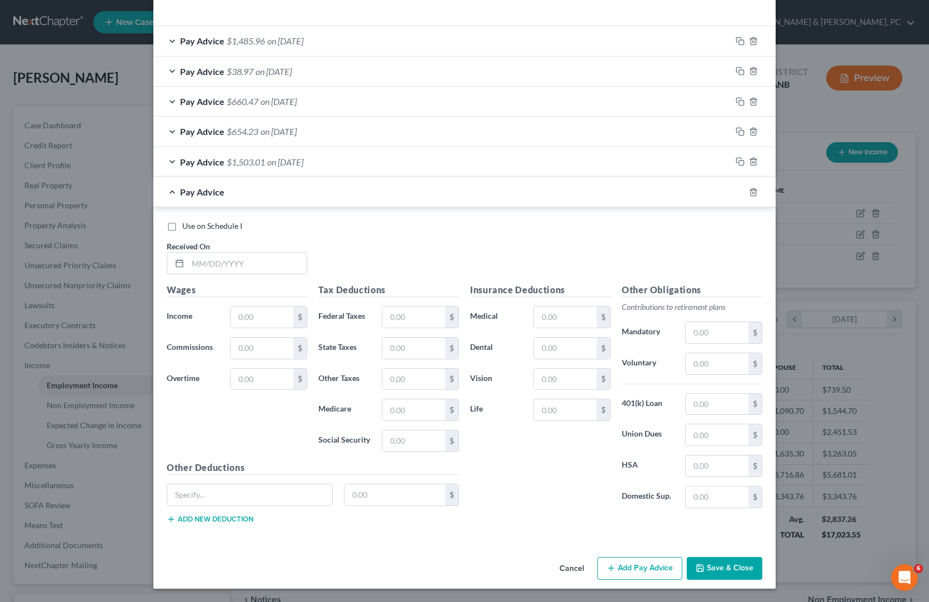
scroll to position [737, 0]
click at [188, 253] on input "text" at bounding box center [247, 263] width 119 height 21
type input "$1,930.95"
drag, startPoint x: 424, startPoint y: 171, endPoint x: 448, endPoint y: 162, distance: 25.3
click at [424, 221] on div "Use on Schedule I Received On * $1,930.95" at bounding box center [464, 252] width 607 height 63
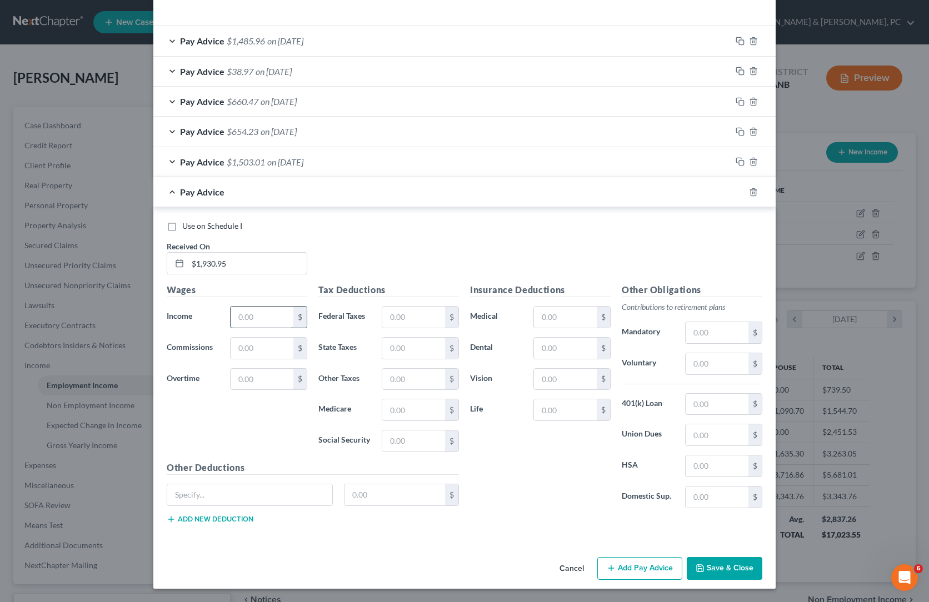
click at [231, 307] on input "text" at bounding box center [262, 317] width 63 height 21
type input "$1,930.95"
click at [188, 253] on input "$1,930.95" at bounding box center [247, 263] width 119 height 21
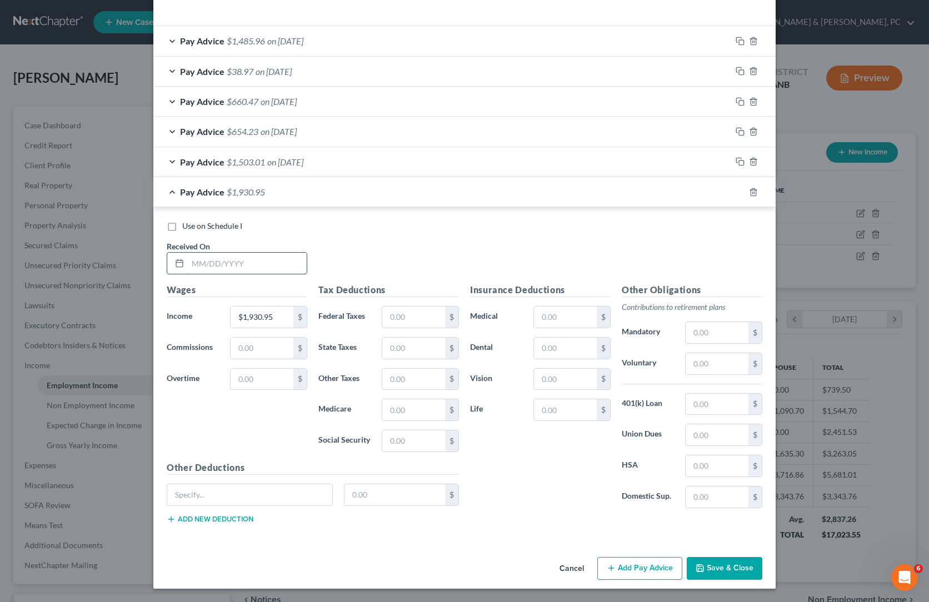
click at [188, 253] on input "text" at bounding box center [247, 263] width 119 height 21
type input "7/25/2025"
click at [470, 283] on h5 "Insurance Deductions" at bounding box center [540, 290] width 141 height 14
click at [382, 440] on input "text" at bounding box center [413, 441] width 63 height 21
type input "119.72"
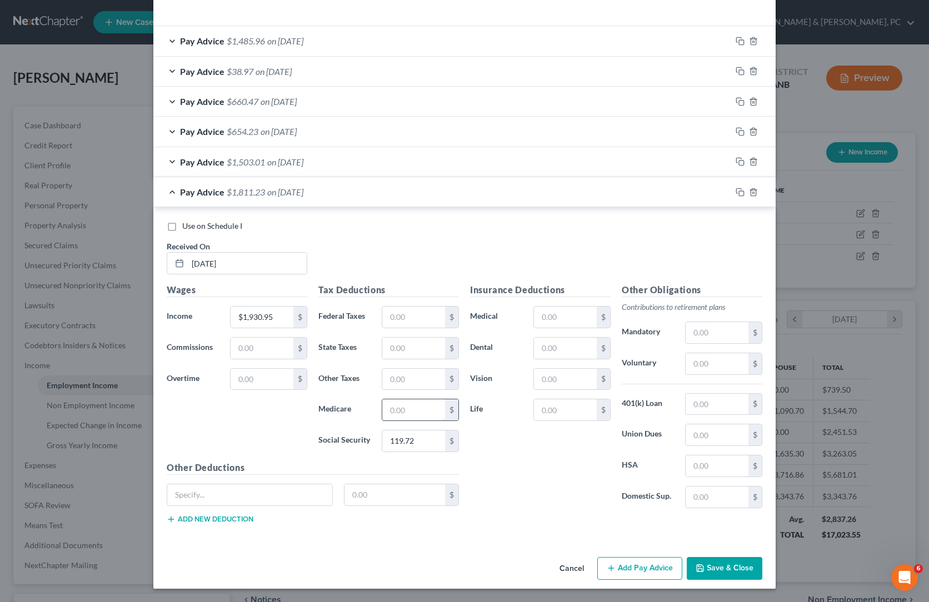
click at [382, 400] on input "text" at bounding box center [413, 410] width 63 height 21
type input "28.00"
click at [382, 307] on input "text" at bounding box center [413, 317] width 63 height 21
type input "263.54"
click at [526, 448] on div "Insurance Deductions Medical $ Dental $ Vision $ Life $" at bounding box center [541, 400] width 152 height 234
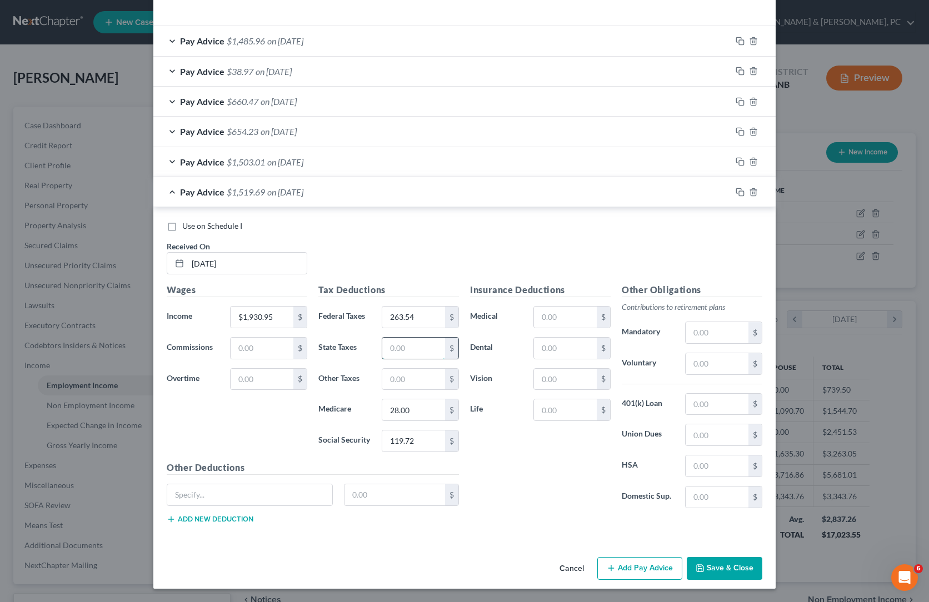
click at [382, 338] on input "text" at bounding box center [413, 348] width 63 height 21
type input "55.84"
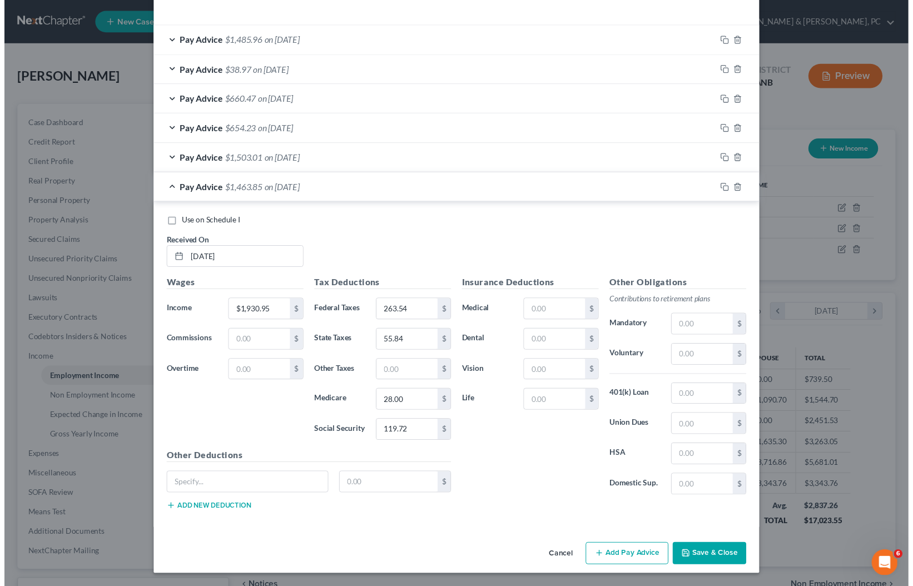
scroll to position [815, 0]
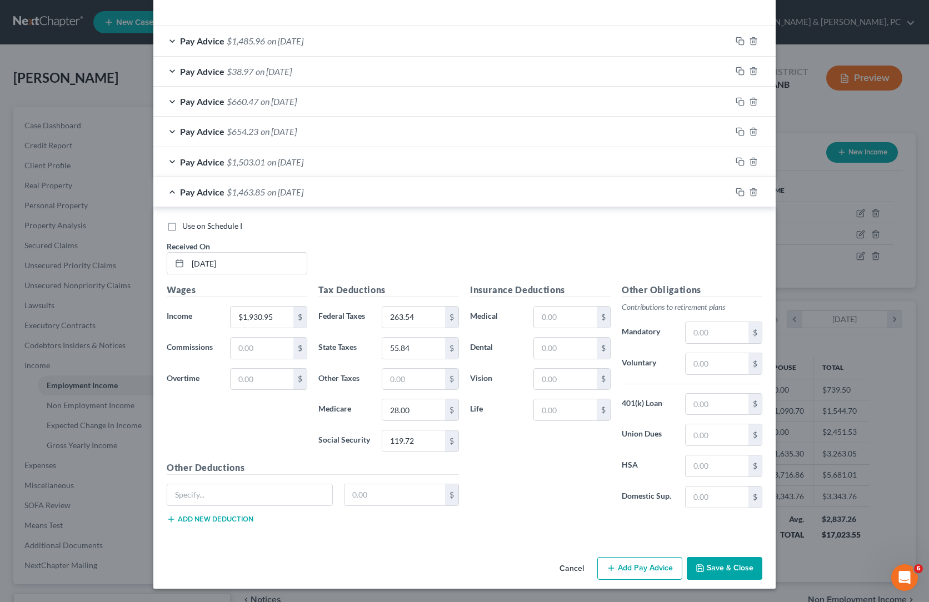
click at [763, 557] on button "Save & Close" at bounding box center [725, 568] width 76 height 23
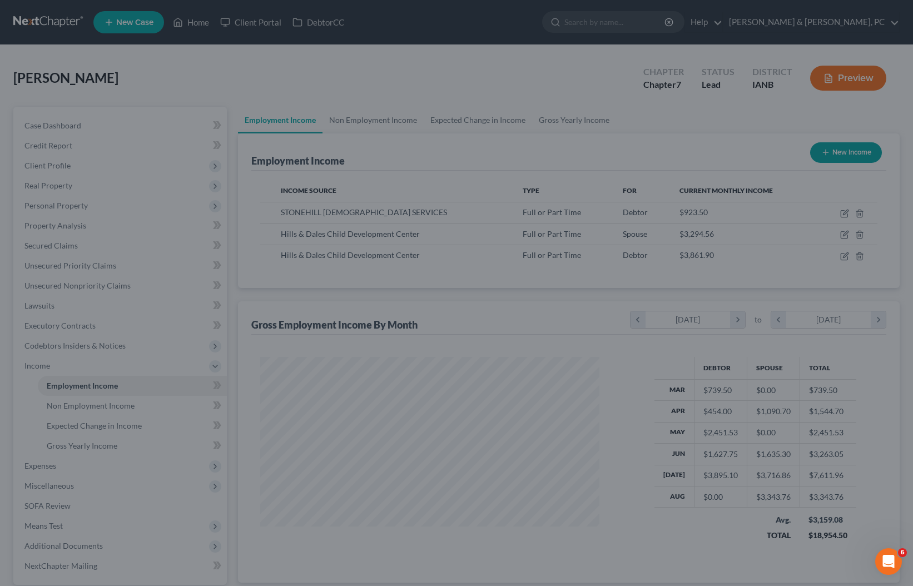
scroll to position [555515, 555457]
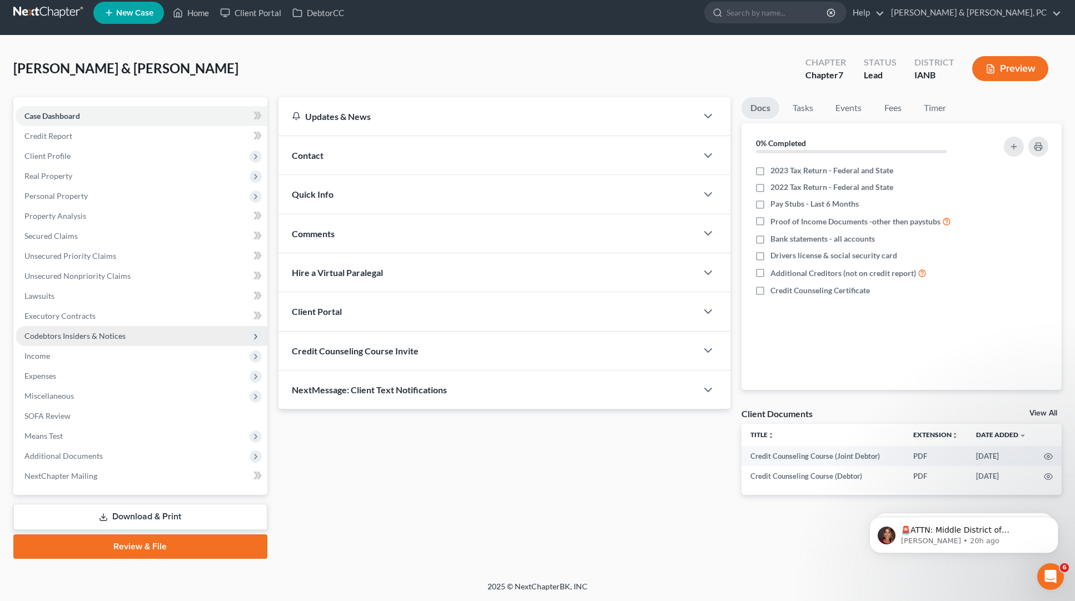
scroll to position [178, 0]
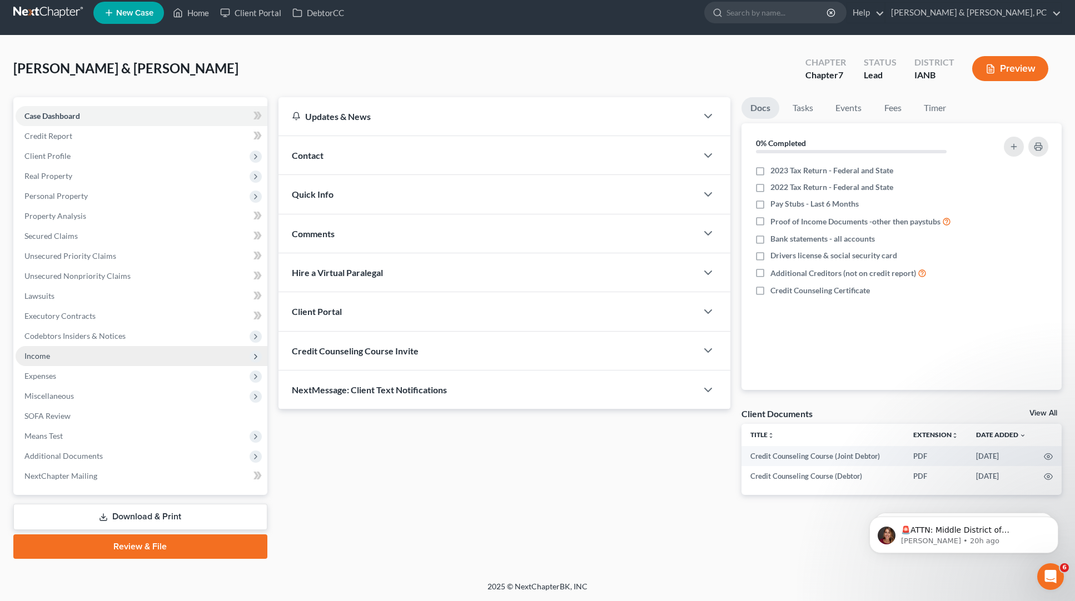
click at [114, 366] on span "Income" at bounding box center [142, 356] width 252 height 20
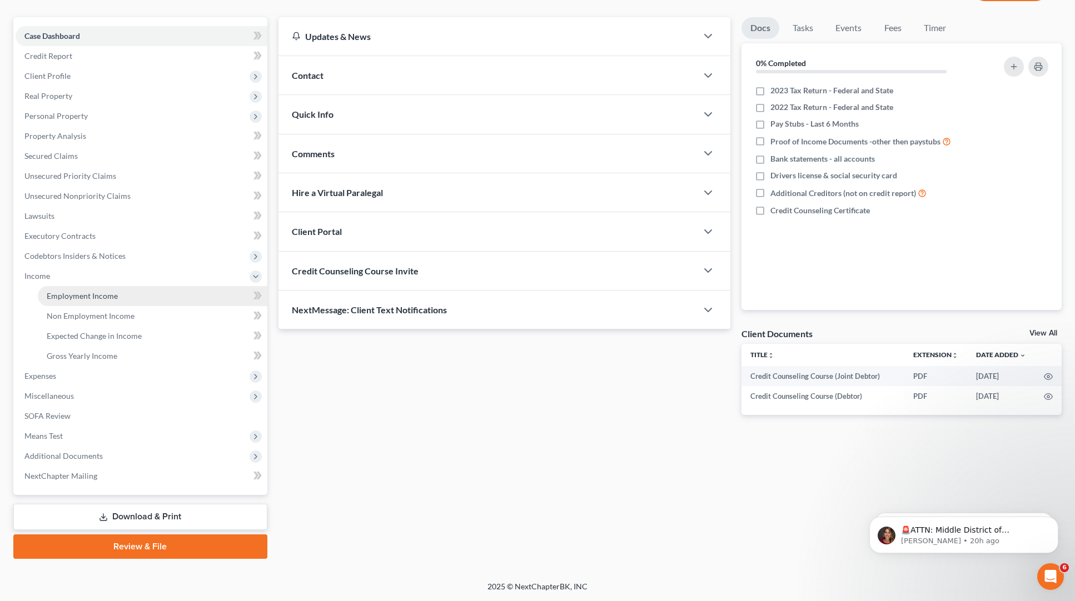
click at [172, 306] on link "Employment Income" at bounding box center [153, 296] width 230 height 20
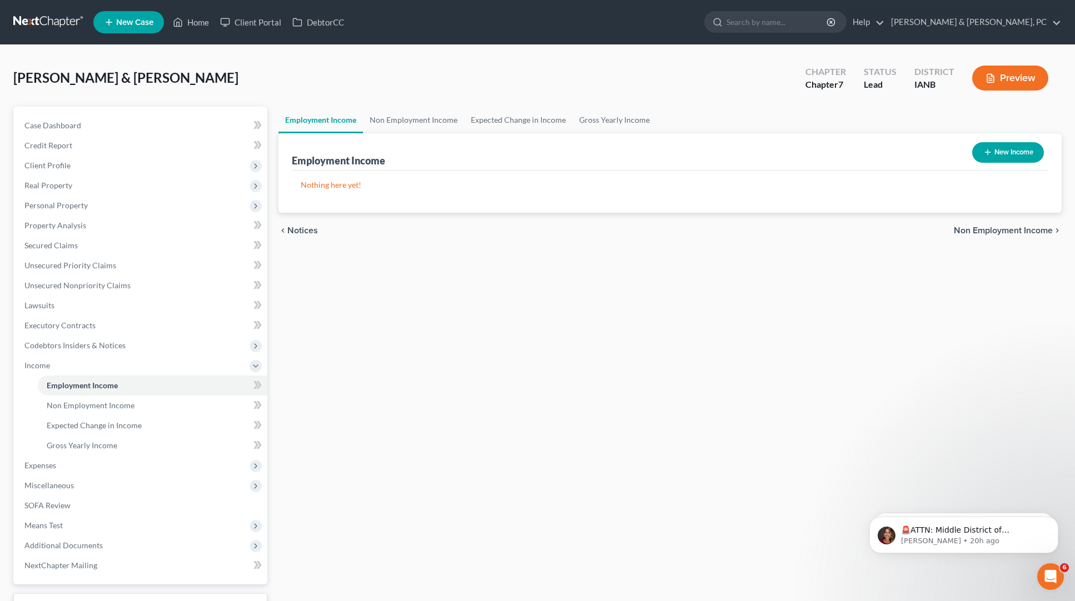
click at [972, 163] on button "New Income" at bounding box center [1008, 152] width 72 height 21
select select "0"
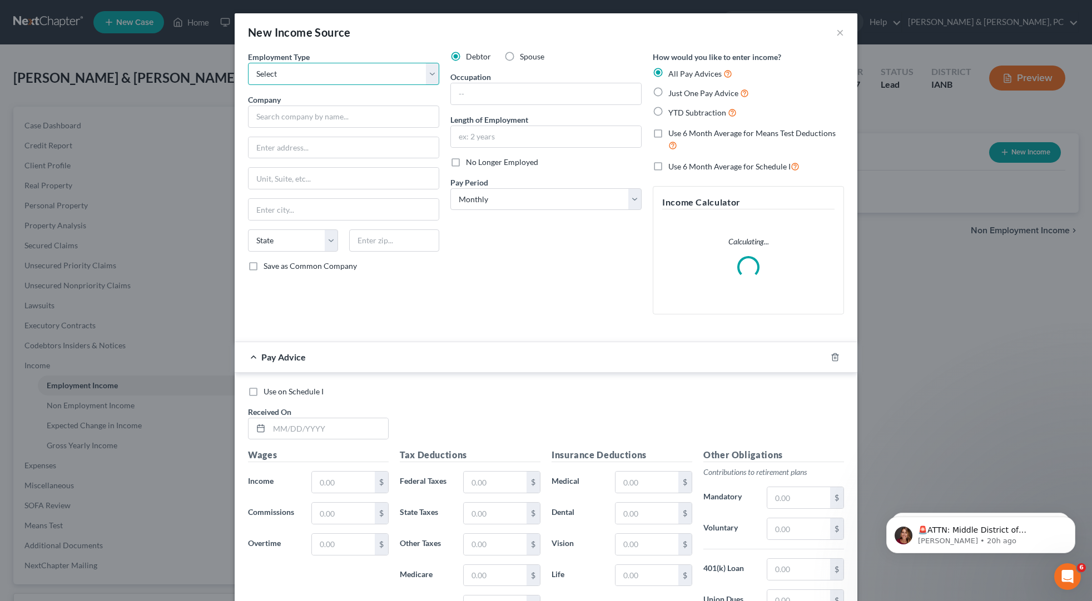
click at [248, 85] on select "Select Full or Part Time Employment Self Employment" at bounding box center [343, 74] width 191 height 22
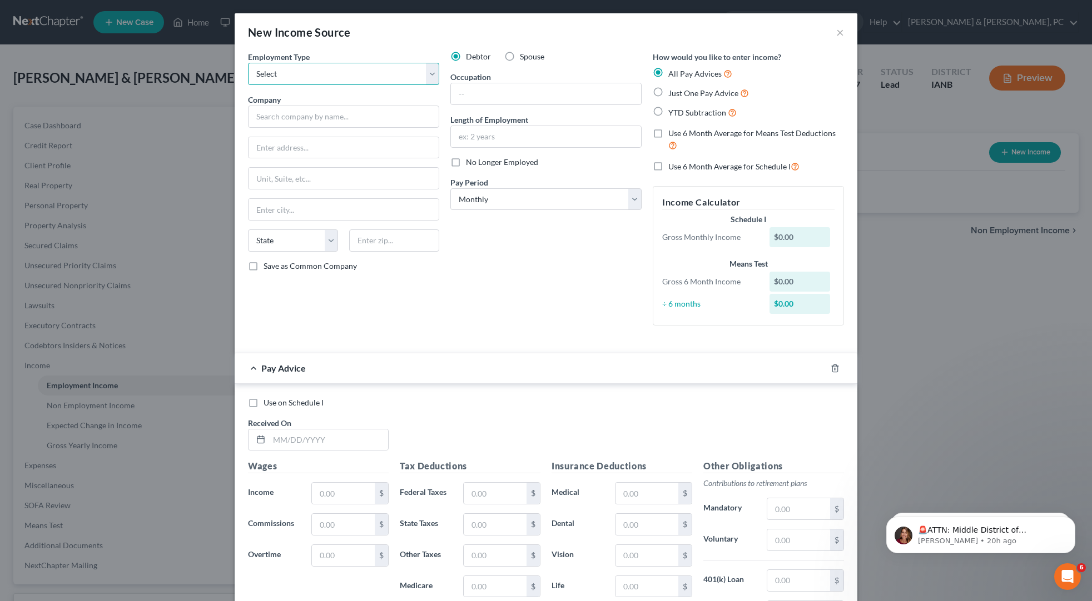
select select "0"
click at [248, 85] on select "Select Full or Part Time Employment Self Employment" at bounding box center [343, 74] width 191 height 22
click at [293, 128] on input "text" at bounding box center [343, 117] width 191 height 22
paste input "Sportsman's Distribution Company LLC"
type input "Sportsman's Distribution Company LLC"
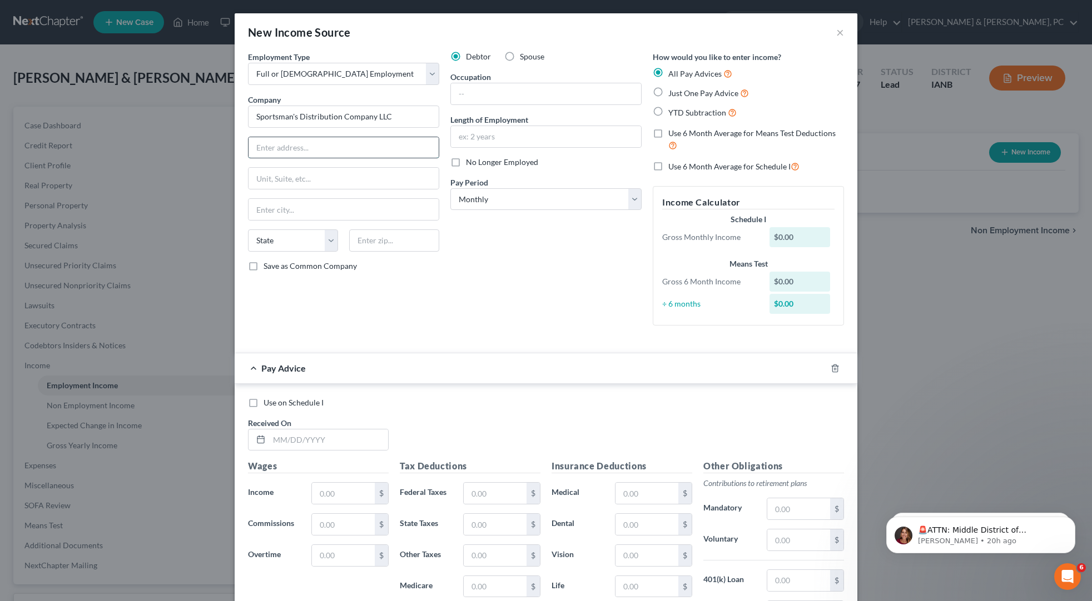
click at [248, 158] on input "text" at bounding box center [343, 147] width 190 height 21
paste input "2500 E Kearney"
type input "2500 E Kearney"
click at [349, 252] on input "text" at bounding box center [394, 241] width 90 height 22
paste input "65898"
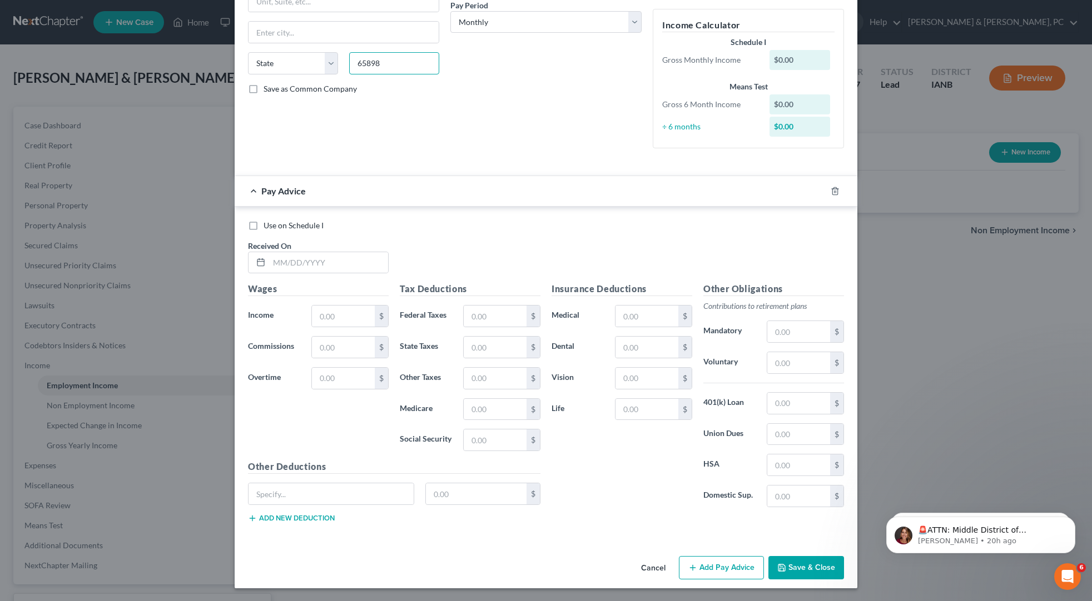
scroll to position [179, 0]
type input "65898"
click at [474, 33] on select "Select Monthly Twice Monthly Every Other Week Weekly" at bounding box center [545, 22] width 191 height 22
type input "Springfield"
select select "26"
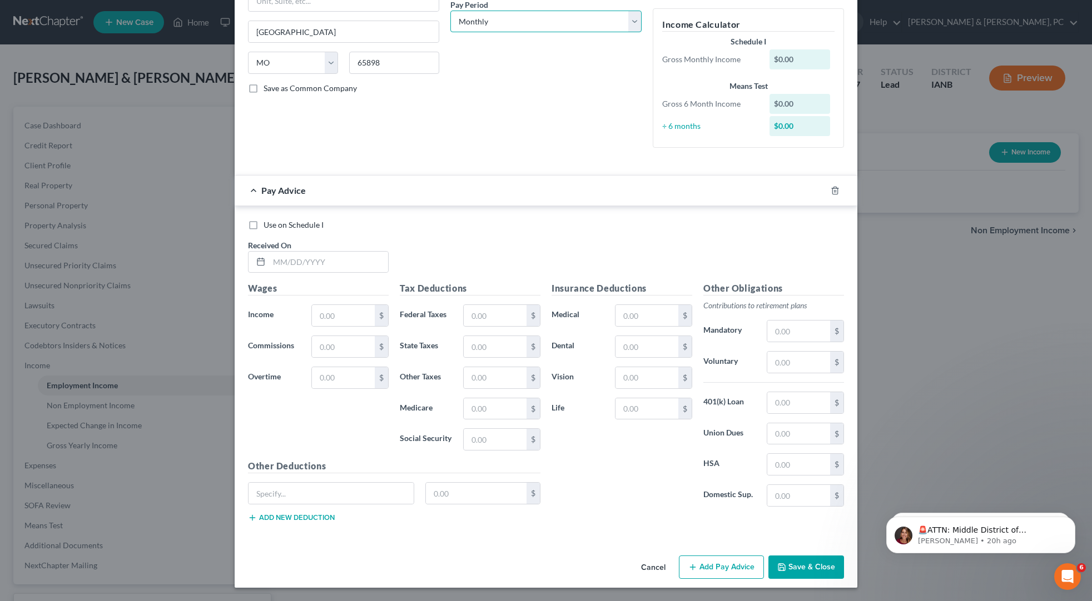
select select "1"
click at [450, 33] on select "Select Monthly Twice Monthly Every Other Week Weekly" at bounding box center [545, 22] width 191 height 22
click at [445, 157] on div "Debtor Spouse Occupation Length of Employment No Longer Employed Pay Period * S…" at bounding box center [546, 14] width 202 height 283
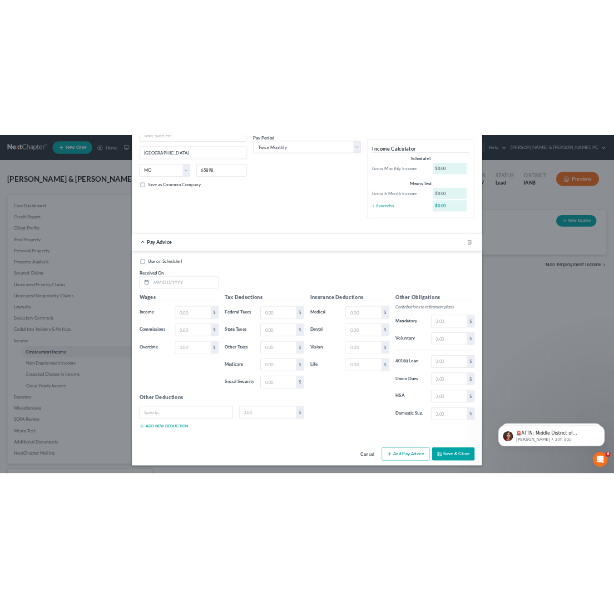
scroll to position [449, 0]
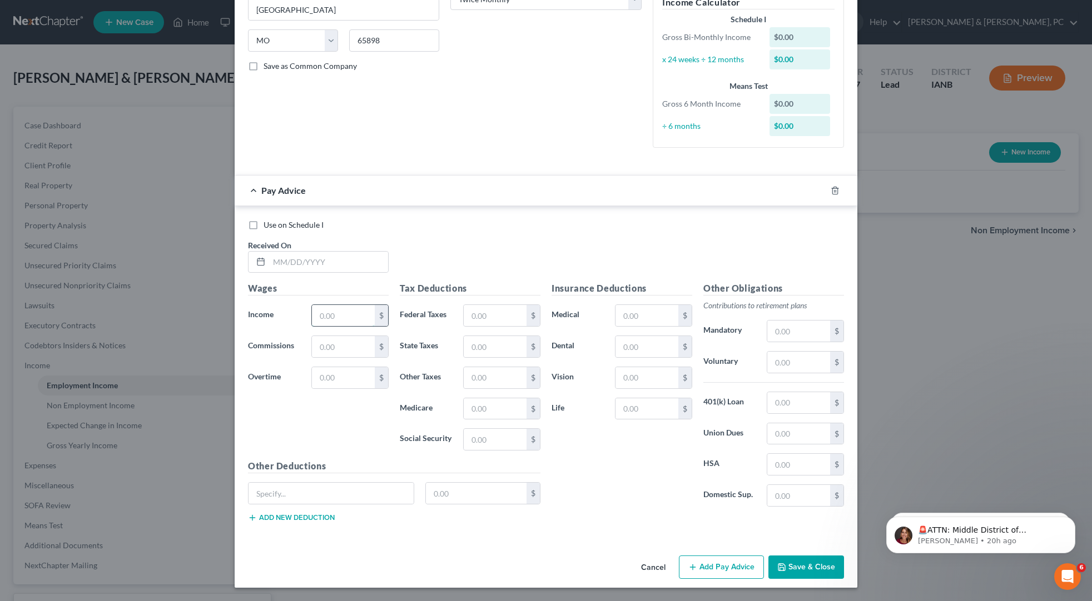
click at [312, 310] on input "text" at bounding box center [343, 315] width 63 height 21
paste input "989.02"
type input "989.02"
click at [464, 450] on input "text" at bounding box center [495, 439] width 63 height 21
paste input "54.19"
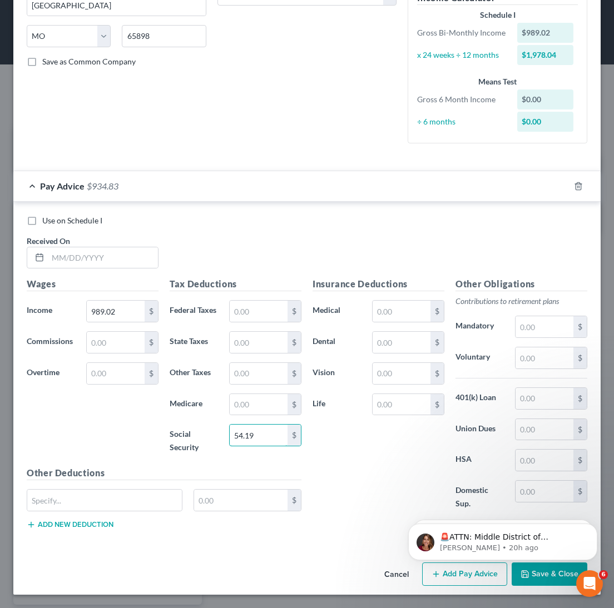
type input "54.19"
click at [240, 415] on input "text" at bounding box center [259, 404] width 58 height 21
paste input "12.67"
type input "12.67"
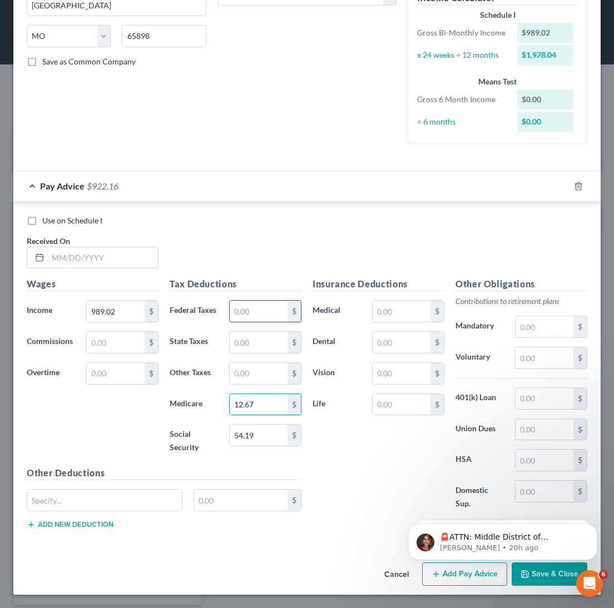
click at [250, 301] on input "text" at bounding box center [259, 311] width 58 height 21
paste input "35.91"
type input "35.91"
click at [246, 332] on input "text" at bounding box center [259, 342] width 58 height 21
paste input "36.15"
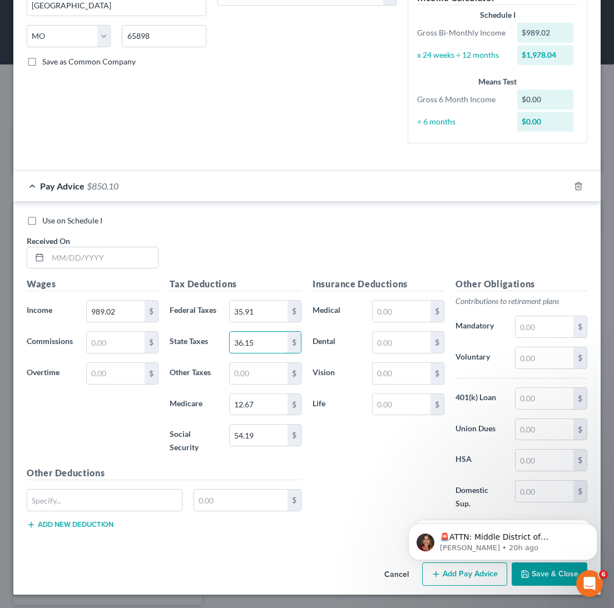
type input "36.15"
click at [361, 415] on div "Insurance Deductions Medical $ Dental $ Vision $ Life $" at bounding box center [378, 399] width 143 height 245
click at [377, 332] on input "text" at bounding box center [401, 342] width 58 height 21
paste input "10.02"
type input "10.02"
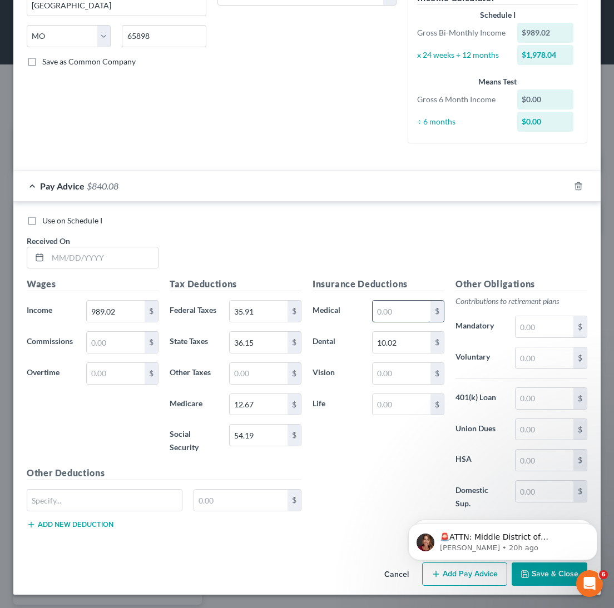
click at [381, 301] on input "text" at bounding box center [401, 311] width 58 height 21
paste input "105.31"
type input "105.31"
click at [368, 468] on div "Insurance Deductions Medical 105.31 $ Dental 10.02 $ Vision $ Life $" at bounding box center [378, 399] width 143 height 245
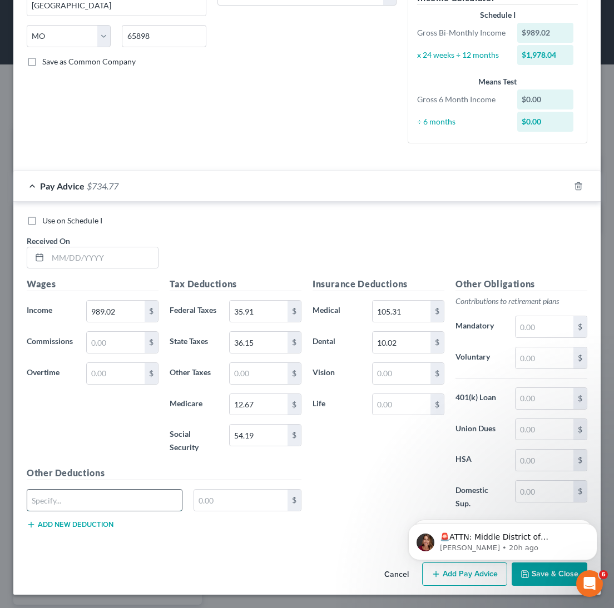
click at [77, 490] on input "text" at bounding box center [104, 500] width 155 height 21
paste input "SHORT TERM DIS HRLY"
type input "SHORT TERM DIS HRLY"
click at [225, 490] on input "text" at bounding box center [240, 500] width 93 height 21
paste input "4.85"
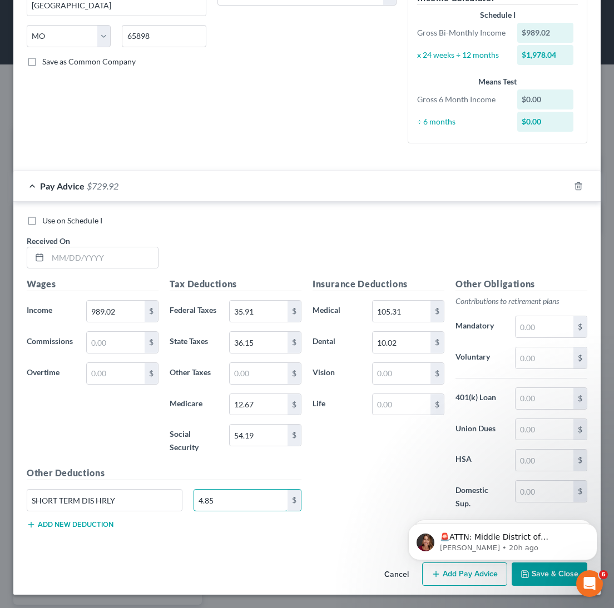
type input "4.85"
click at [401, 394] on input "text" at bounding box center [401, 404] width 58 height 21
click at [352, 369] on div "Insurance Deductions Medical 105.31 $ Dental 10.02 $ Vision $ Life 11.93 $" at bounding box center [378, 399] width 143 height 245
click at [399, 394] on input "11.93" at bounding box center [401, 404] width 58 height 21
type input "11.33"
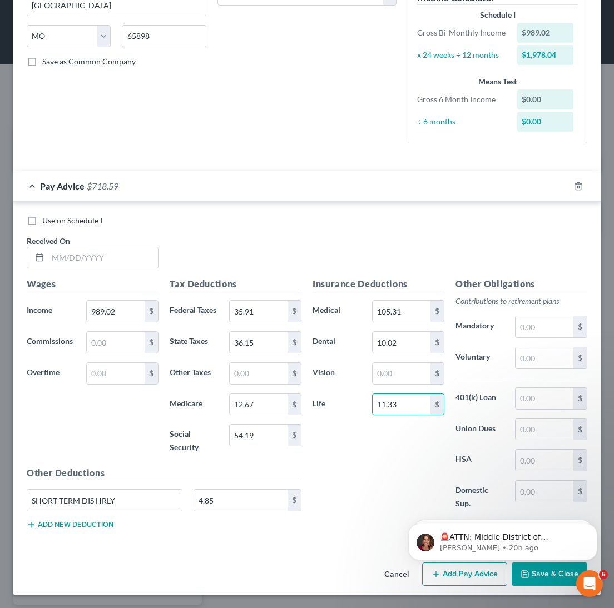
click at [372, 330] on div "Insurance Deductions Medical 105.31 $ Dental 10.02 $ Vision $ Life 11.33 $" at bounding box center [378, 399] width 143 height 245
click at [99, 247] on input "text" at bounding box center [103, 257] width 110 height 21
type input "[DATE]"
click at [339, 215] on div "Use on Schedule I Received On * 01/03/2025" at bounding box center [306, 246] width 571 height 63
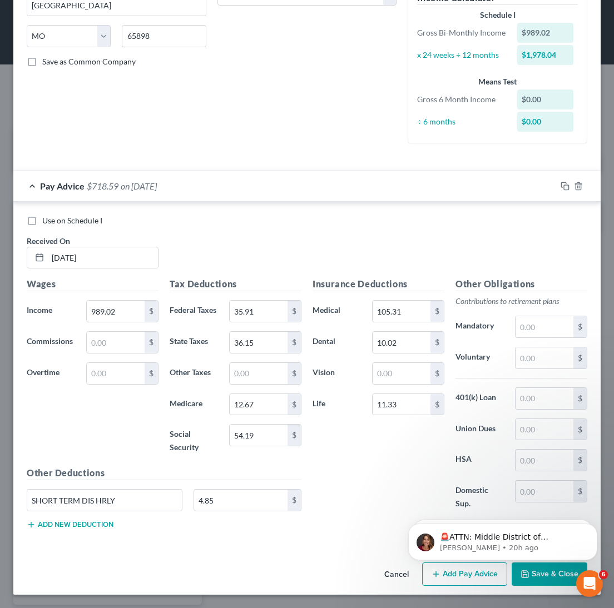
click at [343, 215] on div "Use on Schedule I Received On * 01/03/2025" at bounding box center [306, 246] width 571 height 63
click at [560, 182] on icon "button" at bounding box center [564, 186] width 9 height 9
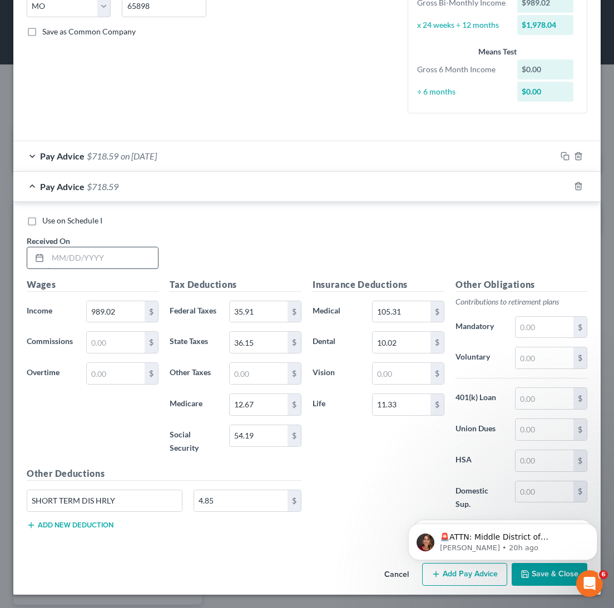
click at [99, 247] on input "text" at bounding box center [103, 257] width 110 height 21
paste input "[DATE]"
type input "[DATE]"
click at [229, 215] on div "Use on Schedule I Received On * 01/10/2025" at bounding box center [306, 246] width 571 height 63
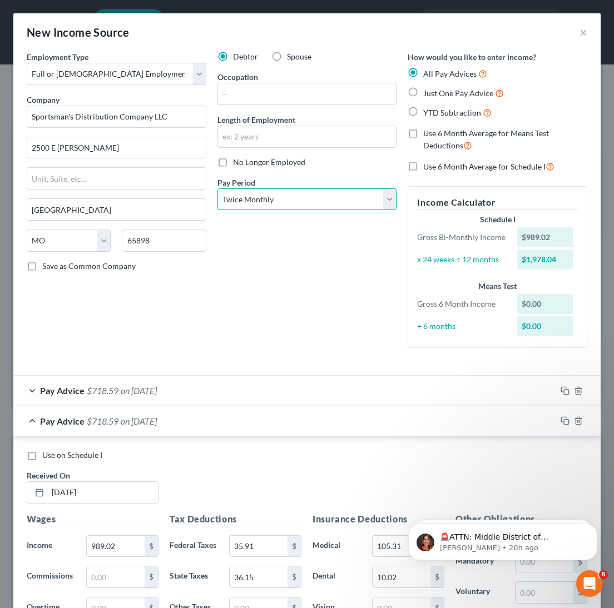
click at [254, 211] on select "Select Monthly Twice Monthly Every Other Week Weekly" at bounding box center [307, 199] width 180 height 22
select select "3"
click at [217, 211] on select "Select Monthly Twice Monthly Every Other Week Weekly" at bounding box center [307, 199] width 180 height 22
click at [268, 357] on div "Debtor Spouse Occupation Length of Employment No Longer Employed Pay Period * S…" at bounding box center [307, 204] width 191 height 306
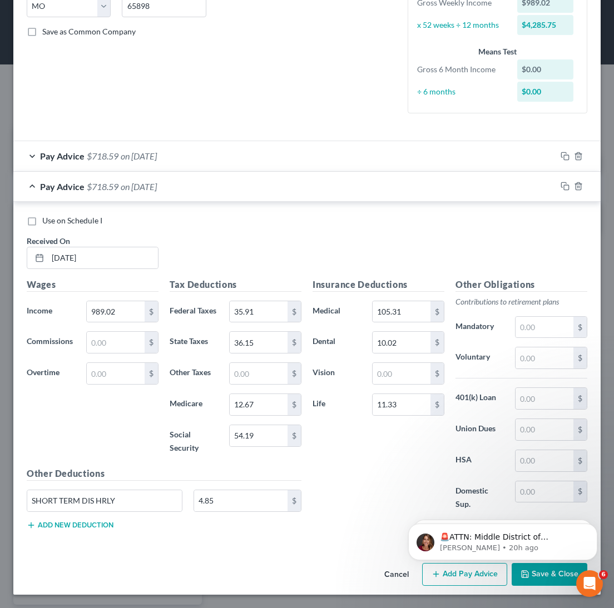
scroll to position [699, 0]
click at [130, 301] on input "989.02" at bounding box center [116, 311] width 58 height 21
paste input "8.61"
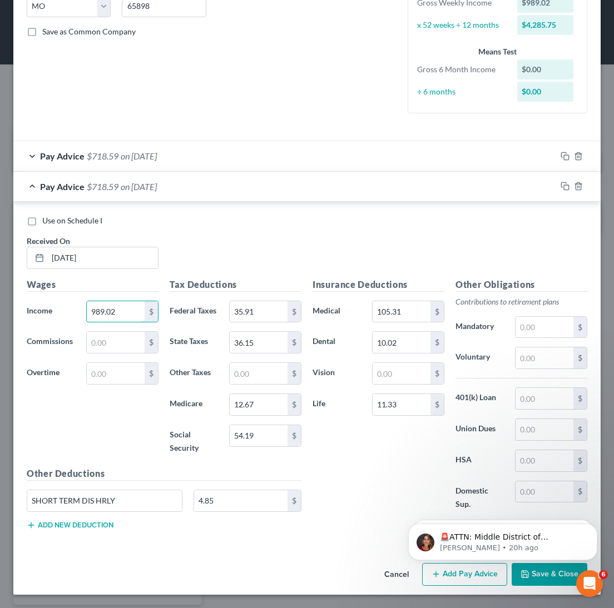
type input "988.61"
click at [247, 215] on div "Use on Schedule I Received On * 01/10/2025" at bounding box center [306, 246] width 571 height 63
click at [240, 425] on input "54.19" at bounding box center [259, 435] width 58 height 21
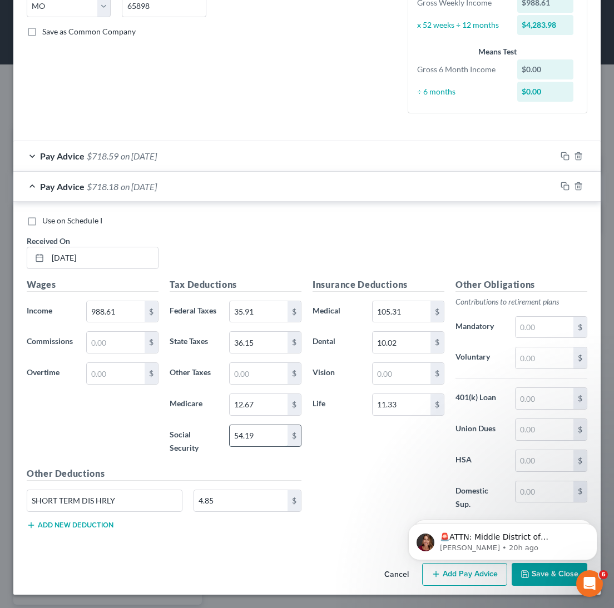
click at [240, 425] on input "54.19" at bounding box center [259, 435] width 58 height 21
paste input "7.15"
type input "57.15"
click at [247, 394] on input "12.67" at bounding box center [259, 404] width 58 height 21
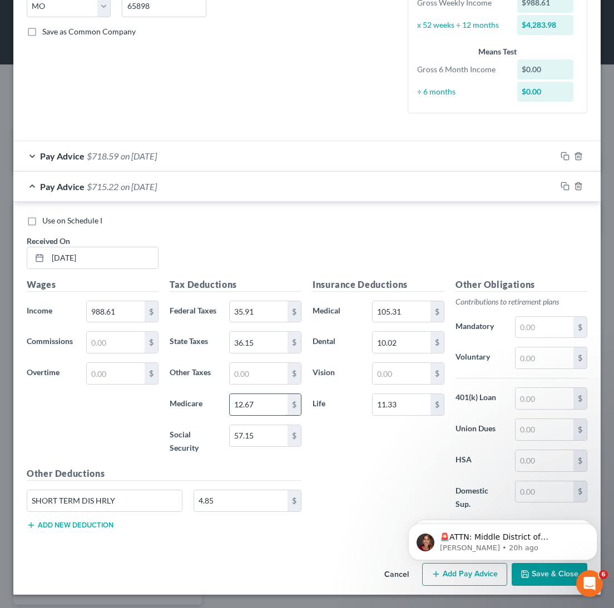
click at [247, 394] on input "12.67" at bounding box center [259, 404] width 58 height 21
paste input "3.3"
type input "13.37"
click at [343, 401] on div "Insurance Deductions Medical 105.31 $ Dental 10.02 $ Vision $ Life 11.33 $" at bounding box center [378, 400] width 143 height 245
click at [261, 301] on input "35.91" at bounding box center [259, 311] width 58 height 21
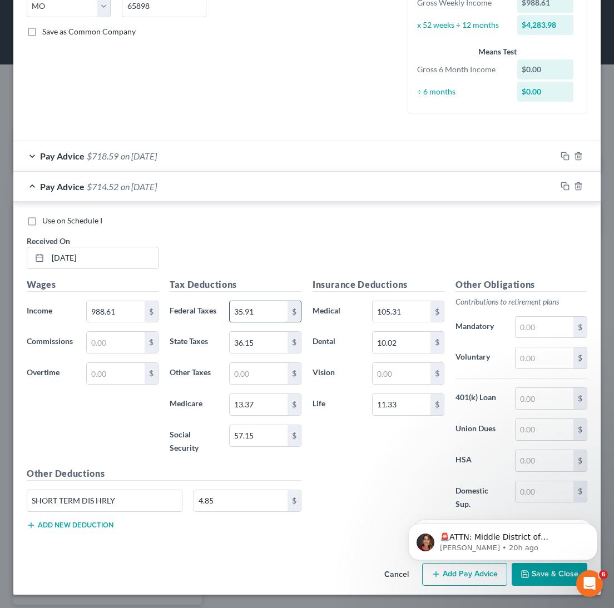
click at [261, 301] on input "35.91" at bounding box center [259, 311] width 58 height 21
paste input "41.63"
type input "41.63"
click at [256, 332] on input "36.15" at bounding box center [259, 342] width 58 height 21
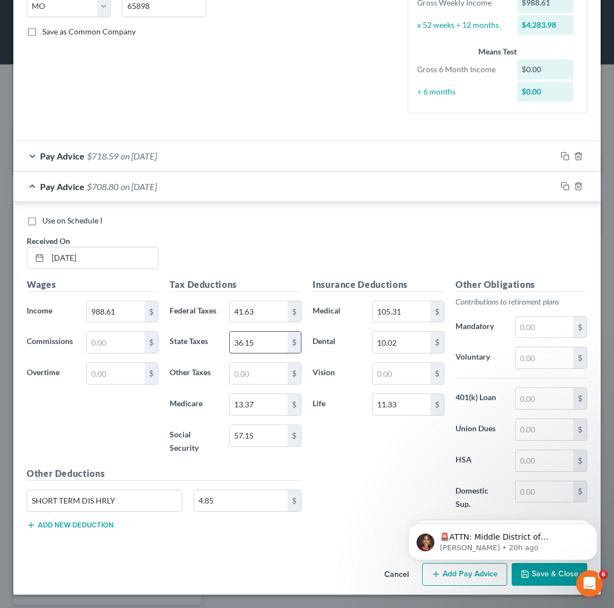
click at [256, 332] on input "36.15" at bounding box center [259, 342] width 58 height 21
paste input "8.98"
type input "38.98"
click at [382, 363] on div "Insurance Deductions Medical 105.31 $ Dental 10.02 $ Vision $ Life 11.33 $" at bounding box center [378, 400] width 143 height 245
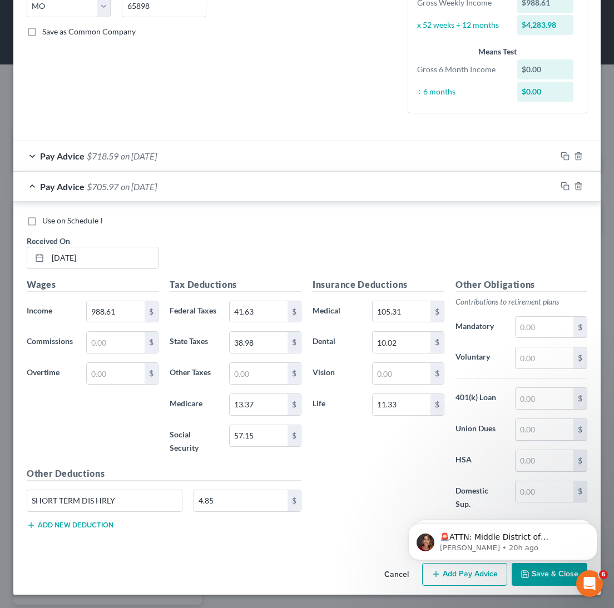
scroll to position [737, 0]
click at [232, 490] on input "4.85" at bounding box center [240, 500] width 93 height 21
click at [233, 490] on input "4.85" at bounding box center [240, 500] width 93 height 21
type input "40"
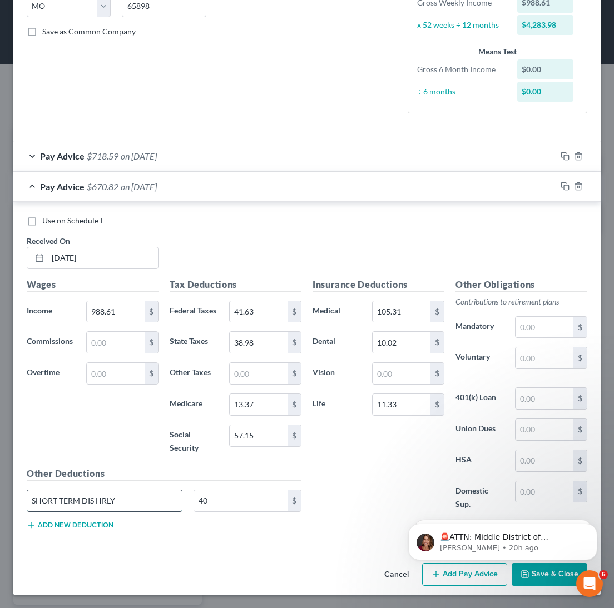
click at [113, 490] on input "SHORT TERM DIS HRLY" at bounding box center [104, 500] width 155 height 21
type input "Tobacco"
click at [330, 436] on div "Insurance Deductions Medical 105.31 $ Dental 10.02 $ Vision $ Life 11.33 $" at bounding box center [378, 400] width 143 height 245
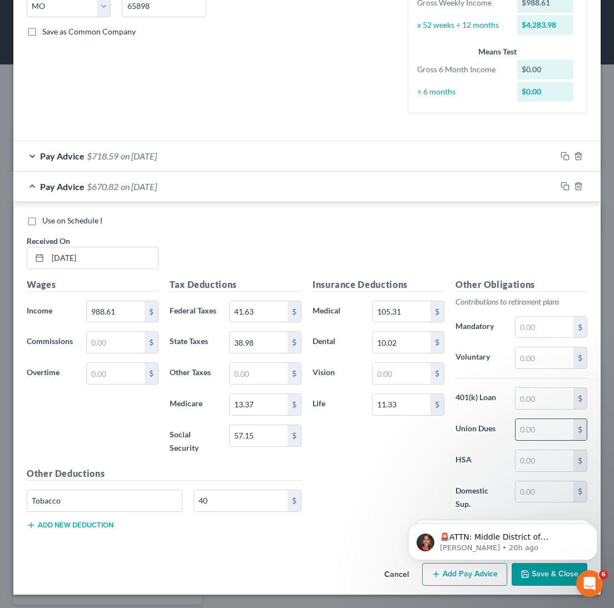
scroll to position [699, 0]
click at [385, 332] on input "10.02" at bounding box center [401, 342] width 58 height 21
paste input "9.81"
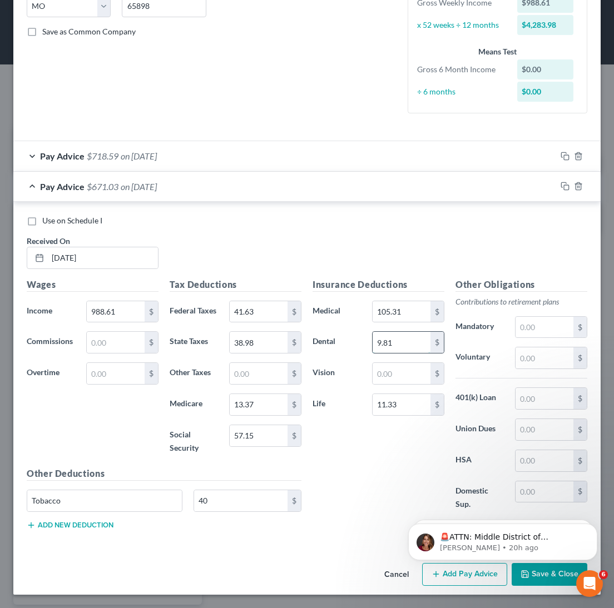
type input "9.81"
click at [392, 301] on input "105.31" at bounding box center [401, 311] width 58 height 21
paste input "57.45"
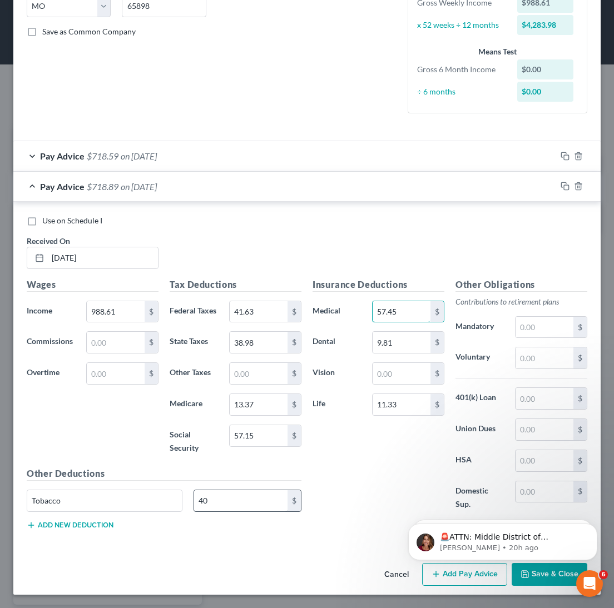
type input "57.45"
click at [217, 511] on input "40" at bounding box center [240, 500] width 93 height 21
click at [106, 373] on div "Wages Income * 988.61 $ Commissions $ Overtime $" at bounding box center [92, 372] width 143 height 189
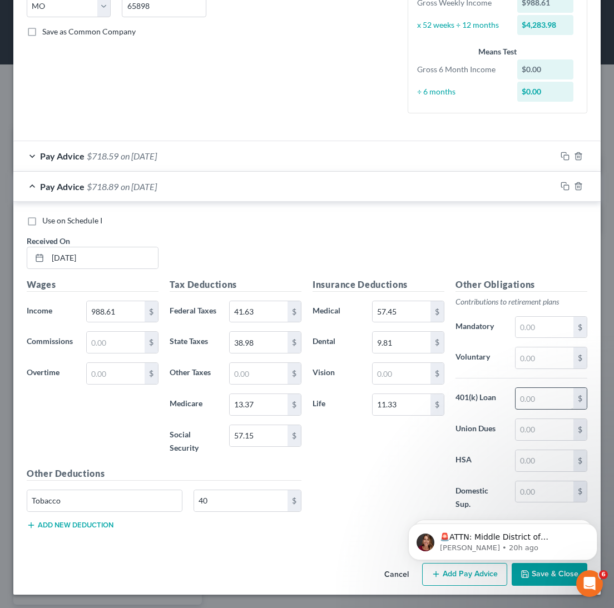
scroll to position [686, 0]
click at [121, 391] on div "Wages Income * 988.61 $ Commissions $ Overtime $" at bounding box center [92, 372] width 143 height 189
click at [560, 182] on icon "button" at bounding box center [564, 186] width 9 height 9
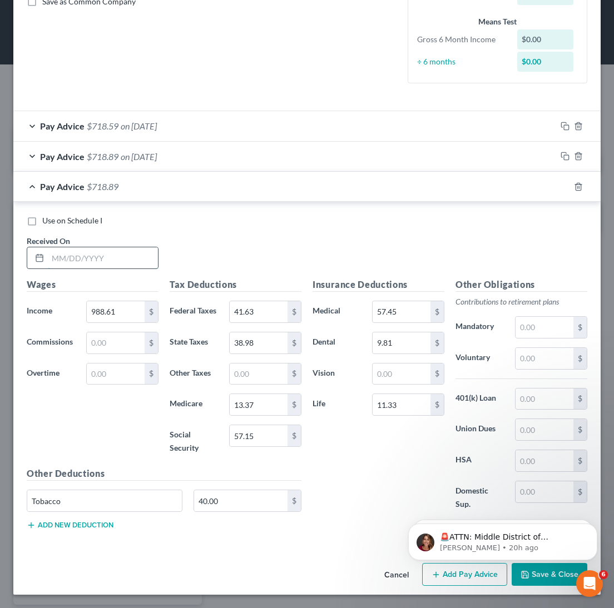
click at [104, 247] on input "text" at bounding box center [103, 257] width 110 height 21
paste input "[DATE]"
type input "[DATE]"
click at [120, 301] on input "988.61" at bounding box center [116, 311] width 58 height 21
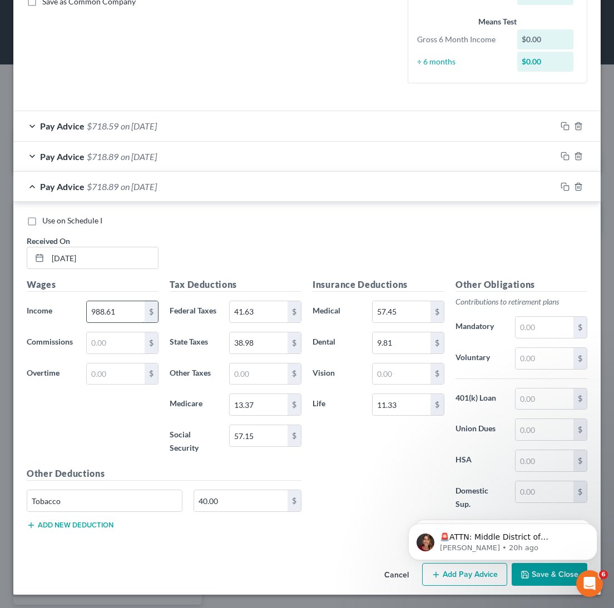
click at [120, 301] on input "988.61" at bounding box center [116, 311] width 58 height 21
paste input "630.57"
type input "630.57"
click at [260, 446] on input "57.15" at bounding box center [259, 435] width 58 height 21
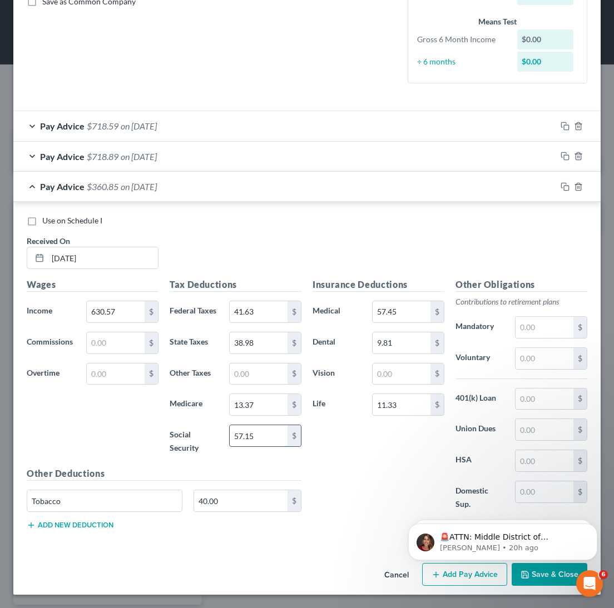
click at [260, 446] on input "57.15" at bounding box center [259, 435] width 58 height 21
paste input "34.94"
type input "34.94"
click at [256, 415] on input "13.37" at bounding box center [259, 404] width 58 height 21
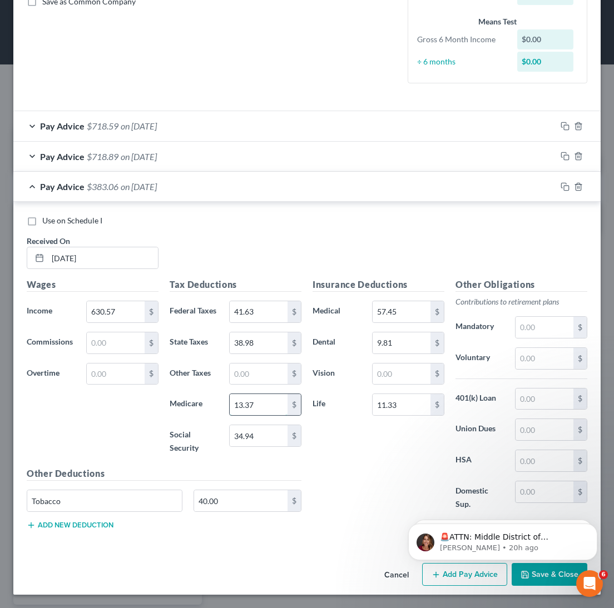
click at [256, 415] on input "13.37" at bounding box center [259, 404] width 58 height 21
paste input "8.1"
type input "8.17"
click at [262, 301] on input "41.63" at bounding box center [259, 311] width 58 height 21
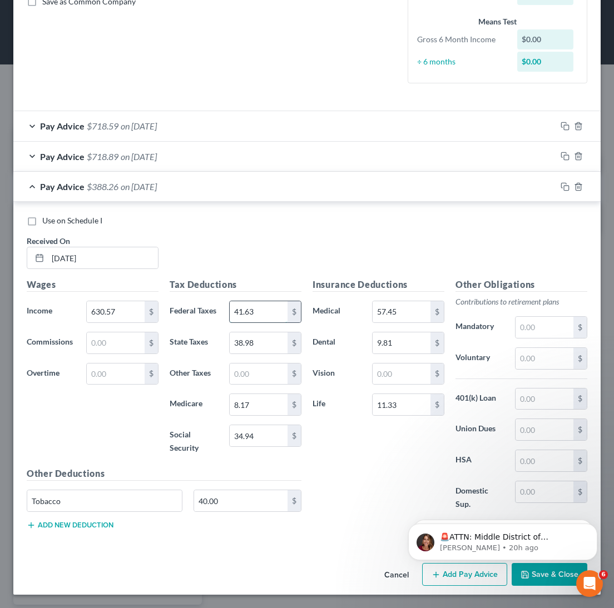
click at [263, 301] on input "41.63" at bounding box center [259, 311] width 58 height 21
paste input "2.71"
type input "2.71"
click at [257, 338] on input "38.98" at bounding box center [259, 342] width 58 height 21
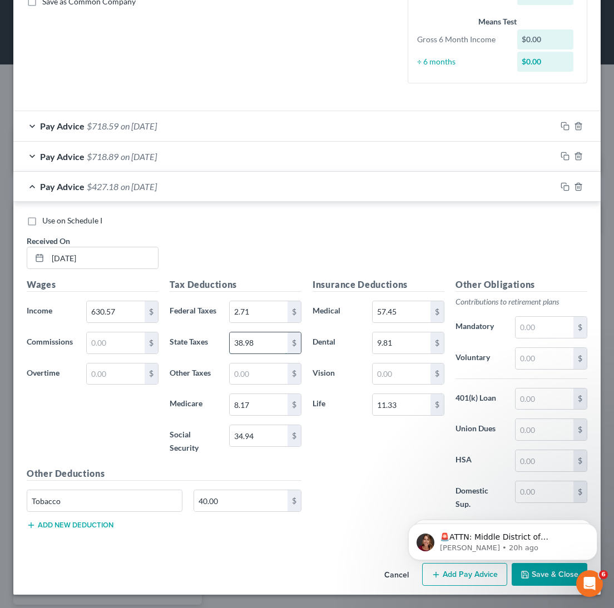
click at [257, 338] on input "38.98" at bounding box center [259, 342] width 58 height 21
paste input "18.02"
type input "18.02"
click at [123, 427] on div "Wages Income * 630.57 $ Commissions $ Overtime $" at bounding box center [92, 372] width 143 height 189
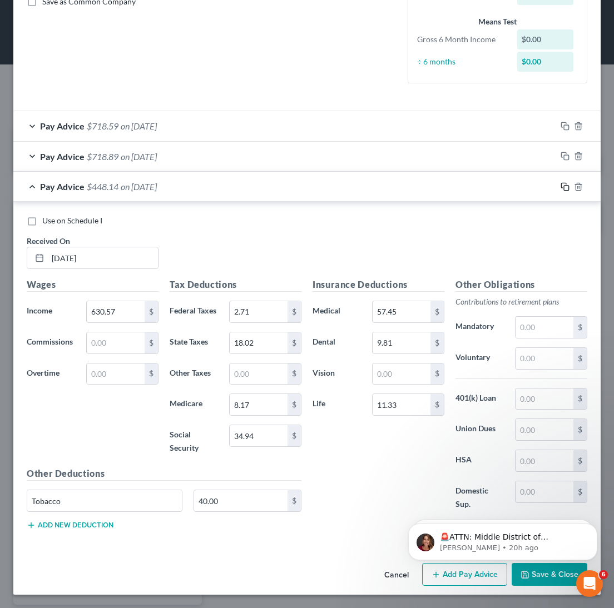
click at [564, 186] on rect "button" at bounding box center [566, 188] width 5 height 5
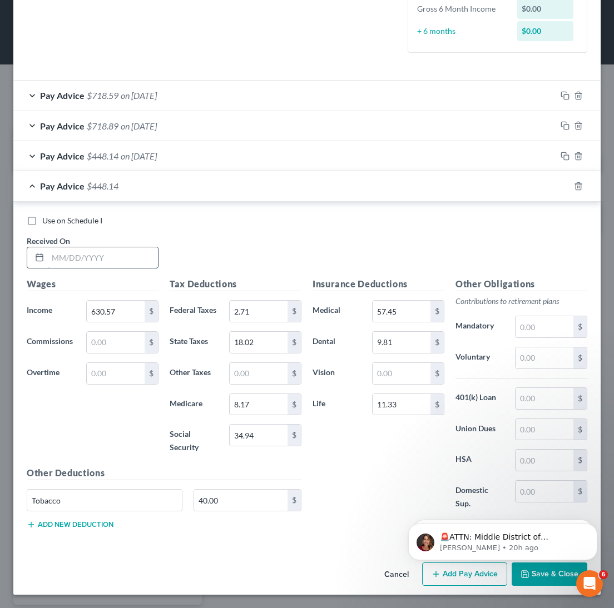
click at [125, 247] on input "text" at bounding box center [103, 257] width 110 height 21
paste input "[DATE]"
type input "[DATE]"
click at [362, 260] on div "Use on Schedule I Received On * 01/24/2025" at bounding box center [306, 246] width 571 height 63
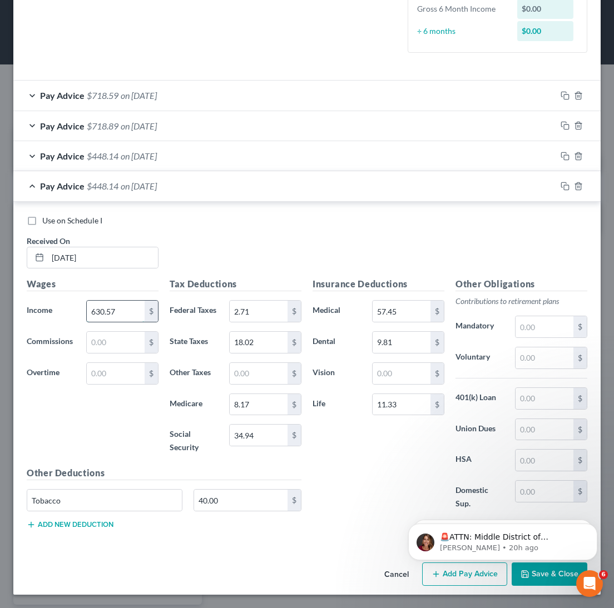
click at [118, 322] on input "630.57" at bounding box center [116, 311] width 58 height 21
drag, startPoint x: 118, startPoint y: 325, endPoint x: 107, endPoint y: 321, distance: 12.3
click at [107, 320] on input "630.57" at bounding box center [116, 311] width 58 height 21
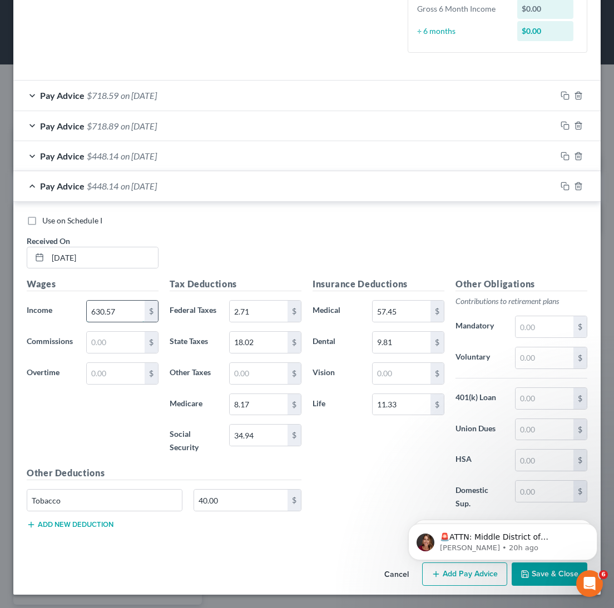
click at [119, 317] on input "630.57" at bounding box center [116, 311] width 58 height 21
paste input "717.33"
type input "717.33"
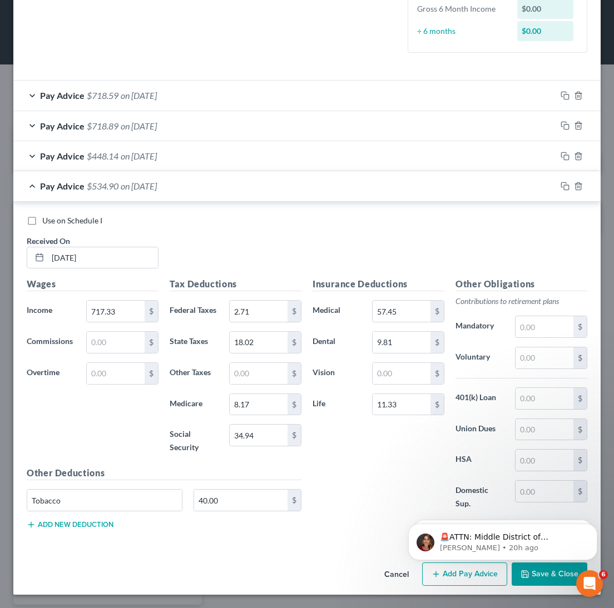
click at [336, 245] on div "Use on Schedule I Received On * 01/24/2025" at bounding box center [306, 246] width 571 height 63
click at [266, 446] on input "34.94" at bounding box center [259, 435] width 58 height 21
paste input "40.33"
type input "40.33"
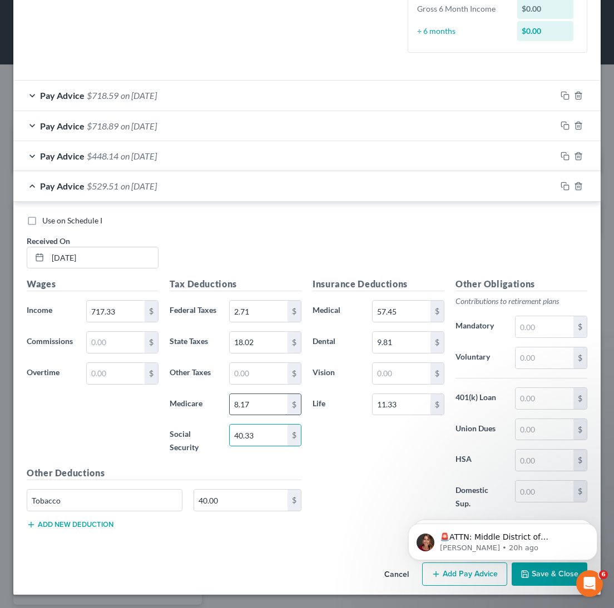
click at [265, 415] on input "8.17" at bounding box center [259, 404] width 58 height 21
paste input "9.43"
type input "9.43"
click at [253, 320] on input "2.71" at bounding box center [259, 311] width 58 height 21
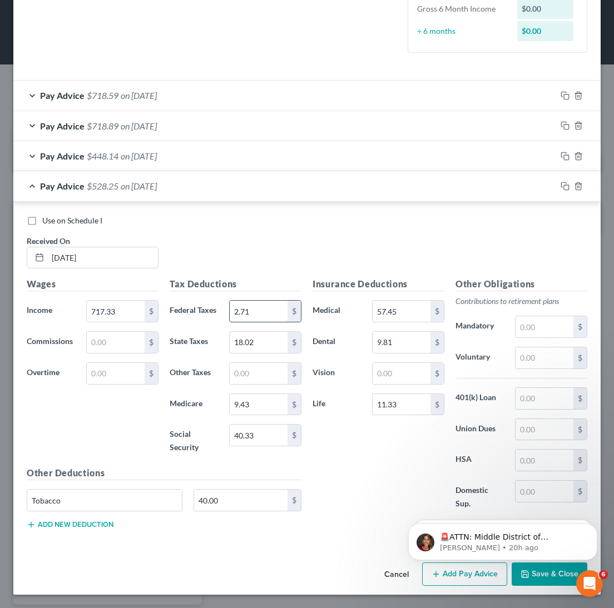
click at [253, 320] on input "2.71" at bounding box center [259, 311] width 58 height 21
paste input "11.39"
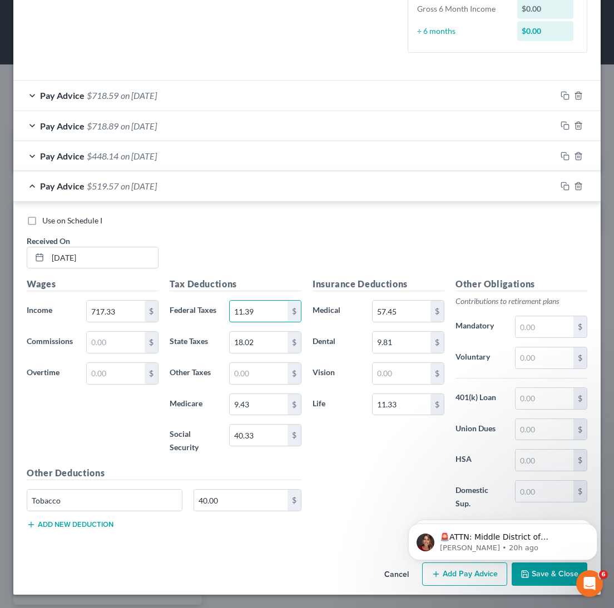
type input "11.39"
click at [246, 353] on input "18.02" at bounding box center [259, 342] width 58 height 21
paste input "22.87"
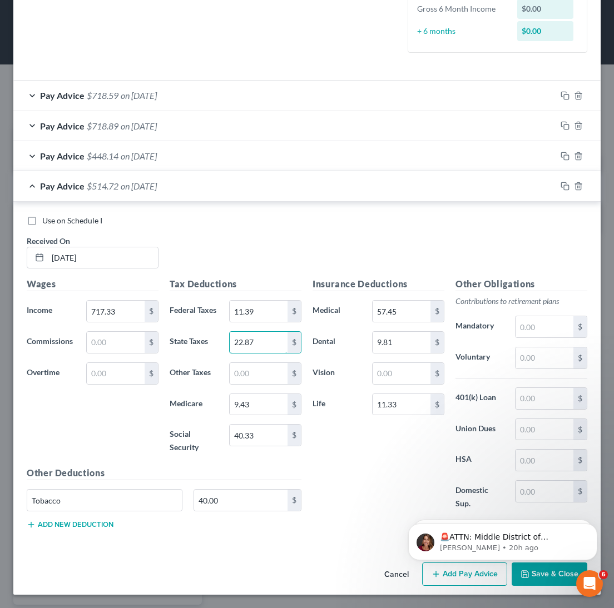
type input "22.87"
click at [140, 466] on div "Wages Income * 717.33 $ Commissions $ Overtime $" at bounding box center [92, 371] width 143 height 189
click at [564, 185] on rect "button" at bounding box center [566, 187] width 5 height 5
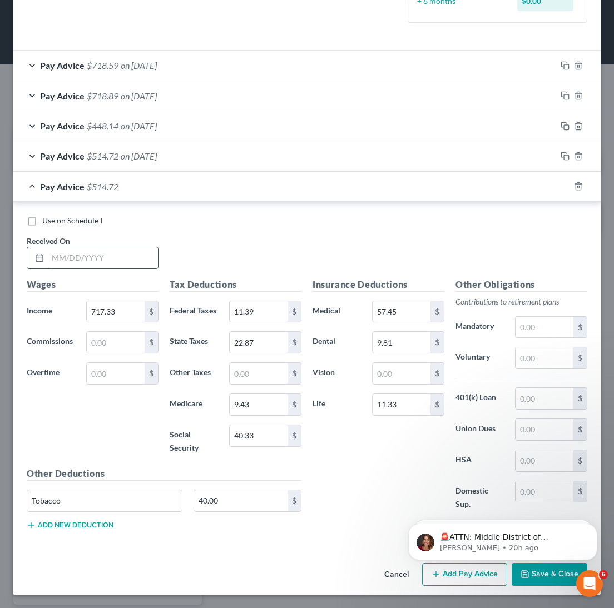
click at [140, 268] on input "text" at bounding box center [103, 257] width 110 height 21
paste input "[DATE]"
type input "[DATE]"
click at [121, 322] on input "717.33" at bounding box center [116, 311] width 58 height 21
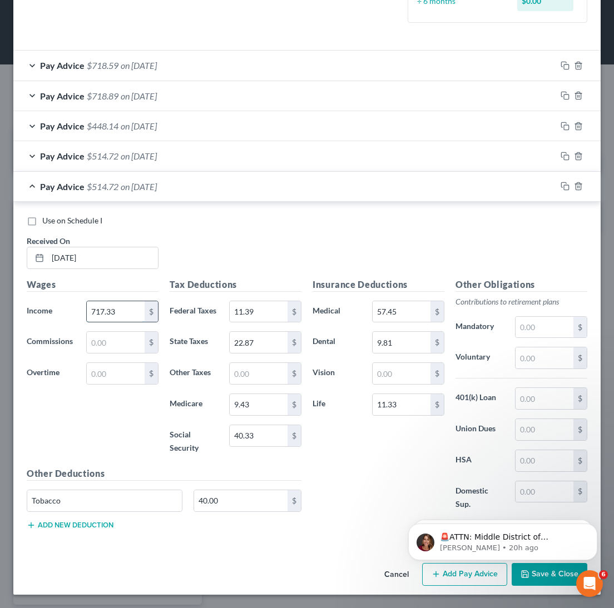
click at [121, 322] on input "717.33" at bounding box center [116, 311] width 58 height 21
paste input "6.93"
type input "716.93"
click at [248, 425] on input "40.33" at bounding box center [259, 435] width 58 height 21
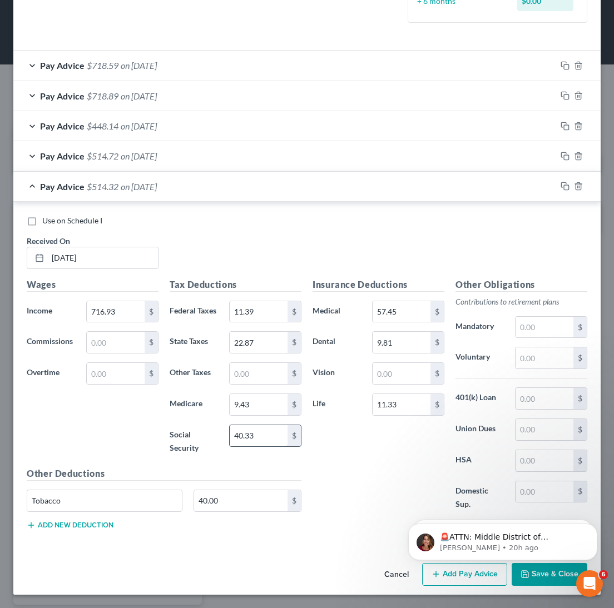
click at [248, 425] on input "40.33" at bounding box center [259, 435] width 58 height 21
paste input "0"
type input "40.30"
click at [379, 429] on div "Insurance Deductions Medical 57.45 $ Dental 9.81 $ Vision $ Life 11.33 $" at bounding box center [378, 400] width 143 height 245
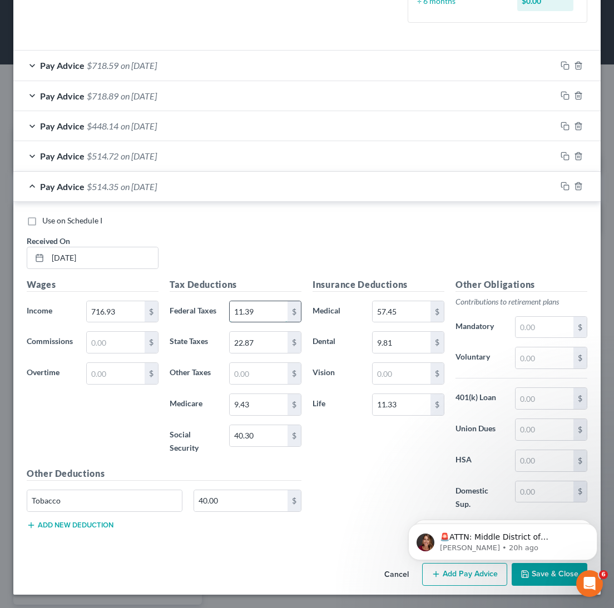
click at [281, 301] on input "11.39" at bounding box center [259, 311] width 58 height 21
click at [272, 301] on input "11.39" at bounding box center [259, 311] width 58 height 21
type input "11.35"
click at [265, 332] on input "22.87" at bounding box center [259, 342] width 58 height 21
click at [268, 332] on input "22.87" at bounding box center [259, 342] width 58 height 21
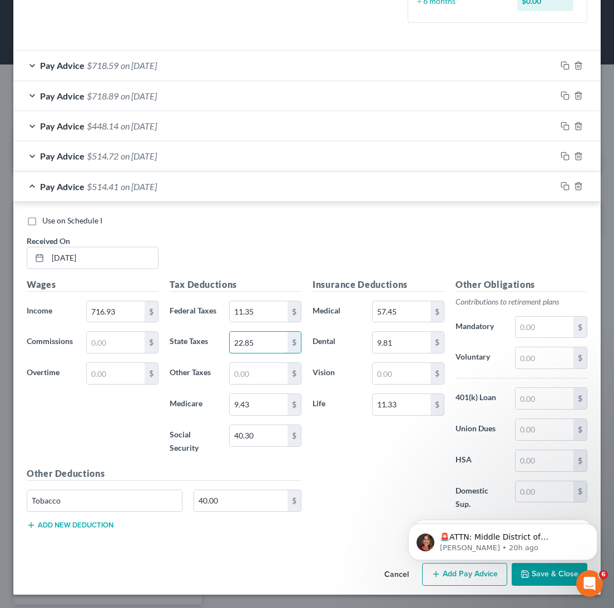
type input "22.85"
click at [384, 415] on div "Insurance Deductions Medical 57.45 $ Dental 9.81 $ Vision $ Life 11.33 $" at bounding box center [378, 400] width 143 height 245
click at [422, 563] on button "Add Pay Advice" at bounding box center [464, 574] width 85 height 23
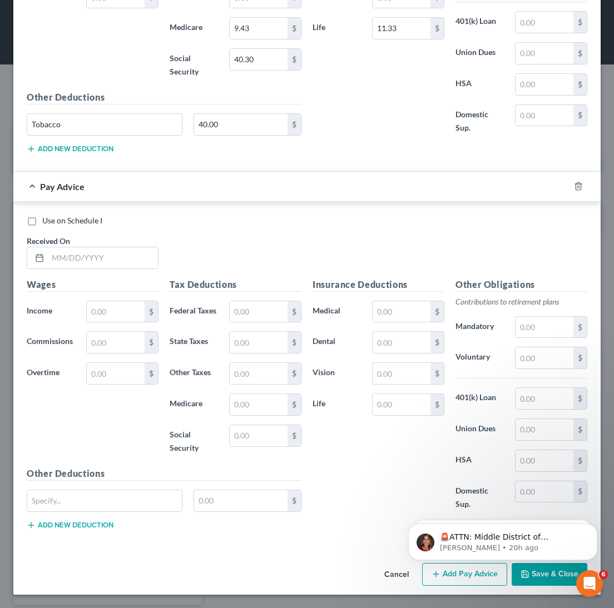
scroll to position [1252, 0]
click at [124, 268] on input "text" at bounding box center [103, 257] width 110 height 21
type input "[DATE]"
click at [135, 322] on input "text" at bounding box center [116, 311] width 58 height 21
type input "0"
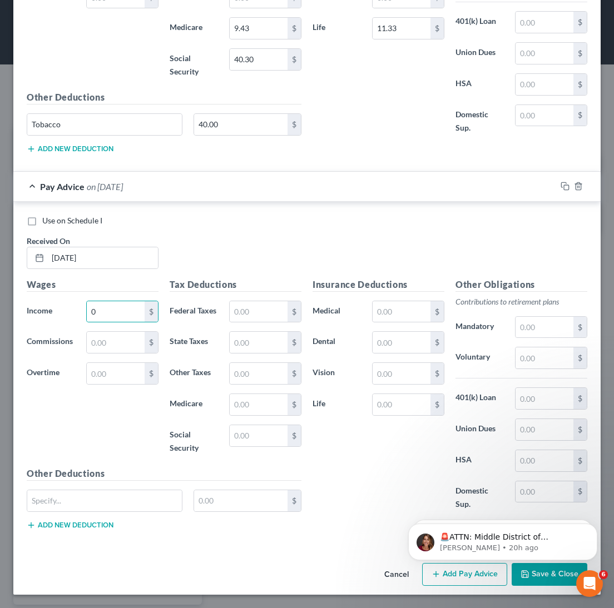
click at [280, 278] on div "Use on Schedule I Received On * 02/07/2025" at bounding box center [306, 246] width 571 height 63
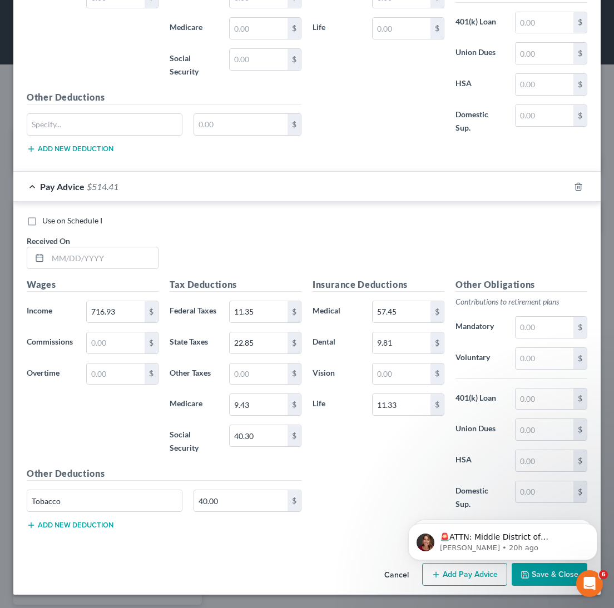
scroll to position [1503, 0]
click at [109, 247] on input "text" at bounding box center [103, 257] width 110 height 21
type input "[DATE]"
click at [133, 301] on input "716.93" at bounding box center [116, 311] width 58 height 21
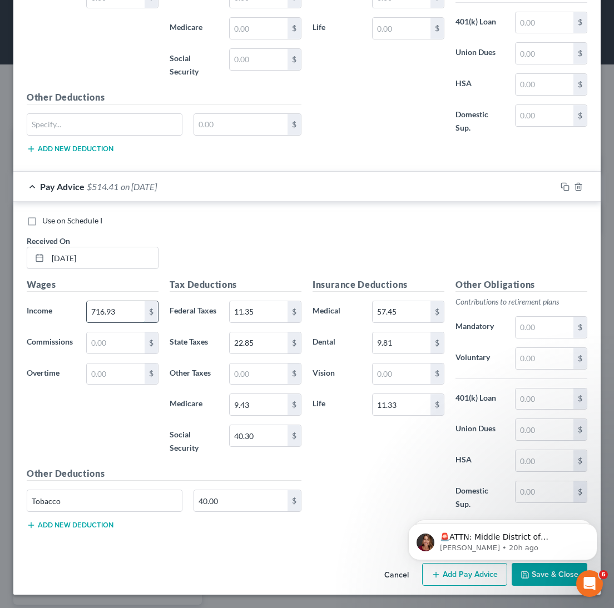
click at [133, 301] on input "716.93" at bounding box center [116, 311] width 58 height 21
paste input "20.4"
type input "720.43"
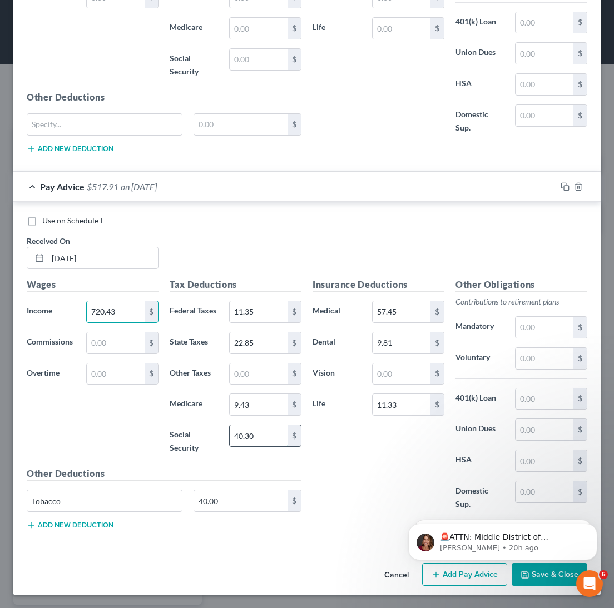
click at [266, 425] on input "40.30" at bounding box center [259, 435] width 58 height 21
paste input "36.35"
type input "36.35"
click at [375, 436] on div "Insurance Deductions Medical 57.45 $ Dental 9.81 $ Vision $ Life 11.33 $" at bounding box center [378, 400] width 143 height 245
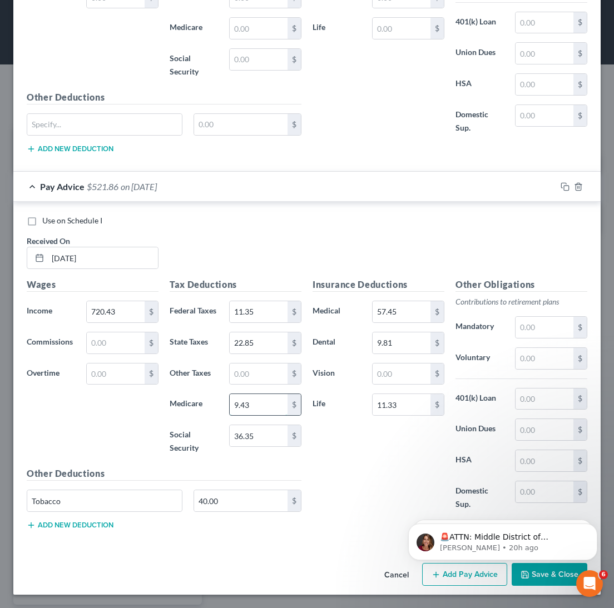
click at [268, 394] on input "9.43" at bounding box center [259, 404] width 58 height 21
type input "8.50"
click at [261, 332] on input "22.85" at bounding box center [259, 342] width 58 height 21
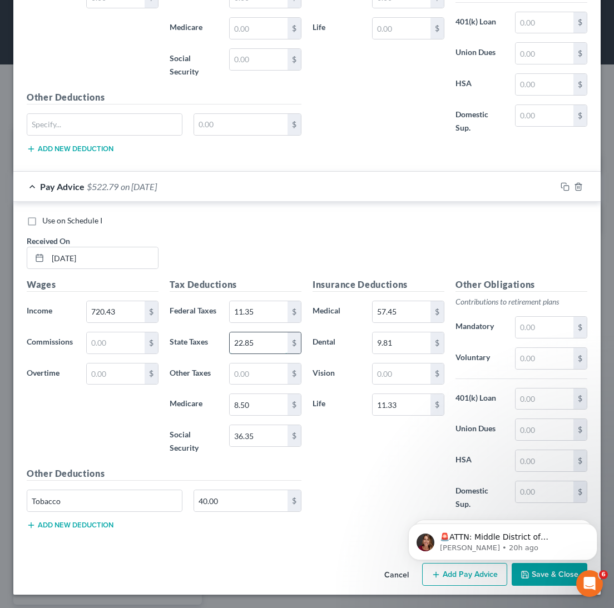
click at [261, 332] on input "22.85" at bounding box center [259, 342] width 58 height 21
type input "19.19"
click at [271, 301] on input "11.35" at bounding box center [259, 311] width 58 height 21
type input "5"
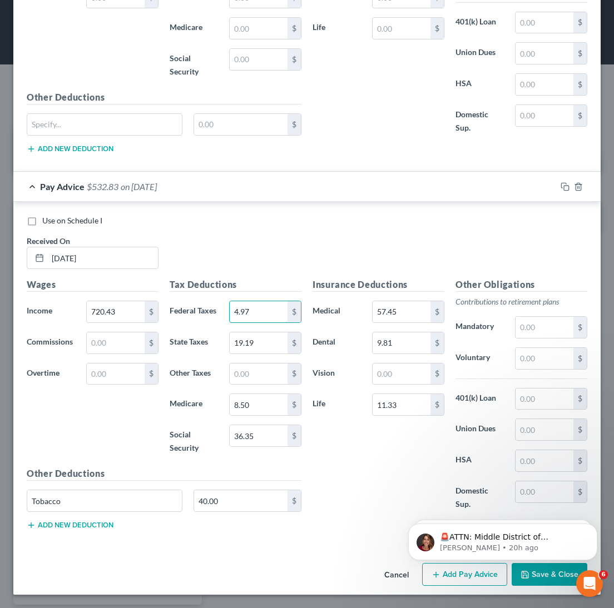
type input "4.97"
click at [116, 390] on div "Wages Income * 720.43 $ Commissions $ Overtime $" at bounding box center [92, 372] width 143 height 189
click at [212, 505] on input "40.00" at bounding box center [240, 500] width 93 height 21
type input "80"
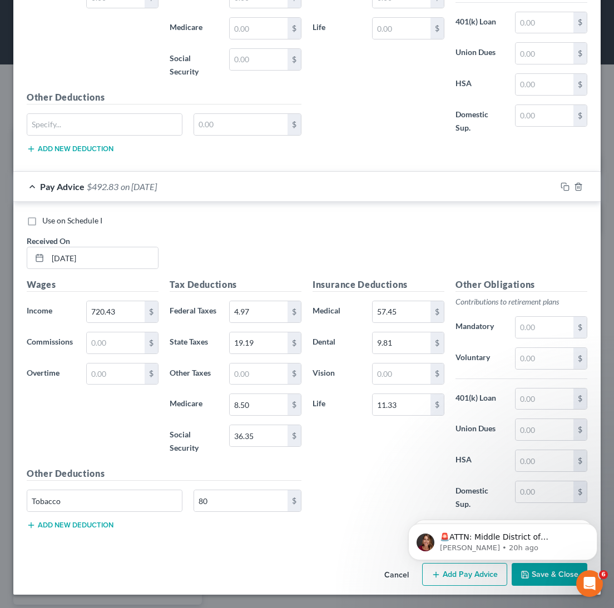
click at [137, 403] on div "Wages Income * 720.43 $ Commissions $ Overtime $" at bounding box center [92, 372] width 143 height 189
click at [384, 394] on input "11.33" at bounding box center [401, 404] width 58 height 21
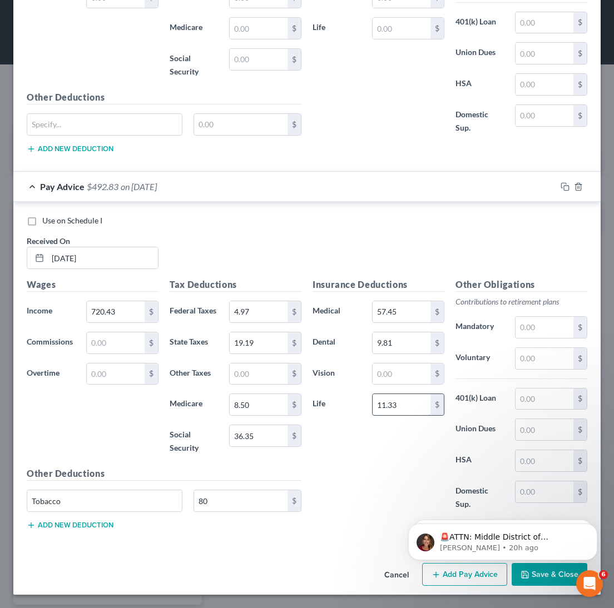
click at [384, 394] on input "11.33" at bounding box center [401, 404] width 58 height 21
type input "22.66"
click at [377, 301] on input "57.45" at bounding box center [401, 311] width 58 height 21
click at [385, 332] on input "9.81" at bounding box center [401, 342] width 58 height 21
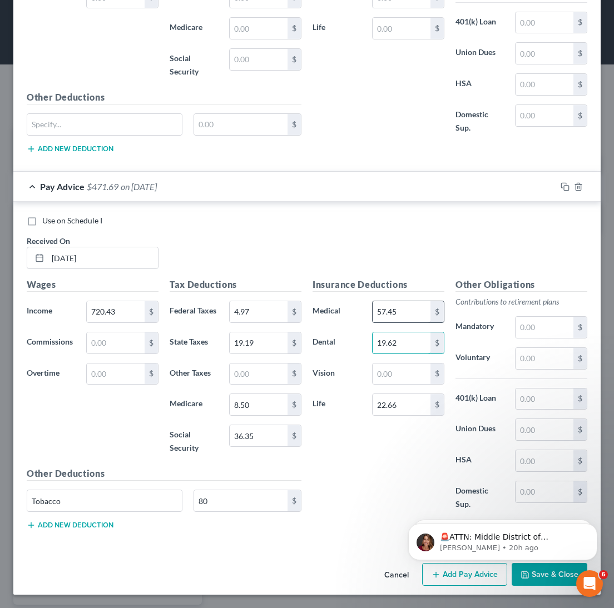
type input "19.62"
click at [379, 301] on input "57.45" at bounding box center [401, 311] width 58 height 21
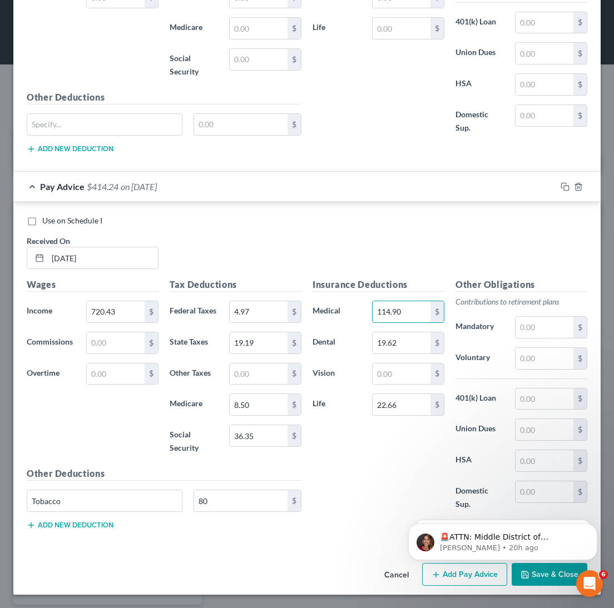
type input "114.90"
click at [132, 369] on div "Wages Income * 720.43 $ Commissions $ Overtime $" at bounding box center [92, 372] width 143 height 189
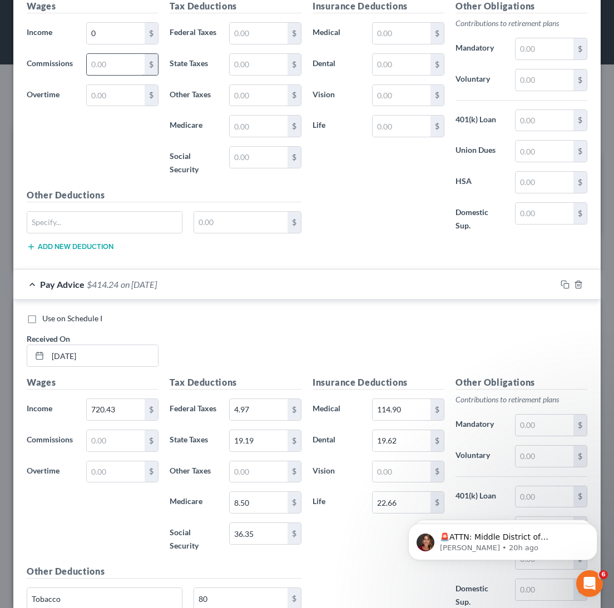
scroll to position [542, 0]
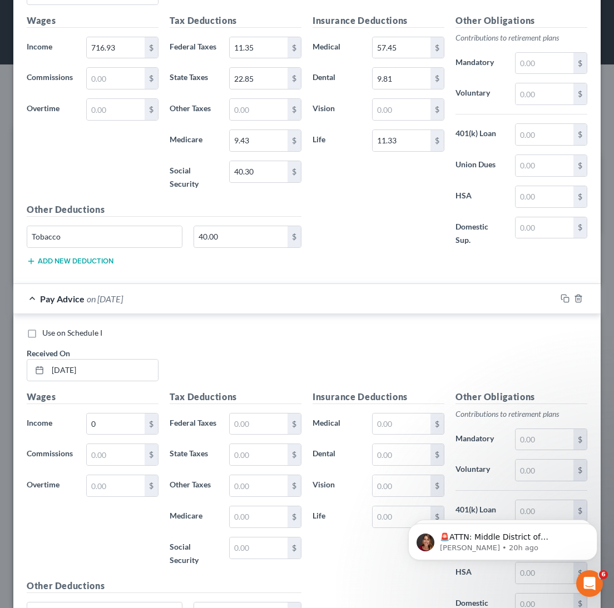
scroll to position [611, 0]
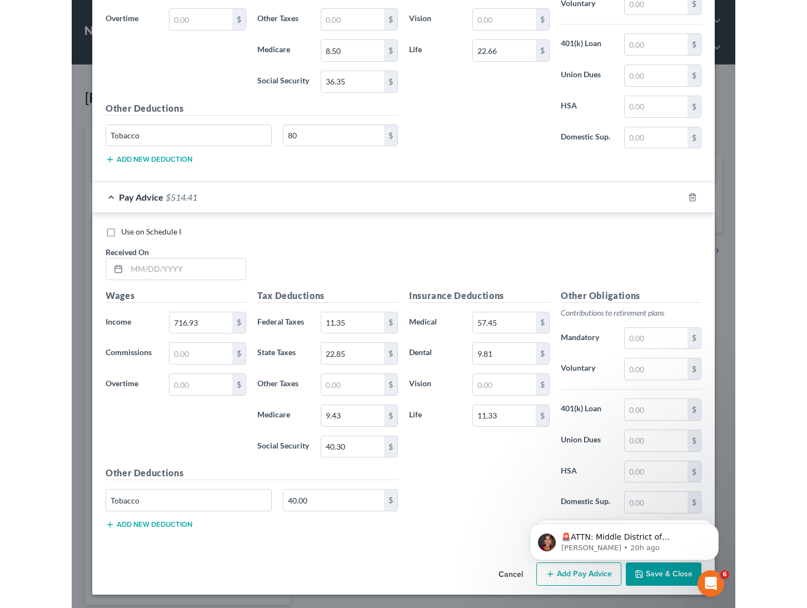
scroll to position [2183, 0]
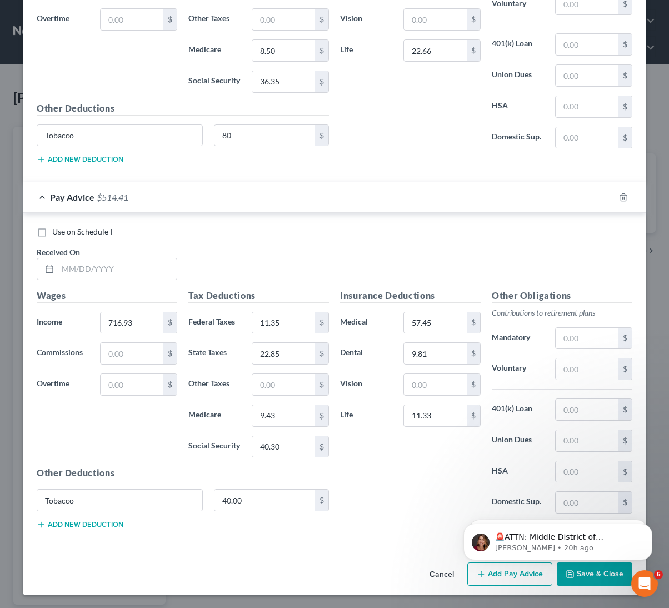
drag, startPoint x: 1106, startPoint y: 1073, endPoint x: 654, endPoint y: 573, distance: 674.1
click at [401, 434] on div "Insurance Deductions Medical 57.45 $ Dental 9.81 $ Vision $ Life 11.33 $" at bounding box center [411, 406] width 152 height 234
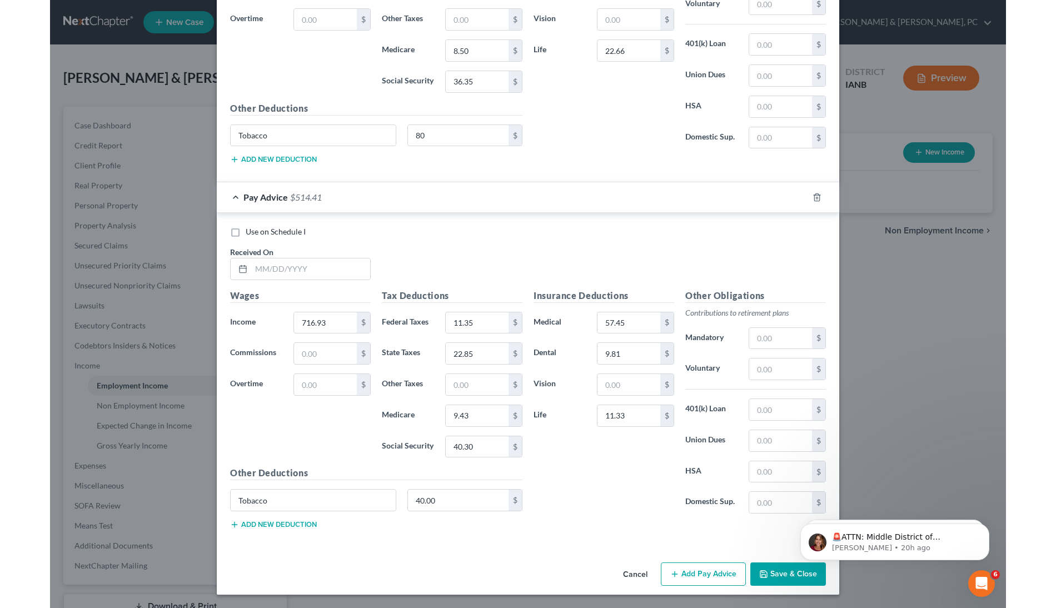
scroll to position [1874, 0]
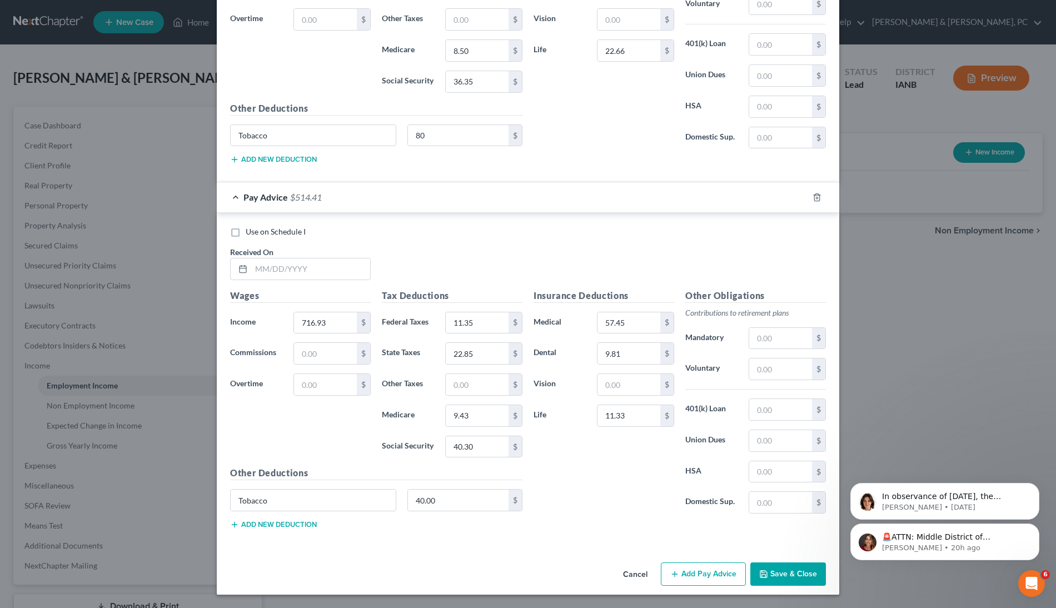
click at [1038, 525] on icon "Dismiss notification" at bounding box center [1036, 527] width 5 height 5
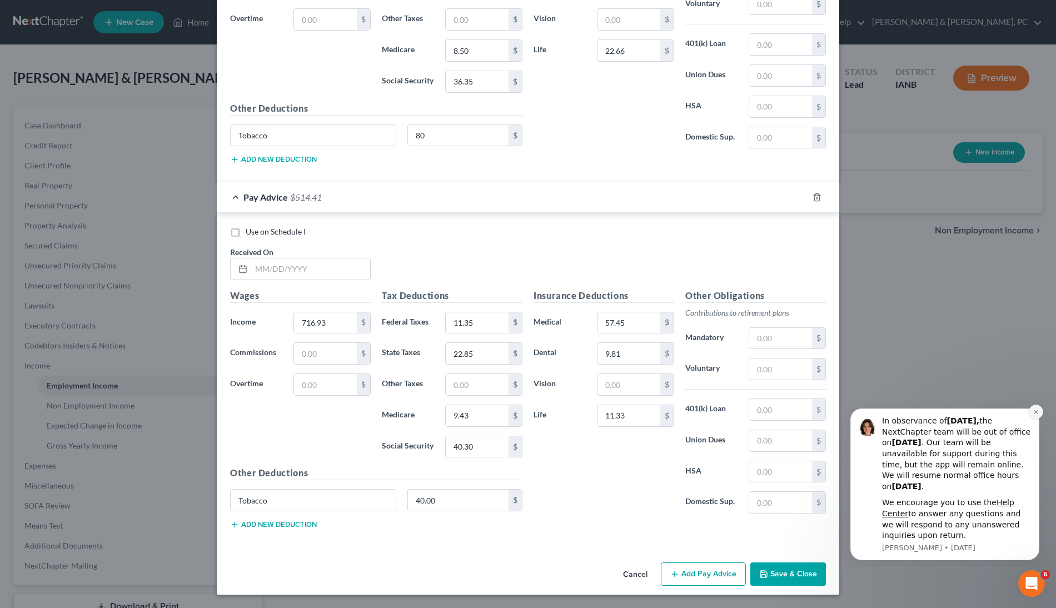
click at [1038, 413] on icon "Dismiss notification" at bounding box center [1036, 412] width 6 height 6
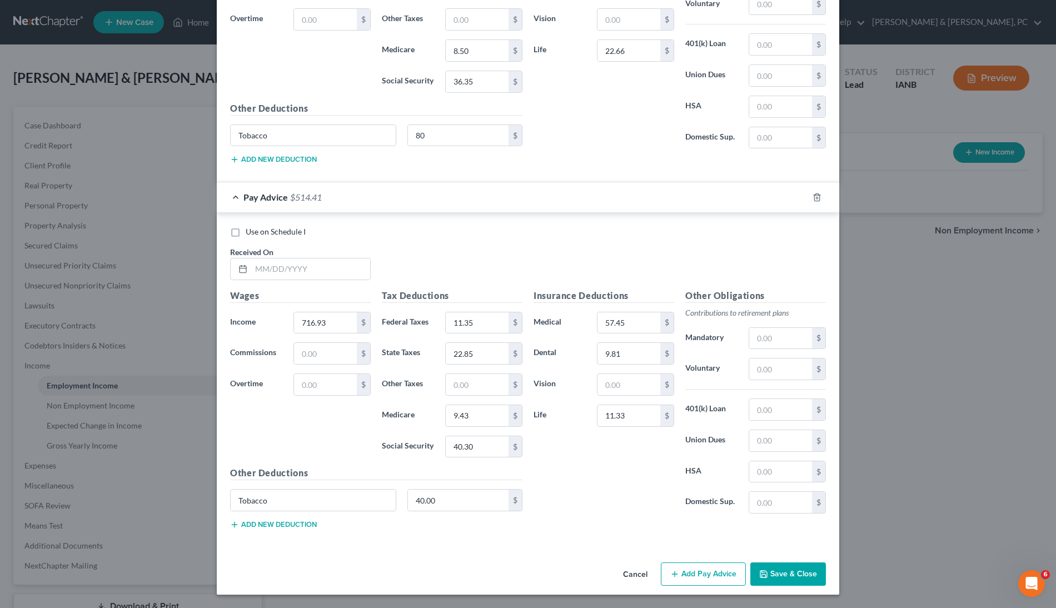
click at [826, 562] on button "Save & Close" at bounding box center [788, 573] width 76 height 23
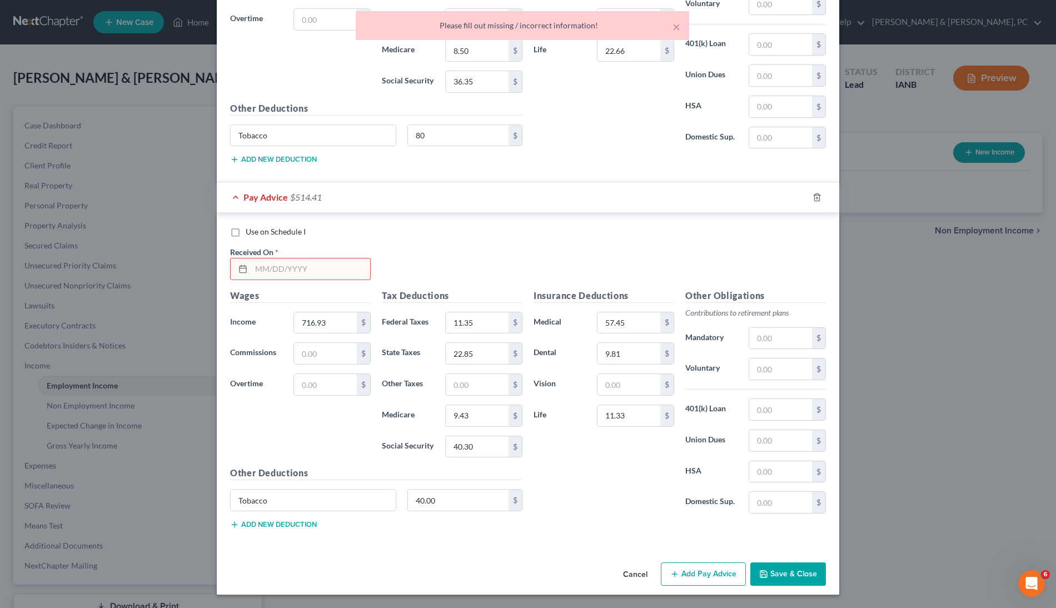
scroll to position [1641, 0]
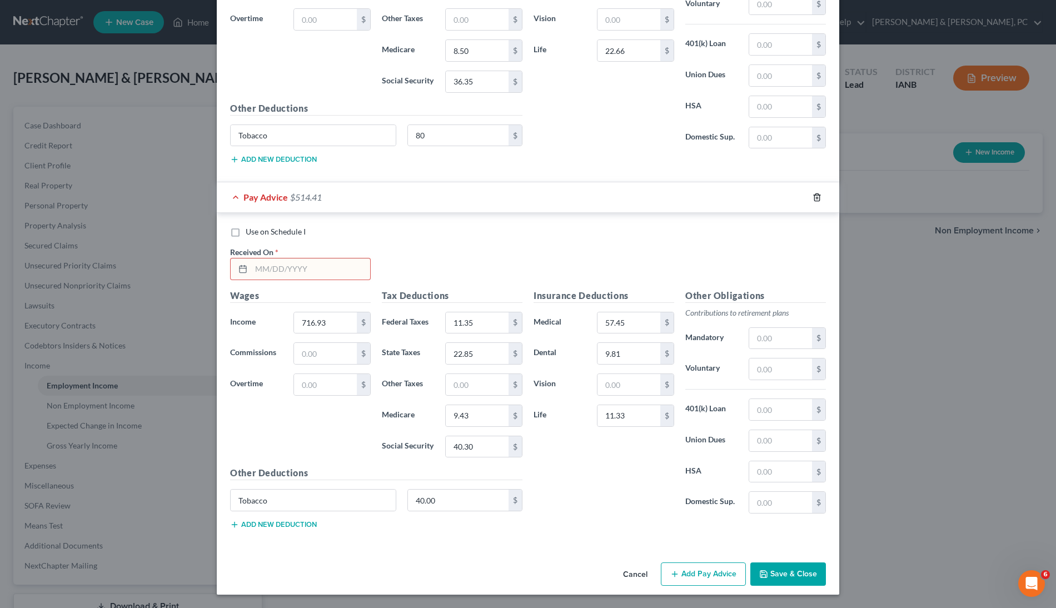
click at [821, 202] on icon "button" at bounding box center [817, 197] width 9 height 9
click at [826, 562] on button "Save & Close" at bounding box center [788, 573] width 76 height 23
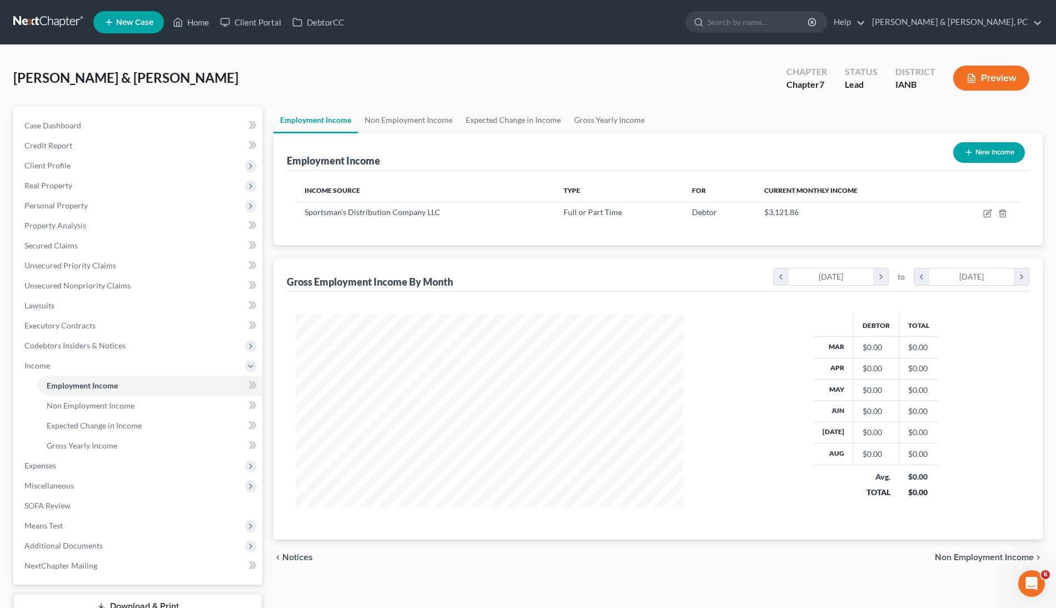
scroll to position [555515, 555402]
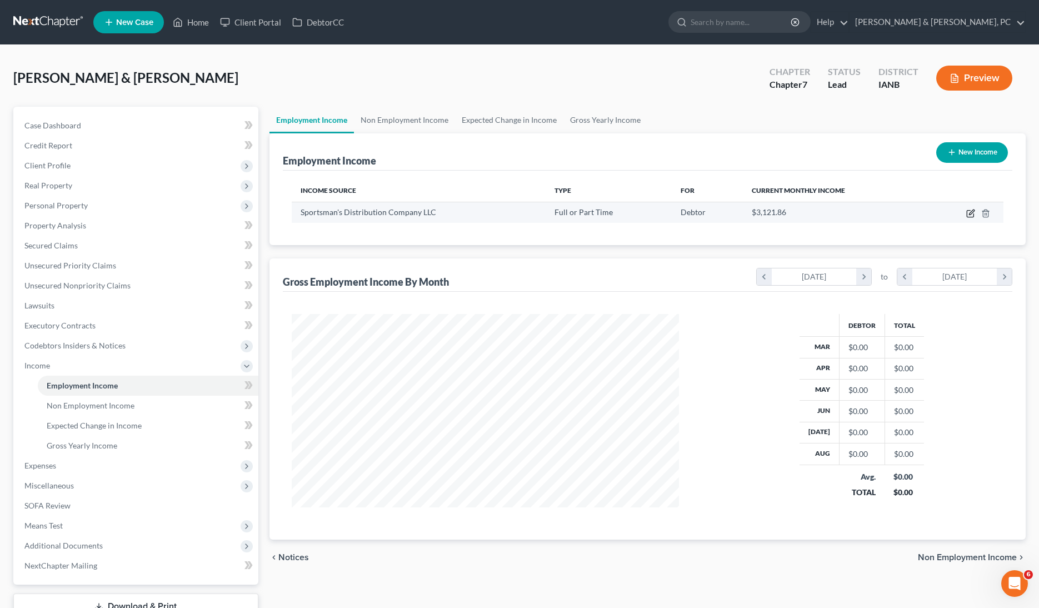
click at [967, 218] on icon "button" at bounding box center [971, 213] width 9 height 9
select select "0"
select select "26"
select select "3"
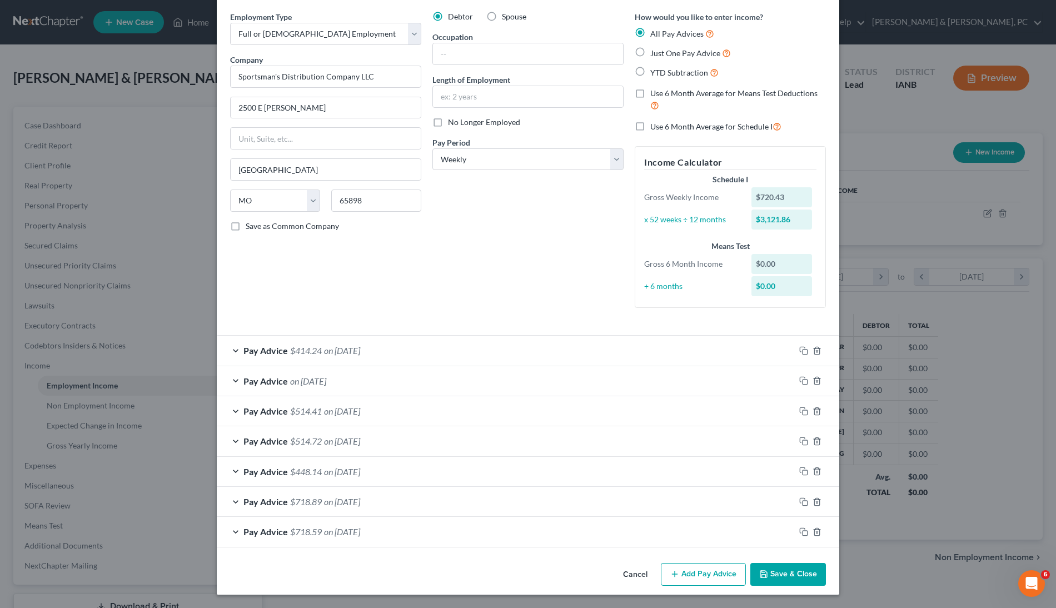
scroll to position [343, 0]
click at [640, 487] on div "Pay Advice $718.89 on [DATE]" at bounding box center [506, 501] width 578 height 29
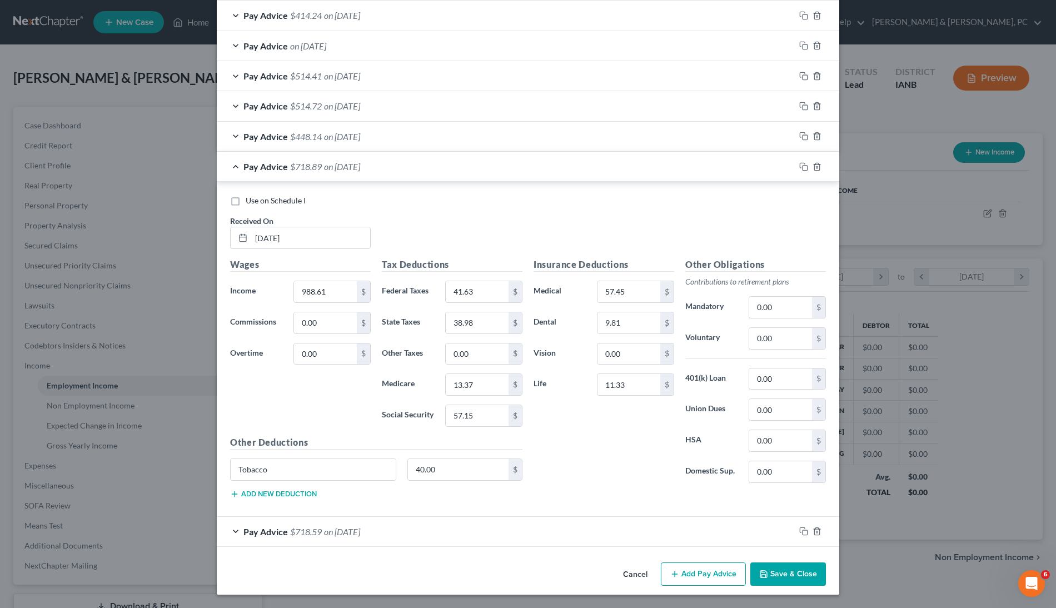
scroll to position [704, 0]
click at [808, 166] on rect "button" at bounding box center [805, 168] width 5 height 5
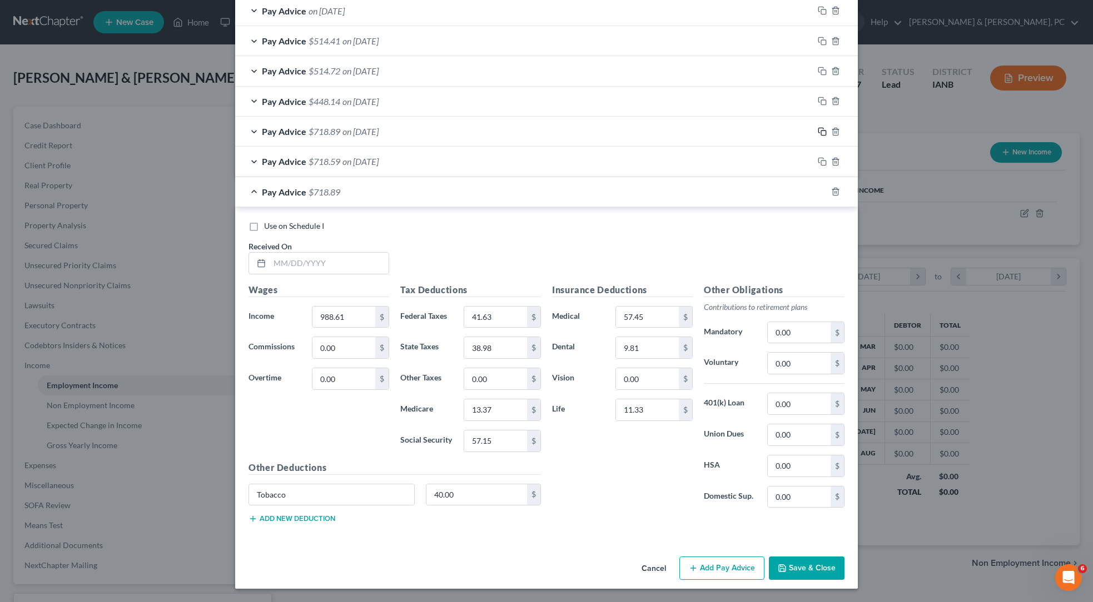
scroll to position [393, 0]
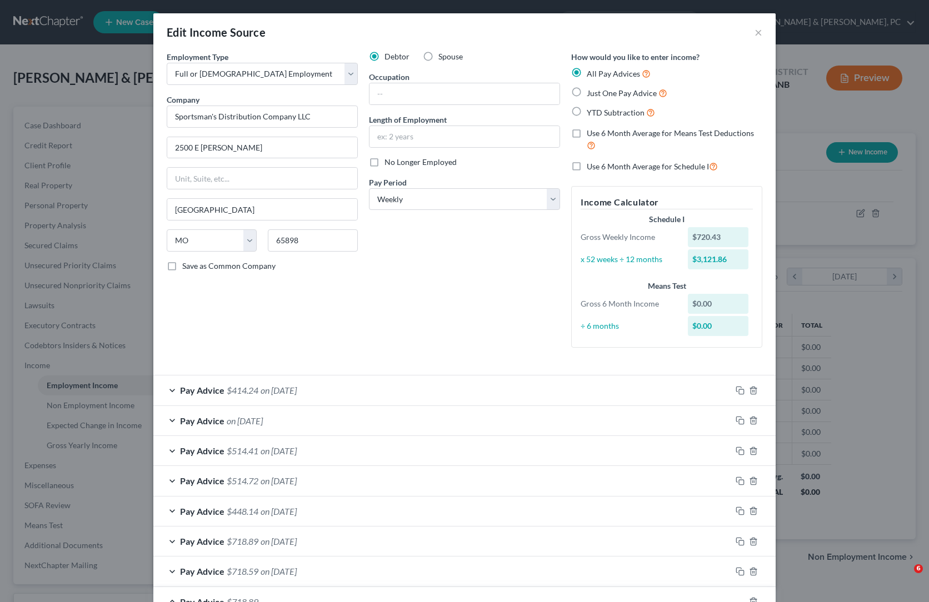
select select "0"
select select "26"
select select "3"
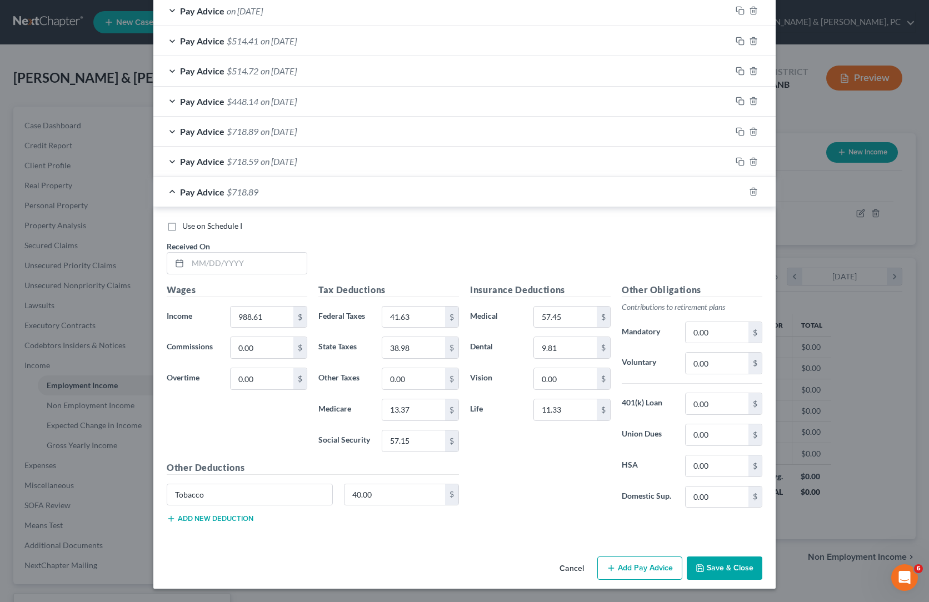
scroll to position [873, 0]
click at [188, 253] on input "text" at bounding box center [247, 263] width 119 height 21
paste input "[DATE]"
type input "[DATE]"
click at [231, 307] on input "988.61" at bounding box center [262, 317] width 63 height 21
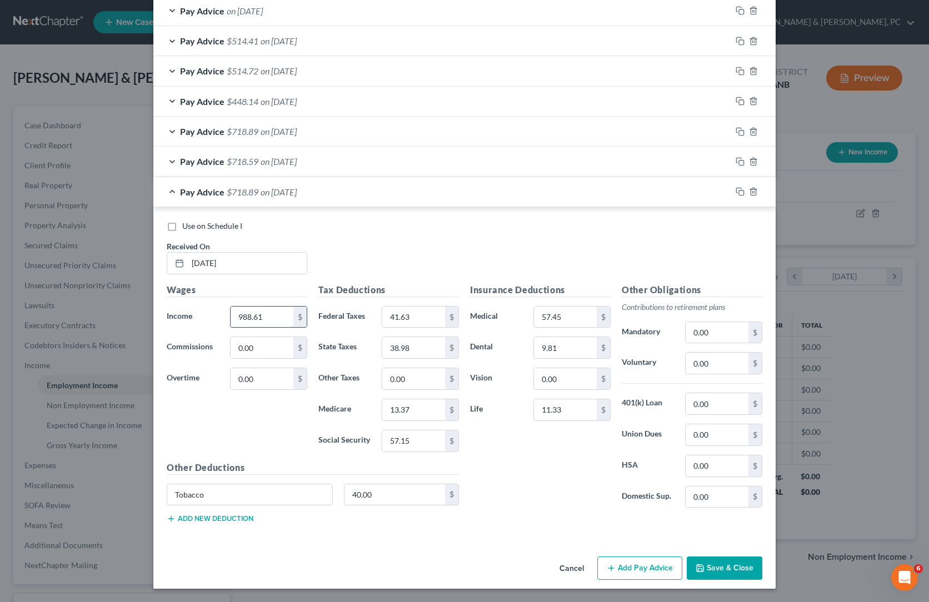
click at [231, 307] on input "988.61" at bounding box center [262, 317] width 63 height 21
paste input "247.92"
type input "247.92"
click at [383, 307] on input "41.63" at bounding box center [413, 317] width 63 height 21
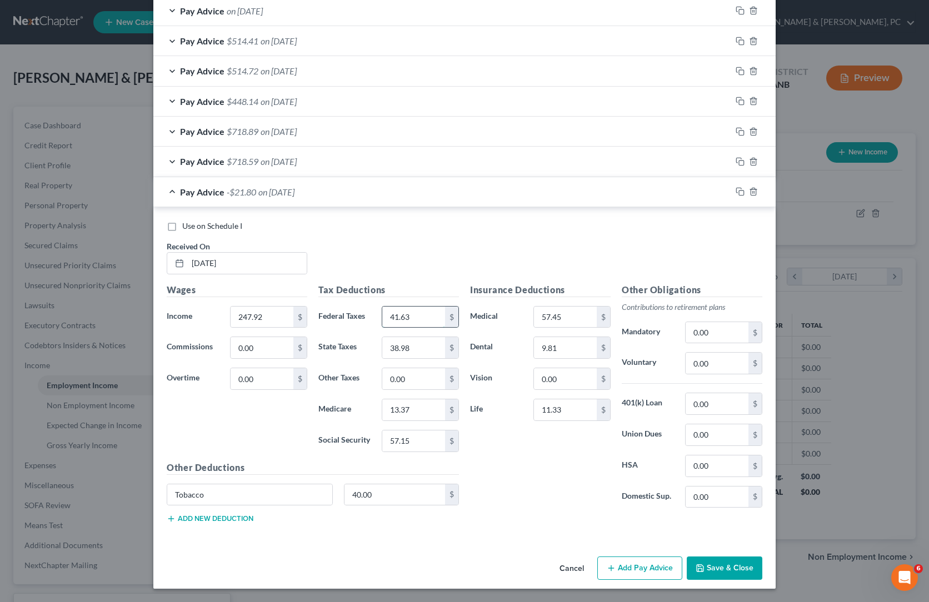
click at [383, 307] on input "41.63" at bounding box center [413, 317] width 63 height 21
paste input "11.22"
type input "11.22"
click at [382, 431] on input "57.15" at bounding box center [413, 441] width 63 height 21
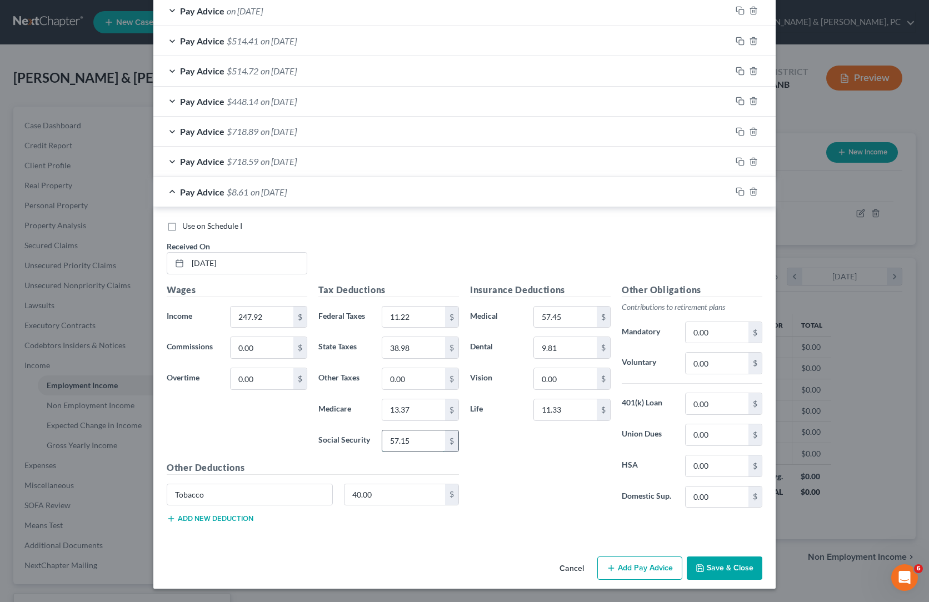
click at [382, 431] on input "57.15" at bounding box center [413, 441] width 63 height 21
paste input "11.22"
type input "11.22"
click at [382, 400] on input "13.37" at bounding box center [413, 410] width 63 height 21
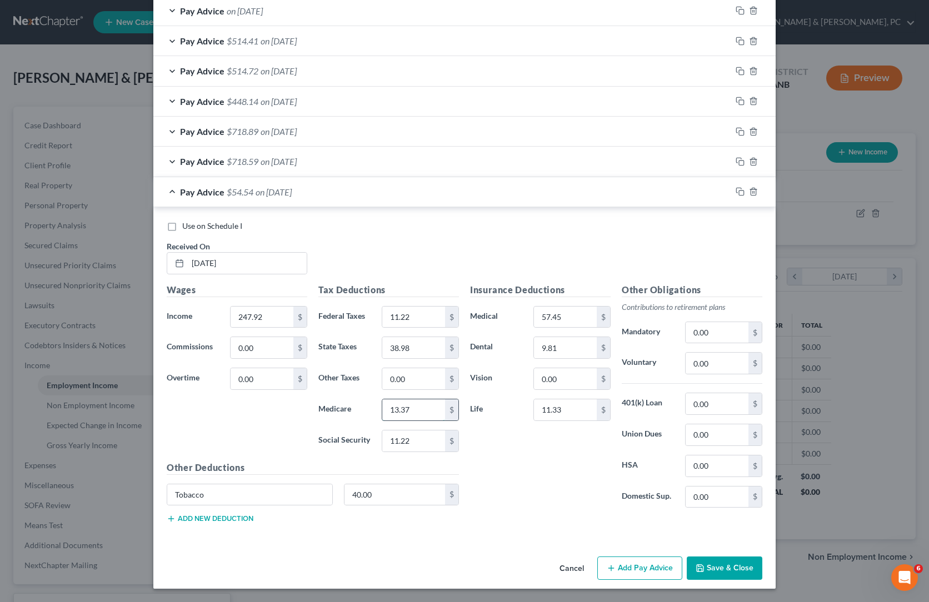
click at [382, 400] on input "13.37" at bounding box center [413, 410] width 63 height 21
paste input "2.62"
type input "2.62"
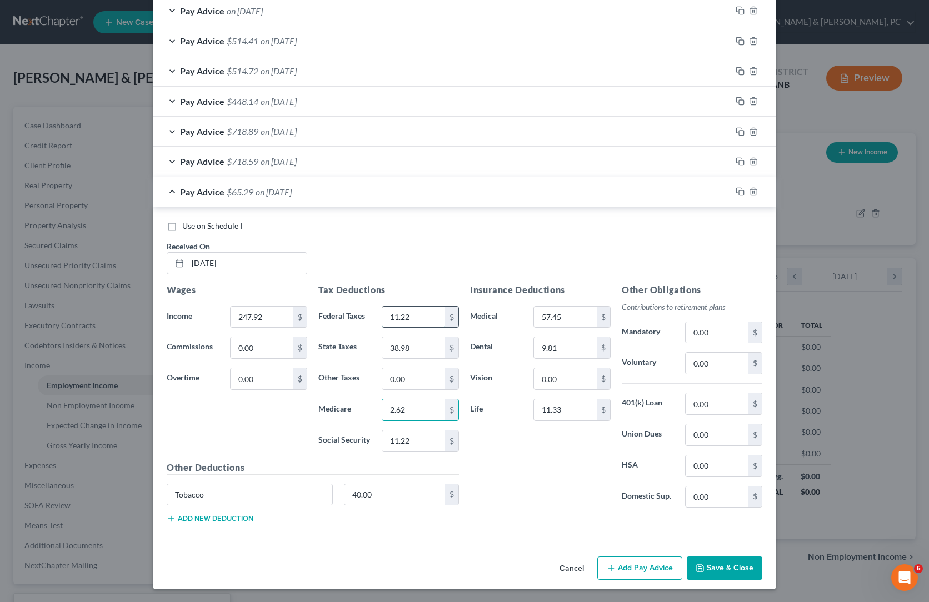
click at [388, 307] on input "11.22" at bounding box center [413, 317] width 63 height 21
click at [382, 337] on input "38.98" at bounding box center [413, 347] width 63 height 21
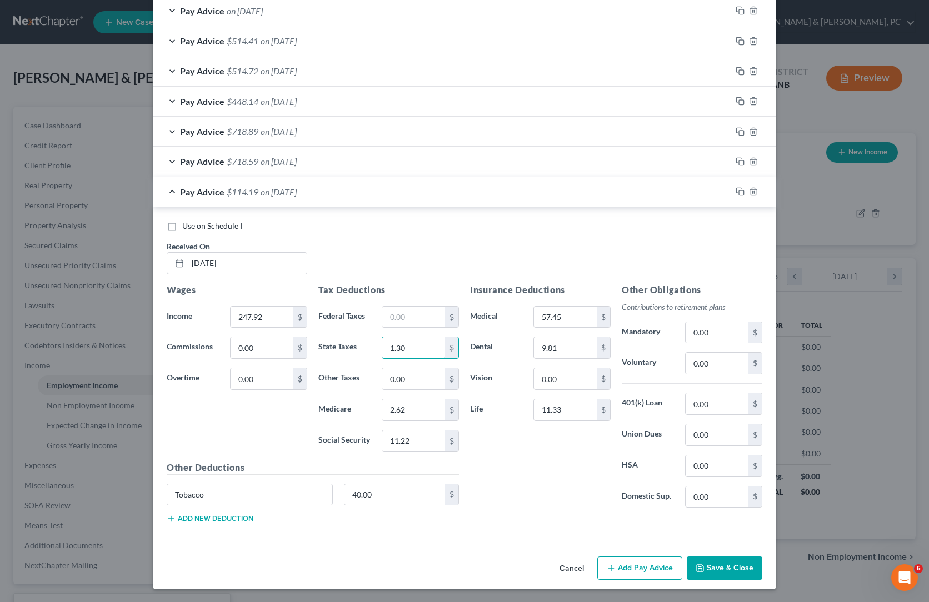
type input "1.30"
click at [519, 422] on div "Insurance Deductions Medical 57.45 $ Dental 9.81 $ Vision 0.00 $ Life 11.33 $" at bounding box center [541, 400] width 152 height 234
drag, startPoint x: 660, startPoint y: 545, endPoint x: 477, endPoint y: 487, distance: 191.8
click at [660, 557] on button "Add Pay Advice" at bounding box center [639, 568] width 85 height 23
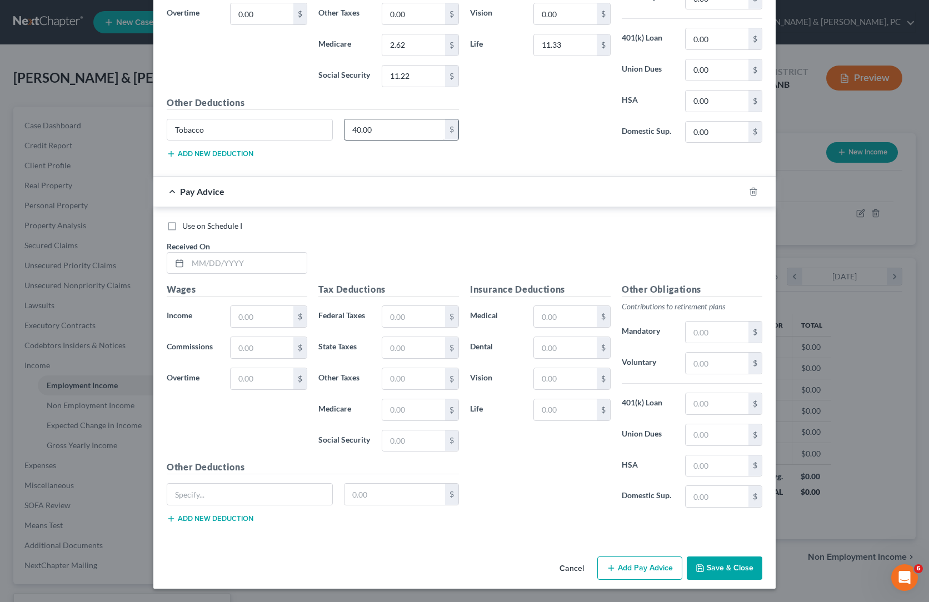
scroll to position [1289, 0]
click at [188, 260] on input "text" at bounding box center [247, 263] width 119 height 21
paste input "[DATE]"
type input "[DATE]"
click at [231, 327] on input "text" at bounding box center [262, 316] width 63 height 21
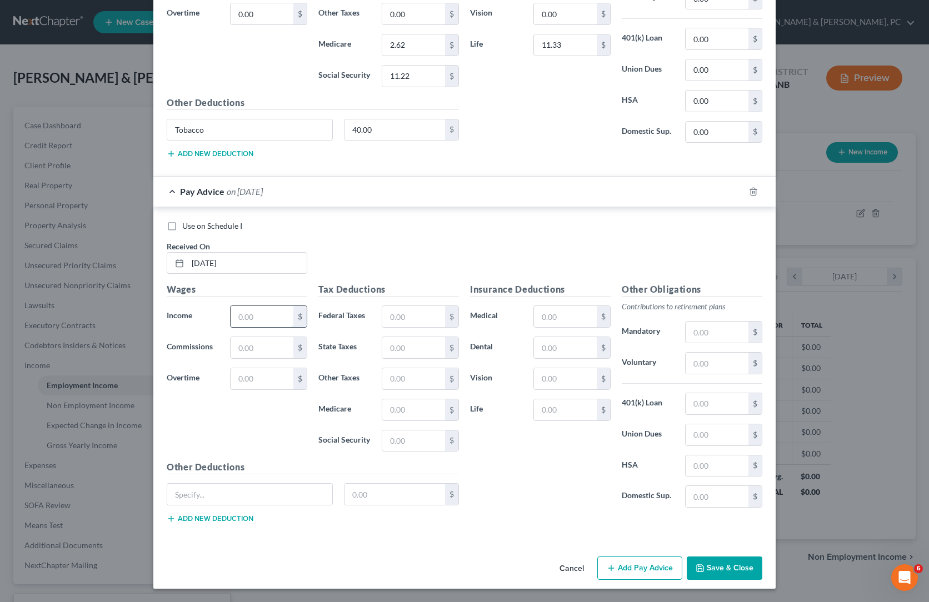
paste input "722.91"
type input "722.91"
click at [382, 452] on input "text" at bounding box center [413, 441] width 63 height 21
paste input "40.67"
type input "40.67"
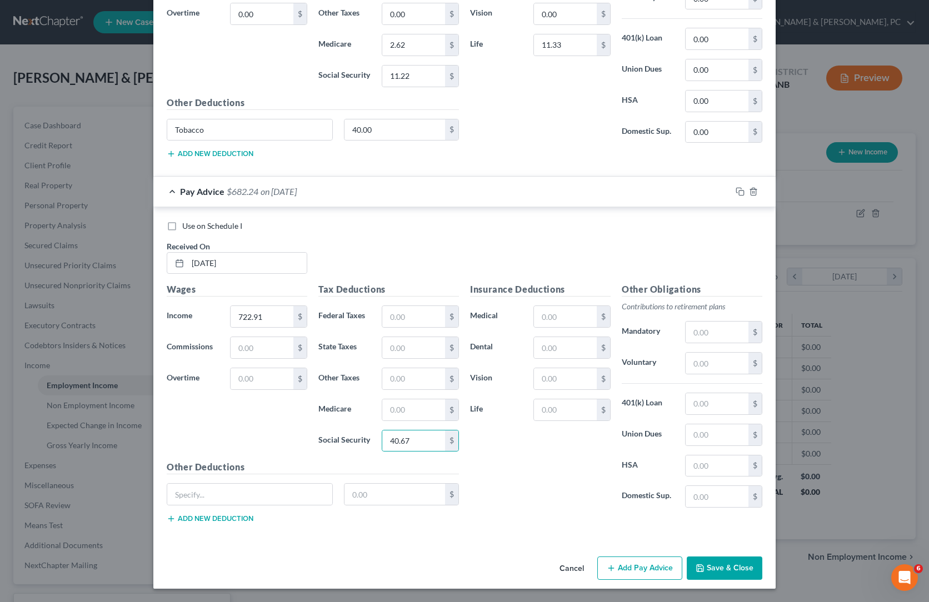
drag, startPoint x: 561, startPoint y: 502, endPoint x: 607, endPoint y: 493, distance: 46.4
click at [561, 502] on div "Insurance Deductions Medical $ Dental $ Vision $ Life $" at bounding box center [541, 400] width 152 height 234
click at [382, 421] on input "text" at bounding box center [413, 410] width 63 height 21
paste input "9.52"
type input "9.52"
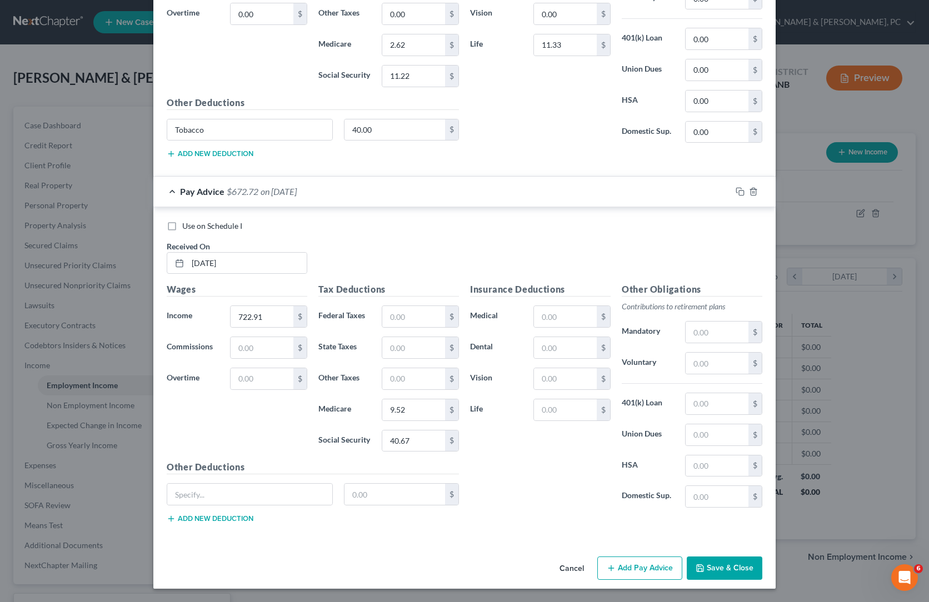
click at [524, 500] on div "Insurance Deductions Medical $ Dental $ Vision $ Life $" at bounding box center [541, 400] width 152 height 234
click at [382, 327] on input "text" at bounding box center [413, 316] width 63 height 21
paste input "11.95"
type input "11.95"
drag, startPoint x: 534, startPoint y: 524, endPoint x: 569, endPoint y: 514, distance: 35.9
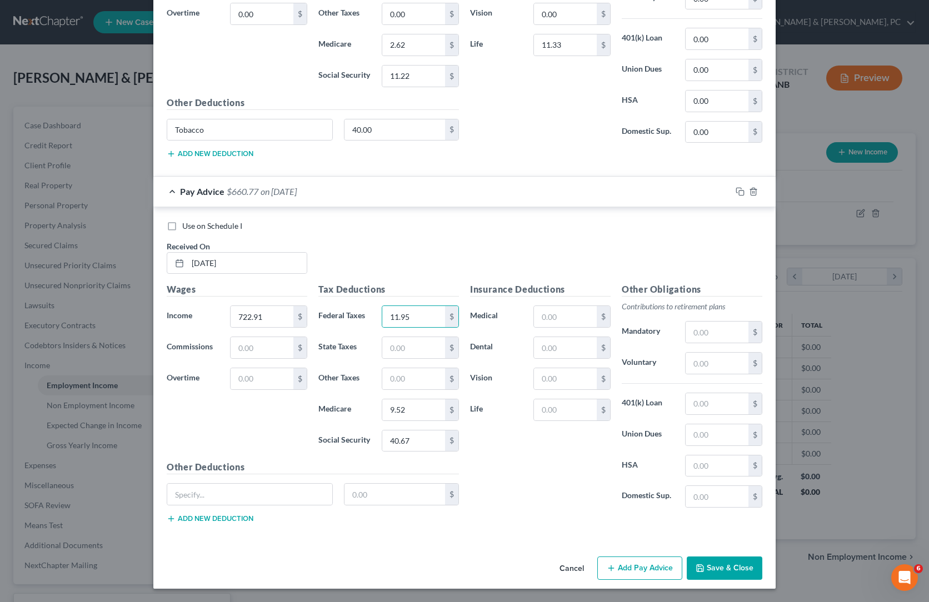
click at [535, 517] on div "Insurance Deductions Medical $ Dental $ Vision $ Life $" at bounding box center [541, 400] width 152 height 234
click at [382, 358] on input "text" at bounding box center [413, 347] width 63 height 21
paste input "23.21"
type input "23.21"
click at [494, 260] on div "Use on Schedule I Received On * [DATE]" at bounding box center [464, 252] width 607 height 63
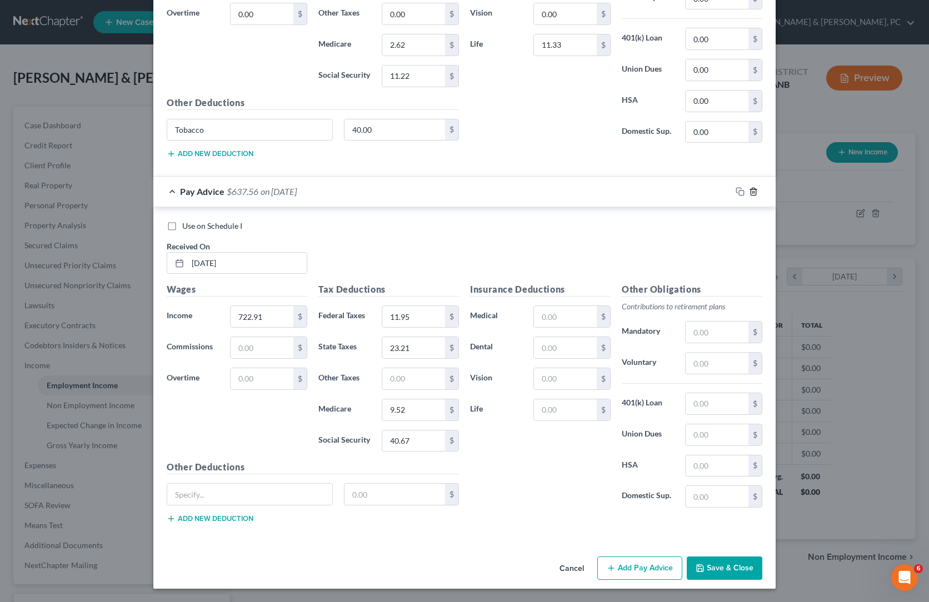
drag, startPoint x: 865, startPoint y: 151, endPoint x: 845, endPoint y: 168, distance: 26.0
click at [758, 187] on icon "button" at bounding box center [753, 191] width 9 height 9
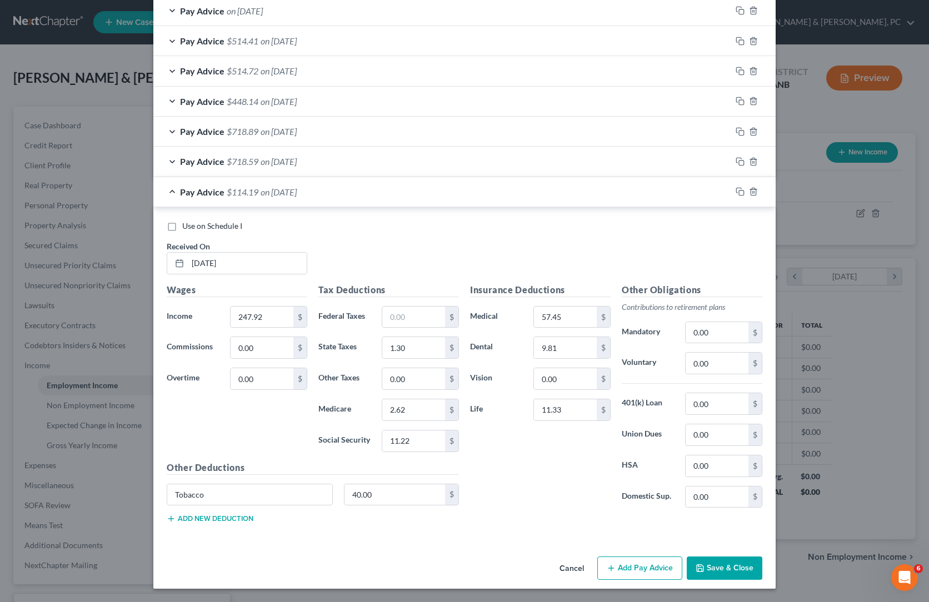
scroll to position [516, 0]
drag, startPoint x: 313, startPoint y: 334, endPoint x: 317, endPoint y: 340, distance: 7.1
click at [313, 176] on div "Pay Advice $718.59 on [DATE]" at bounding box center [442, 161] width 578 height 29
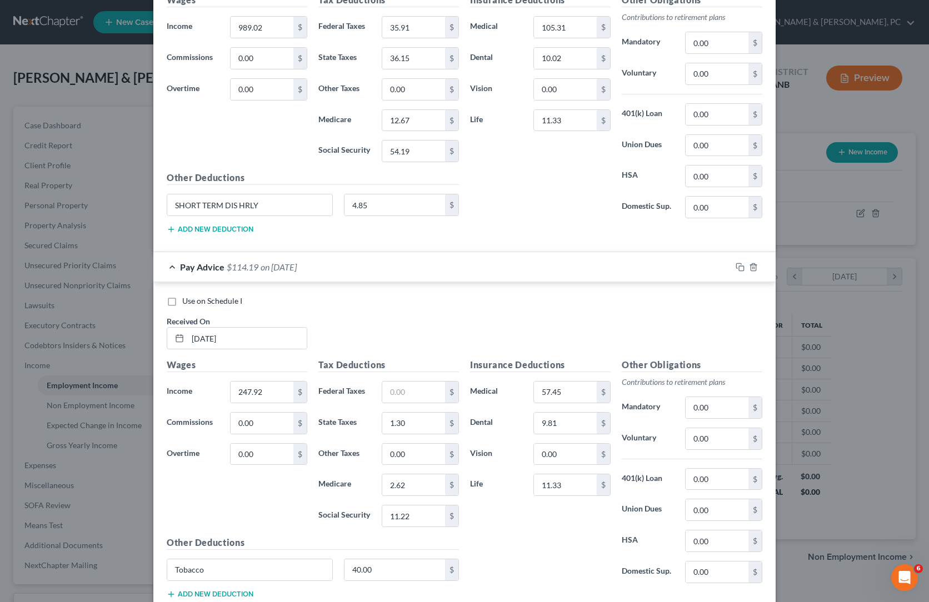
scroll to position [673, 0]
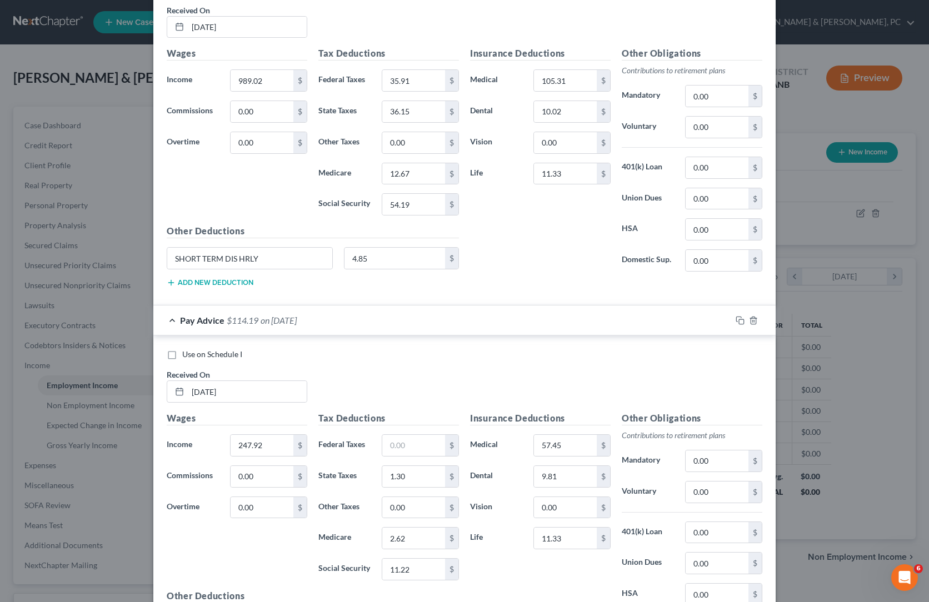
scroll to position [499, 0]
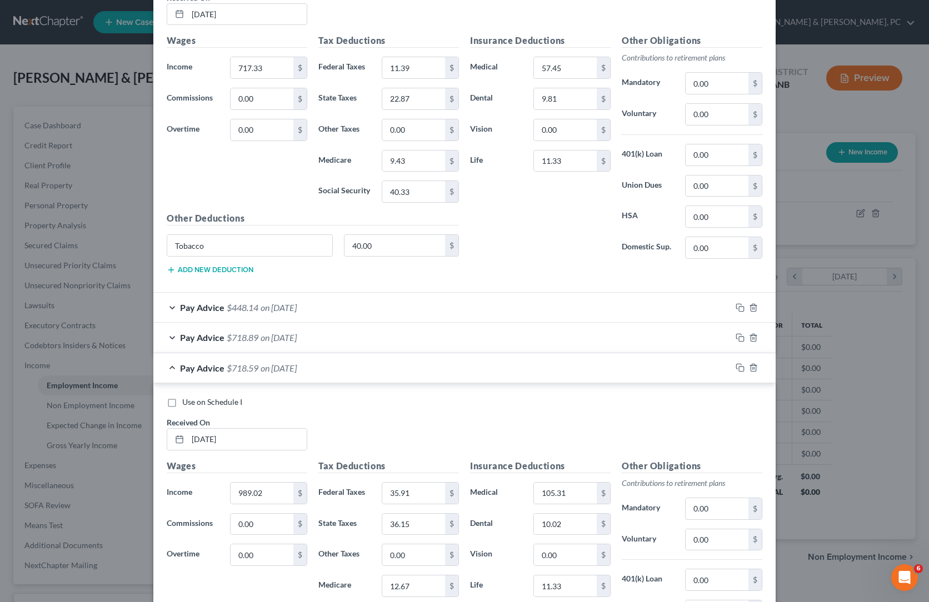
scroll to position [541, 0]
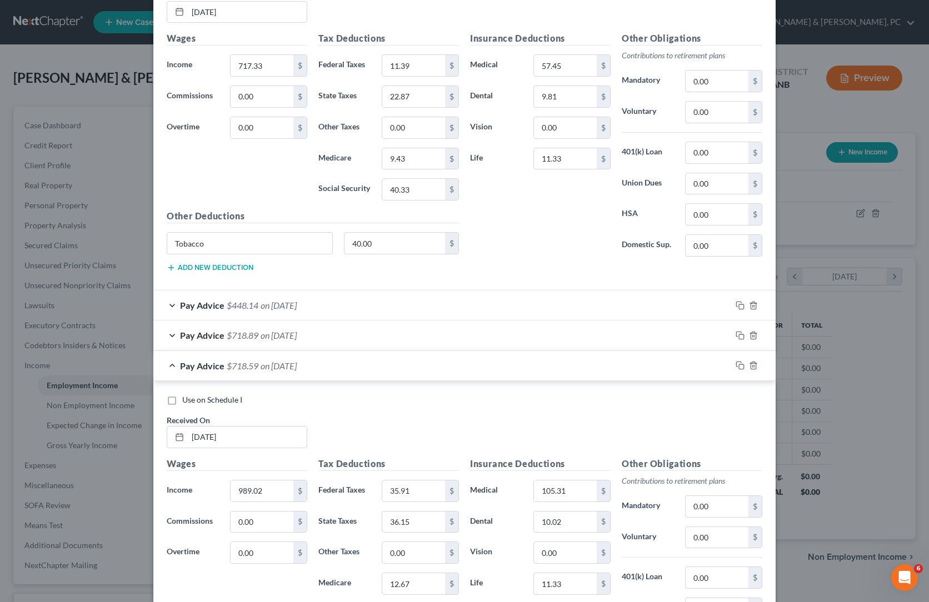
drag, startPoint x: 845, startPoint y: 177, endPoint x: 823, endPoint y: 196, distance: 29.6
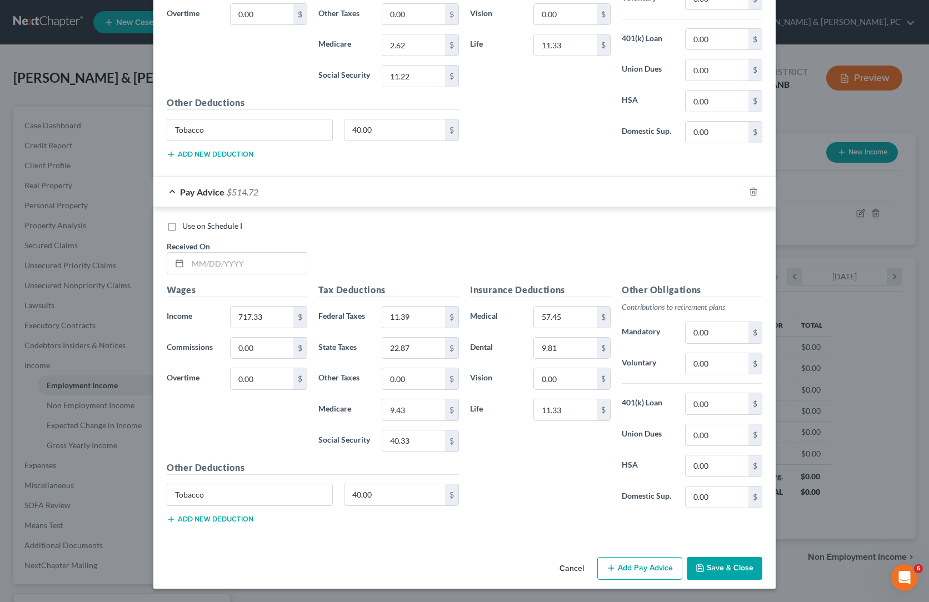
scroll to position [1941, 0]
click at [231, 307] on input "717.33" at bounding box center [262, 317] width 63 height 21
paste input "22.91"
type input "722.91"
click at [565, 385] on div "Insurance Deductions Medical 57.45 $ Dental 9.81 $ Vision 0.00 $ Life 11.33 $" at bounding box center [541, 400] width 152 height 234
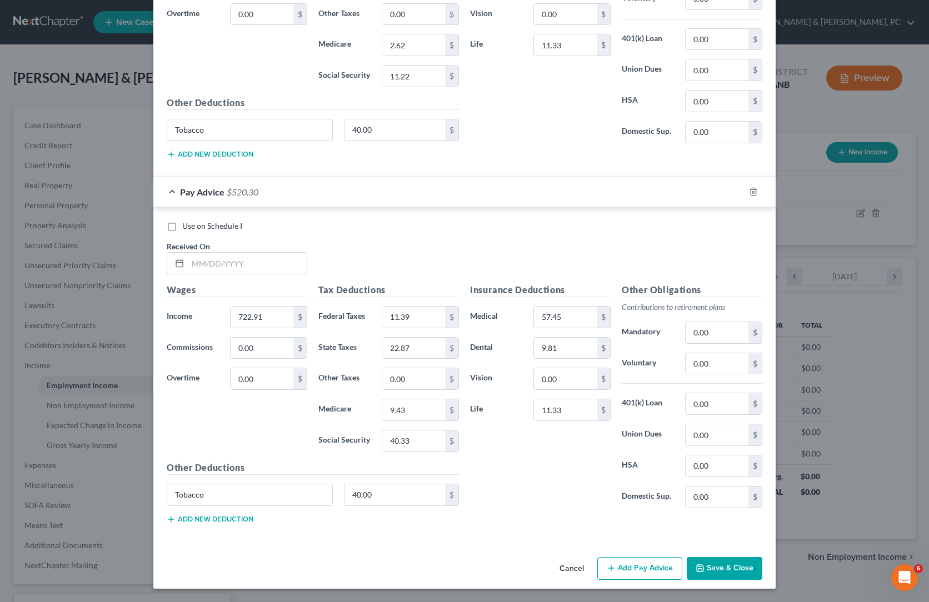
click at [514, 406] on div "Insurance Deductions Medical 57.45 $ Dental 9.81 $ Vision 0.00 $ Life 11.33 $" at bounding box center [541, 400] width 152 height 234
click at [384, 400] on input "9.43" at bounding box center [413, 410] width 63 height 21
type input "9.52"
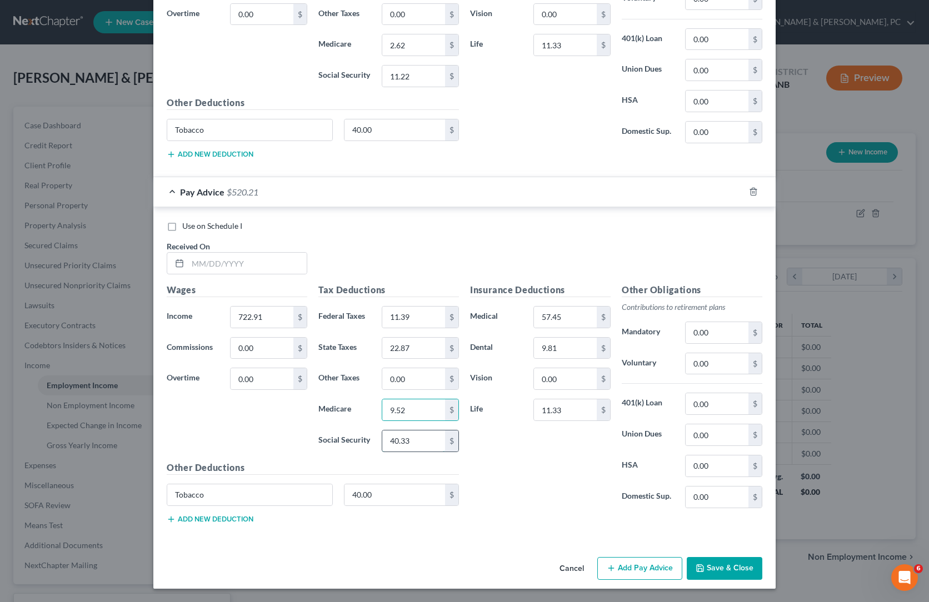
click at [393, 431] on input "40.33" at bounding box center [413, 441] width 63 height 21
type input "40.67"
click at [411, 307] on input "11.39" at bounding box center [413, 317] width 63 height 21
type input "11.95"
click at [404, 338] on input "22.87" at bounding box center [413, 348] width 63 height 21
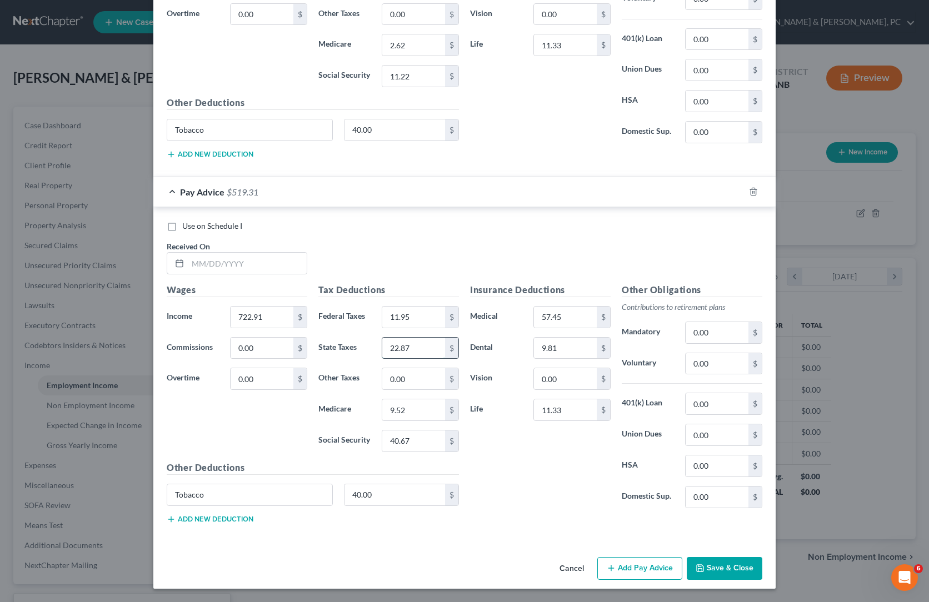
click at [404, 338] on input "22.87" at bounding box center [413, 348] width 63 height 21
type input "23.21"
click at [616, 466] on div "Insurance Deductions Medical 57.45 $ Dental 9.81 $ Vision 0.00 $ Life 11.33 $" at bounding box center [541, 400] width 152 height 234
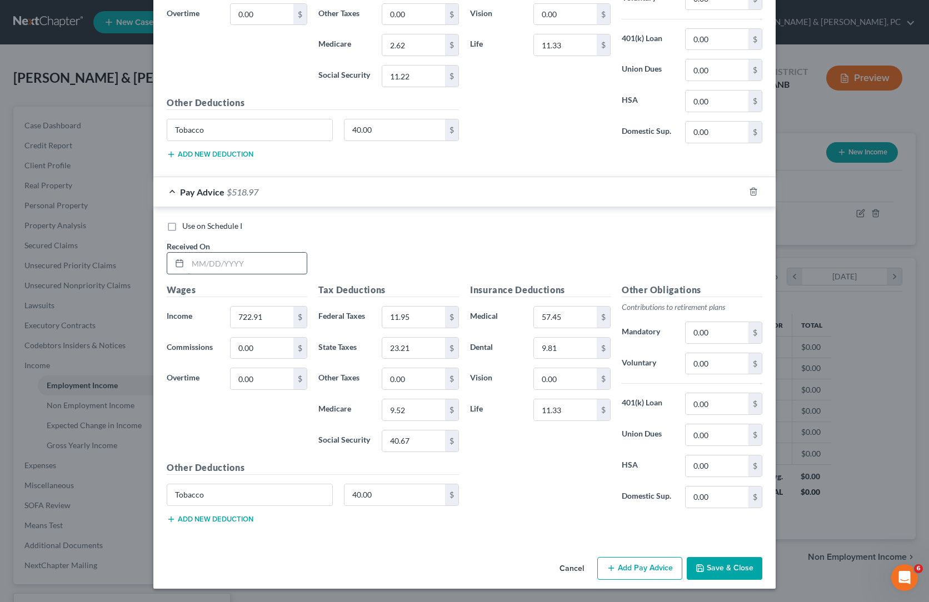
click at [188, 253] on input "text" at bounding box center [247, 263] width 119 height 21
paste input "[DATE]"
type input "[DATE]"
click at [397, 221] on div "Use on Schedule I Received On * [DATE]" at bounding box center [464, 252] width 607 height 63
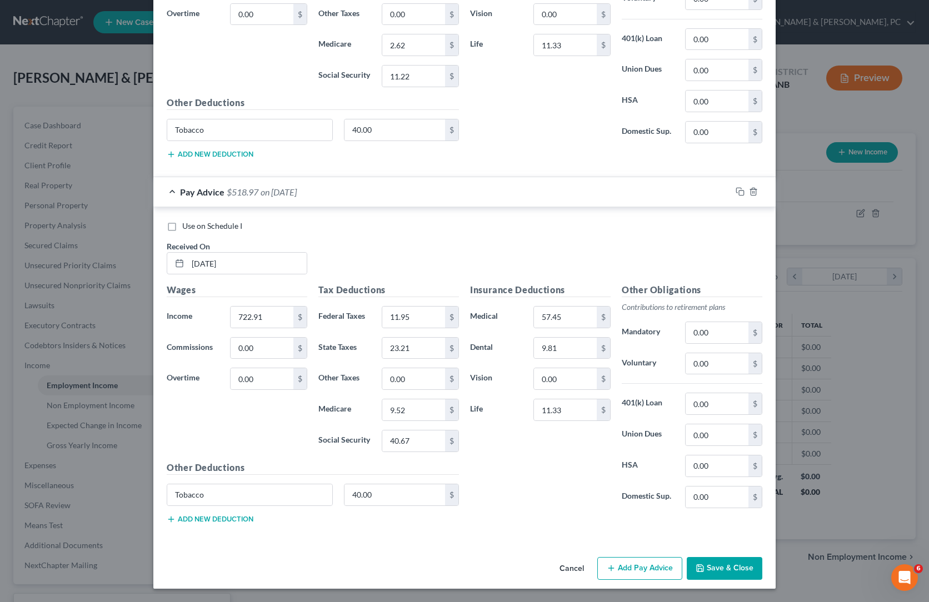
scroll to position [1893, 0]
click at [745, 187] on icon "button" at bounding box center [740, 191] width 9 height 9
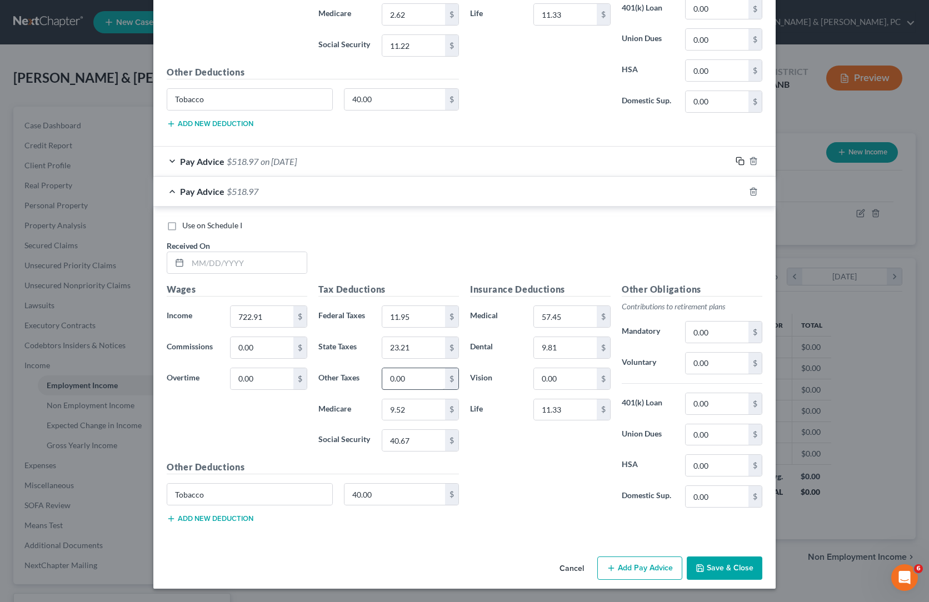
scroll to position [1986, 0]
click at [188, 252] on input "text" at bounding box center [247, 262] width 119 height 21
paste input "[DATE]"
type input "[DATE]"
click at [576, 391] on div "Insurance Deductions Medical 57.45 $ Dental 9.81 $ Vision 0.00 $ Life 11.33 $" at bounding box center [541, 400] width 152 height 234
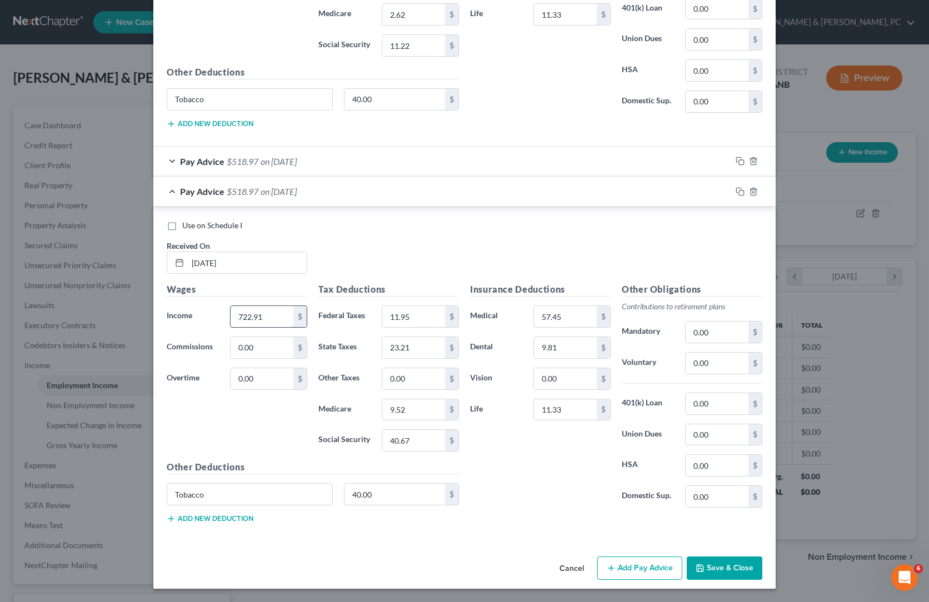
click at [231, 306] on input "722.91" at bounding box center [262, 316] width 63 height 21
paste input "13.83"
type input "713.83"
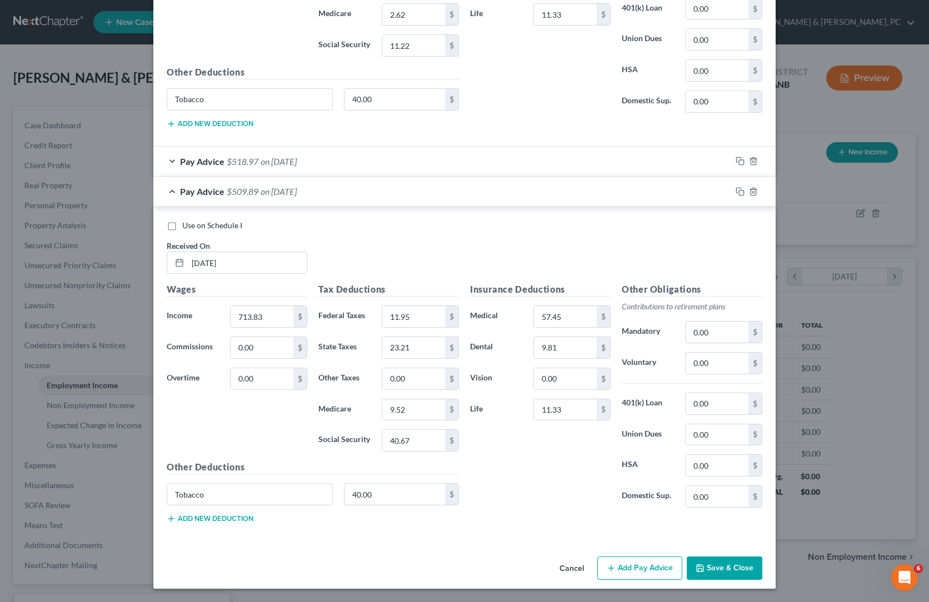
click at [547, 411] on div "Insurance Deductions Medical 57.45 $ Dental 9.81 $ Vision 0.00 $ Life 11.33 $" at bounding box center [541, 400] width 152 height 234
click at [389, 430] on input "40.67" at bounding box center [413, 440] width 63 height 21
paste input "11"
type input "40.11"
click at [400, 400] on input "9.52" at bounding box center [413, 410] width 63 height 21
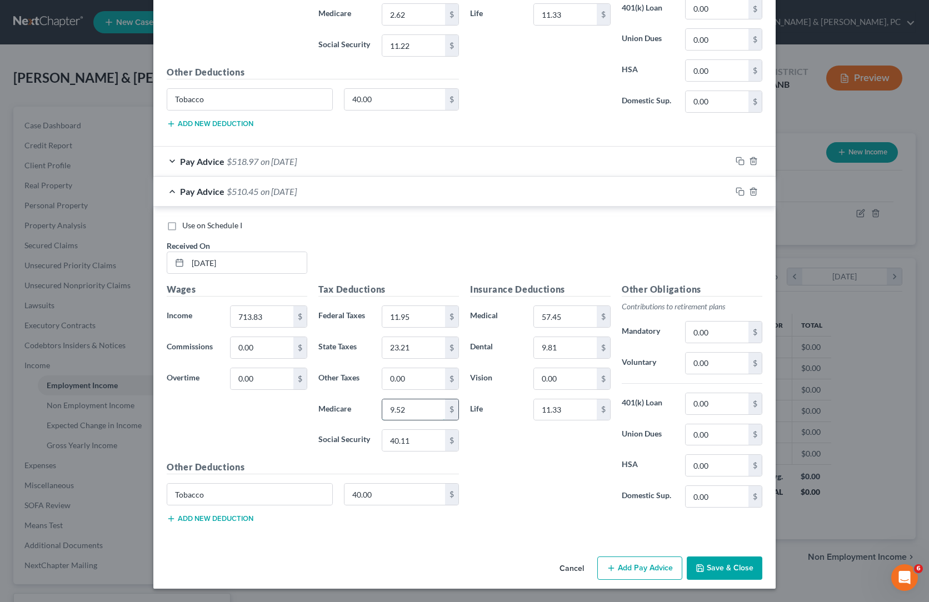
paste input "38"
type input "9.38"
click at [557, 399] on div "Insurance Deductions Medical 57.45 $ Dental 9.81 $ Vision 0.00 $ Life 11.33 $" at bounding box center [541, 400] width 152 height 234
click at [392, 306] on input "11.95" at bounding box center [413, 316] width 63 height 21
paste input "04"
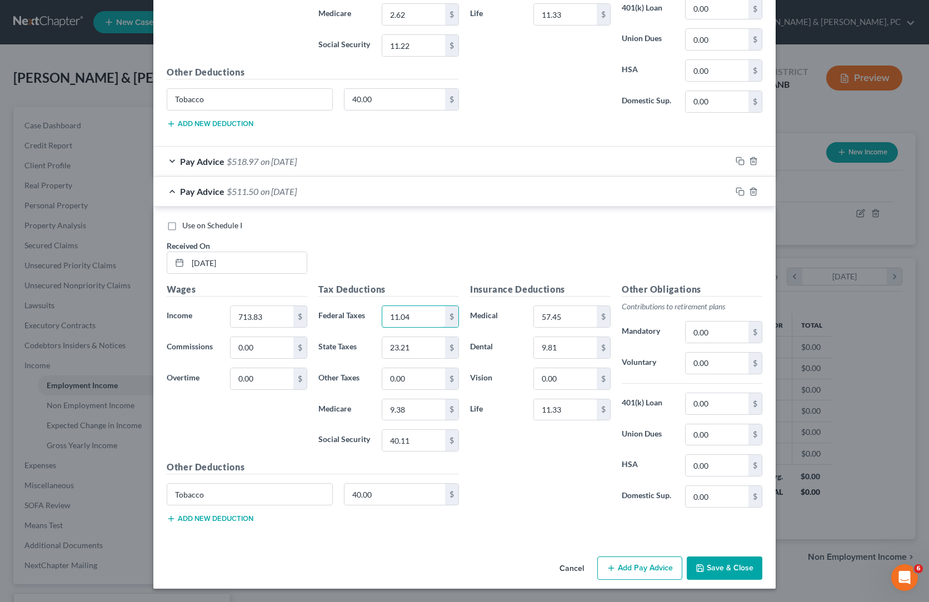
type input "11.04"
click at [396, 337] on input "23.21" at bounding box center [413, 347] width 63 height 21
click at [391, 337] on input "23.21" at bounding box center [413, 347] width 63 height 21
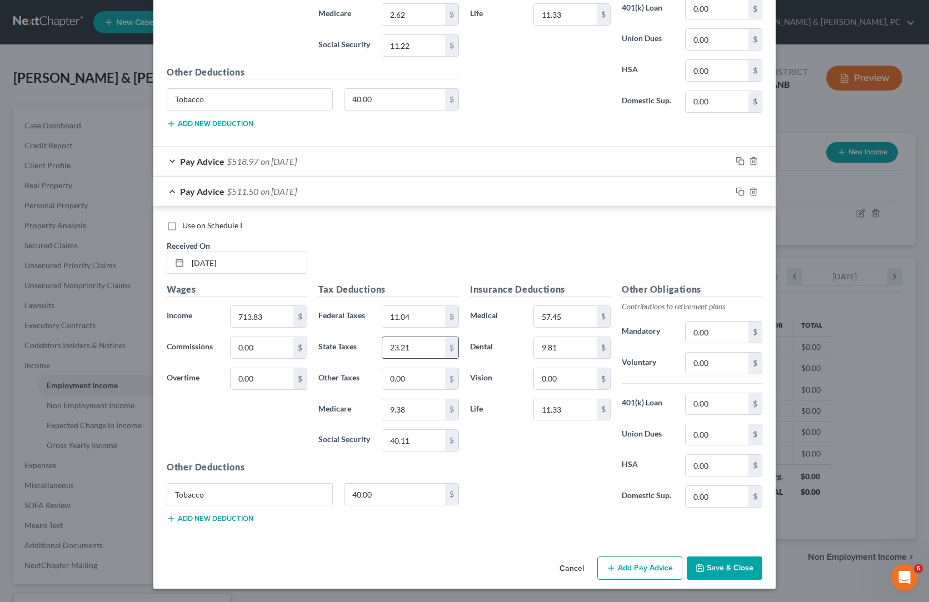
paste input "2.67"
type input "22.67"
click at [521, 361] on div "Insurance Deductions Medical 57.45 $ Dental 9.81 $ Vision 0.00 $ Life 11.33 $" at bounding box center [541, 400] width 152 height 234
click at [776, 183] on div at bounding box center [753, 192] width 44 height 18
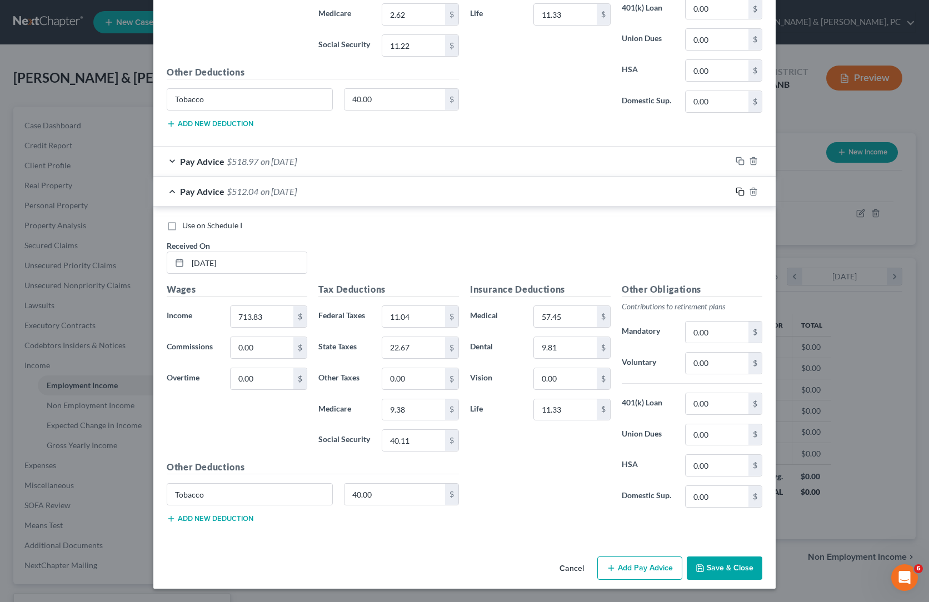
click at [745, 187] on icon "button" at bounding box center [740, 191] width 9 height 9
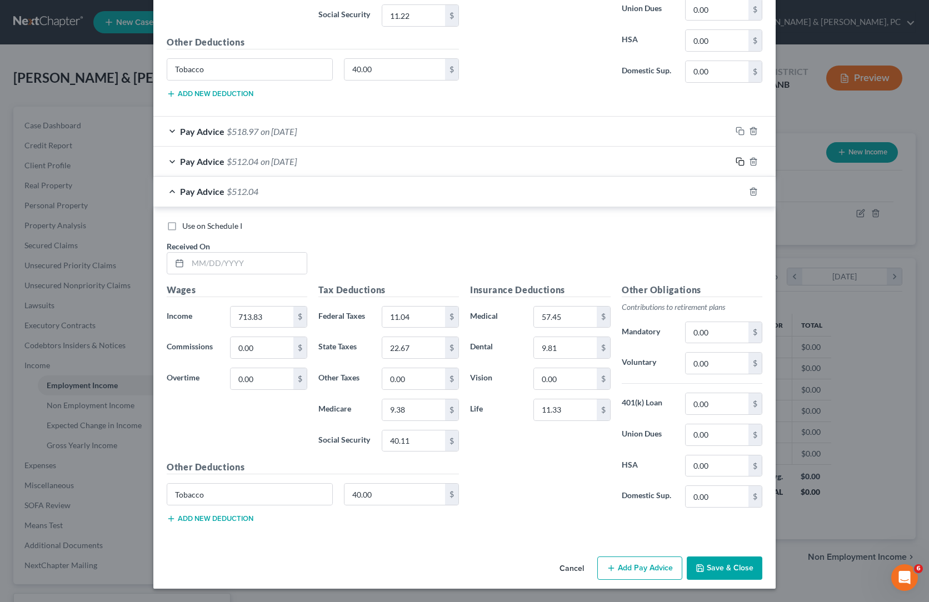
scroll to position [2031, 0]
click at [188, 253] on input "text" at bounding box center [247, 263] width 119 height 21
paste input "[DATE]"
type input "[DATE]"
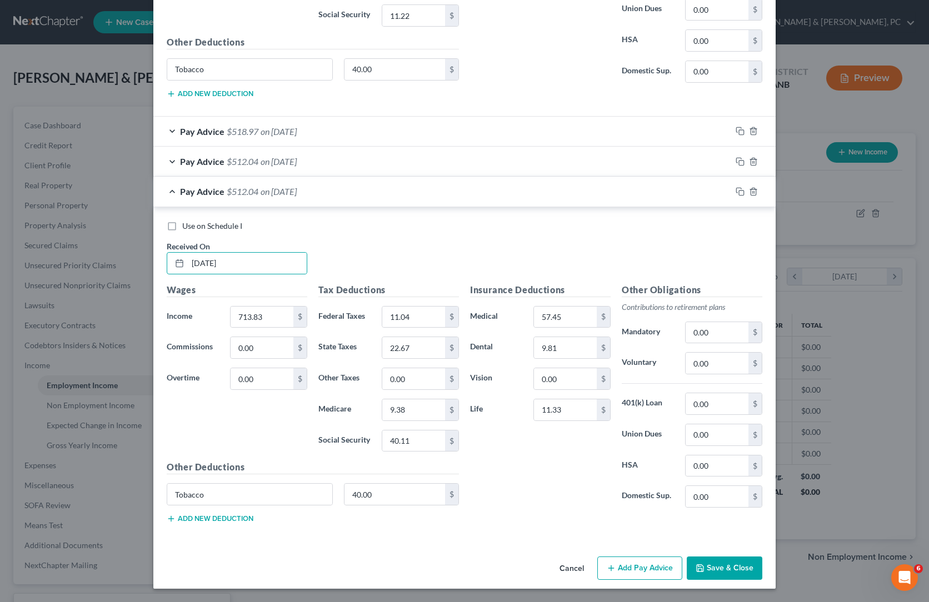
click at [616, 430] on div "Insurance Deductions Medical 57.45 $ Dental 9.81 $ Vision 0.00 $ Life 11.33 $" at bounding box center [541, 400] width 152 height 234
click at [231, 307] on input "713.83" at bounding box center [262, 317] width 63 height 21
paste input "43.37"
type input "743.37"
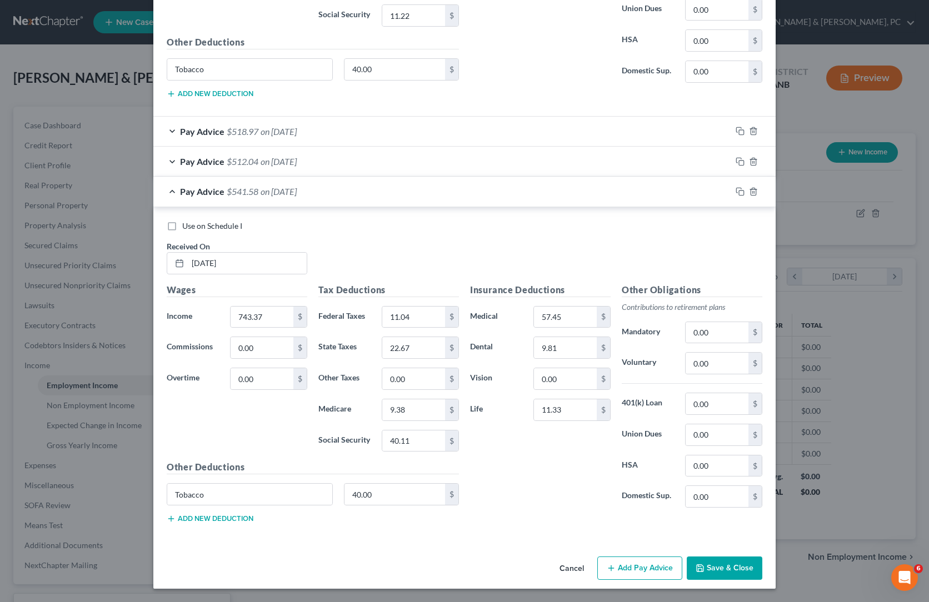
click at [549, 362] on div "Insurance Deductions Medical 57.45 $ Dental 9.81 $ Vision 0.00 $ Life 11.33 $" at bounding box center [541, 400] width 152 height 234
click at [390, 431] on input "40.11" at bounding box center [413, 441] width 63 height 21
paste input "1.94"
type input "41.94"
click at [561, 400] on div "Insurance Deductions Medical 57.45 $ Dental 9.81 $ Vision 0.00 $ Life 11.33 $" at bounding box center [541, 400] width 152 height 234
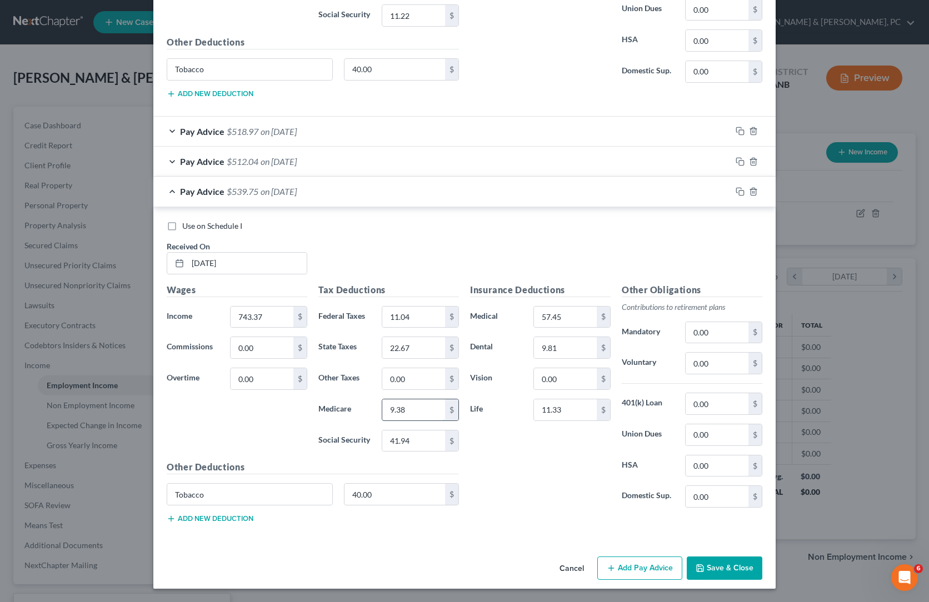
click at [382, 400] on input "9.38" at bounding box center [413, 410] width 63 height 21
paste input "80"
type input "9.80"
click at [588, 438] on div "Insurance Deductions Medical 57.45 $ Dental 9.81 $ Vision 0.00 $ Life 11.33 $" at bounding box center [541, 400] width 152 height 234
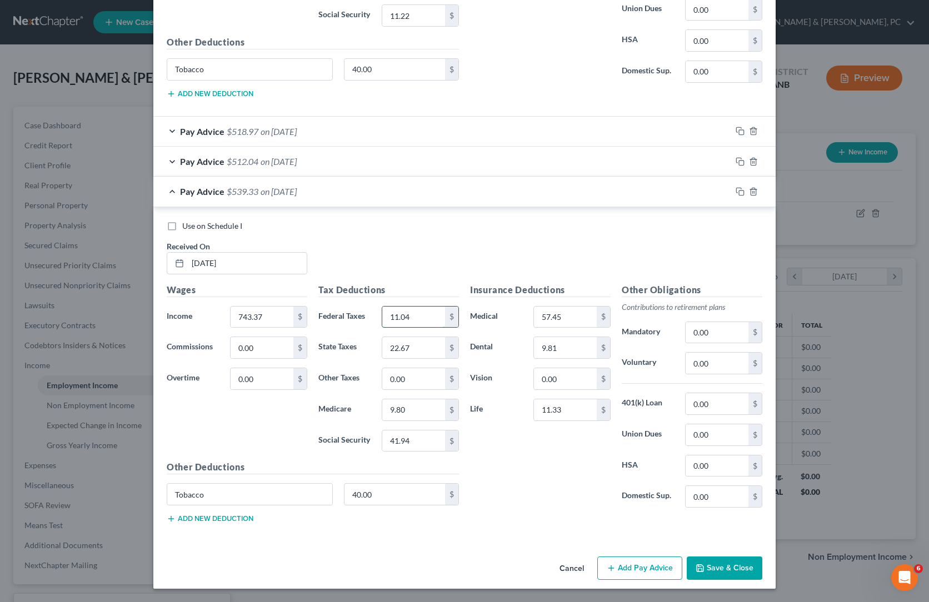
click at [382, 307] on input "11.04" at bounding box center [413, 317] width 63 height 21
paste input "3.99"
type input "13.99"
click at [534, 425] on div "Insurance Deductions Medical 57.45 $ Dental 9.81 $ Vision 0.00 $ Life 11.33 $" at bounding box center [541, 400] width 152 height 234
click at [391, 337] on input "22.67" at bounding box center [413, 347] width 63 height 21
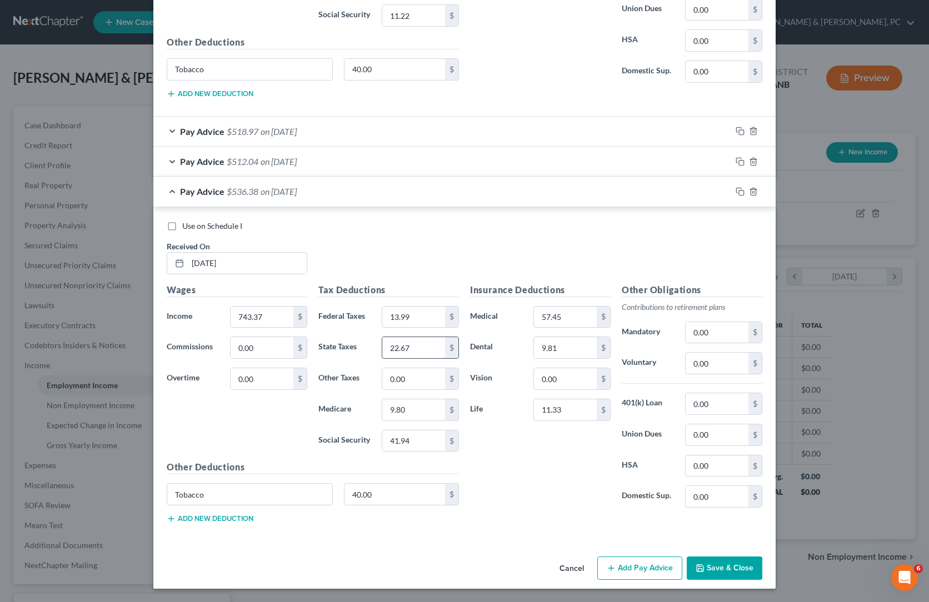
paste input "4.42"
type input "24.42"
click at [529, 450] on div "Insurance Deductions Medical 57.45 $ Dental 9.81 $ Vision 0.00 $ Life 11.33 $" at bounding box center [541, 400] width 152 height 234
click at [542, 417] on div "Insurance Deductions Medical 57.45 $ Dental 9.81 $ Vision 0.00 $ Life 11.33 $" at bounding box center [541, 400] width 152 height 234
click at [776, 183] on div at bounding box center [753, 192] width 44 height 18
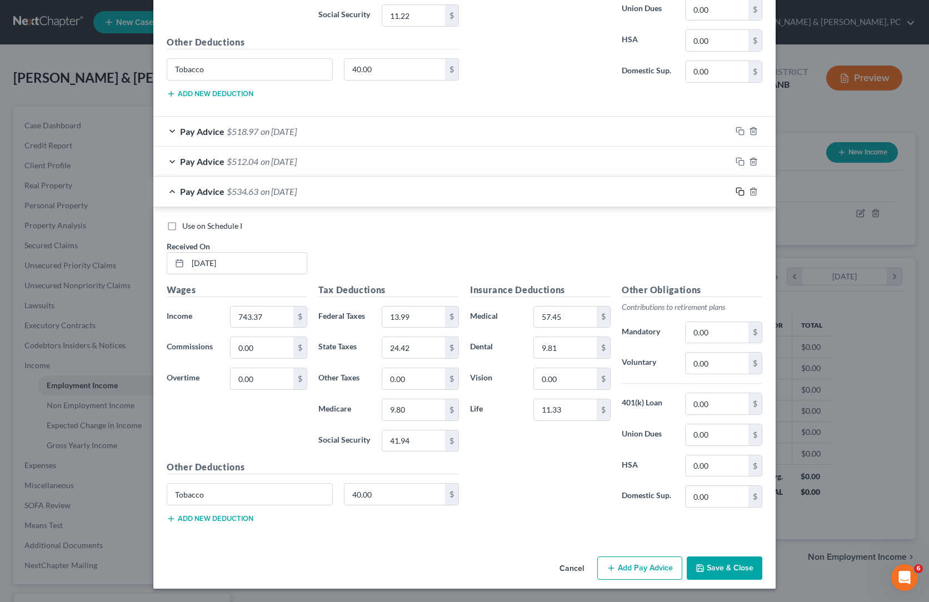
click at [744, 191] on rect "button" at bounding box center [741, 193] width 5 height 5
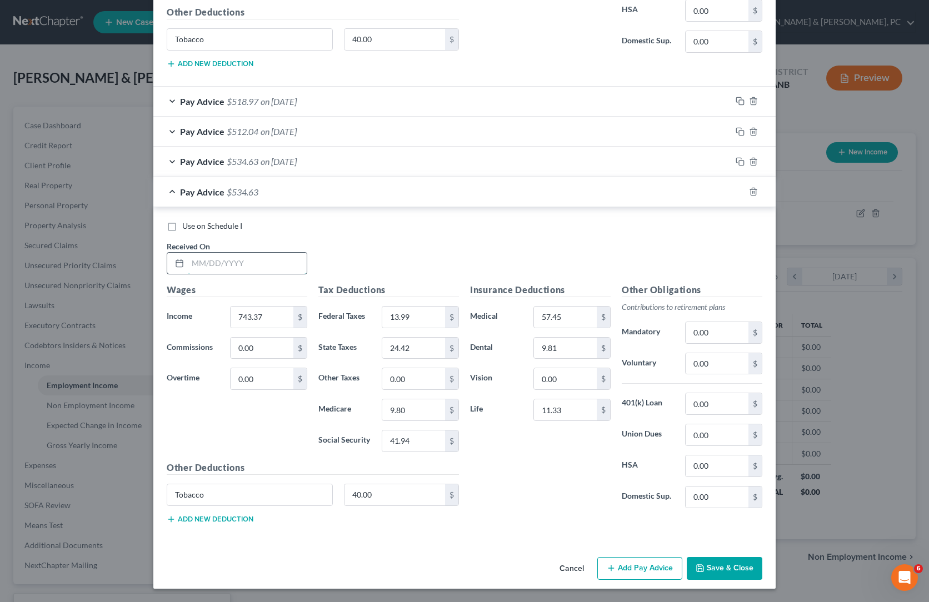
click at [188, 253] on input "text" at bounding box center [247, 263] width 119 height 21
paste input "[DATE]"
type input "[DATE]"
click at [231, 307] on input "743.37" at bounding box center [262, 317] width 63 height 21
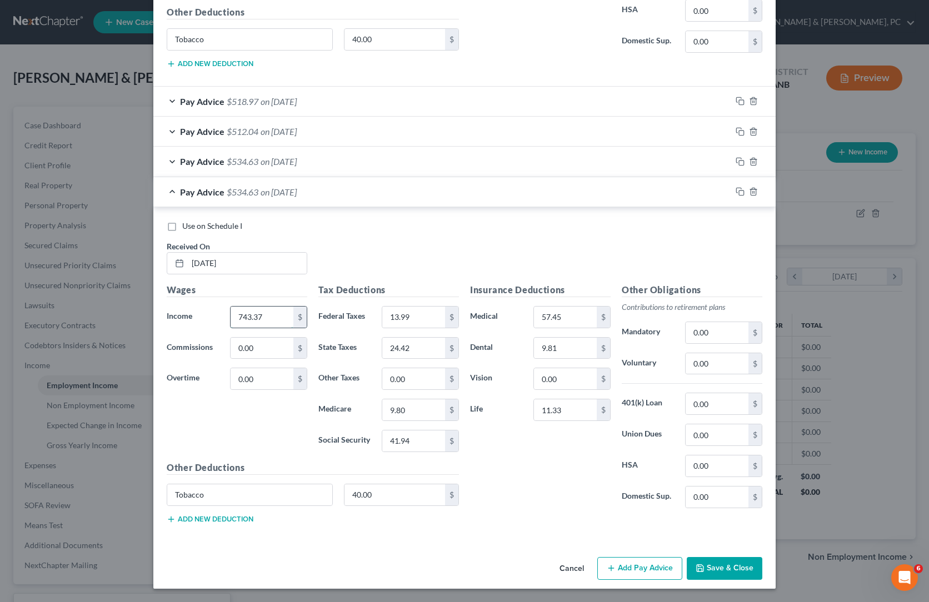
paste input "1.10"
type input "741.10"
click at [446, 221] on div "Use on Schedule I Received On * [DATE]" at bounding box center [464, 252] width 607 height 63
click at [400, 431] on input "41.94" at bounding box center [413, 441] width 63 height 21
paste input "80"
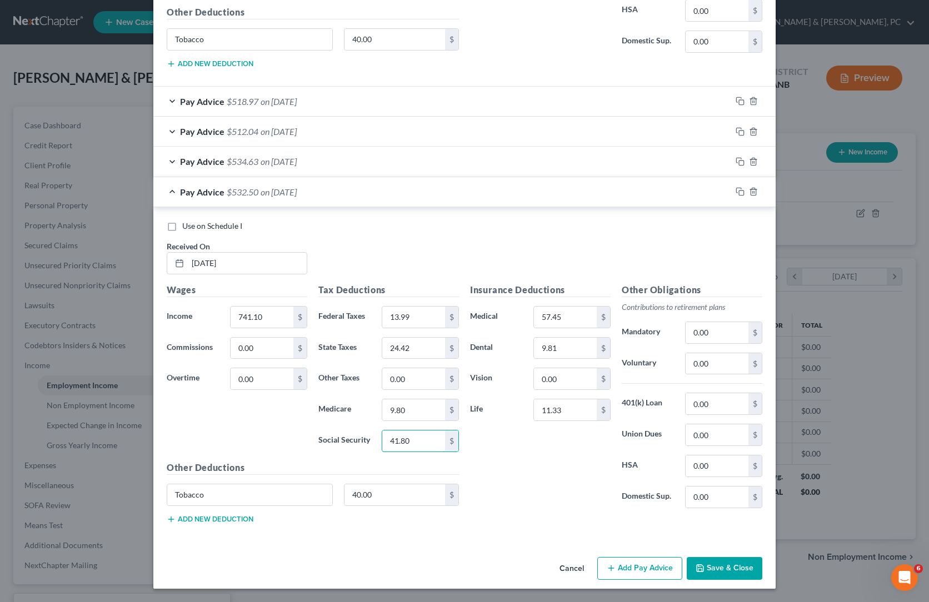
type input "41.80"
click at [385, 400] on input "9.80" at bounding box center [413, 410] width 63 height 21
paste input "78"
type input "9.78"
paste input "77"
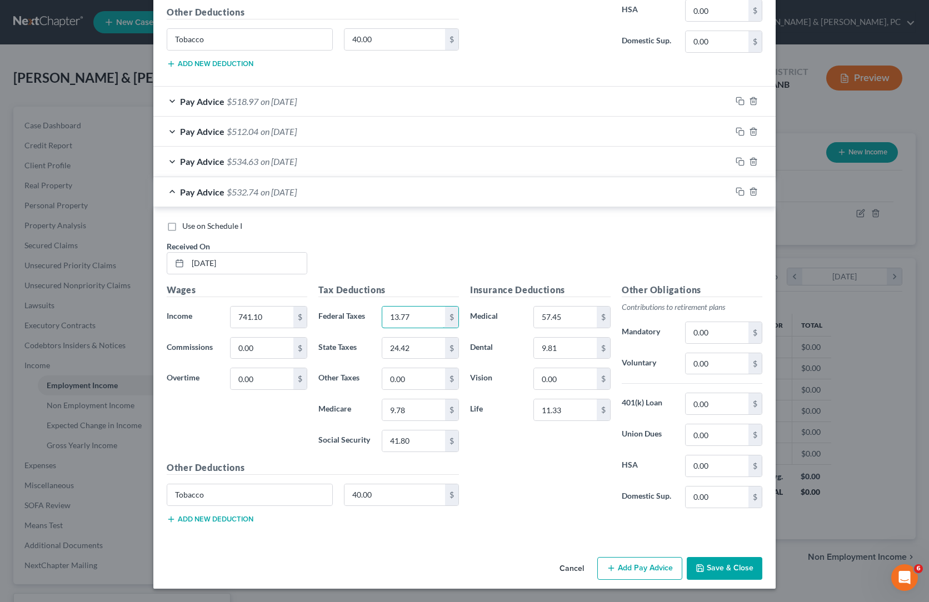
type input "13.77"
click at [387, 338] on input "24.42" at bounding box center [413, 348] width 63 height 21
paste input "29"
type input "24.29"
click at [531, 499] on div "Insurance Deductions Medical 57.45 $ Dental 9.81 $ Vision 0.00 $ Life 11.33 $" at bounding box center [541, 400] width 152 height 234
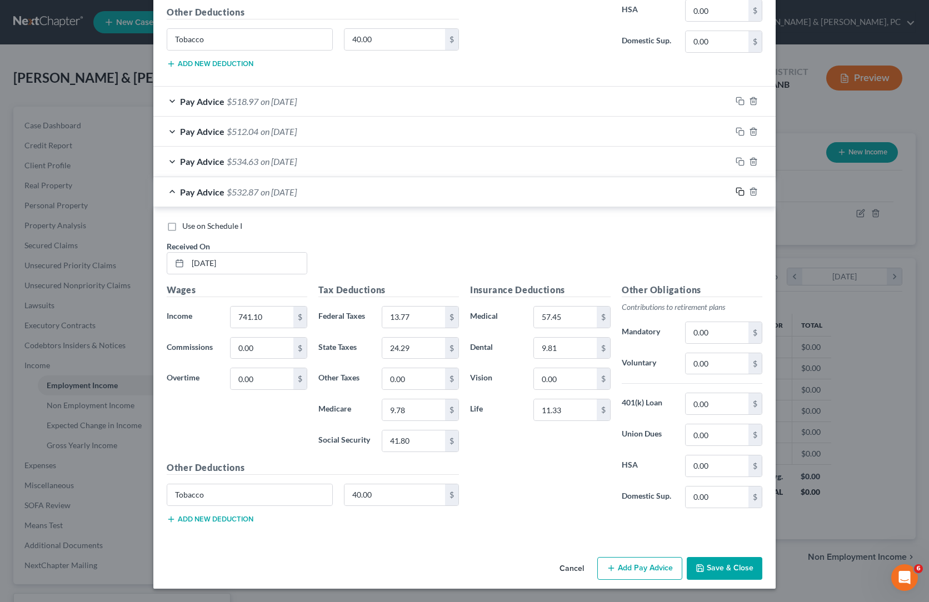
click at [745, 187] on icon "button" at bounding box center [740, 191] width 9 height 9
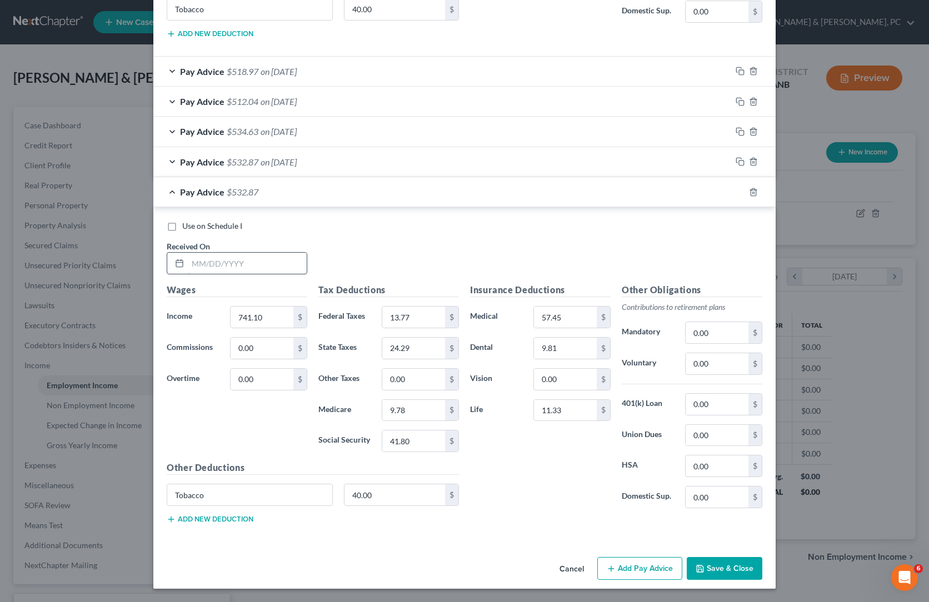
drag, startPoint x: 153, startPoint y: 191, endPoint x: 149, endPoint y: 201, distance: 10.9
click at [161, 241] on div "Received On *" at bounding box center [237, 258] width 152 height 34
click at [188, 253] on input "text" at bounding box center [247, 263] width 119 height 21
paste input "[DATE]"
type input "[DATE]"
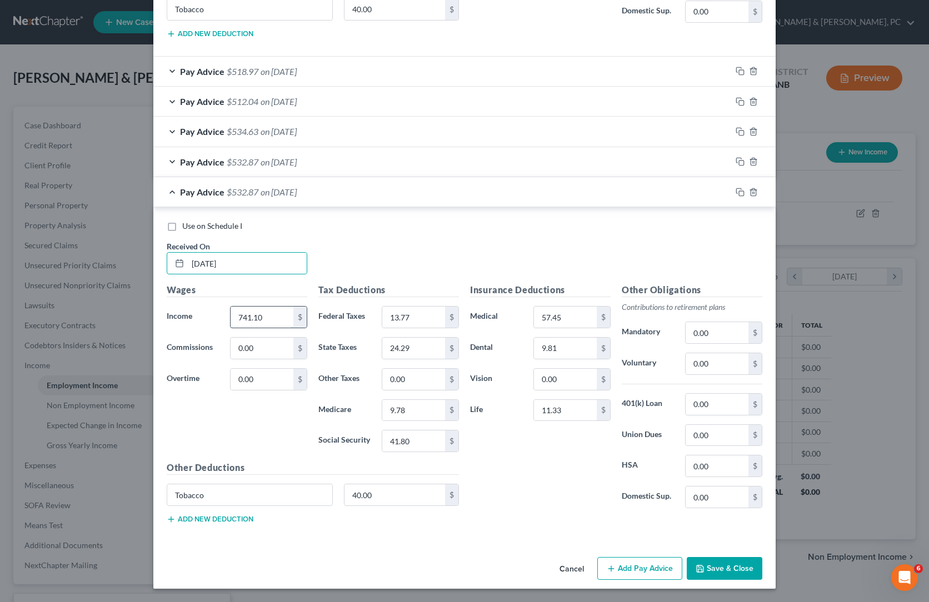
click at [231, 307] on input "741.10" at bounding box center [262, 317] width 63 height 21
paste input "247.92"
type input "247.92"
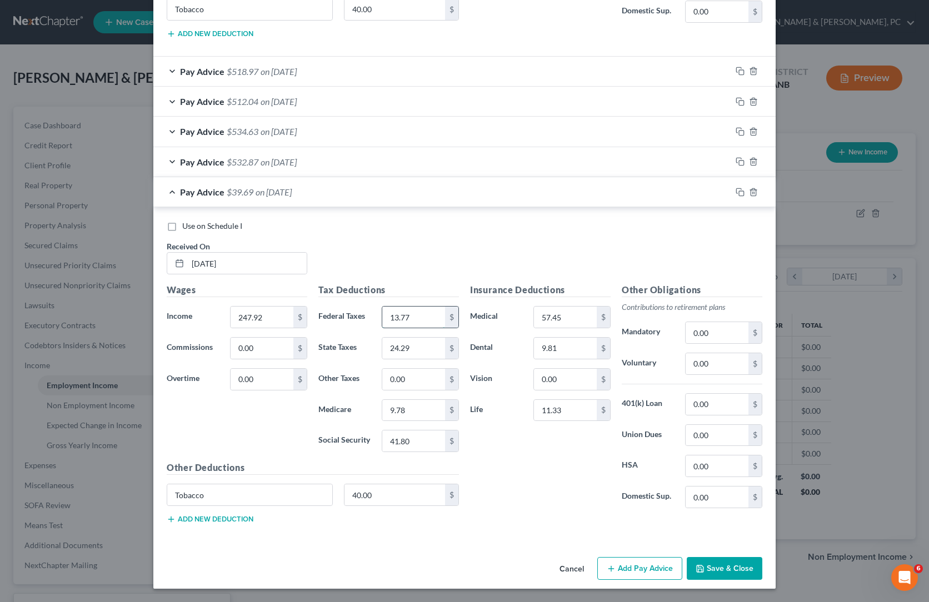
click at [387, 307] on input "13.77" at bounding box center [413, 317] width 63 height 21
click at [399, 452] on input "41.80" at bounding box center [413, 441] width 63 height 21
paste input "11.22"
type input "11.22"
drag, startPoint x: 384, startPoint y: 440, endPoint x: 380, endPoint y: 430, distance: 10.9
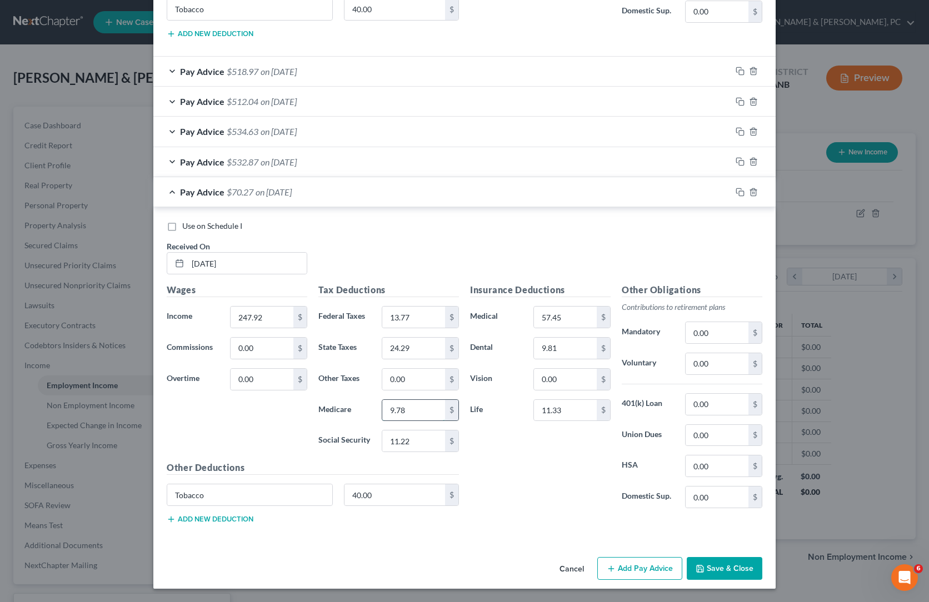
click at [384, 421] on input "9.78" at bounding box center [413, 410] width 63 height 21
paste input "2.62"
type input "2.62"
click at [396, 307] on input "13.77" at bounding box center [413, 317] width 63 height 21
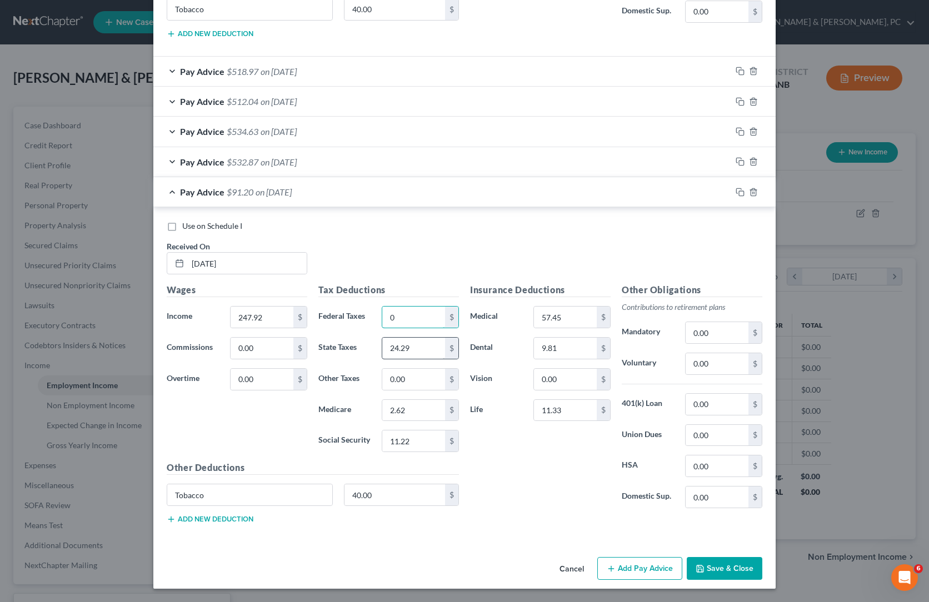
type input "0.00"
click at [382, 345] on input "24.29" at bounding box center [413, 348] width 63 height 21
type input "1.30"
click at [550, 514] on div "Insurance Deductions Medical 57.45 $ Dental 9.81 $ Vision 0.00 $ Life 11.33 $" at bounding box center [541, 400] width 152 height 234
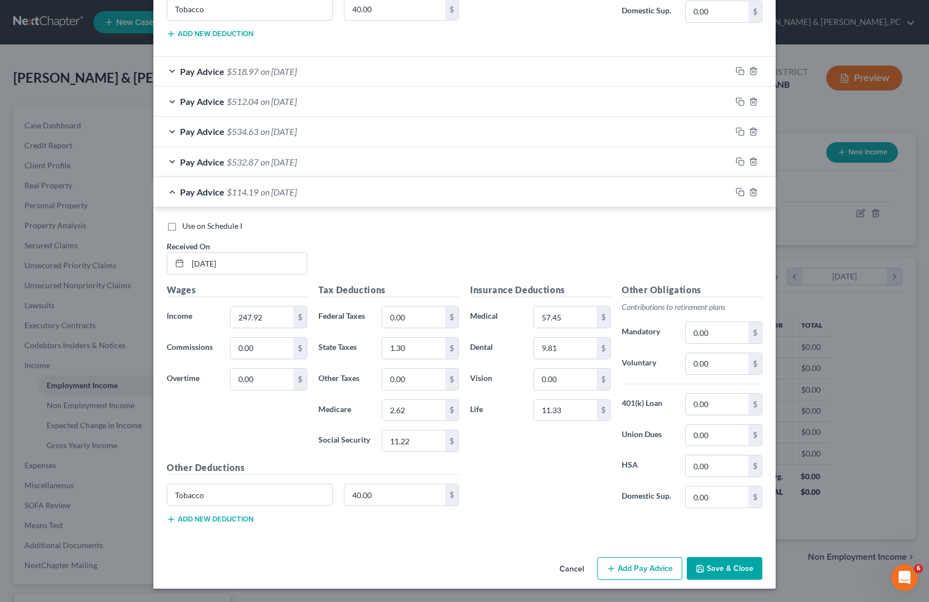
click at [481, 226] on div "Use on Schedule I Received On * [DATE]" at bounding box center [464, 252] width 607 height 63
click at [374, 221] on div "Use on Schedule I Received On * [DATE]" at bounding box center [464, 252] width 607 height 63
click at [525, 221] on div "Use on Schedule I Received On * [DATE]" at bounding box center [464, 252] width 607 height 63
click at [745, 197] on icon "button" at bounding box center [740, 192] width 9 height 9
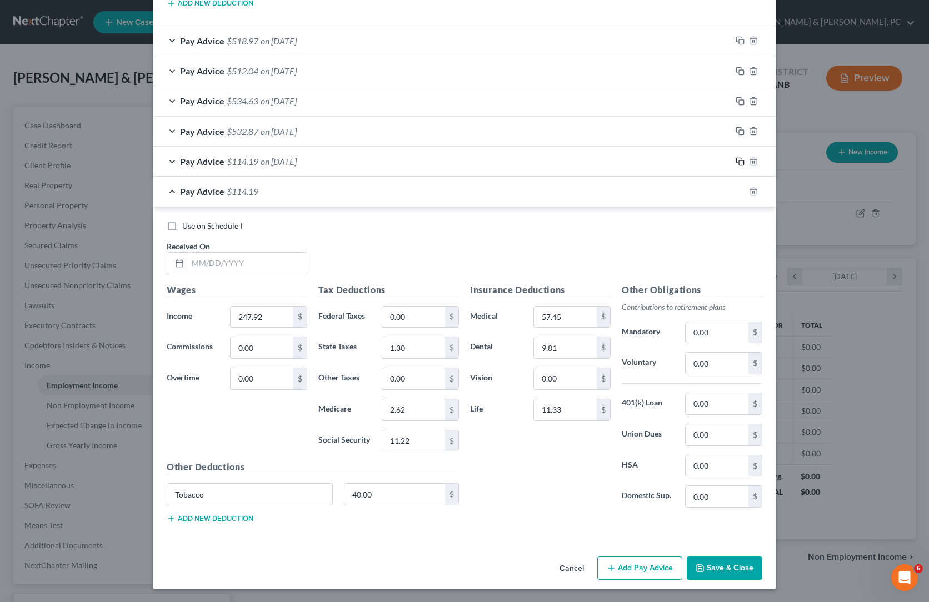
scroll to position [2125, 0]
click at [188, 253] on input "text" at bounding box center [247, 263] width 119 height 21
paste input "[DATE]"
click at [567, 422] on div "Insurance Deductions Medical 57.45 $ Dental 9.81 $ Vision 0.00 $ Life 11.33 $" at bounding box center [541, 400] width 152 height 234
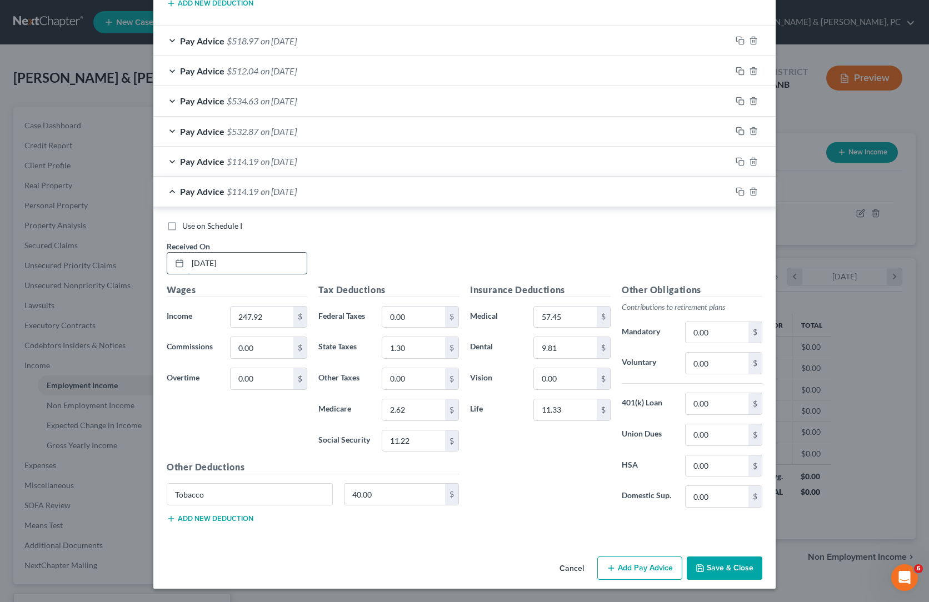
click at [188, 253] on input "[DATE]" at bounding box center [247, 263] width 119 height 21
paste input "4/04"
type input "[DATE]"
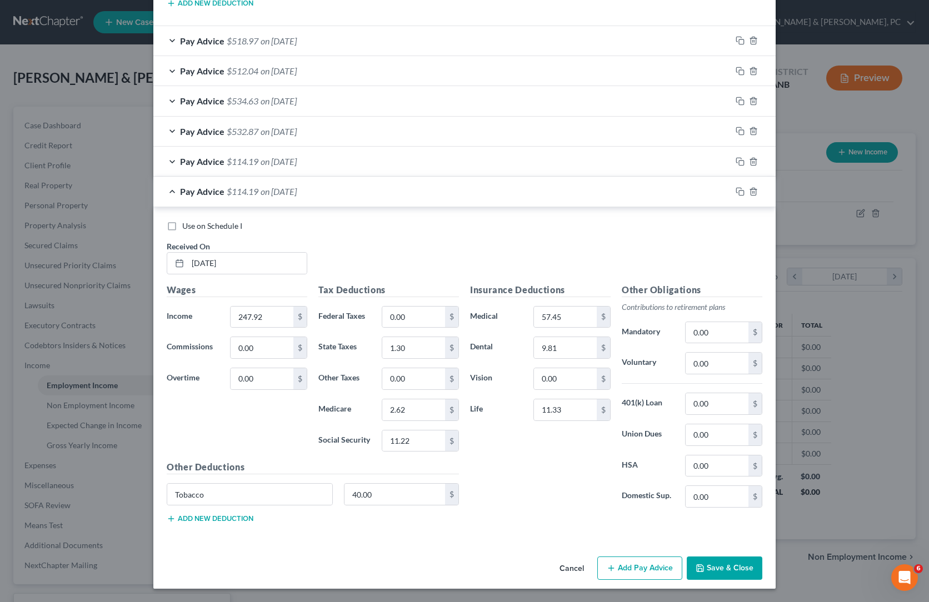
click at [514, 420] on div "Insurance Deductions Medical 57.45 $ Dental 9.81 $ Vision 0.00 $ Life 11.33 $" at bounding box center [541, 400] width 152 height 234
click at [231, 307] on input "247.92" at bounding box center [262, 317] width 63 height 21
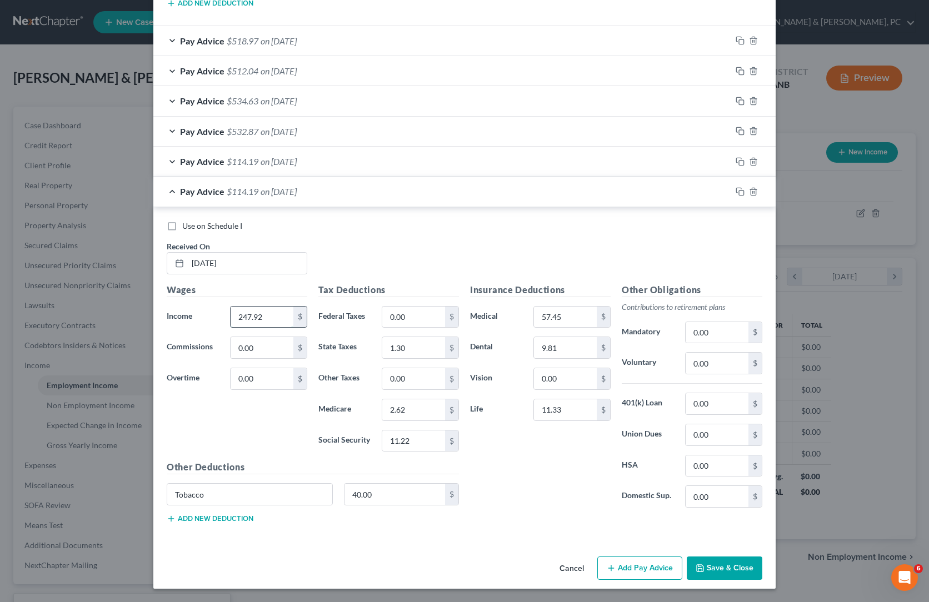
click at [231, 307] on input "247.92" at bounding box center [262, 317] width 63 height 21
paste input "532.08"
click at [560, 445] on div "Insurance Deductions Medical 57.45 $ Dental 9.81 $ Vision 0.00 $ Life 11.33 $" at bounding box center [541, 400] width 152 height 234
click at [231, 307] on input "532.08" at bounding box center [262, 317] width 63 height 21
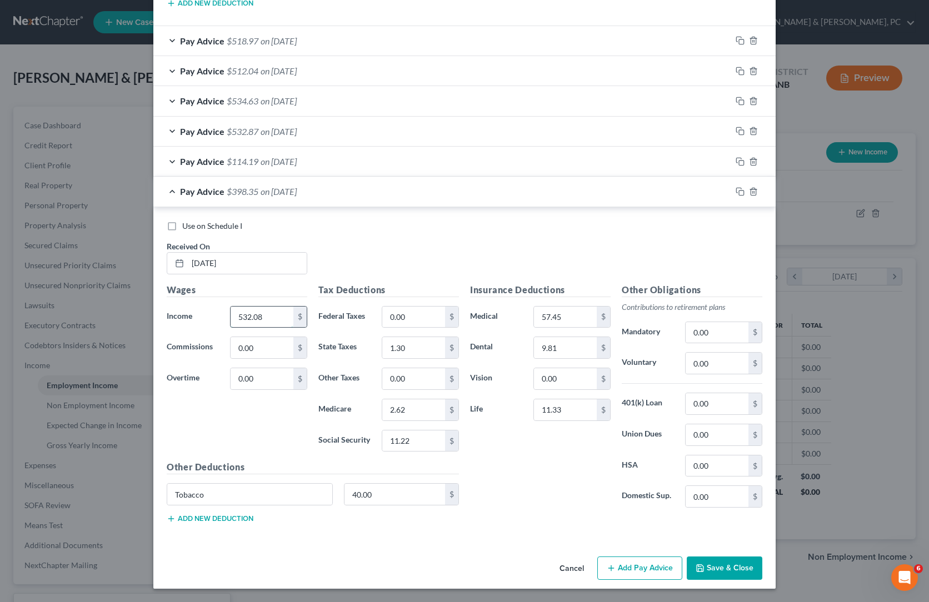
click at [231, 307] on input "532.08" at bounding box center [262, 317] width 63 height 21
paste input "740.06"
type input "740.06"
click at [382, 431] on input "11.22" at bounding box center [413, 441] width 63 height 21
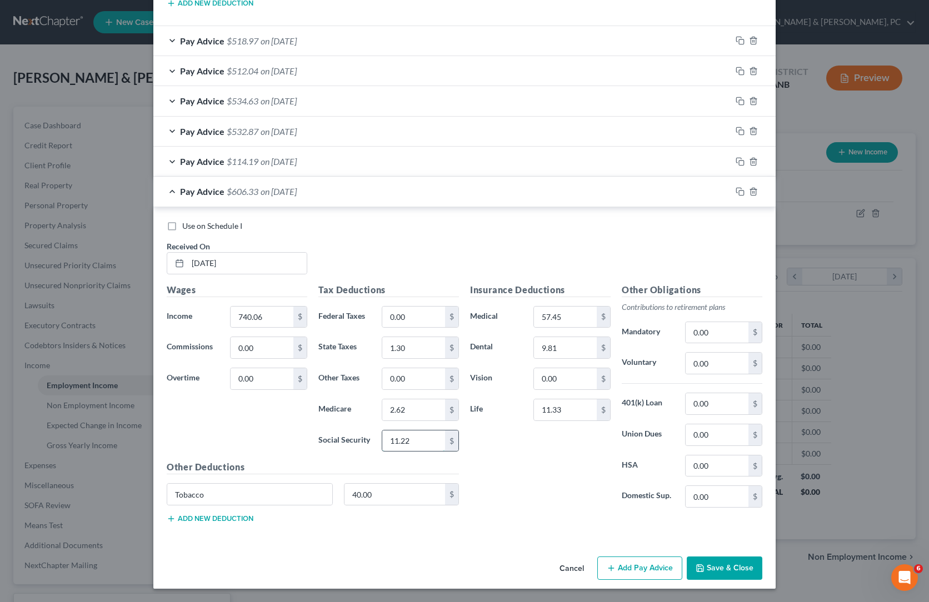
click at [382, 431] on input "11.22" at bounding box center [413, 441] width 63 height 21
paste input "41.74"
type input "41.74"
click at [384, 400] on input "2.62" at bounding box center [413, 410] width 63 height 21
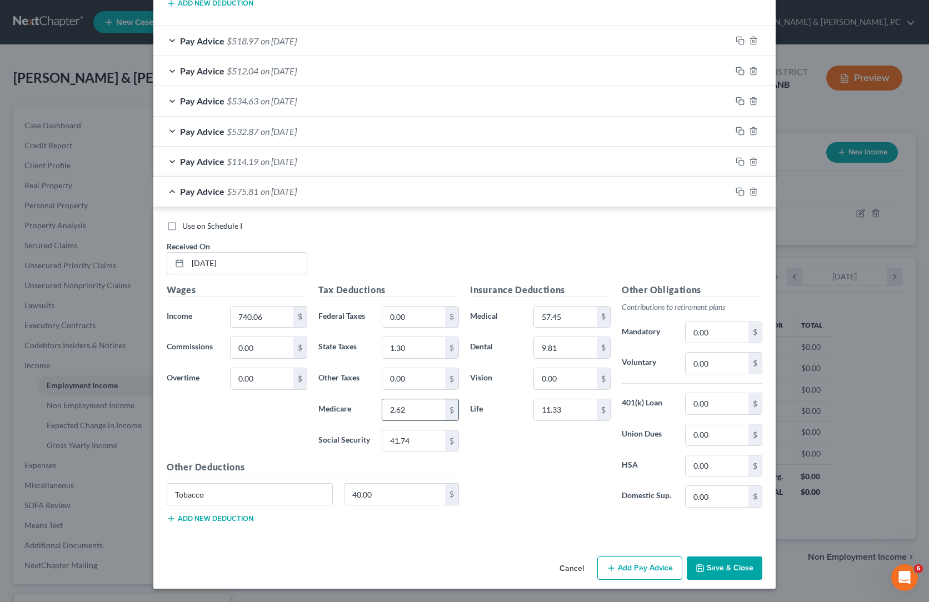
paste input "9.77"
type input "9.77"
click at [386, 307] on input "0.00" at bounding box center [413, 317] width 63 height 21
paste input "13.66"
type input "13.66"
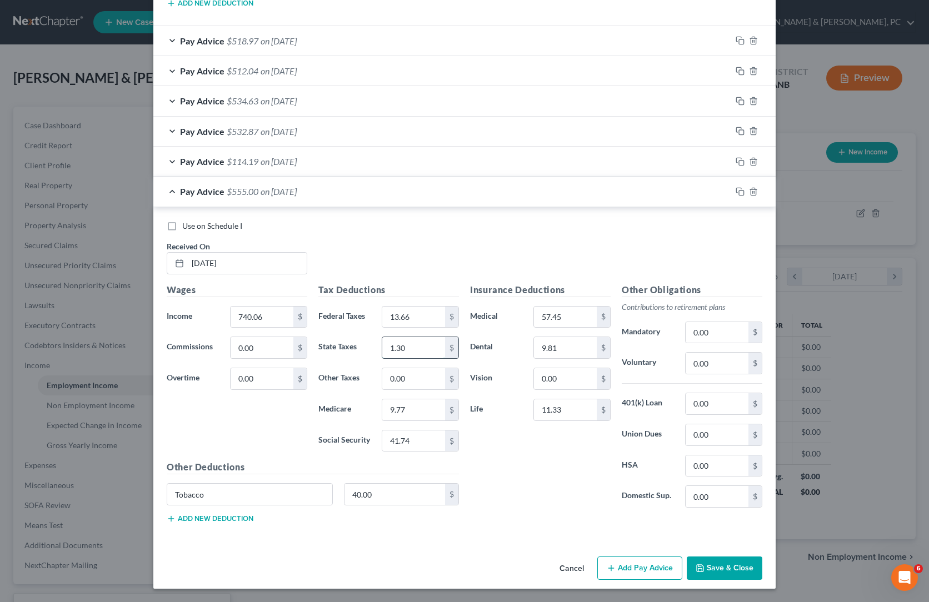
click at [382, 337] on input "1.30" at bounding box center [413, 347] width 63 height 21
paste input "24.22"
type input "24.22"
click at [540, 221] on div "Use on Schedule I Received On * [DATE]" at bounding box center [464, 252] width 607 height 63
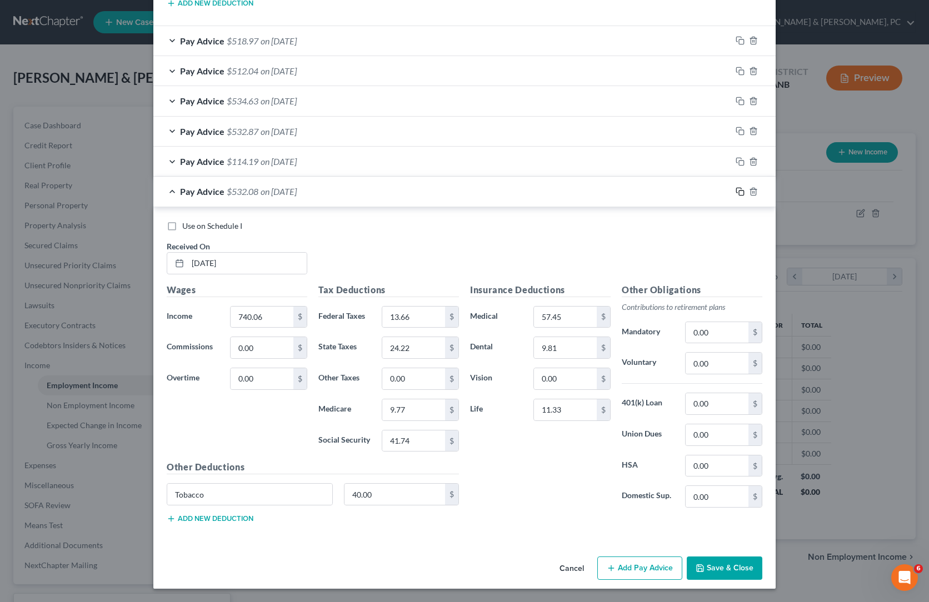
drag, startPoint x: 844, startPoint y: 37, endPoint x: 721, endPoint y: 105, distance: 140.8
click at [744, 191] on rect "button" at bounding box center [741, 193] width 5 height 5
click at [188, 253] on input "text" at bounding box center [247, 263] width 119 height 21
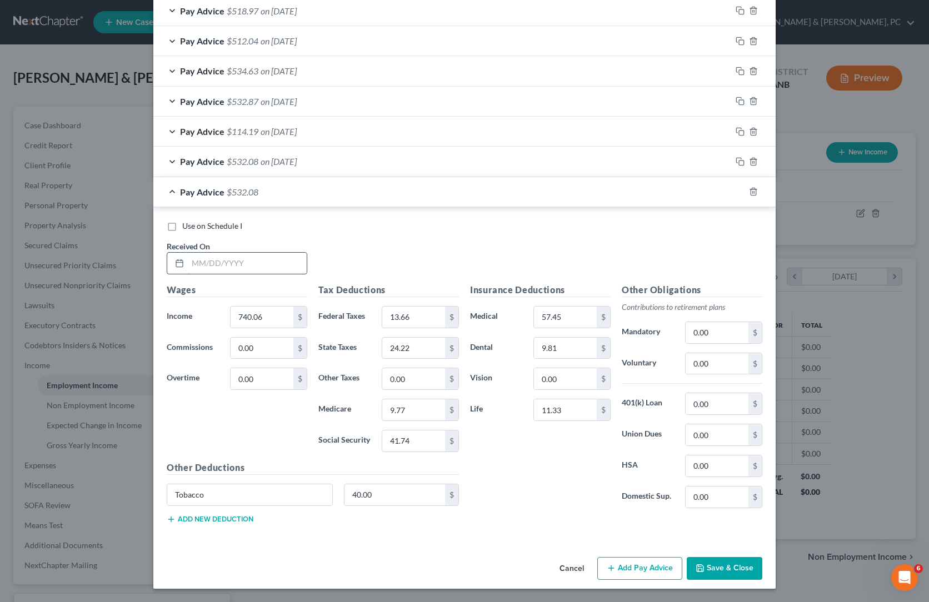
paste input "[DATE]"
type input "[DATE]"
click at [519, 375] on div "Insurance Deductions Medical 57.45 $ Dental 9.81 $ Vision 0.00 $ Life 11.33 $" at bounding box center [541, 400] width 152 height 234
click at [231, 307] on input "740.06" at bounding box center [262, 317] width 63 height 21
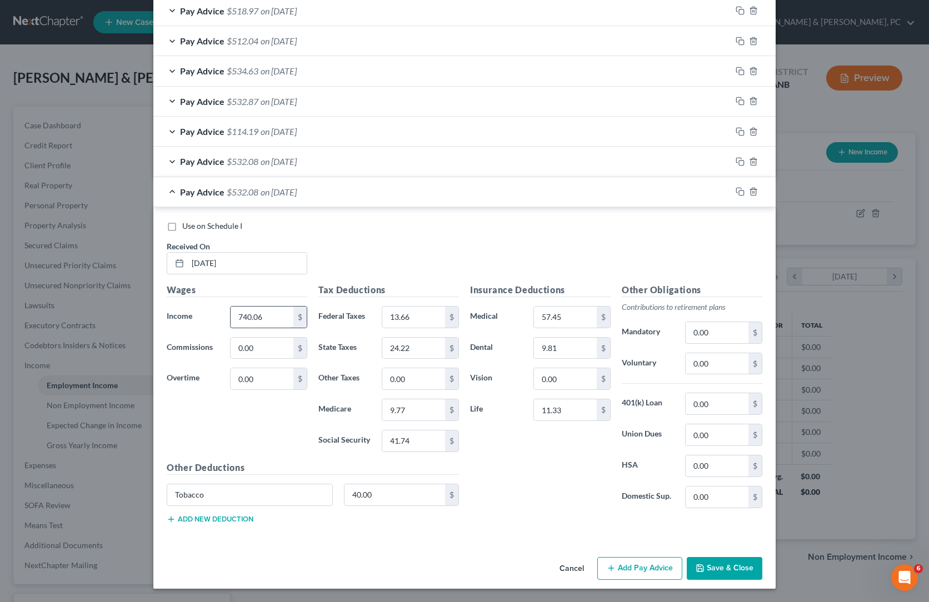
click at [231, 307] on input "740.06" at bounding box center [262, 317] width 63 height 21
paste input "14.44"
type input "714.44"
drag, startPoint x: 555, startPoint y: 417, endPoint x: 581, endPoint y: 416, distance: 25.6
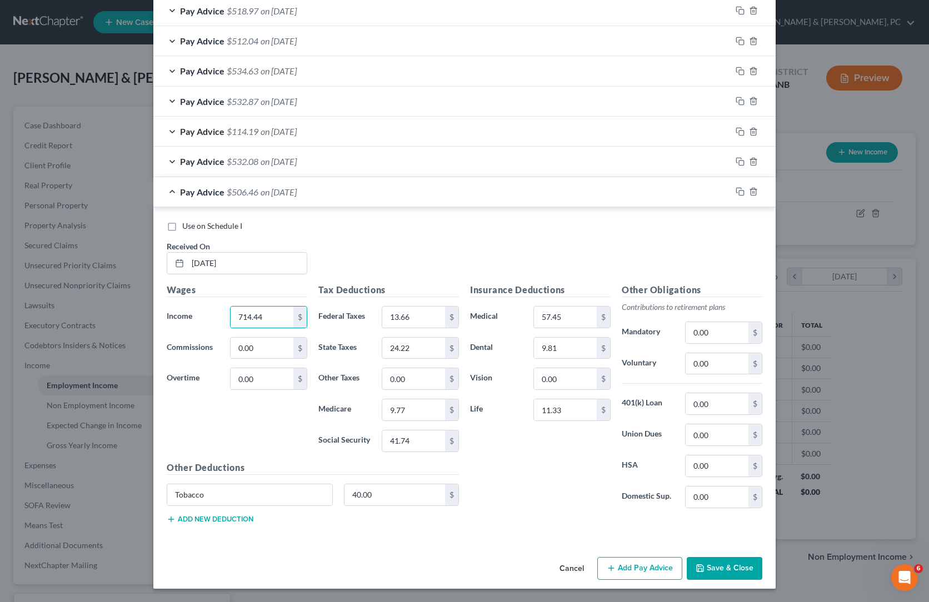
click at [555, 417] on div "Insurance Deductions Medical 57.45 $ Dental 9.81 $ Vision 0.00 $ Life 11.33 $" at bounding box center [541, 400] width 152 height 234
click at [383, 431] on input "41.74" at bounding box center [413, 441] width 63 height 21
paste input "0.15"
type input "40.15"
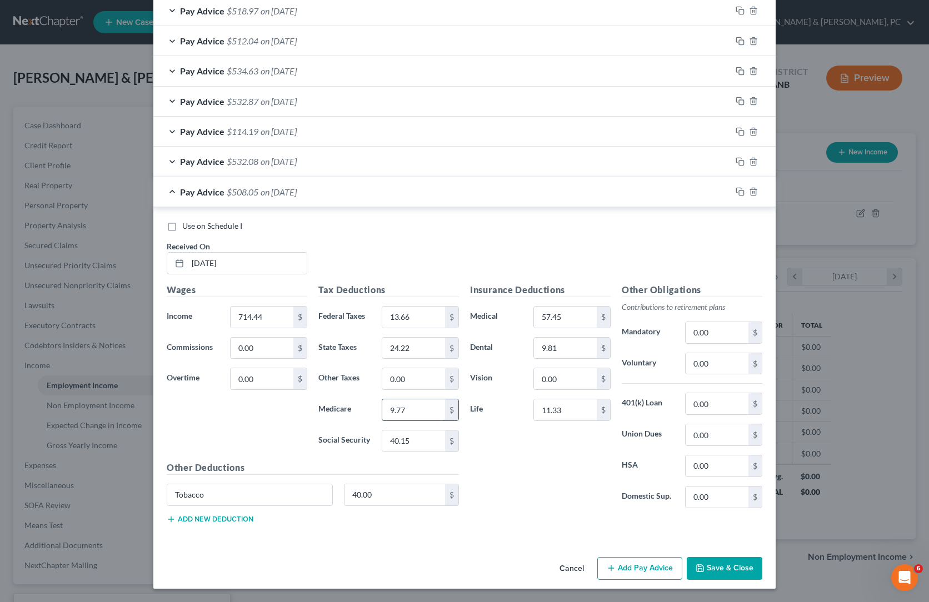
click at [382, 400] on input "9.77" at bounding box center [413, 410] width 63 height 21
paste input "38"
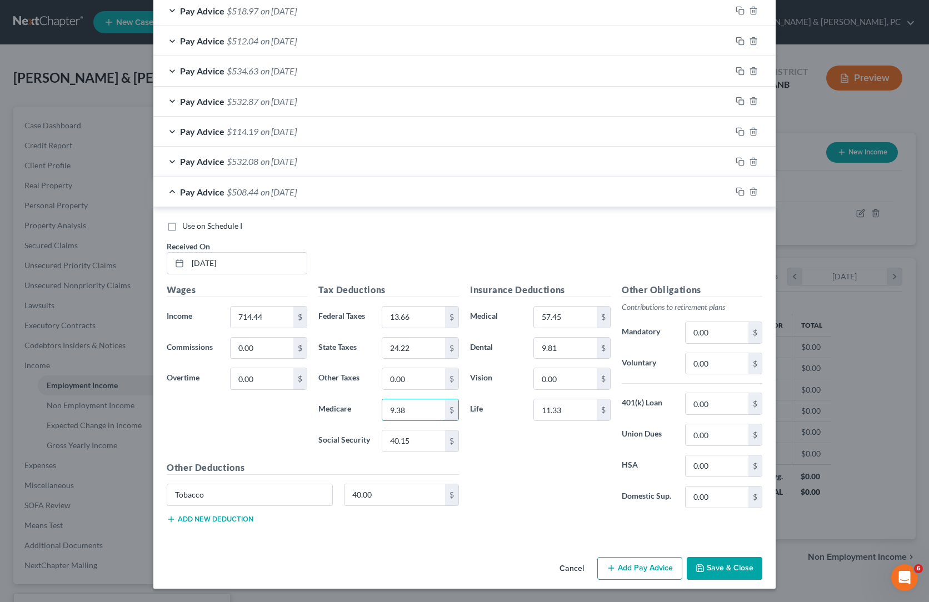
type input "9.38"
click at [529, 404] on div "Insurance Deductions Medical 57.45 $ Dental 9.81 $ Vision 0.00 $ Life 11.33 $" at bounding box center [541, 400] width 152 height 234
click at [383, 307] on input "13.66" at bounding box center [413, 317] width 63 height 21
paste input "1.10"
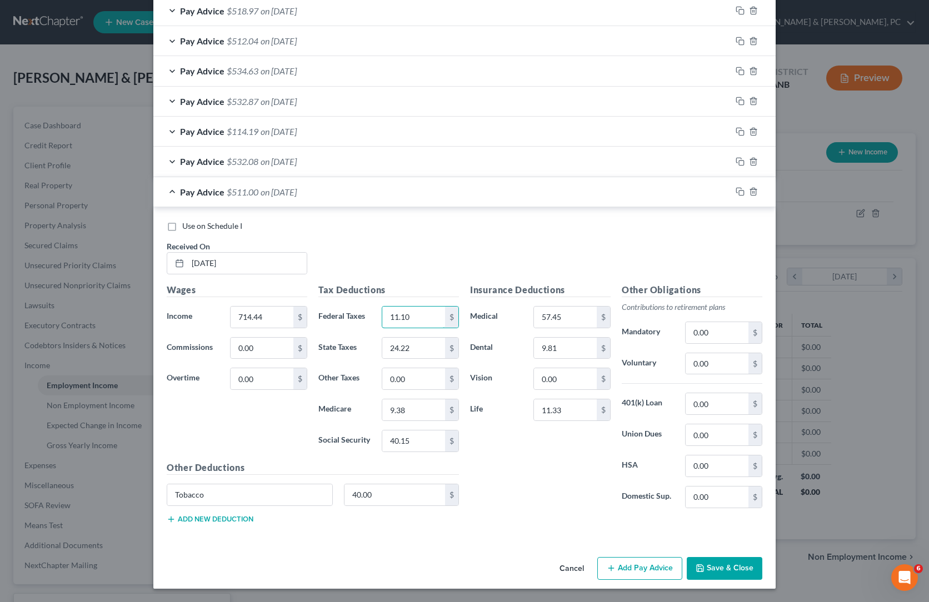
type input "11.10"
click at [392, 338] on input "24.22" at bounding box center [413, 348] width 63 height 21
paste input "2.70"
type input "22.70"
click at [524, 420] on div "Insurance Deductions Medical 57.45 $ Dental 9.81 $ Vision 0.00 $ Life 11.33 $" at bounding box center [541, 400] width 152 height 234
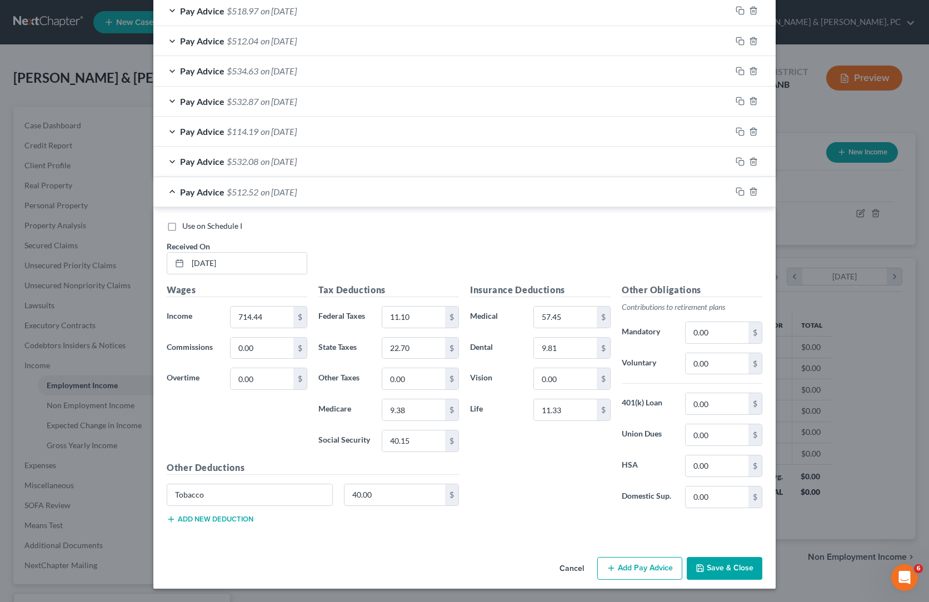
scroll to position [2154, 0]
drag, startPoint x: 844, startPoint y: 52, endPoint x: 671, endPoint y: 126, distance: 187.8
click at [745, 187] on icon "button" at bounding box center [740, 191] width 9 height 9
click at [188, 253] on input "text" at bounding box center [247, 263] width 119 height 21
paste input "[DATE]"
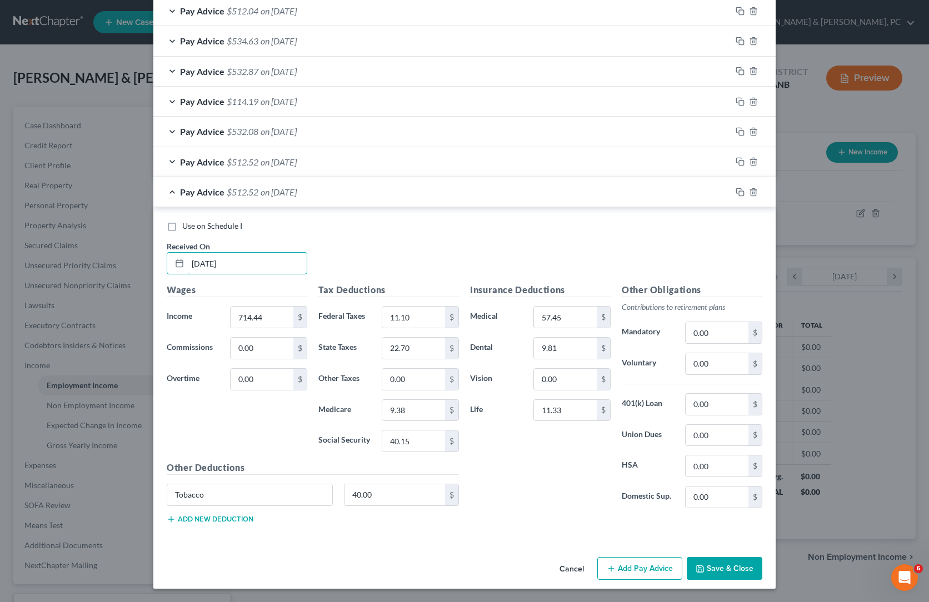
type input "[DATE]"
click at [168, 301] on div "Wages Income * 714.44 $ Commissions 0.00 $ Overtime 0.00 $" at bounding box center [237, 372] width 152 height 178
click at [231, 307] on input "714.44" at bounding box center [262, 317] width 63 height 21
paste input "43.37"
type input "743.37"
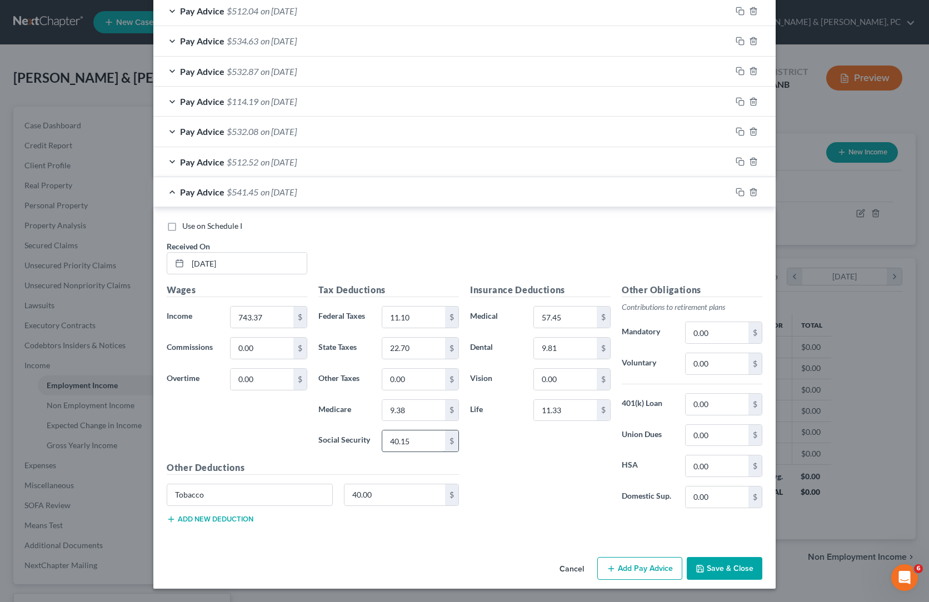
click at [404, 452] on input "40.15" at bounding box center [413, 441] width 63 height 21
paste input "1.94"
type input "41.94"
click at [386, 406] on input "9.38" at bounding box center [413, 410] width 63 height 21
click at [382, 420] on input "9.38" at bounding box center [413, 410] width 63 height 21
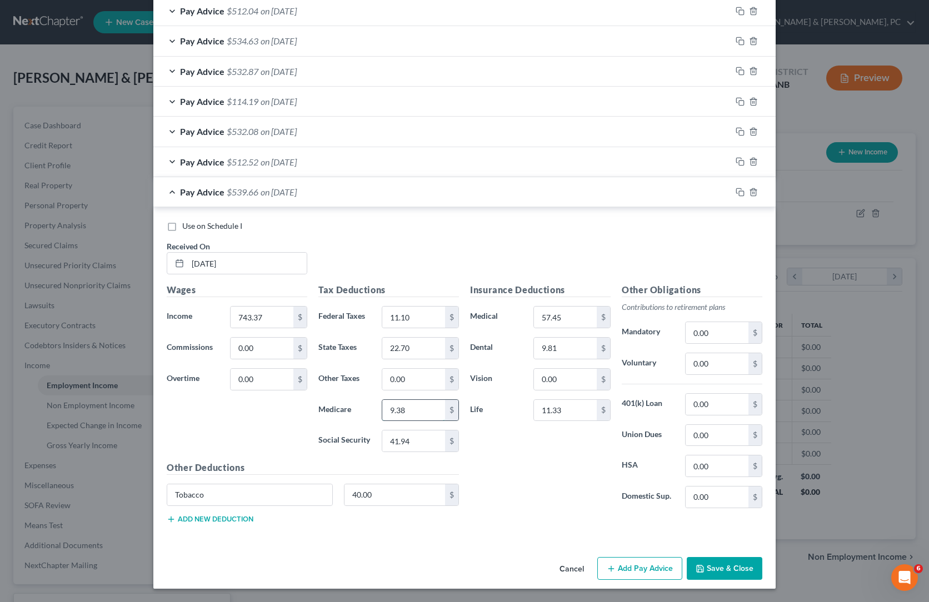
click at [382, 419] on input "9.38" at bounding box center [413, 410] width 63 height 21
paste input "81"
type input "9.81"
click at [524, 499] on div "Insurance Deductions Medical 57.45 $ Dental 9.81 $ Vision 0.00 $ Life 11.33 $" at bounding box center [541, 400] width 152 height 234
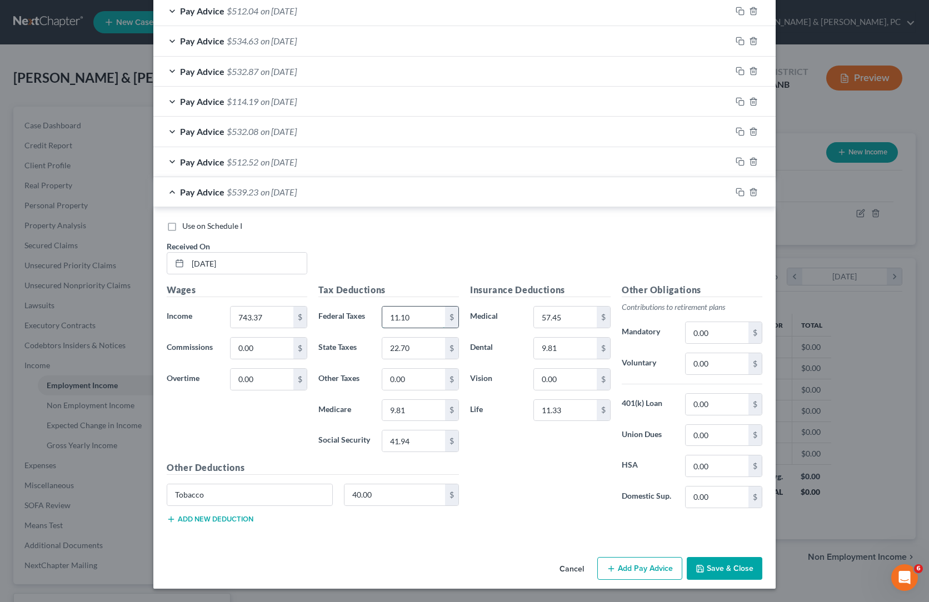
click at [391, 307] on input "11.10" at bounding box center [413, 317] width 63 height 21
paste input "3.99"
type input "13.99"
drag, startPoint x: 547, startPoint y: 457, endPoint x: 555, endPoint y: 457, distance: 8.3
click at [547, 457] on div "Insurance Deductions Medical 57.45 $ Dental 9.81 $ Vision 0.00 $ Life 11.33 $" at bounding box center [541, 400] width 152 height 234
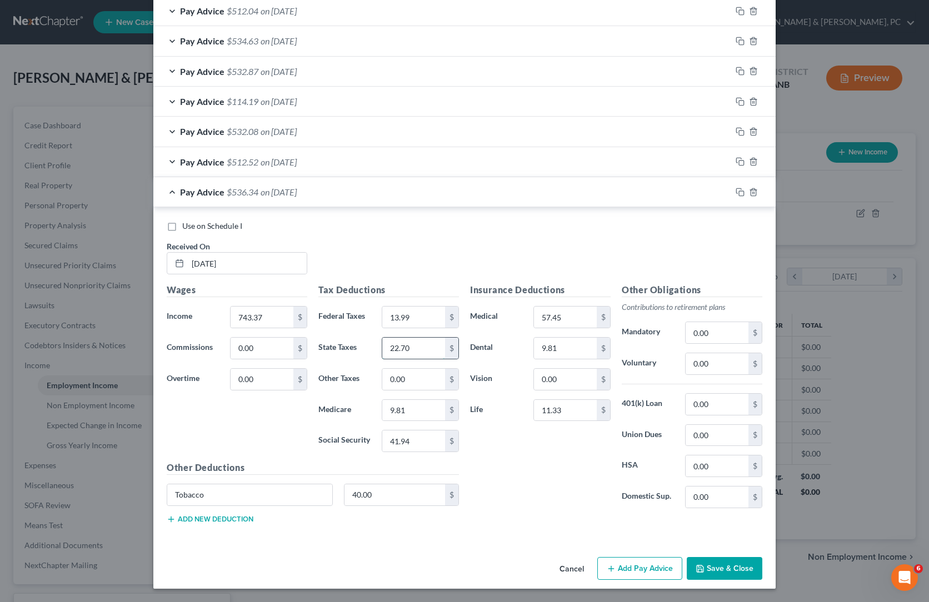
click at [389, 338] on input "22.70" at bounding box center [413, 348] width 63 height 21
paste input "4.42"
type input "24.42"
click at [514, 471] on div "Insurance Deductions Medical 57.45 $ Dental 9.81 $ Vision 0.00 $ Life 11.33 $" at bounding box center [541, 400] width 152 height 234
drag, startPoint x: 847, startPoint y: 95, endPoint x: 774, endPoint y: 143, distance: 87.4
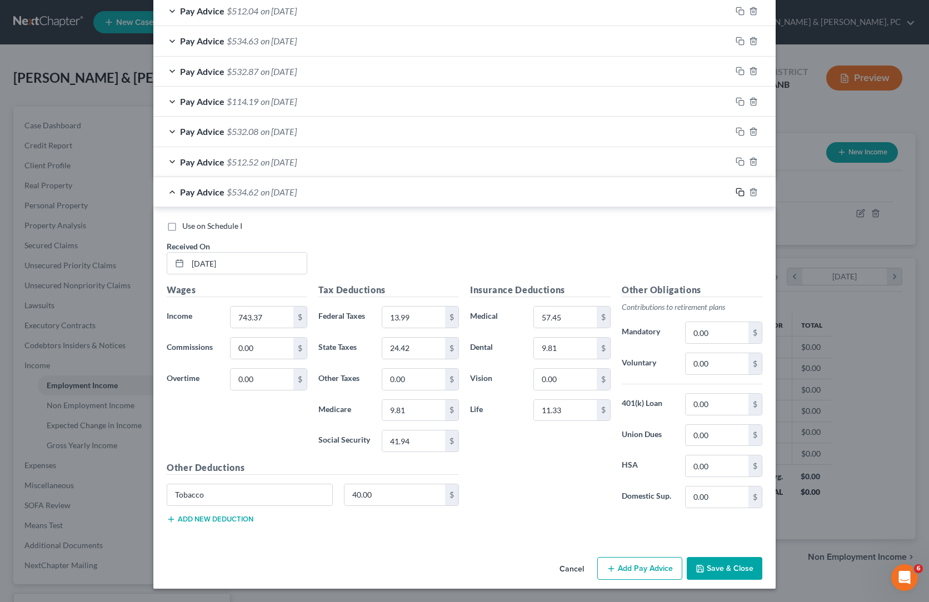
click at [745, 188] on icon "button" at bounding box center [740, 192] width 9 height 9
click at [188, 255] on input "text" at bounding box center [247, 263] width 119 height 21
paste input "[DATE]"
type input "[DATE]"
click at [231, 328] on input "743.37" at bounding box center [262, 317] width 63 height 21
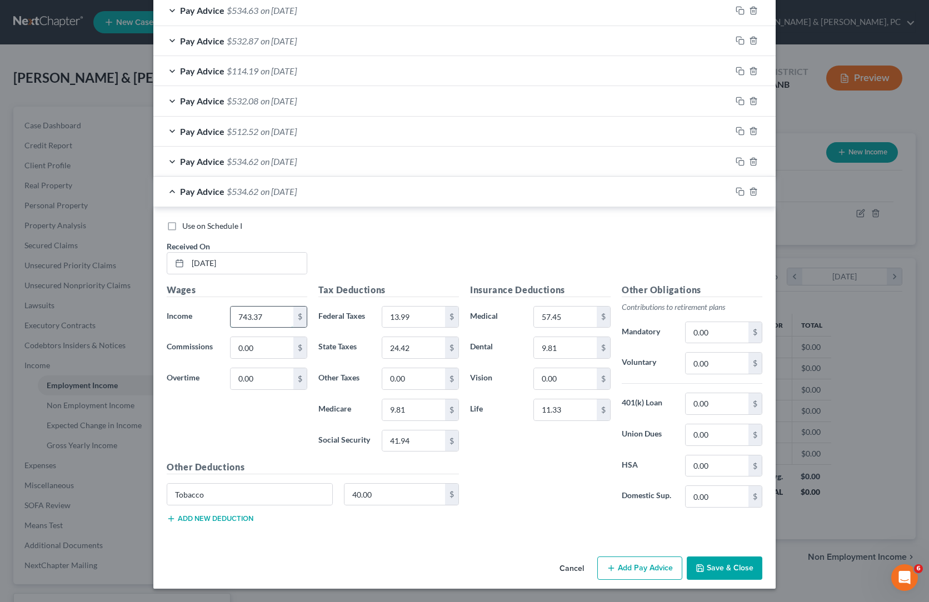
click at [231, 328] on input "743.37" at bounding box center [262, 317] width 63 height 21
paste input "76"
type input "743.76"
click at [540, 492] on div "Insurance Deductions Medical 57.45 $ Dental 9.81 $ Vision 0.00 $ Life 11.33 $" at bounding box center [541, 400] width 152 height 234
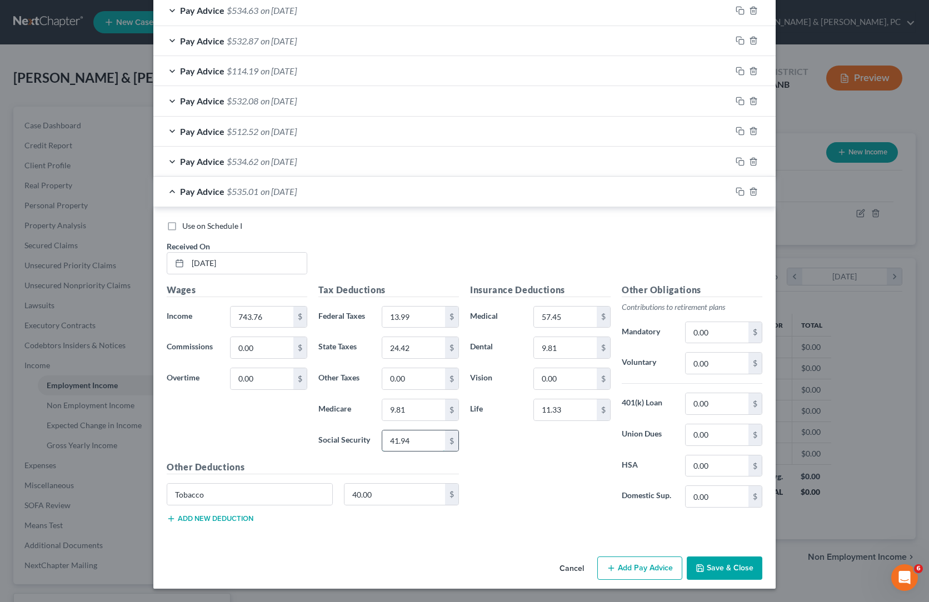
click at [396, 452] on input "41.94" at bounding box center [413, 441] width 63 height 21
paste input "6"
type input "41.96"
click at [391, 421] on input "9.81" at bounding box center [413, 410] width 63 height 21
paste input "2"
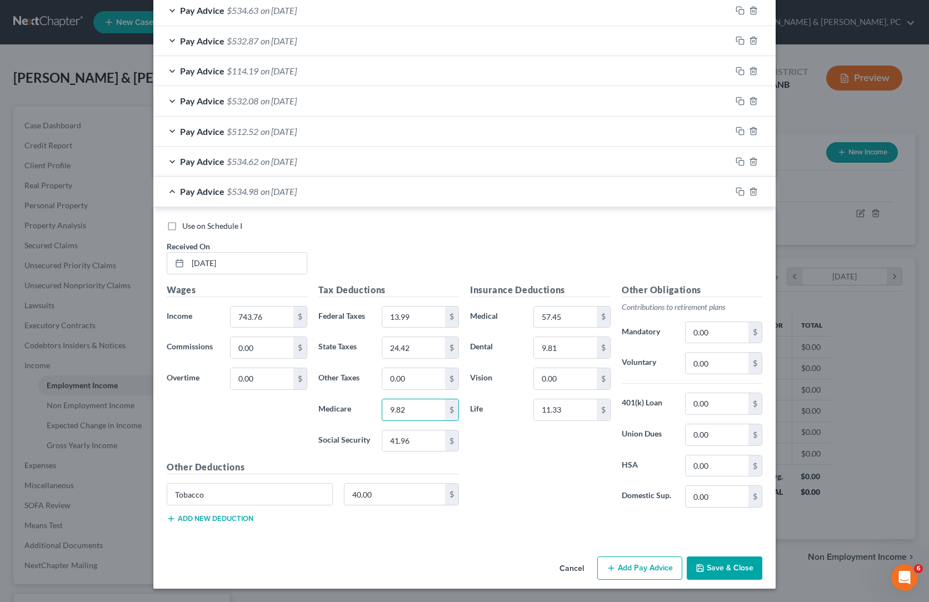
type input "9.82"
click at [557, 501] on div "Insurance Deductions Medical 57.45 $ Dental 9.81 $ Vision 0.00 $ Life 11.33 $" at bounding box center [541, 400] width 152 height 234
click at [391, 328] on input "13.99" at bounding box center [413, 317] width 63 height 21
paste input "4.03"
type input "14.03"
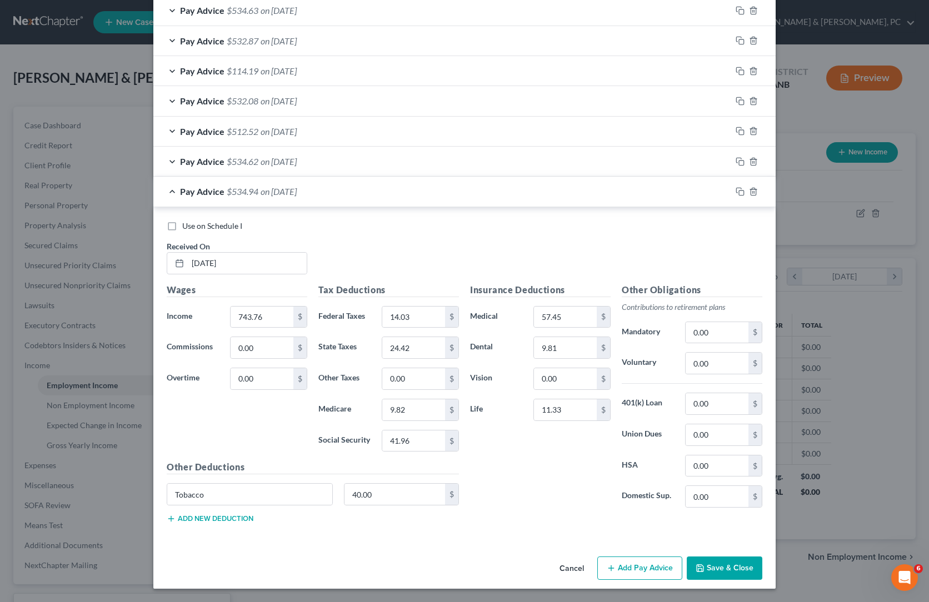
drag, startPoint x: 570, startPoint y: 494, endPoint x: 705, endPoint y: 489, distance: 135.2
click at [570, 495] on div "Insurance Deductions Medical 57.45 $ Dental 9.81 $ Vision 0.00 $ Life 11.33 $" at bounding box center [541, 400] width 152 height 234
click at [382, 358] on input "24.42" at bounding box center [413, 347] width 63 height 21
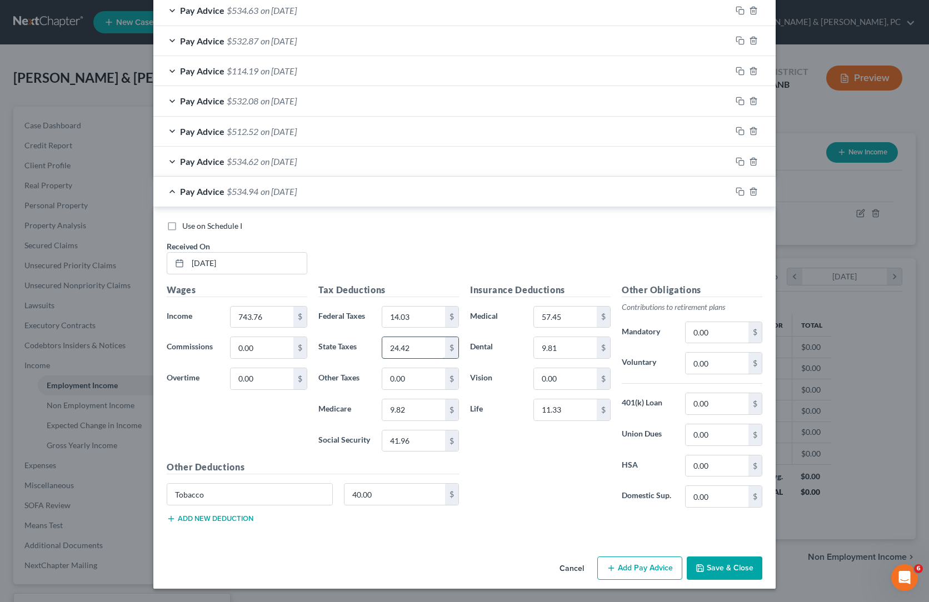
paste input "4"
type input "24.44"
click at [527, 512] on div "Insurance Deductions Medical 57.45 $ Dental 9.81 $ Vision 0.00 $ Life 11.33 $" at bounding box center [541, 400] width 152 height 234
drag, startPoint x: 845, startPoint y: 143, endPoint x: 760, endPoint y: 211, distance: 108.0
click at [745, 187] on icon "button" at bounding box center [740, 191] width 9 height 9
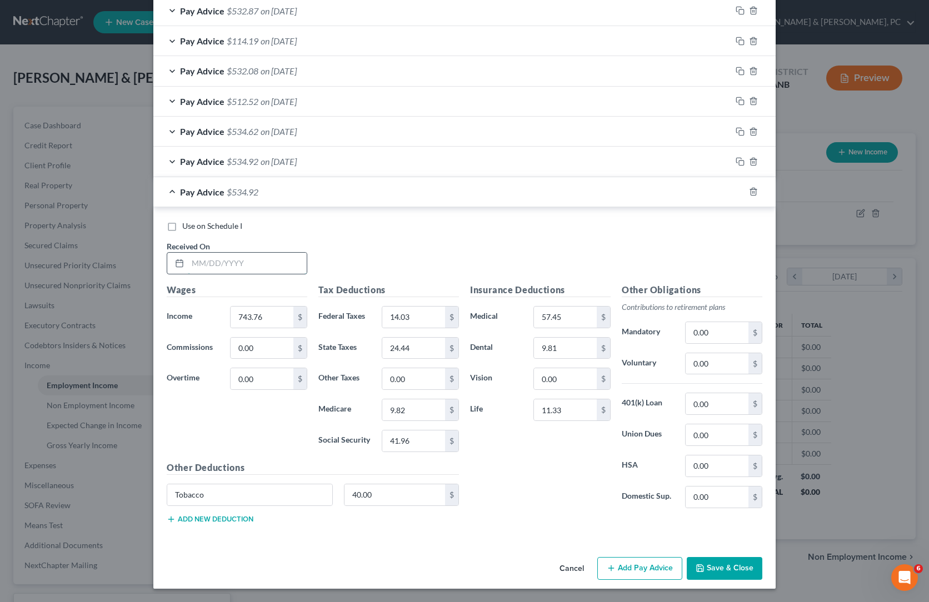
click at [189, 274] on input "text" at bounding box center [247, 263] width 119 height 21
paste input "[DATE]"
type input "[DATE]"
click at [231, 328] on input "743.76" at bounding box center [262, 317] width 63 height 21
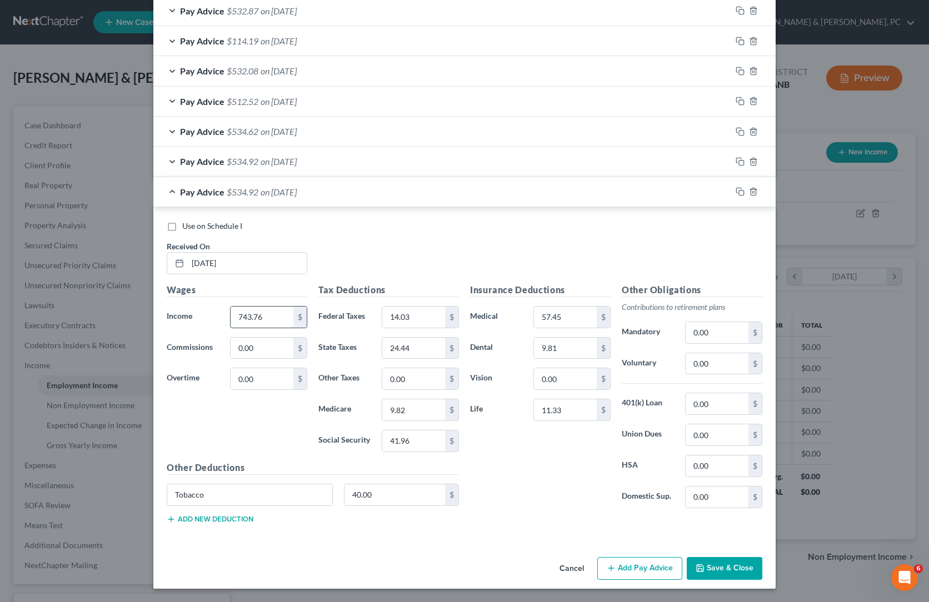
paste input "5.23"
type input "745.23"
click at [511, 283] on div "Use on Schedule I Received On * [DATE]" at bounding box center [464, 252] width 607 height 63
click at [382, 452] on input "41.96" at bounding box center [413, 441] width 63 height 21
paste input "2.0"
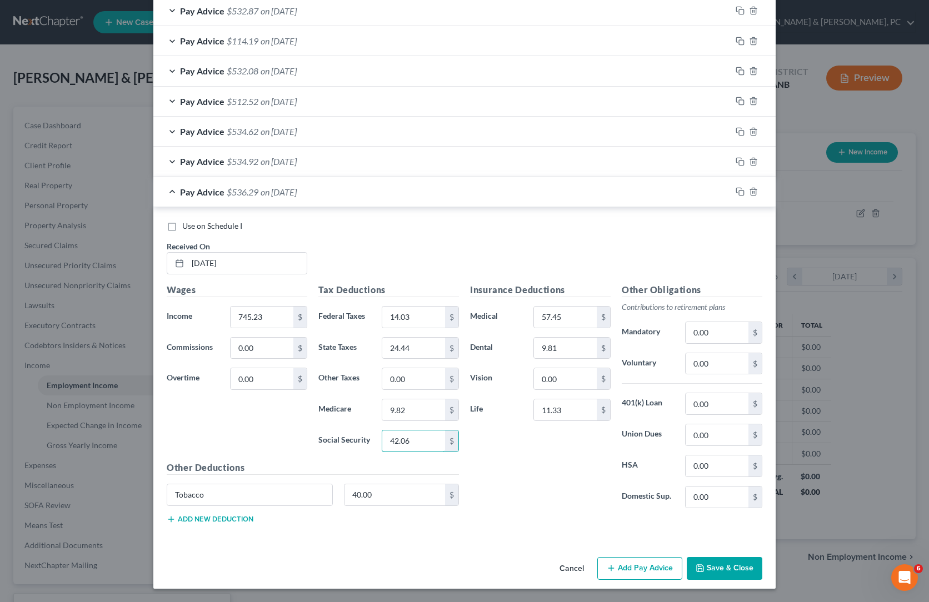
type input "42.06"
click at [382, 421] on input "9.82" at bounding box center [413, 410] width 63 height 21
paste input "3"
type input "9.83"
paste input "18"
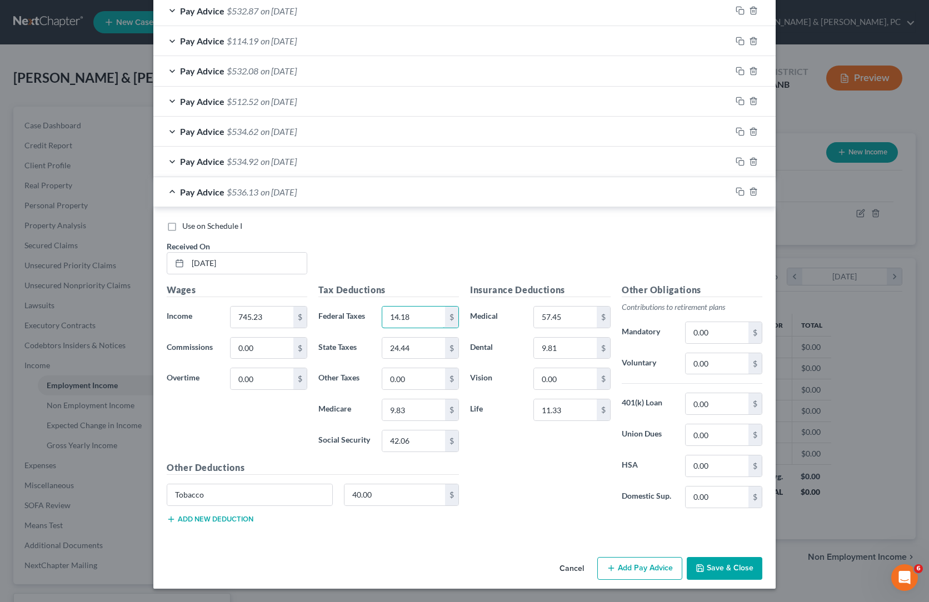
type input "14.18"
click at [401, 359] on input "24.44" at bounding box center [413, 348] width 63 height 21
paste input "53"
type input "24.53"
drag, startPoint x: 844, startPoint y: 186, endPoint x: 740, endPoint y: 217, distance: 108.5
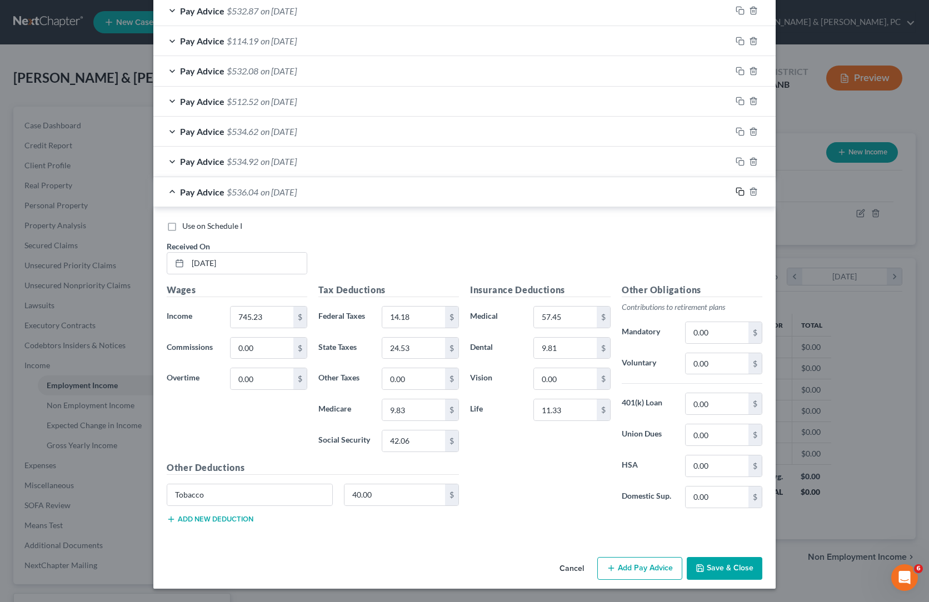
click at [745, 187] on icon "button" at bounding box center [740, 191] width 9 height 9
click at [188, 253] on input "text" at bounding box center [247, 263] width 119 height 21
paste input "[DATE]"
type input "[DATE]"
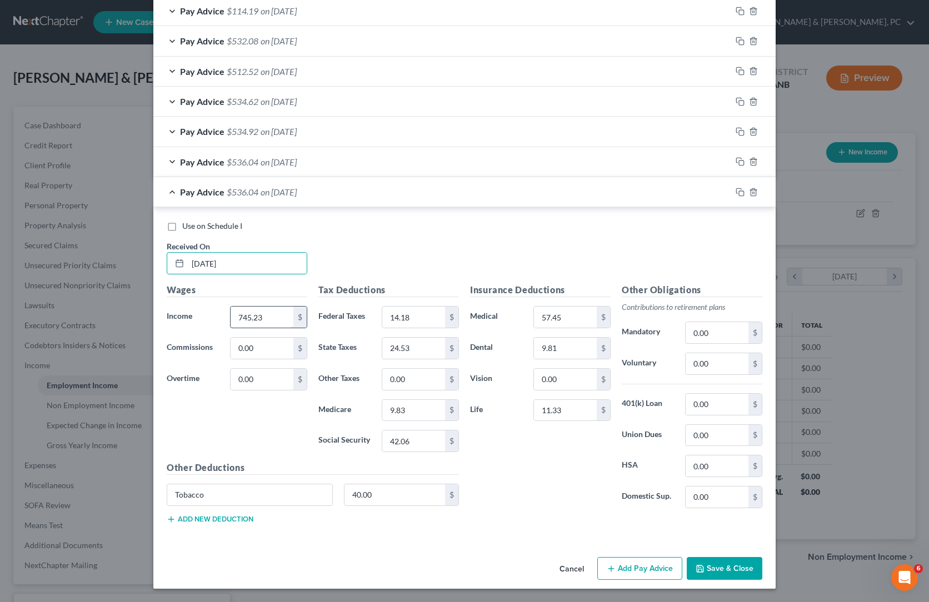
click at [231, 307] on input "745.23" at bounding box center [262, 317] width 63 height 21
paste input "0.26"
type input "740.26"
click at [389, 431] on input "42.06" at bounding box center [413, 441] width 63 height 21
paste input "1.75"
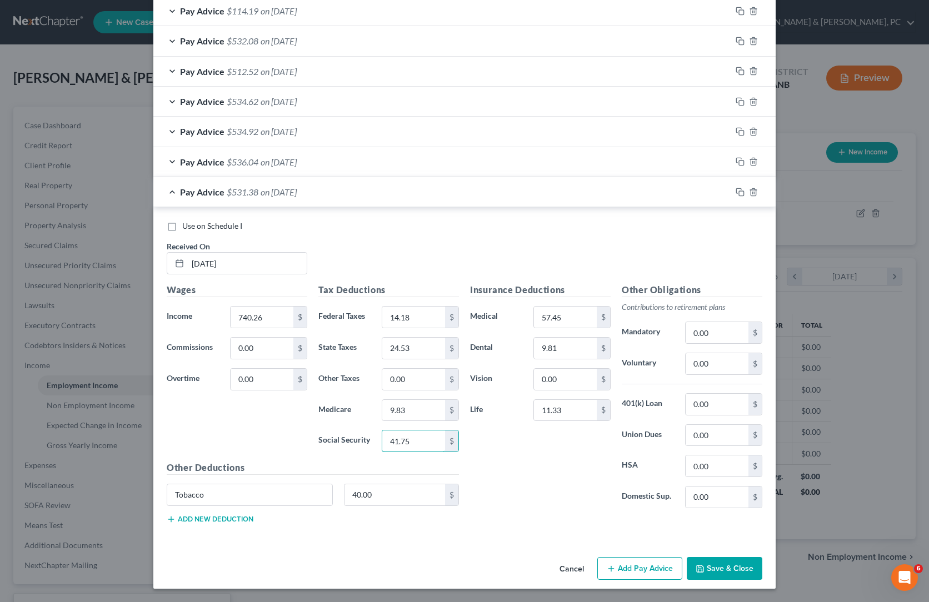
type input "41.75"
click at [391, 400] on input "9.83" at bounding box center [413, 410] width 63 height 21
paste input "77"
type input "9.77"
click at [382, 307] on input "14.18" at bounding box center [413, 317] width 63 height 21
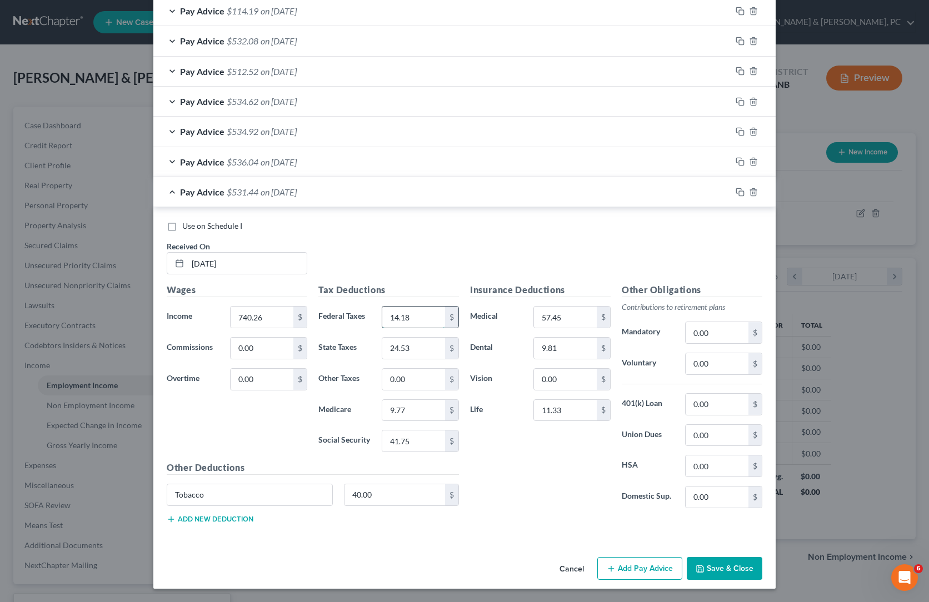
click at [382, 307] on input "14.18" at bounding box center [413, 317] width 63 height 21
paste input "3.6"
type input "13.68"
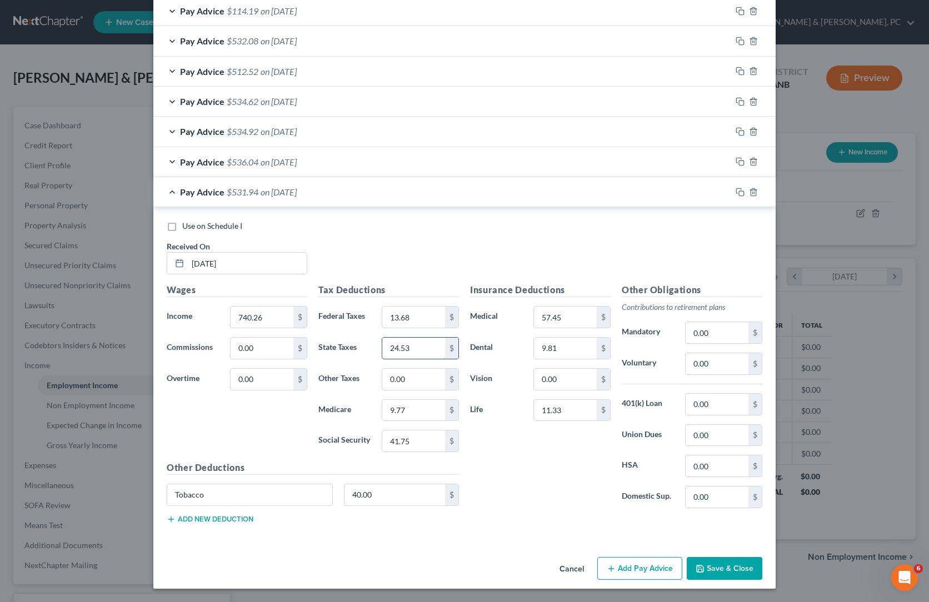
click at [382, 338] on input "24.53" at bounding box center [413, 348] width 63 height 21
paste input "24"
type input "24.24"
click at [516, 479] on div "Insurance Deductions Medical 57.45 $ Dental 9.81 $ Vision 0.00 $ Life 11.33 $" at bounding box center [541, 400] width 152 height 234
click at [744, 191] on rect "button" at bounding box center [741, 193] width 5 height 5
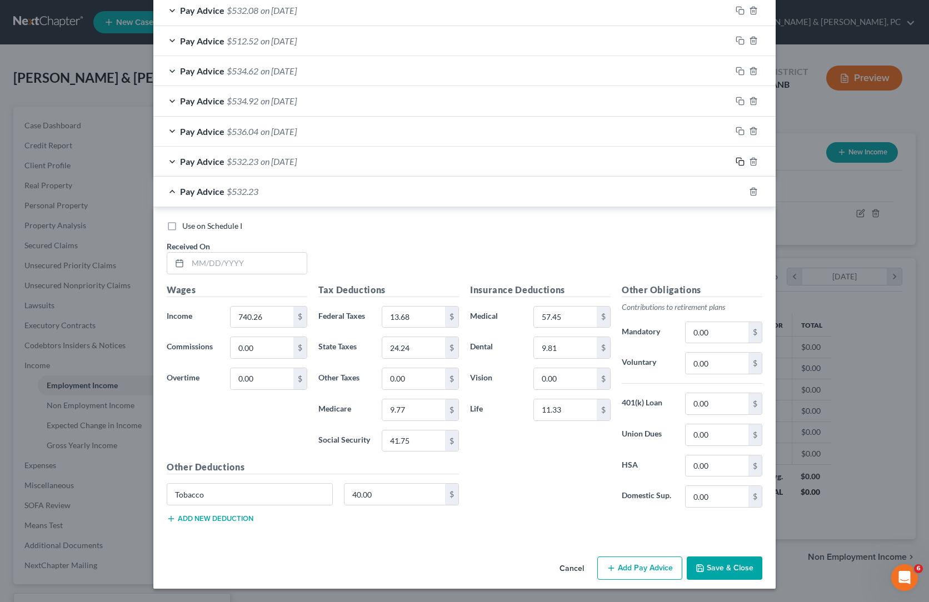
scroll to position [2436, 0]
click at [188, 253] on input "text" at bounding box center [247, 263] width 119 height 21
paste input "[DATE]"
type input "[DATE]"
click at [382, 431] on input "41.75" at bounding box center [413, 441] width 63 height 21
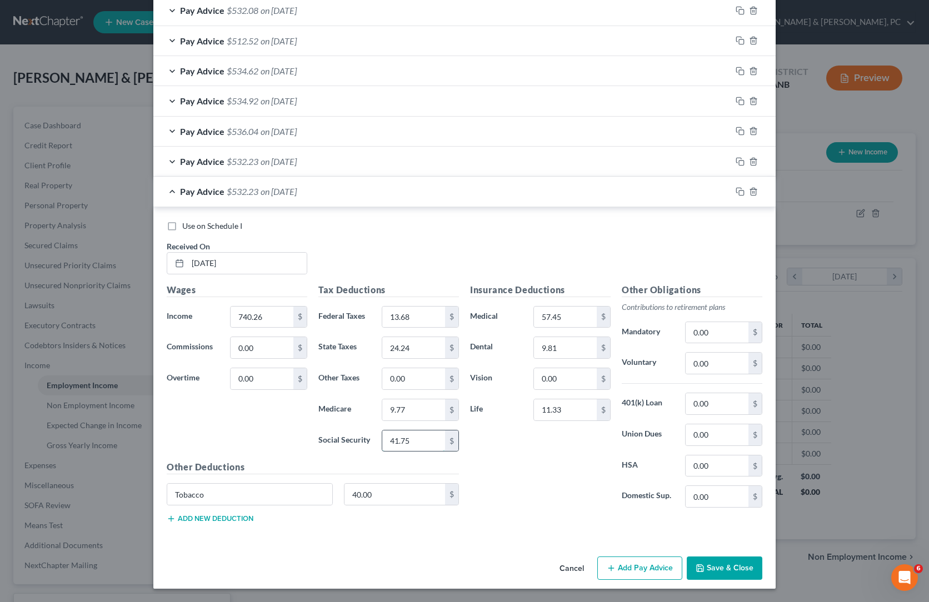
paste input "83"
type input "41.83"
click at [231, 307] on input "740.26" at bounding box center [262, 317] width 63 height 21
paste input "1.71"
type input "741.71"
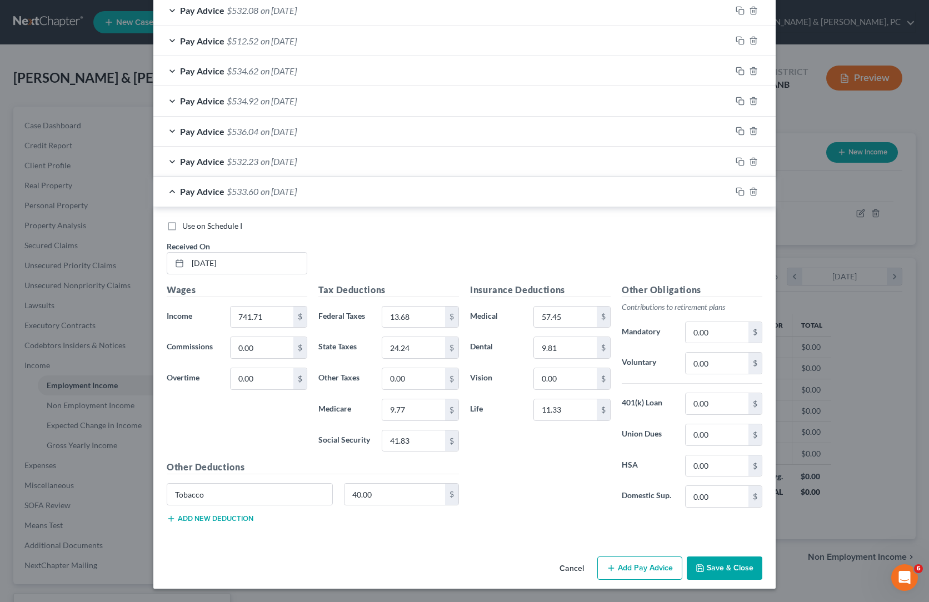
click at [611, 425] on div "Insurance Deductions Medical 57.45 $ Dental 9.81 $ Vision 0.00 $ Life 11.33 $" at bounding box center [541, 400] width 152 height 234
click at [382, 400] on input "9.77" at bounding box center [413, 410] width 63 height 21
paste input "8"
type input "9.78"
click at [382, 307] on input "13.68" at bounding box center [413, 317] width 63 height 21
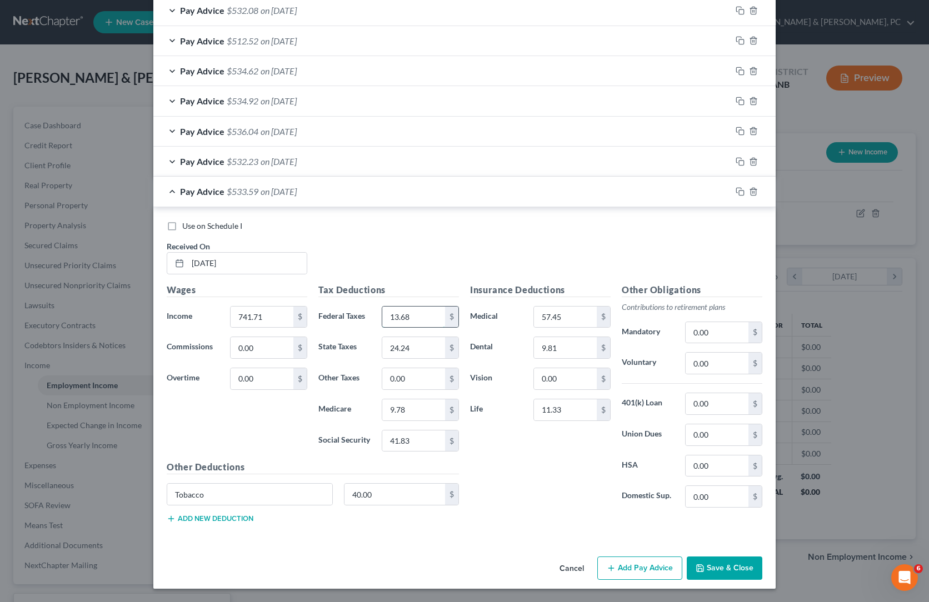
click at [382, 307] on input "13.68" at bounding box center [413, 317] width 63 height 21
paste input "83"
type input "13.83"
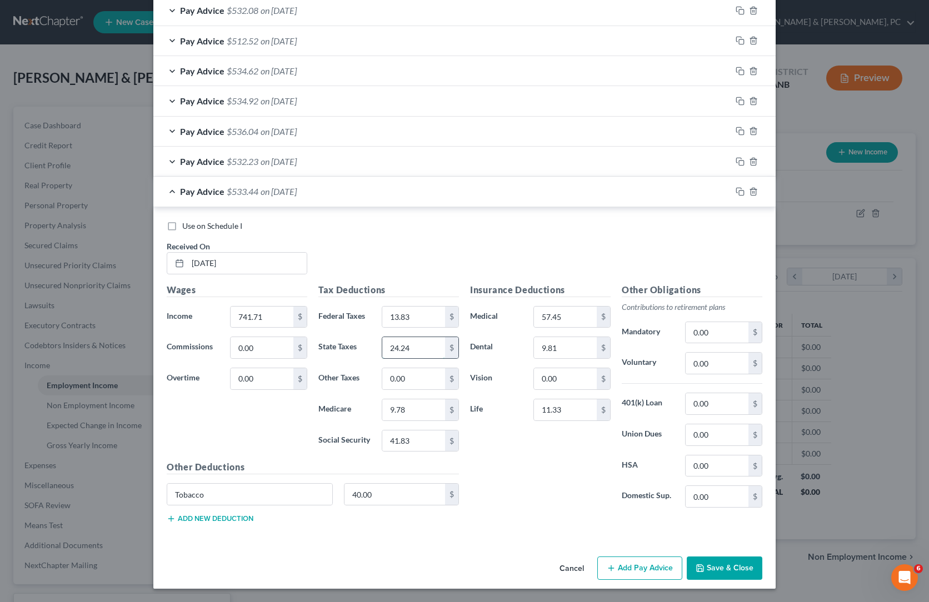
click at [382, 337] on input "24.24" at bounding box center [413, 347] width 63 height 21
paste input "32"
type input "24.32"
click at [500, 366] on div "Insurance Deductions Medical 57.45 $ Dental 9.81 $ Vision 0.00 $ Life 11.33 $" at bounding box center [541, 400] width 152 height 234
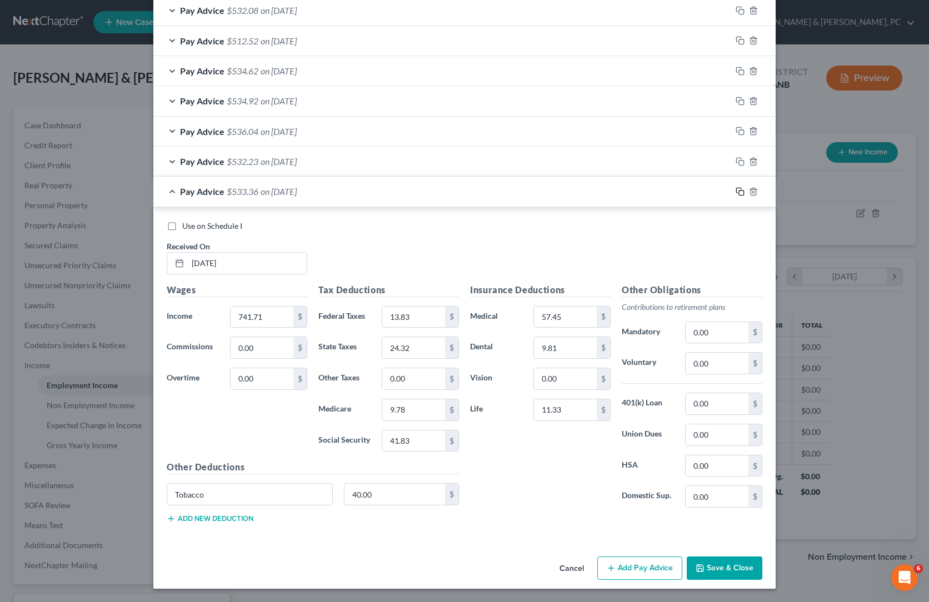
drag, startPoint x: 844, startPoint y: 27, endPoint x: 696, endPoint y: 132, distance: 181.0
click at [745, 187] on icon "button" at bounding box center [740, 191] width 9 height 9
click at [188, 253] on input "text" at bounding box center [247, 263] width 119 height 21
paste input "[DATE]"
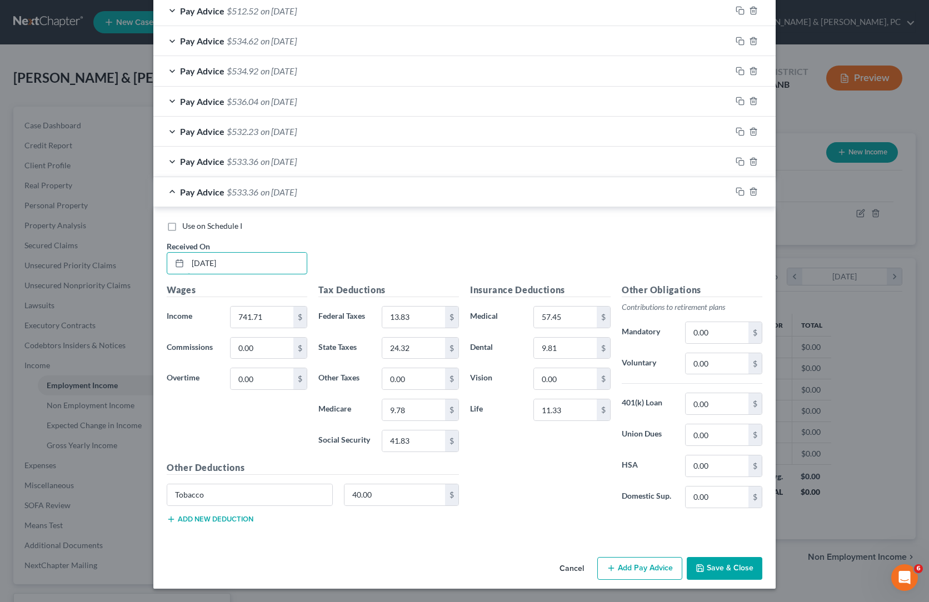
type input "[DATE]"
click at [231, 307] on input "741.71" at bounding box center [262, 317] width 63 height 21
paste input "08"
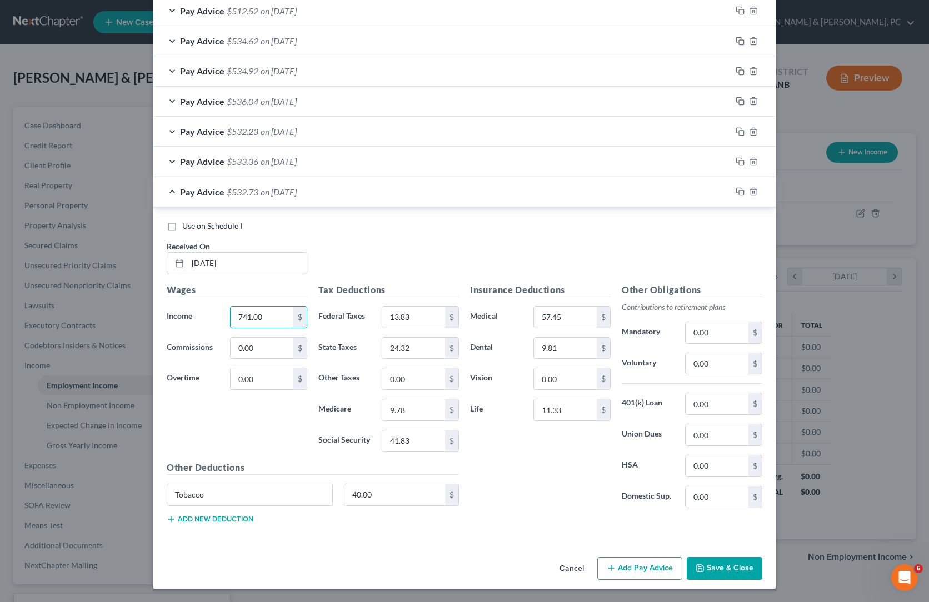
type input "741.08"
click at [307, 221] on div "Use on Schedule I Received On * [DATE]" at bounding box center [464, 252] width 607 height 63
click at [406, 431] on input "41.83" at bounding box center [413, 441] width 63 height 21
click at [410, 431] on input "41.83" at bounding box center [413, 441] width 63 height 21
type input "41.80"
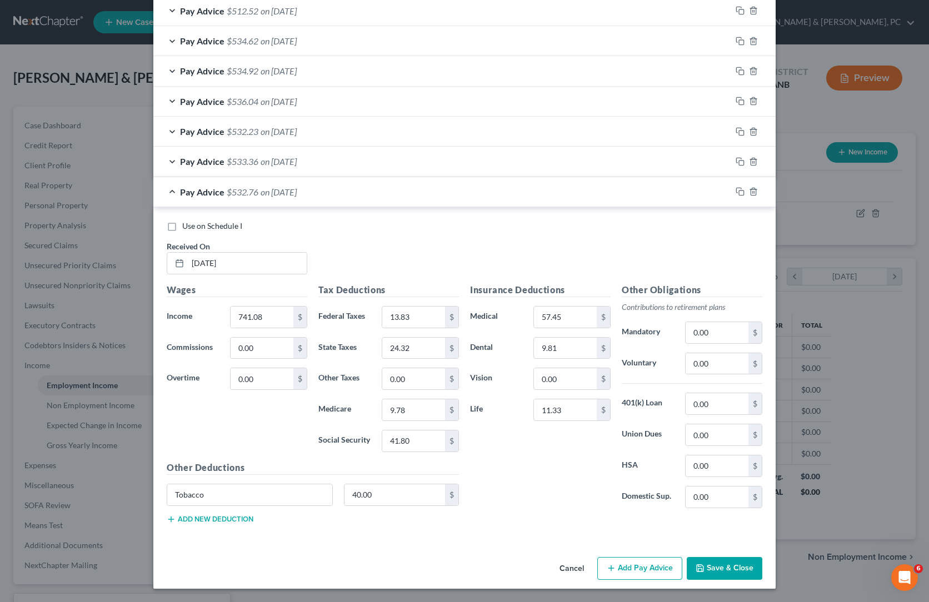
click at [556, 427] on div "Insurance Deductions Medical 57.45 $ Dental 9.81 $ Vision 0.00 $ Life 11.33 $" at bounding box center [541, 400] width 152 height 234
click at [382, 307] on input "13.83" at bounding box center [413, 317] width 63 height 21
paste input "76"
type input "13.76"
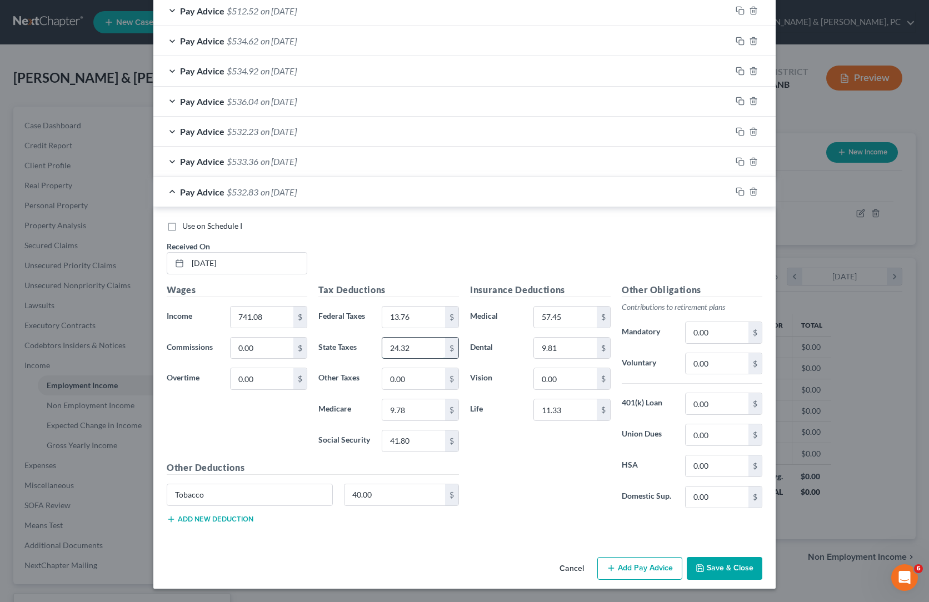
click at [390, 338] on input "24.32" at bounding box center [413, 348] width 63 height 21
click at [385, 338] on input "24.32" at bounding box center [413, 348] width 63 height 21
paste input "28"
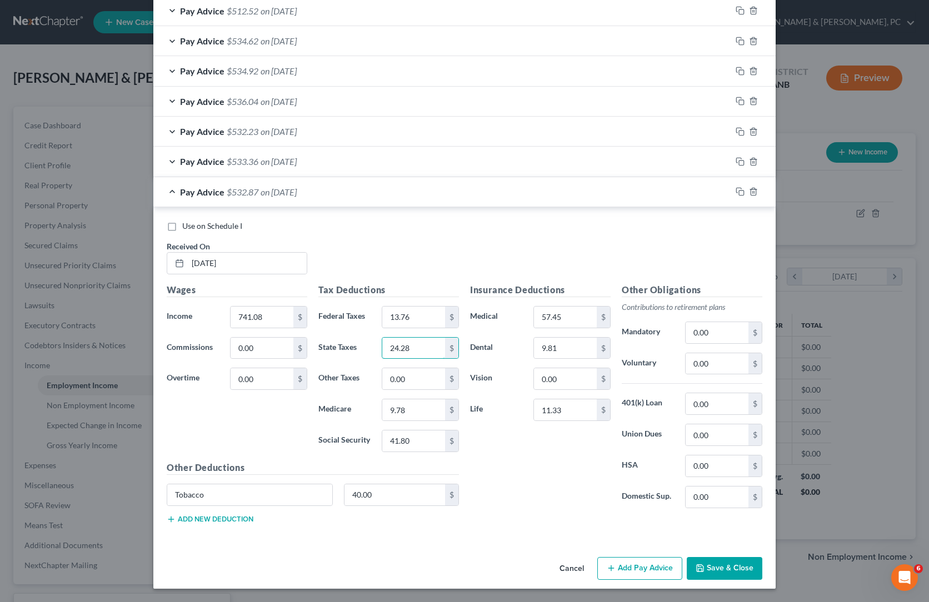
type input "24.28"
click at [500, 375] on div "Insurance Deductions Medical 57.45 $ Dental 9.81 $ Vision 0.00 $ Life 11.33 $" at bounding box center [541, 400] width 152 height 234
click at [741, 188] on icon "button" at bounding box center [738, 190] width 5 height 5
click at [188, 253] on input "text" at bounding box center [247, 263] width 119 height 21
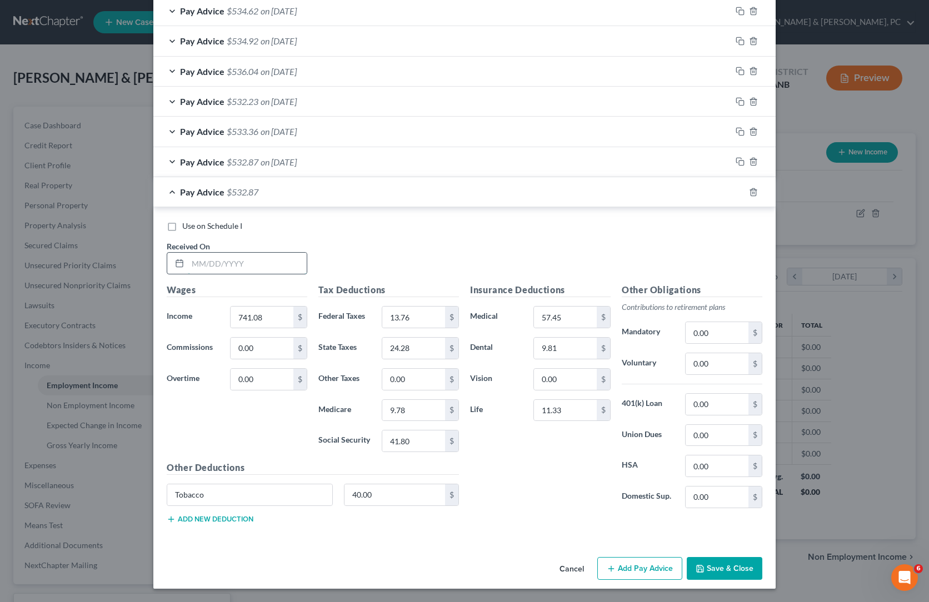
paste input "[DATE]"
drag, startPoint x: 132, startPoint y: 189, endPoint x: 499, endPoint y: 172, distance: 366.7
click at [489, 221] on div "Use on Schedule I Received On *" at bounding box center [464, 252] width 607 height 63
type input "[DATE]"
click at [231, 307] on input "741.08" at bounding box center [262, 317] width 63 height 21
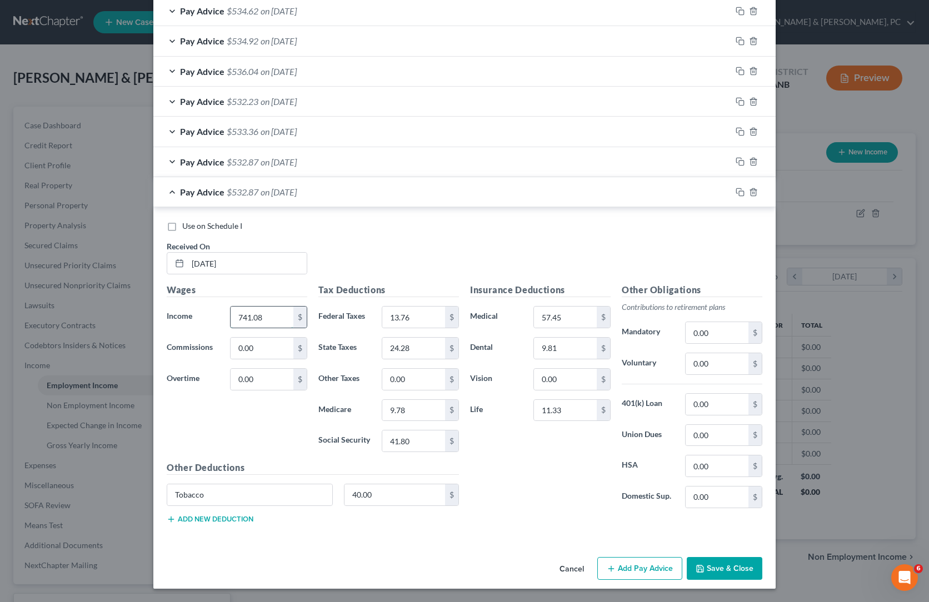
paste input "880.64"
type input "880.64"
click at [386, 221] on div "Use on Schedule I Received On * [DATE]" at bounding box center [464, 252] width 607 height 63
click at [382, 449] on input "41.80" at bounding box center [413, 441] width 63 height 21
paste input "50.45"
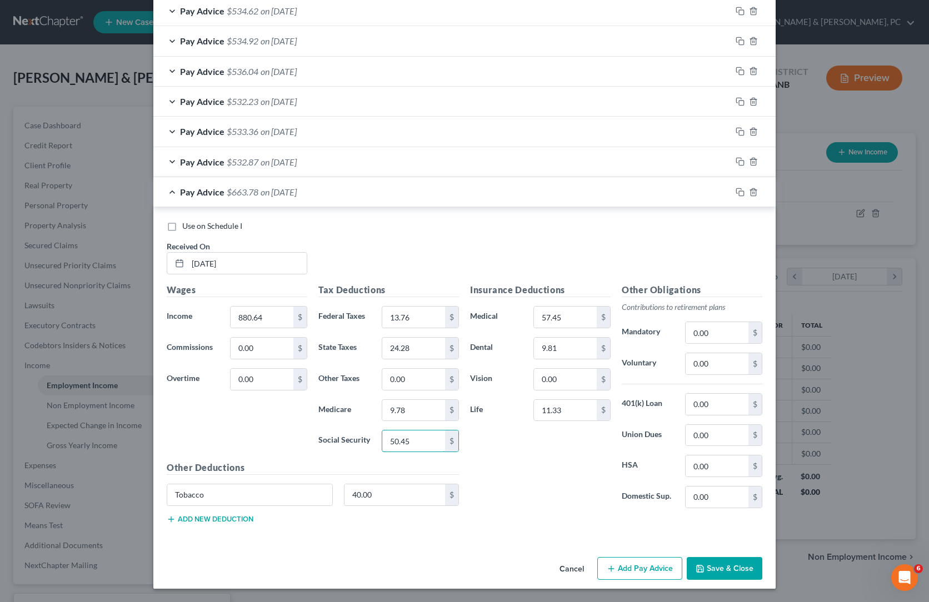
type input "50.45"
click at [499, 439] on div "Insurance Deductions Medical 57.45 $ Dental 9.81 $ Vision 0.00 $ Life 11.33 $" at bounding box center [541, 400] width 152 height 234
click at [408, 411] on input "9.78" at bounding box center [413, 410] width 63 height 21
paste input "11.80"
type input "11.80"
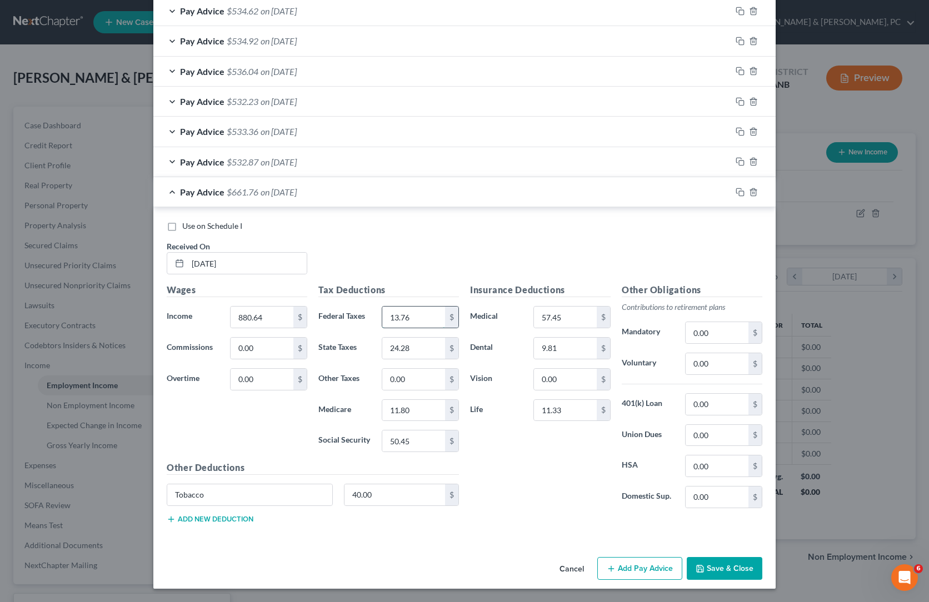
click at [382, 307] on input "13.76" at bounding box center [413, 317] width 63 height 21
paste input "28.68"
type input "28.68"
click at [398, 338] on input "24.28" at bounding box center [413, 348] width 63 height 21
paste input "32.57"
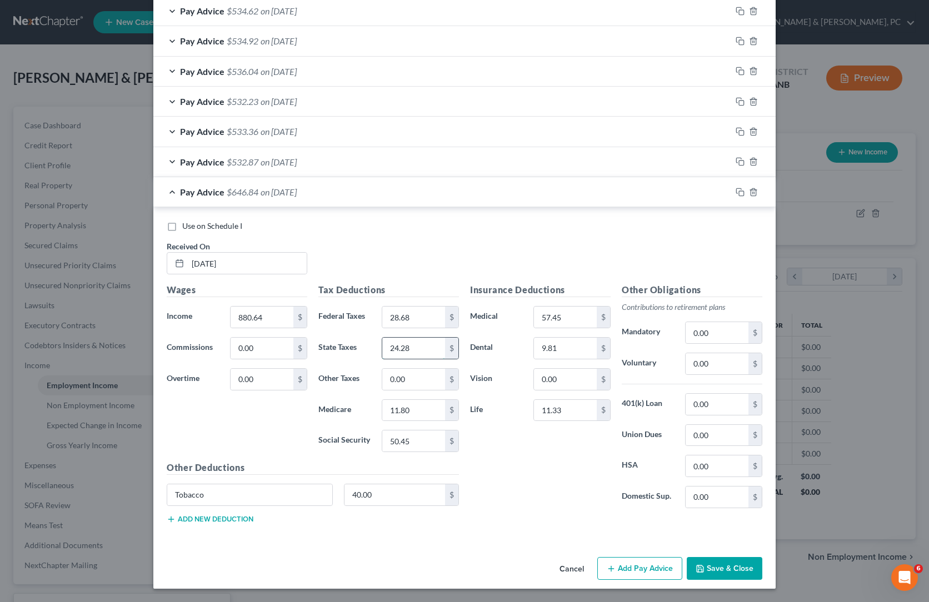
type input "32.57"
click at [496, 221] on div "Use on Schedule I Received On * [DATE]" at bounding box center [464, 252] width 607 height 63
click at [535, 455] on div "Insurance Deductions Medical 57.45 $ Dental 9.81 $ Vision 0.00 $ Life 11.33 $" at bounding box center [541, 400] width 152 height 234
click at [745, 188] on icon "button" at bounding box center [740, 192] width 9 height 9
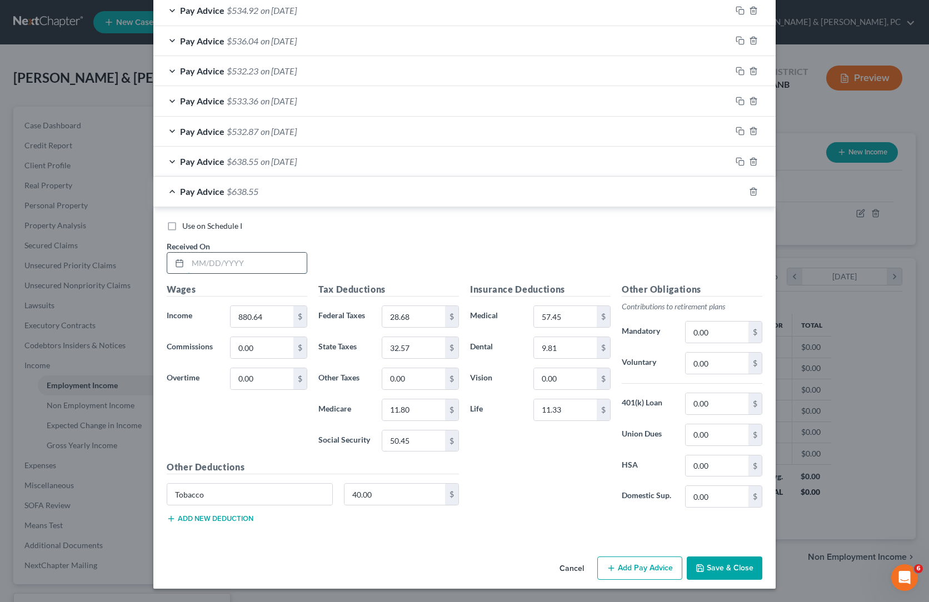
click at [188, 274] on input "text" at bounding box center [247, 263] width 119 height 21
paste input "[DATE]"
type input "[DATE]"
click at [520, 283] on div "Use on Schedule I Received On * [DATE]" at bounding box center [464, 252] width 607 height 63
click at [231, 327] on input "880.64" at bounding box center [262, 316] width 63 height 21
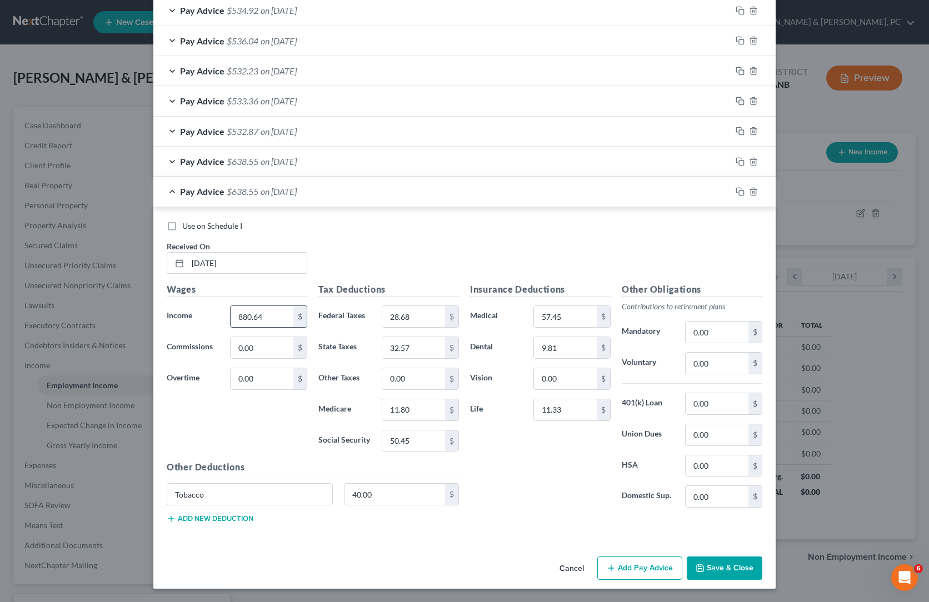
paste input "994.37"
type input "994.37"
click at [346, 283] on div "Use on Schedule I Received On * [DATE]" at bounding box center [464, 252] width 607 height 63
click at [413, 431] on input "50.45" at bounding box center [413, 441] width 63 height 21
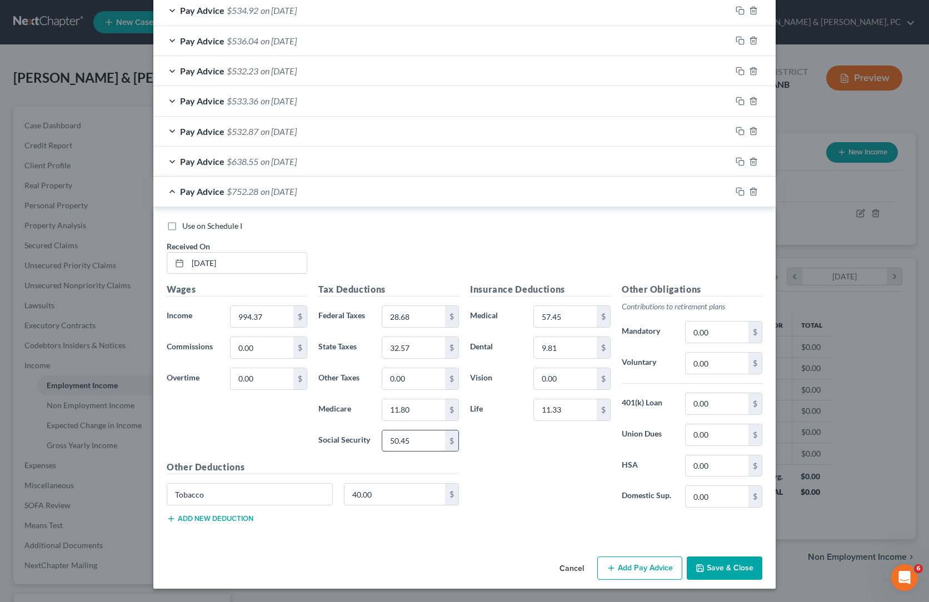
paste input "7.51"
type input "57.51"
click at [542, 421] on div "Insurance Deductions Medical 57.45 $ Dental 9.81 $ Vision 0.00 $ Life 11.33 $" at bounding box center [541, 400] width 152 height 234
click at [403, 400] on input "11.80" at bounding box center [413, 410] width 63 height 21
paste input "3.44"
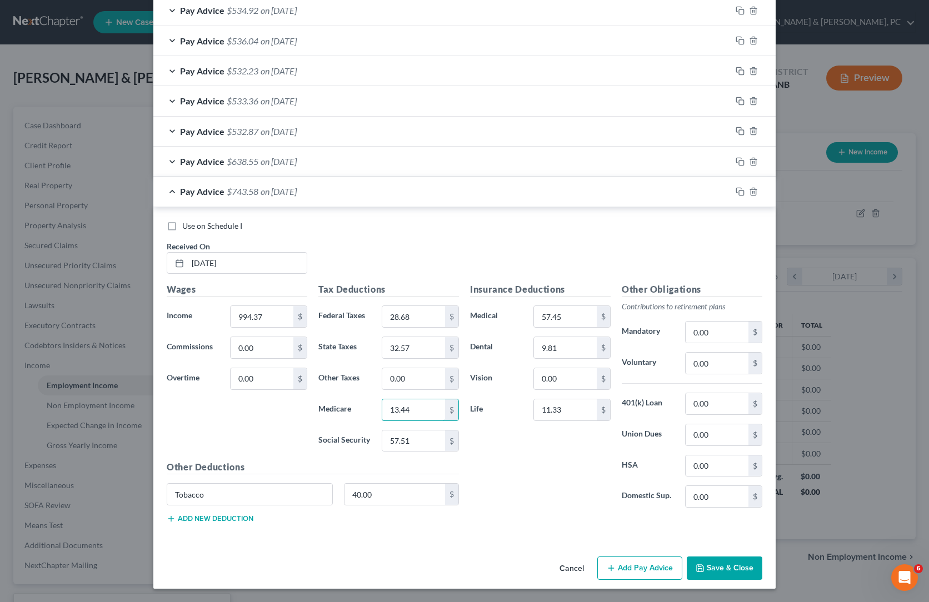
type input "13.44"
click at [385, 306] on input "28.68" at bounding box center [413, 316] width 63 height 21
paste input "42.32"
type input "42.32"
click at [529, 362] on div "Insurance Deductions Medical 57.45 $ Dental 9.81 $ Vision 0.00 $ Life 11.33 $" at bounding box center [541, 400] width 152 height 234
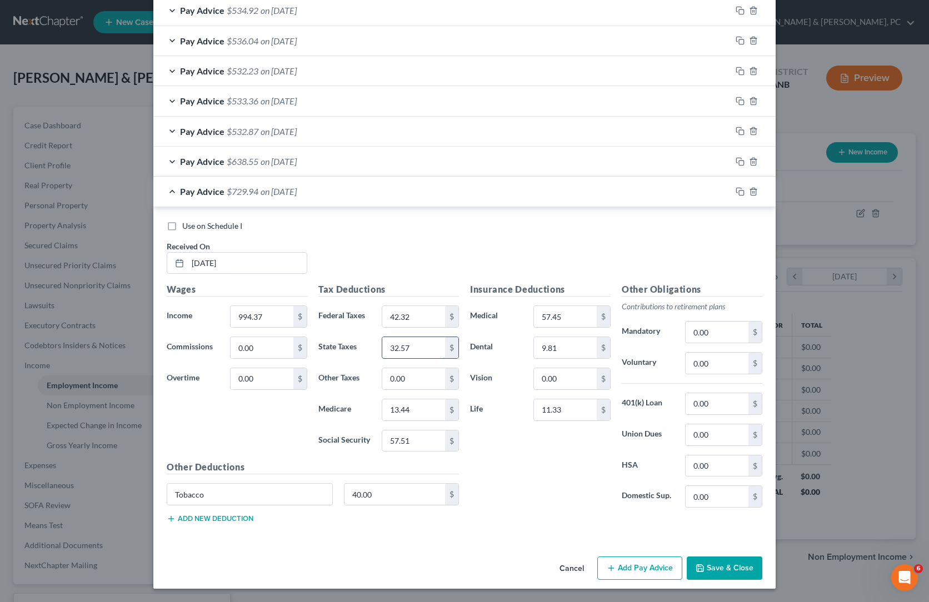
click at [390, 337] on input "32.57" at bounding box center [413, 347] width 63 height 21
paste input "9.32"
type input "39.32"
click at [208, 319] on div "Wages Income * 994.37 $ Commissions 0.00 $ Overtime 0.00 $" at bounding box center [237, 372] width 152 height 178
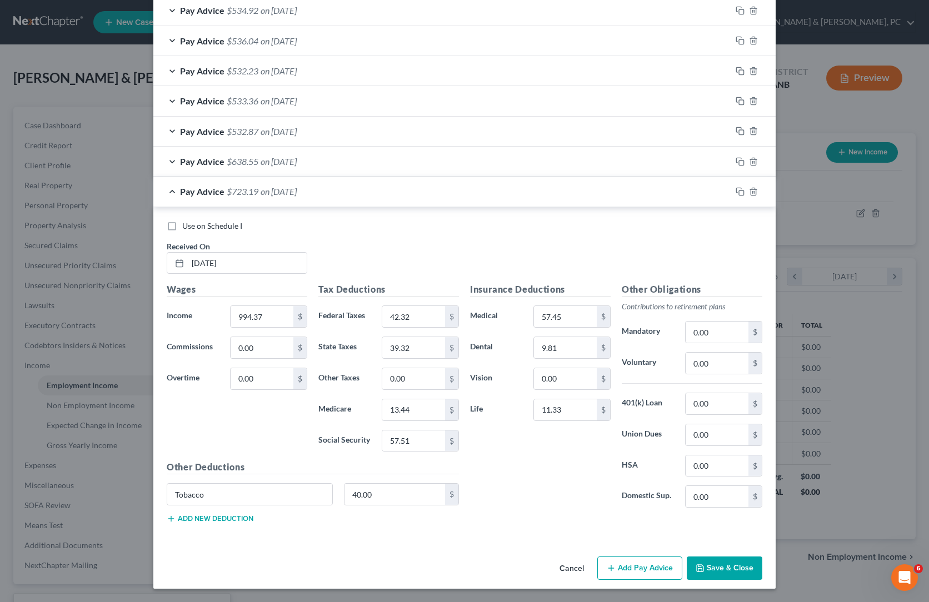
drag, startPoint x: 619, startPoint y: 434, endPoint x: 916, endPoint y: 389, distance: 300.2
click at [616, 435] on div "Insurance Deductions Medical 57.45 $ Dental 9.81 $ Vision 0.00 $ Life 11.33 $" at bounding box center [541, 400] width 152 height 234
click at [741, 188] on icon "button" at bounding box center [738, 190] width 5 height 5
click at [188, 253] on input "text" at bounding box center [247, 263] width 119 height 21
paste input "[DATE]"
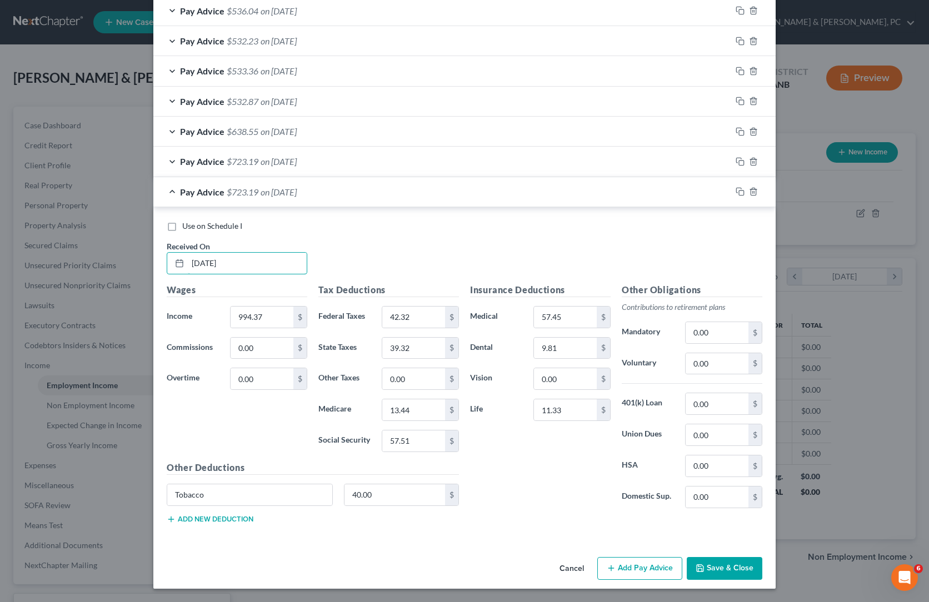
type input "[DATE]"
click at [410, 221] on div "Use on Schedule I Received On * [DATE]" at bounding box center [464, 252] width 607 height 63
click at [231, 307] on input "994.37" at bounding box center [262, 317] width 63 height 21
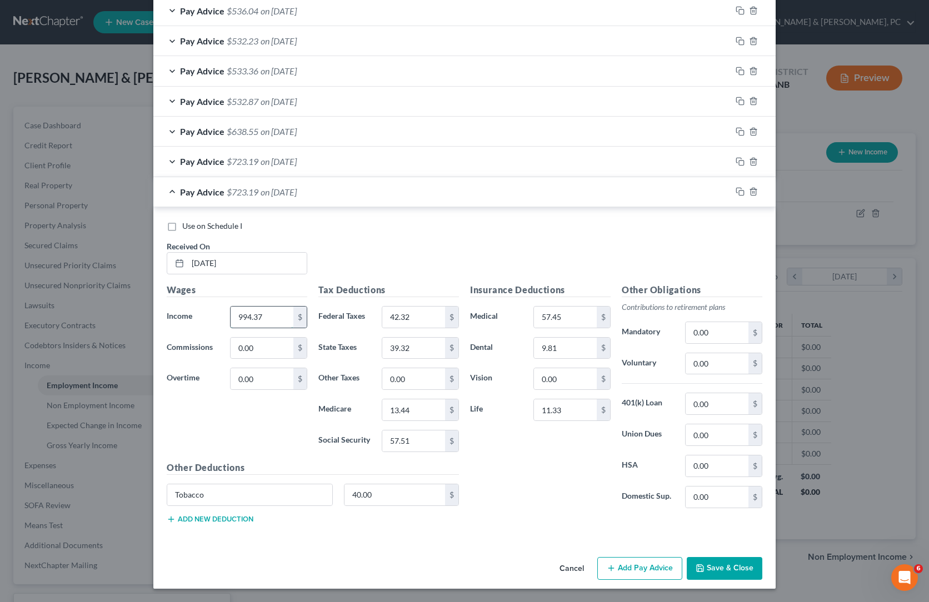
click at [231, 307] on input "994.37" at bounding box center [262, 317] width 63 height 21
paste input "761.44"
type input "761.44"
click at [479, 221] on div "Use on Schedule I Received On * [DATE]" at bounding box center [464, 252] width 607 height 63
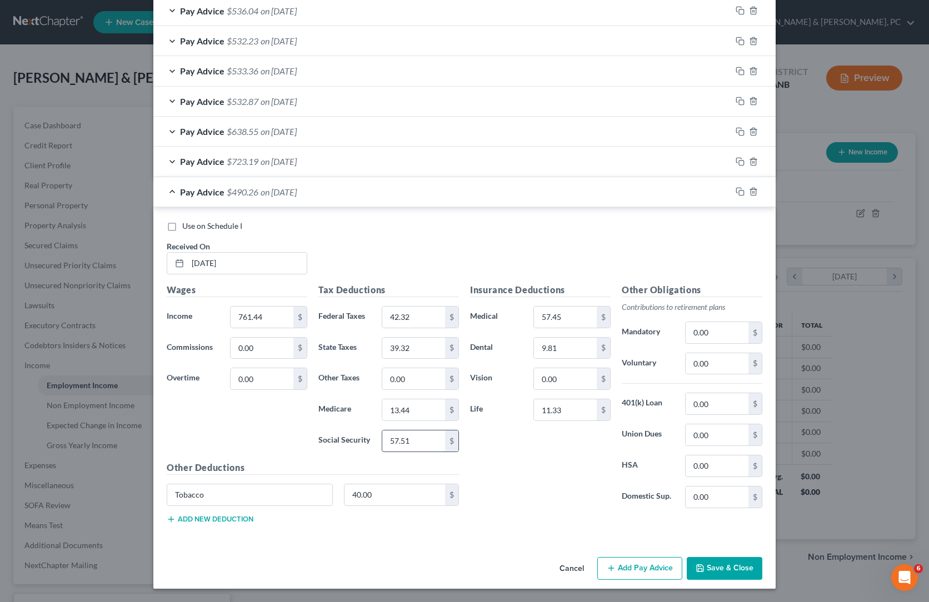
click at [401, 448] on input "57.51" at bounding box center [413, 441] width 63 height 21
paste input "43.06"
type input "43.06"
click at [382, 403] on input "13.44" at bounding box center [413, 410] width 63 height 21
type input "10.44"
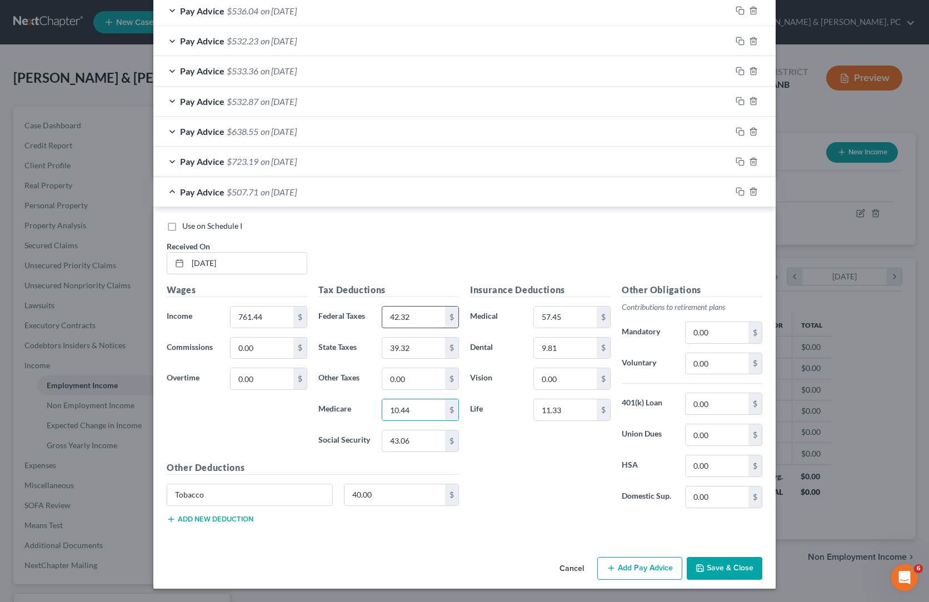
click at [384, 307] on input "42.32" at bounding box center [413, 317] width 63 height 21
type input "15.80"
click at [392, 338] on input "39.32" at bounding box center [413, 348] width 63 height 21
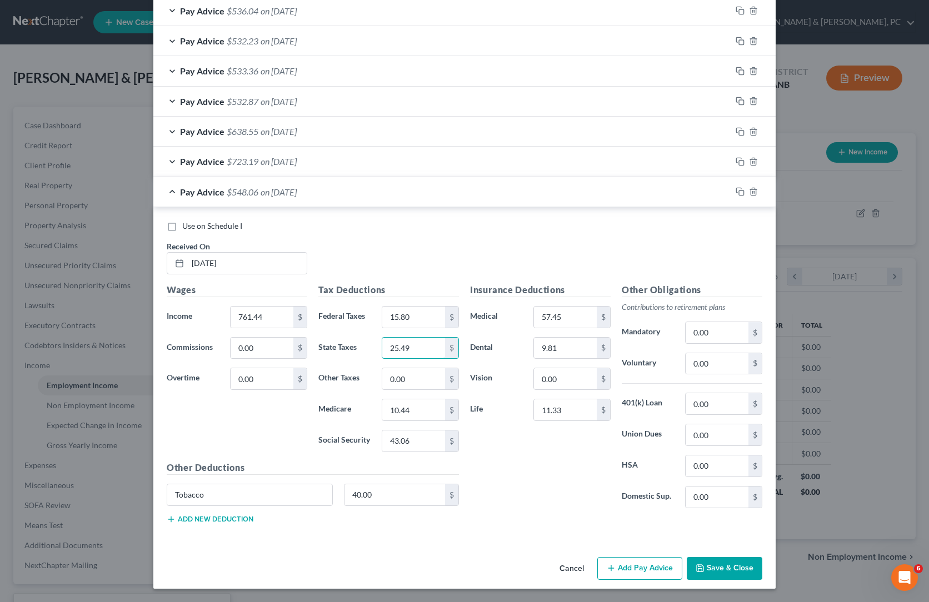
type input "25.49"
click at [517, 440] on div "Insurance Deductions Medical 57.45 $ Dental 9.81 $ Vision 0.00 $ Life 11.33 $" at bounding box center [541, 400] width 152 height 234
click at [406, 402] on input "10.44" at bounding box center [413, 410] width 63 height 21
type input "10.07"
click at [534, 442] on div "Insurance Deductions Medical 57.45 $ Dental 9.81 $ Vision 0.00 $ Life 11.33 $" at bounding box center [541, 400] width 152 height 234
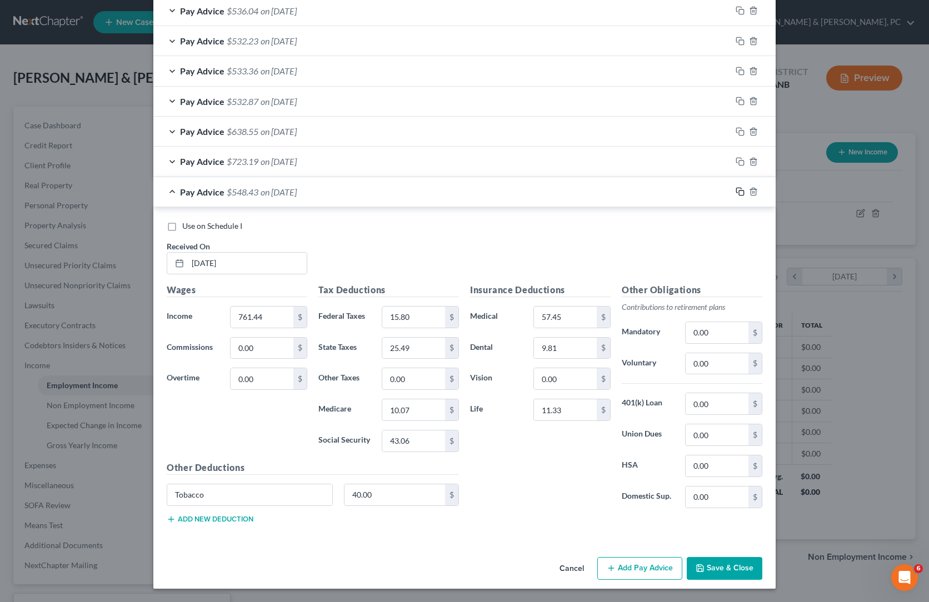
click at [745, 187] on button "button" at bounding box center [740, 191] width 9 height 9
click at [188, 253] on input "text" at bounding box center [247, 263] width 119 height 21
paste input "[DATE]"
type input "[DATE]"
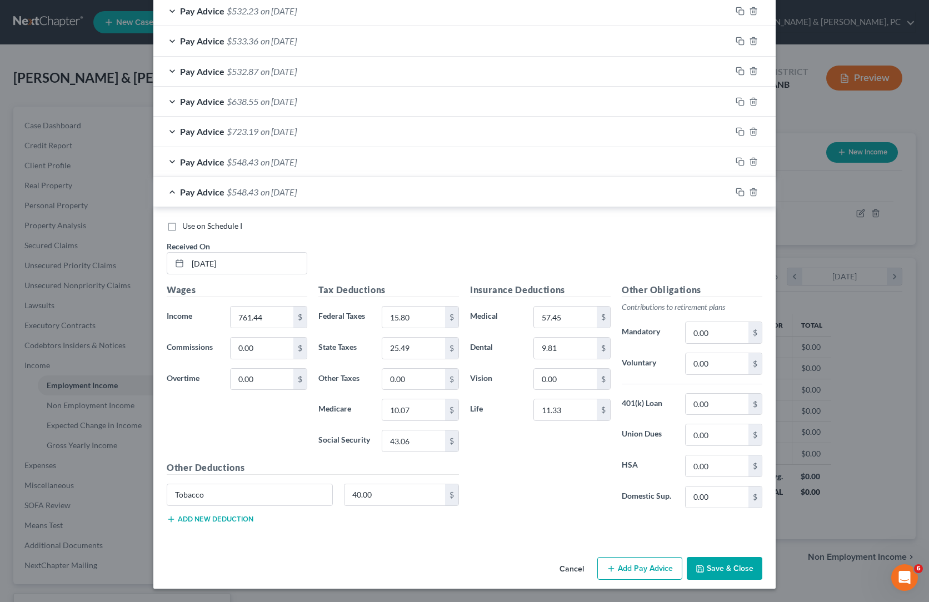
click at [405, 221] on div "Use on Schedule I Received On * [DATE]" at bounding box center [464, 252] width 607 height 63
click at [231, 308] on input "761.44" at bounding box center [262, 317] width 63 height 21
type input "925.16"
click at [328, 252] on div "Use on Schedule I Received On * [DATE]" at bounding box center [464, 252] width 607 height 63
